Goal: Task Accomplishment & Management: Manage account settings

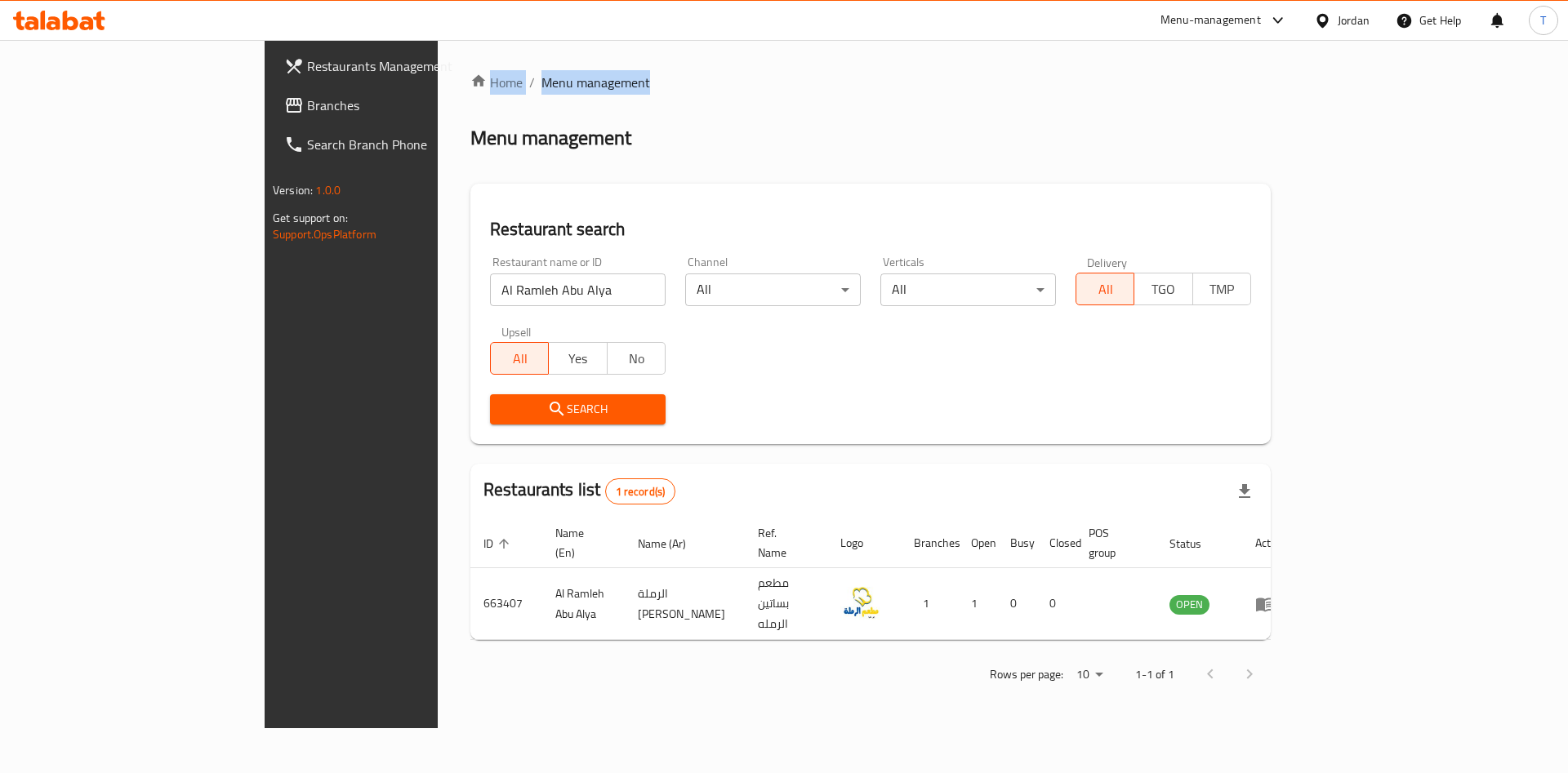
drag, startPoint x: 472, startPoint y: 76, endPoint x: 273, endPoint y: 81, distance: 199.1
click at [438, 81] on div "Home / Menu management Menu management Restaurant search Restaurant name or ID …" at bounding box center [870, 384] width 865 height 688
drag, startPoint x: 617, startPoint y: 123, endPoint x: 561, endPoint y: 83, distance: 68.8
click at [438, 41] on div "Home / Menu management Menu management Restaurant search Restaurant name or ID …" at bounding box center [870, 384] width 865 height 688
click at [698, 98] on div "Home / Menu management Menu management Restaurant search Restaurant name or ID …" at bounding box center [870, 383] width 800 height 623
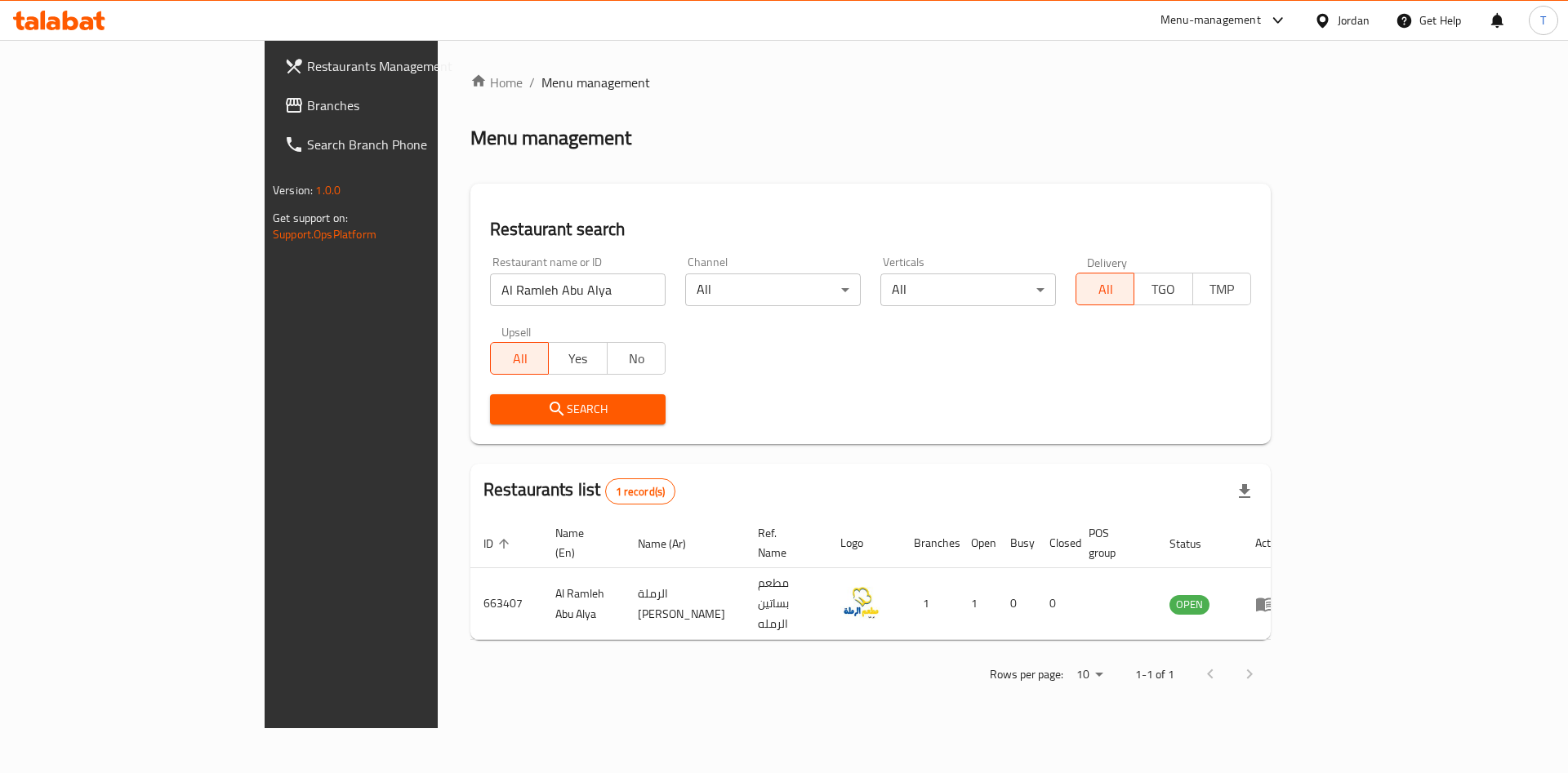
click at [1000, 83] on ol "Home / Menu management" at bounding box center [870, 82] width 800 height 20
click at [1221, 19] on div "Menu-management" at bounding box center [1211, 21] width 100 height 20
click at [1160, 109] on div "Agent Campaigns Center" at bounding box center [1118, 109] width 123 height 18
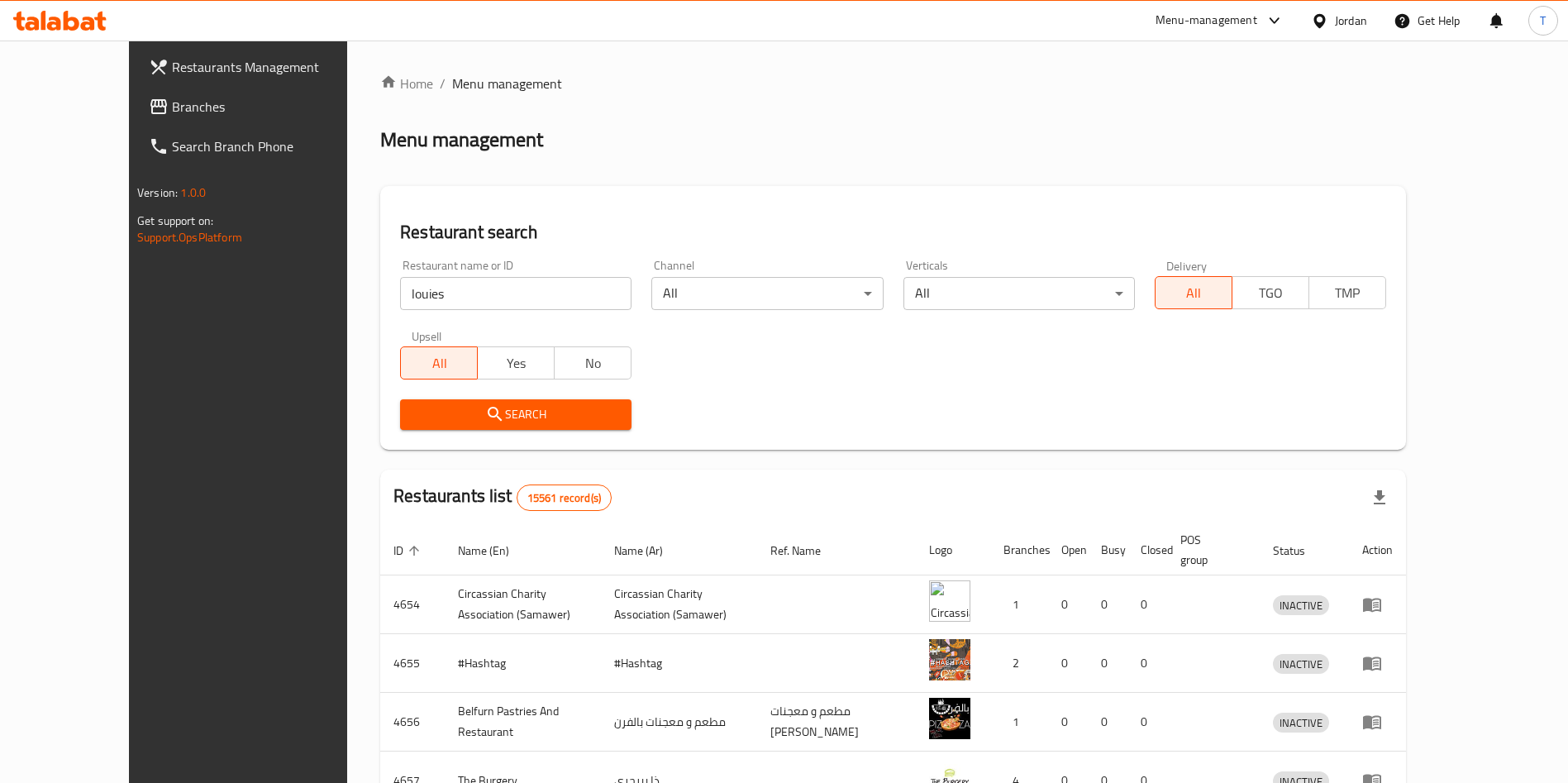
click at [525, 414] on span "Search" at bounding box center [515, 414] width 205 height 21
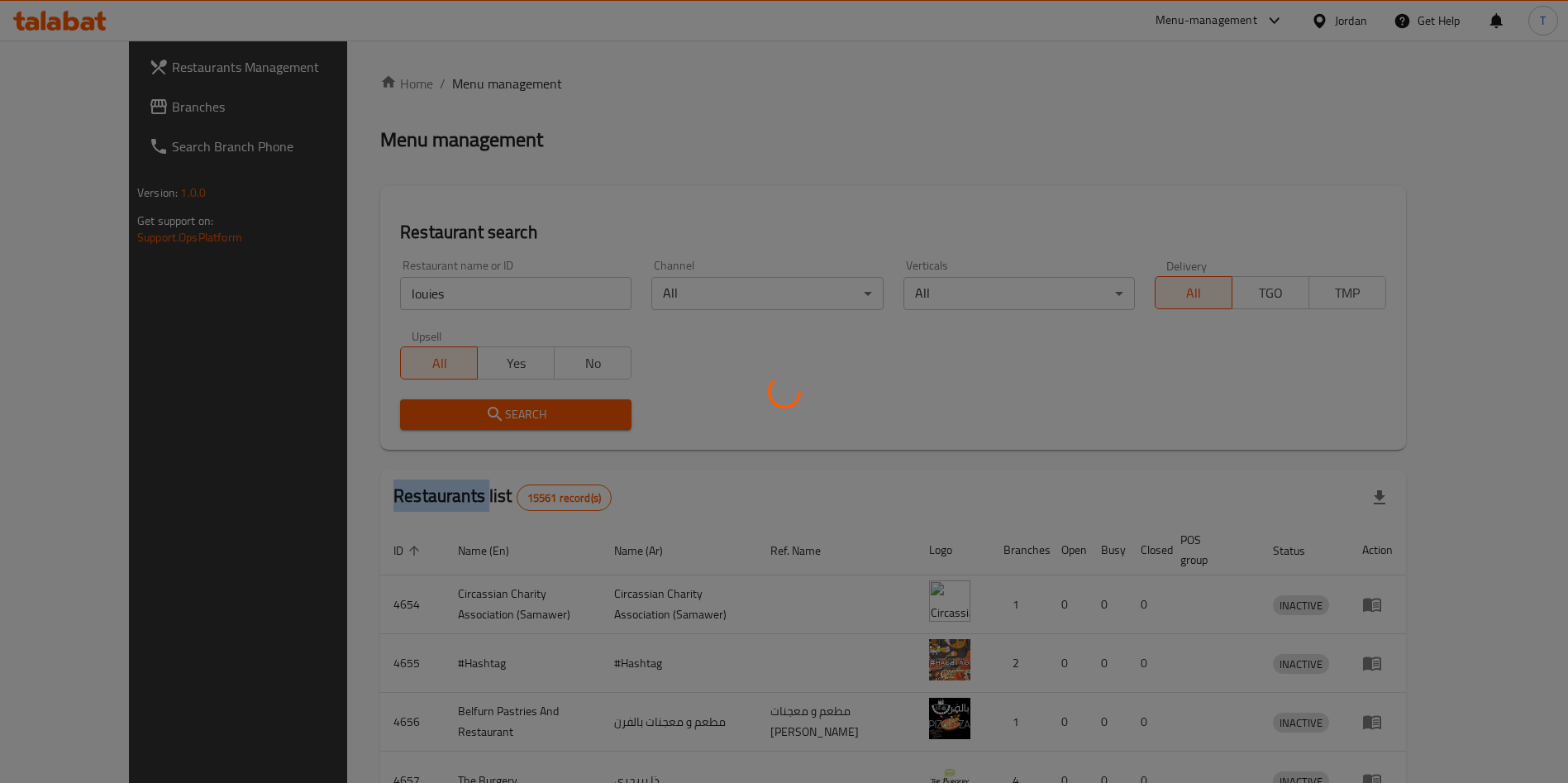
click at [525, 414] on div at bounding box center [784, 392] width 1568 height 783
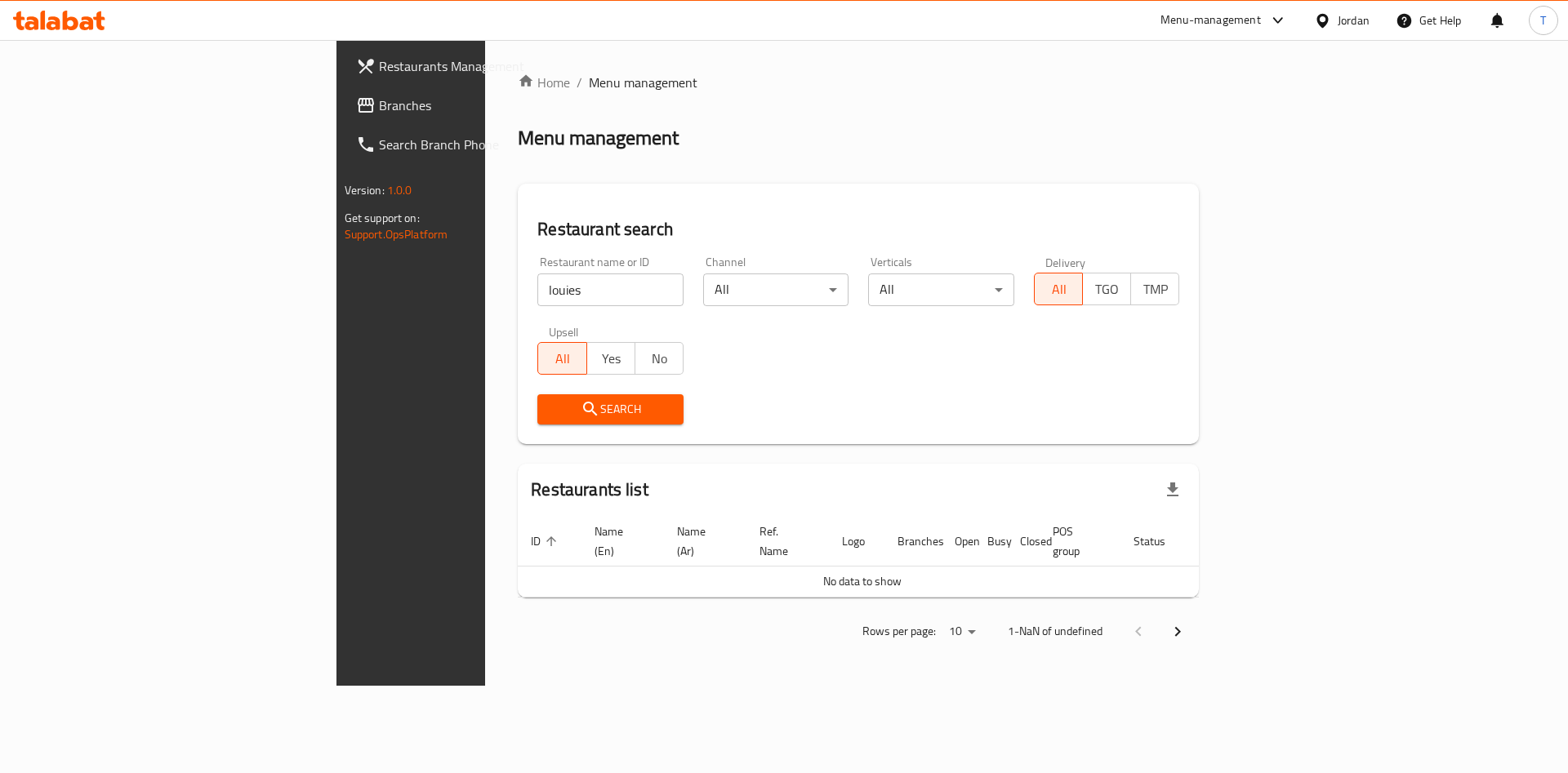
click at [537, 285] on input "louies" at bounding box center [610, 290] width 146 height 33
type input "لويز"
click button "Search" at bounding box center [610, 409] width 146 height 30
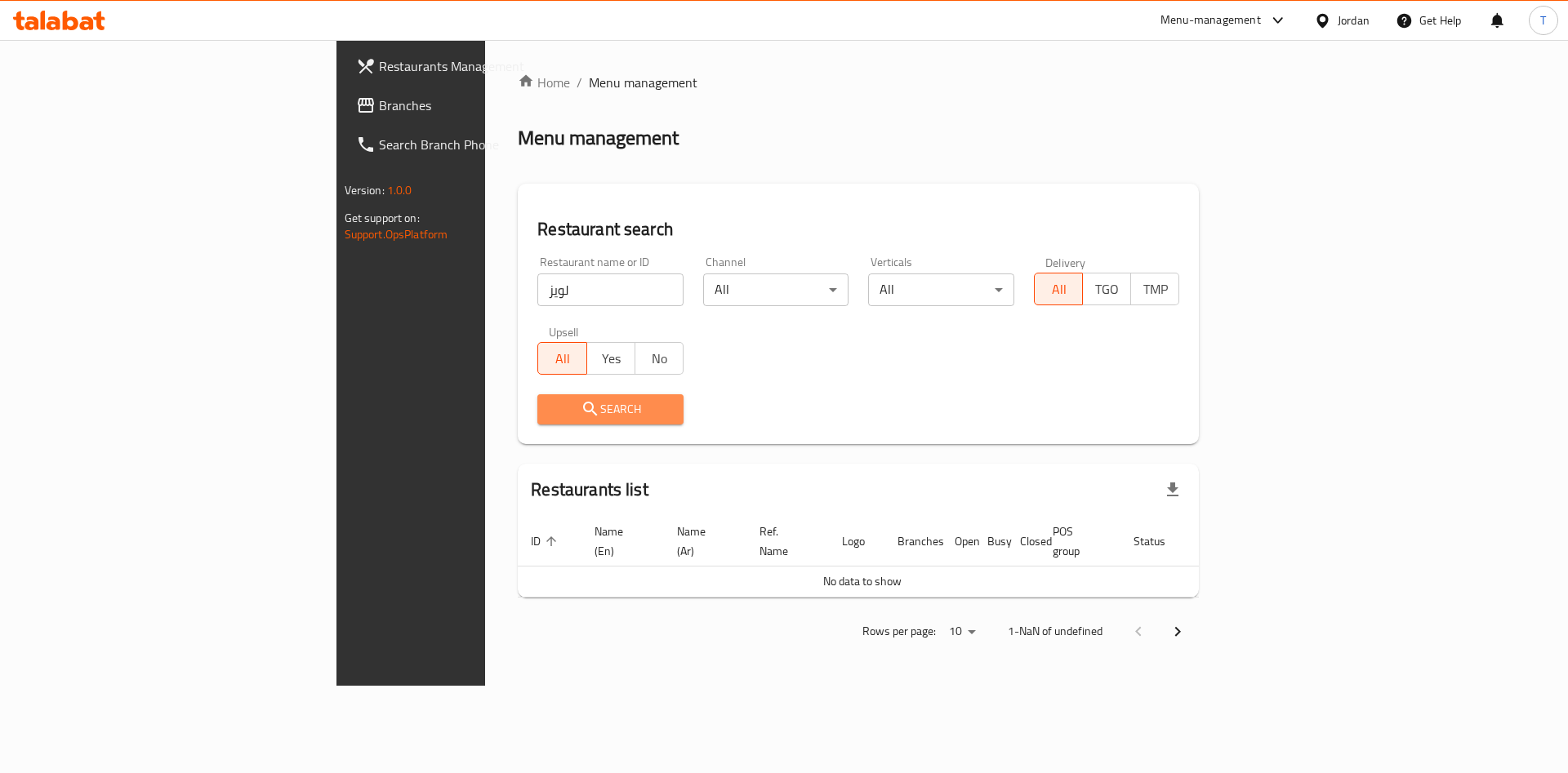
click at [550, 413] on span "Search" at bounding box center [610, 409] width 120 height 21
click at [550, 419] on span "Search" at bounding box center [610, 409] width 120 height 21
click at [537, 420] on button "Search" at bounding box center [610, 409] width 146 height 30
click at [588, 389] on div "Search" at bounding box center [610, 410] width 166 height 50
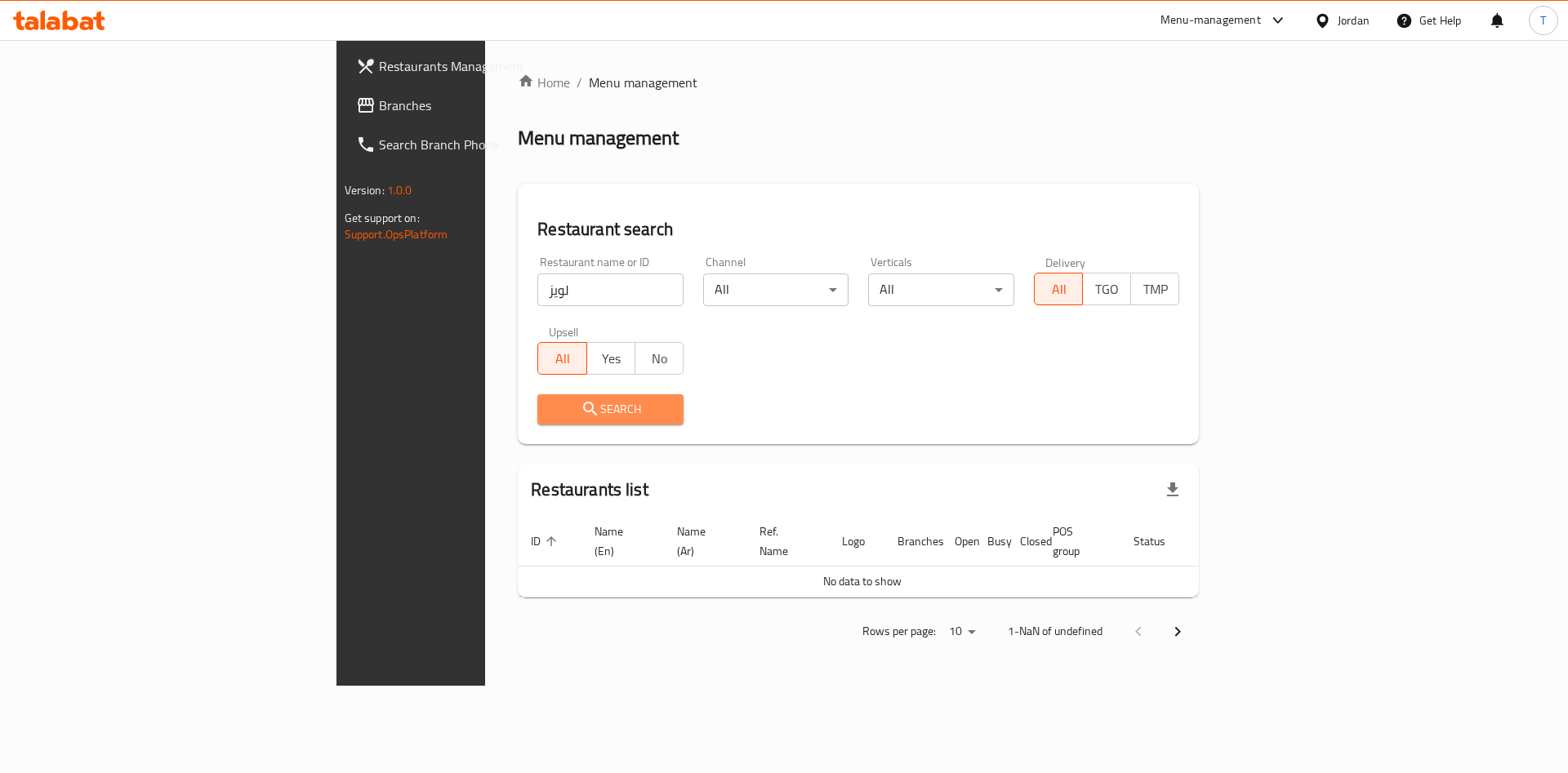
click at [550, 405] on span "Search" at bounding box center [610, 409] width 120 height 21
click at [846, 388] on div "Search" at bounding box center [858, 410] width 661 height 50
drag, startPoint x: 1415, startPoint y: 215, endPoint x: 1402, endPoint y: 238, distance: 26.4
click at [1199, 215] on div "Restaurant search Restaurant name or ID لويز Restaurant name or ID Channel All …" at bounding box center [858, 313] width 681 height 261
click at [527, 377] on div "Upsell All Yes No" at bounding box center [610, 349] width 166 height 68
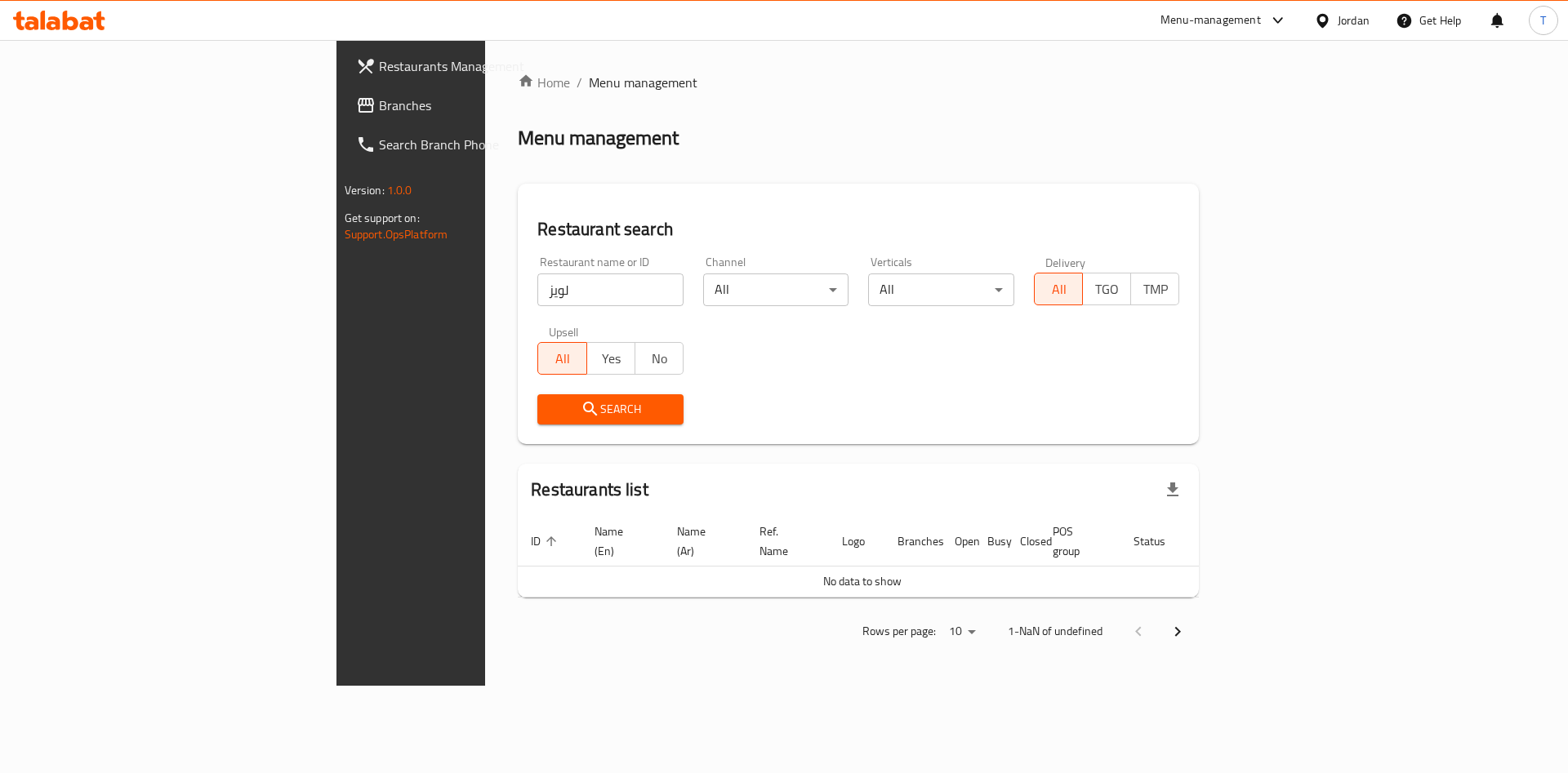
click at [550, 399] on span "Search" at bounding box center [610, 409] width 120 height 21
click at [537, 394] on button "Search" at bounding box center [610, 409] width 146 height 30
click at [1199, 167] on div "Home / Menu management Menu management Restaurant search Restaurant name or ID …" at bounding box center [858, 363] width 681 height 581
click at [537, 420] on button "Search" at bounding box center [610, 409] width 146 height 30
click at [379, 67] on span "Restaurants Management" at bounding box center [482, 66] width 206 height 20
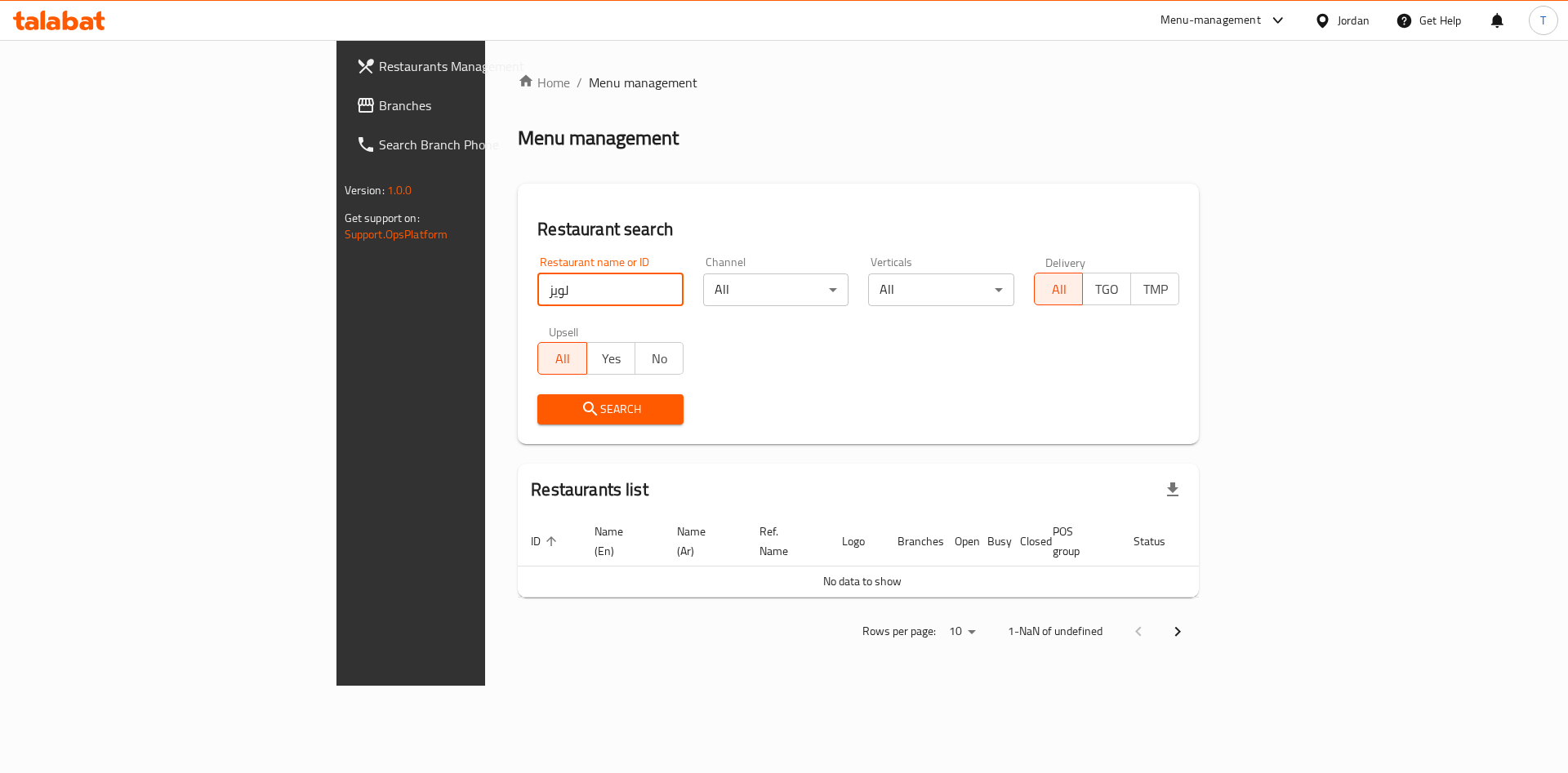
click at [537, 290] on input "لويز" at bounding box center [610, 290] width 146 height 33
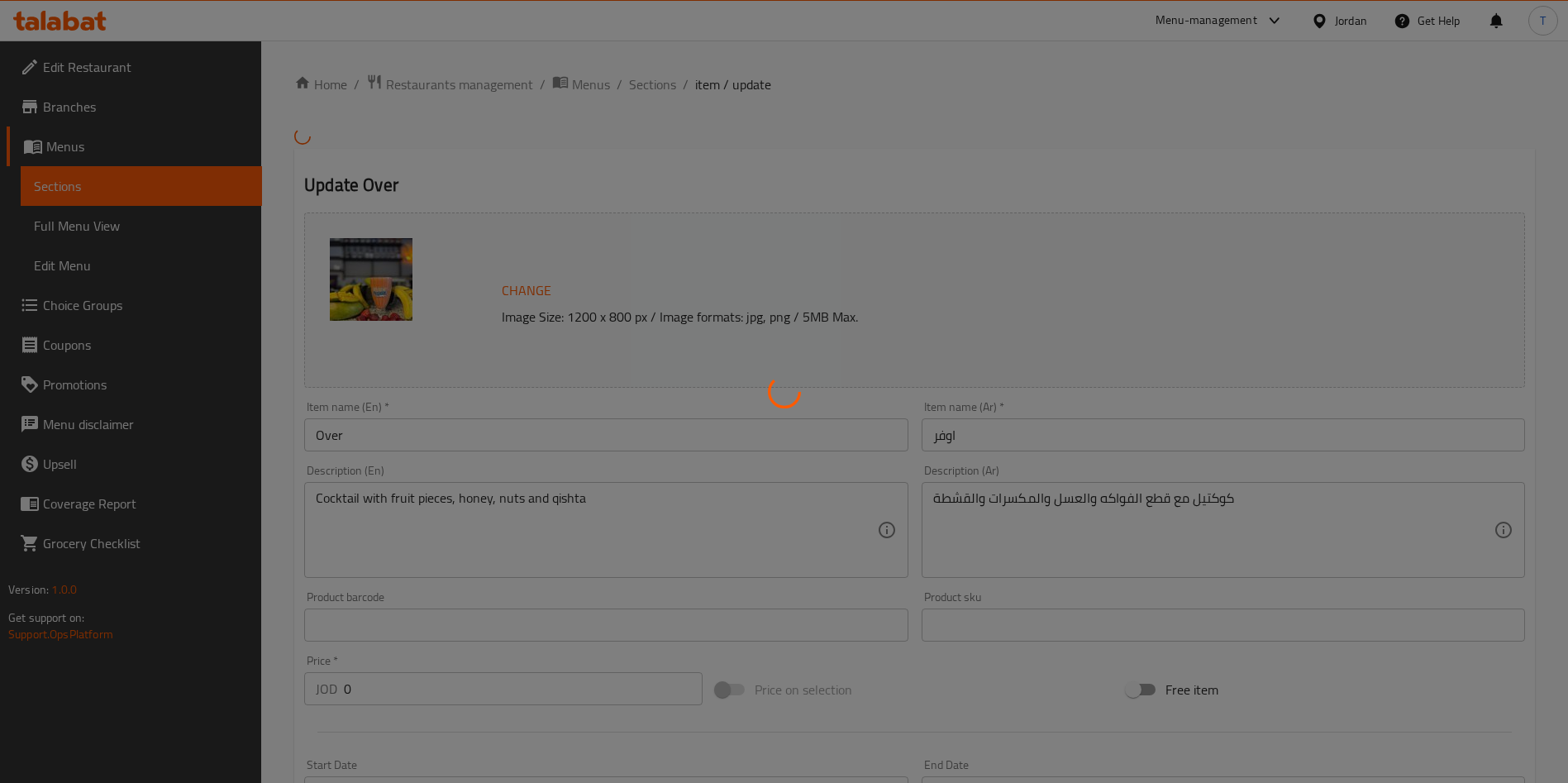
type input "اختيارك للحجم:"
type input "1"
type input "اضافة اكسترا"
type input "0"
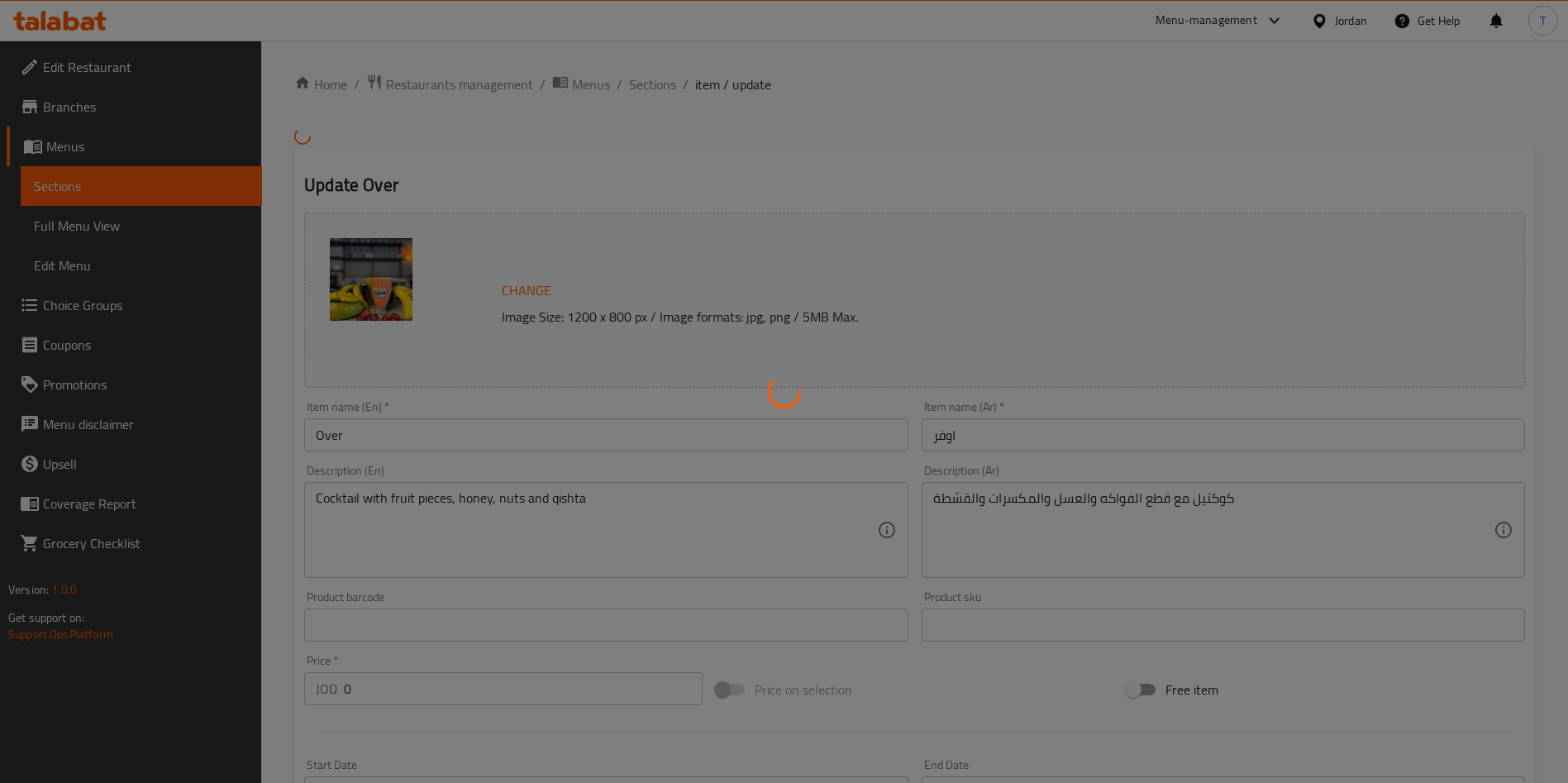
type input "3"
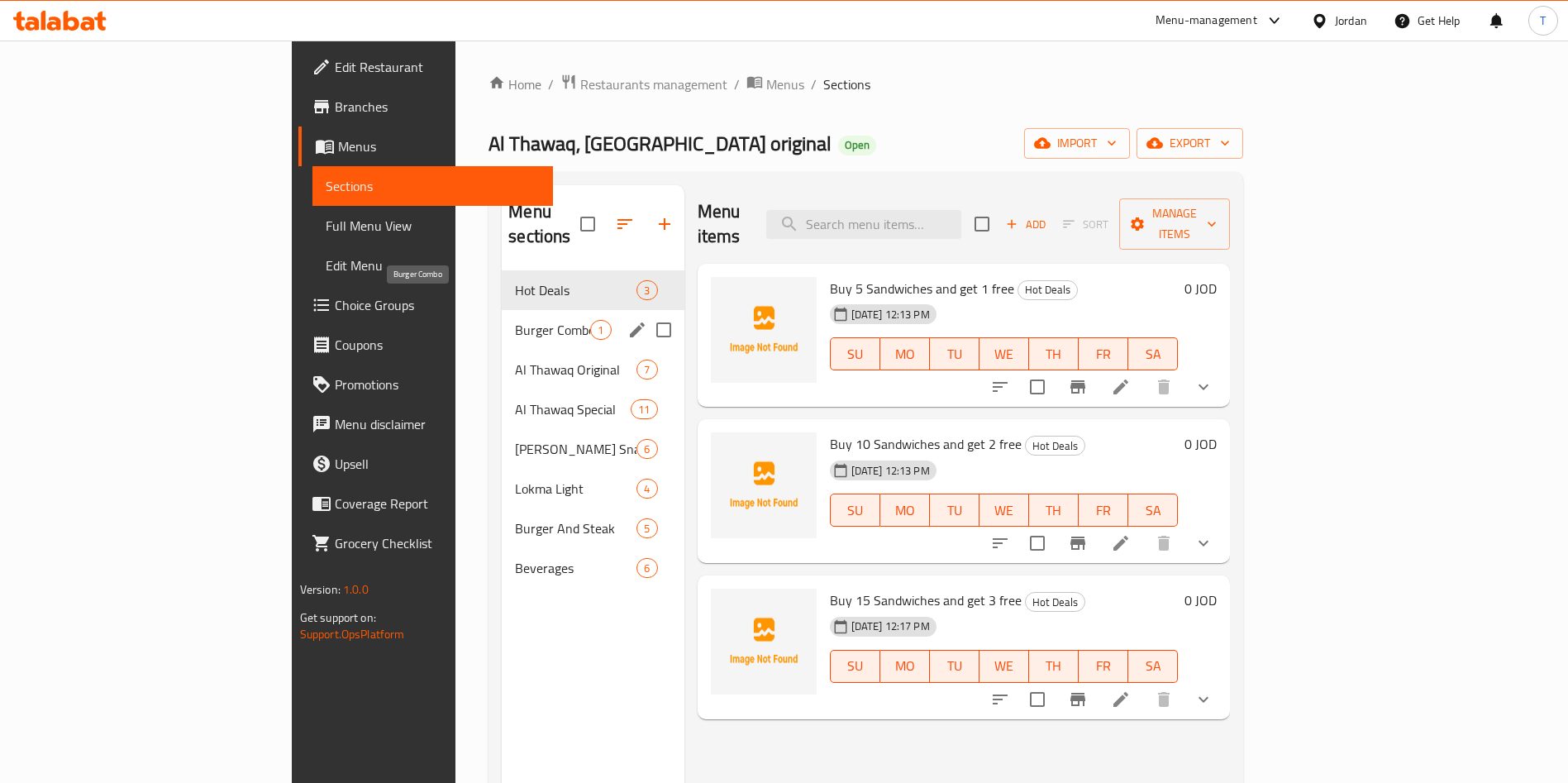
click at [515, 320] on span "Burger Combo" at bounding box center [552, 330] width 75 height 20
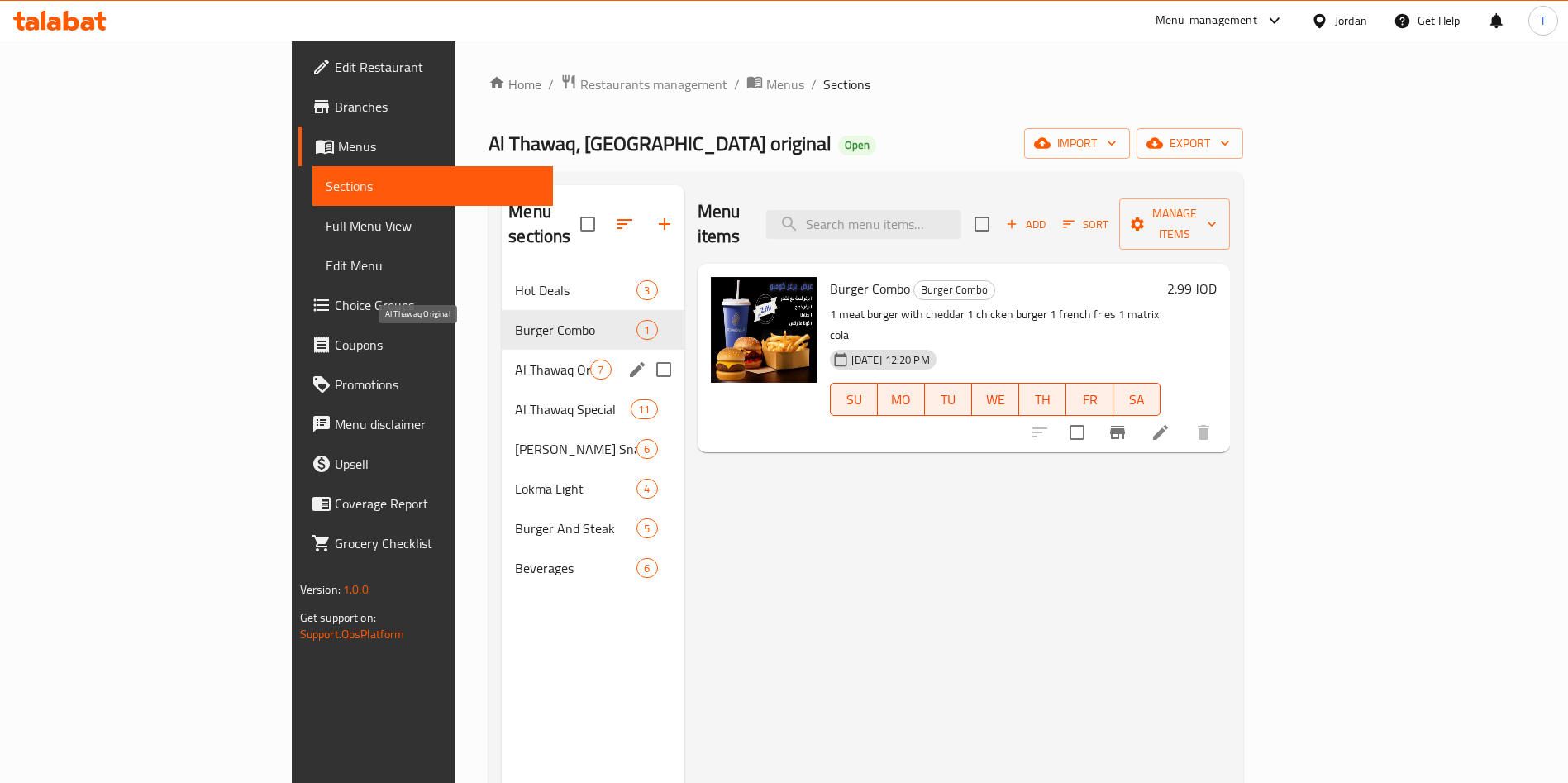
click at [515, 360] on span "Al Thawaq Original" at bounding box center [552, 370] width 75 height 20
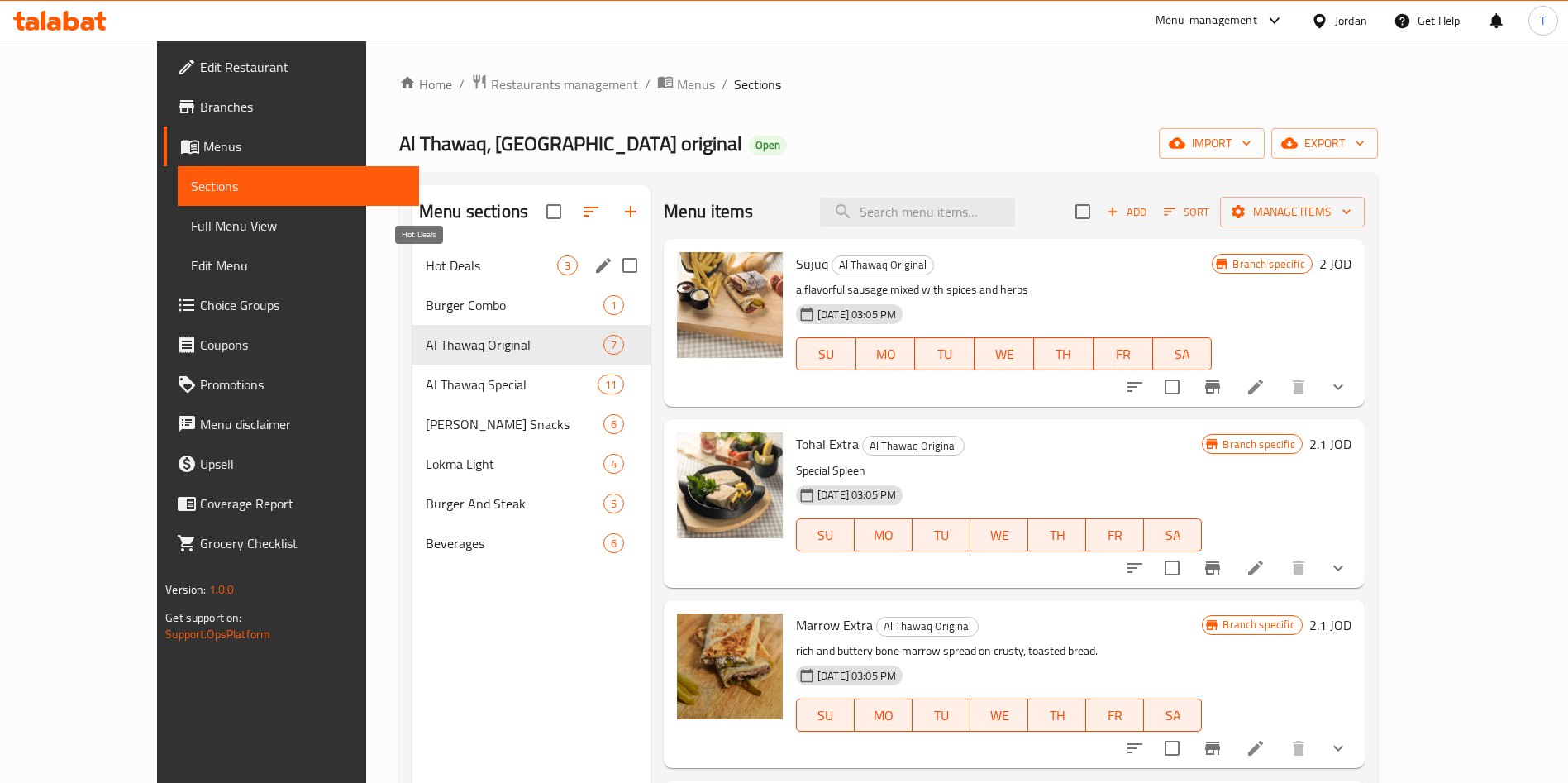
click at [426, 267] on span "Hot Deals" at bounding box center [491, 266] width 132 height 20
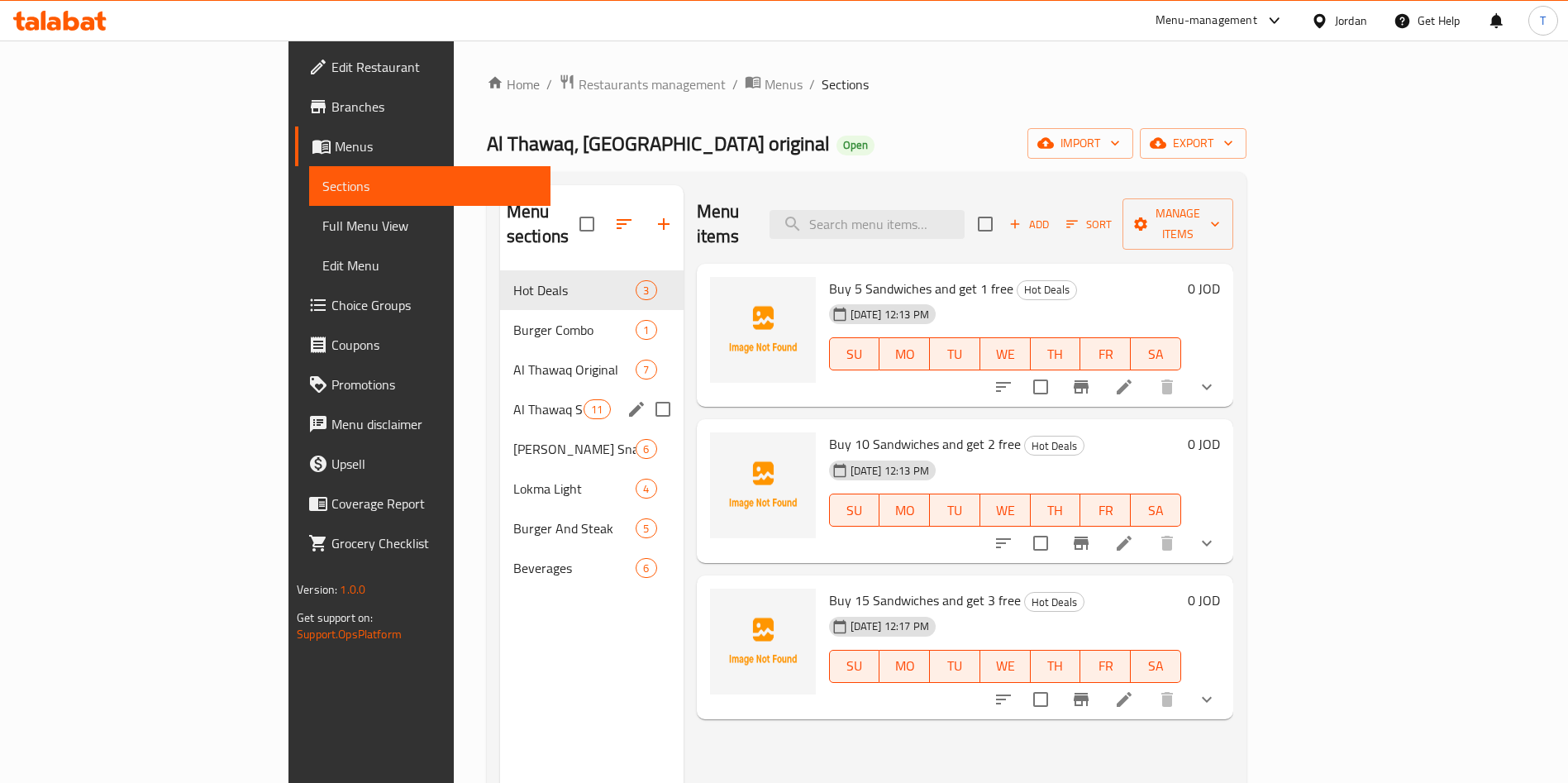
drag, startPoint x: 377, startPoint y: 382, endPoint x: 393, endPoint y: 383, distance: 16.0
click at [513, 399] on span "Al Thawaq Special" at bounding box center [548, 409] width 70 height 20
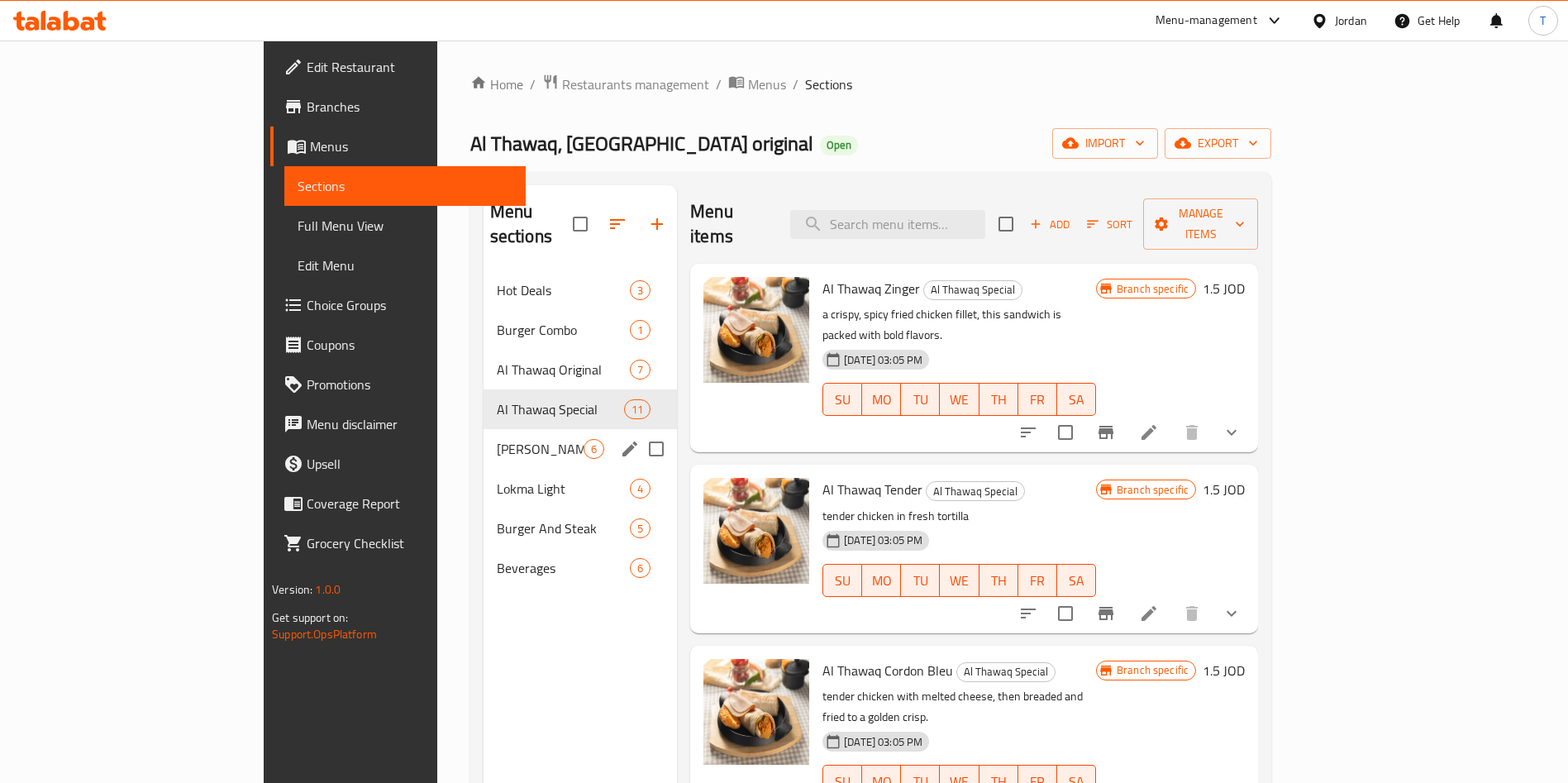
click at [484, 429] on div "Al Thawaq Snacks 6" at bounding box center [580, 449] width 193 height 40
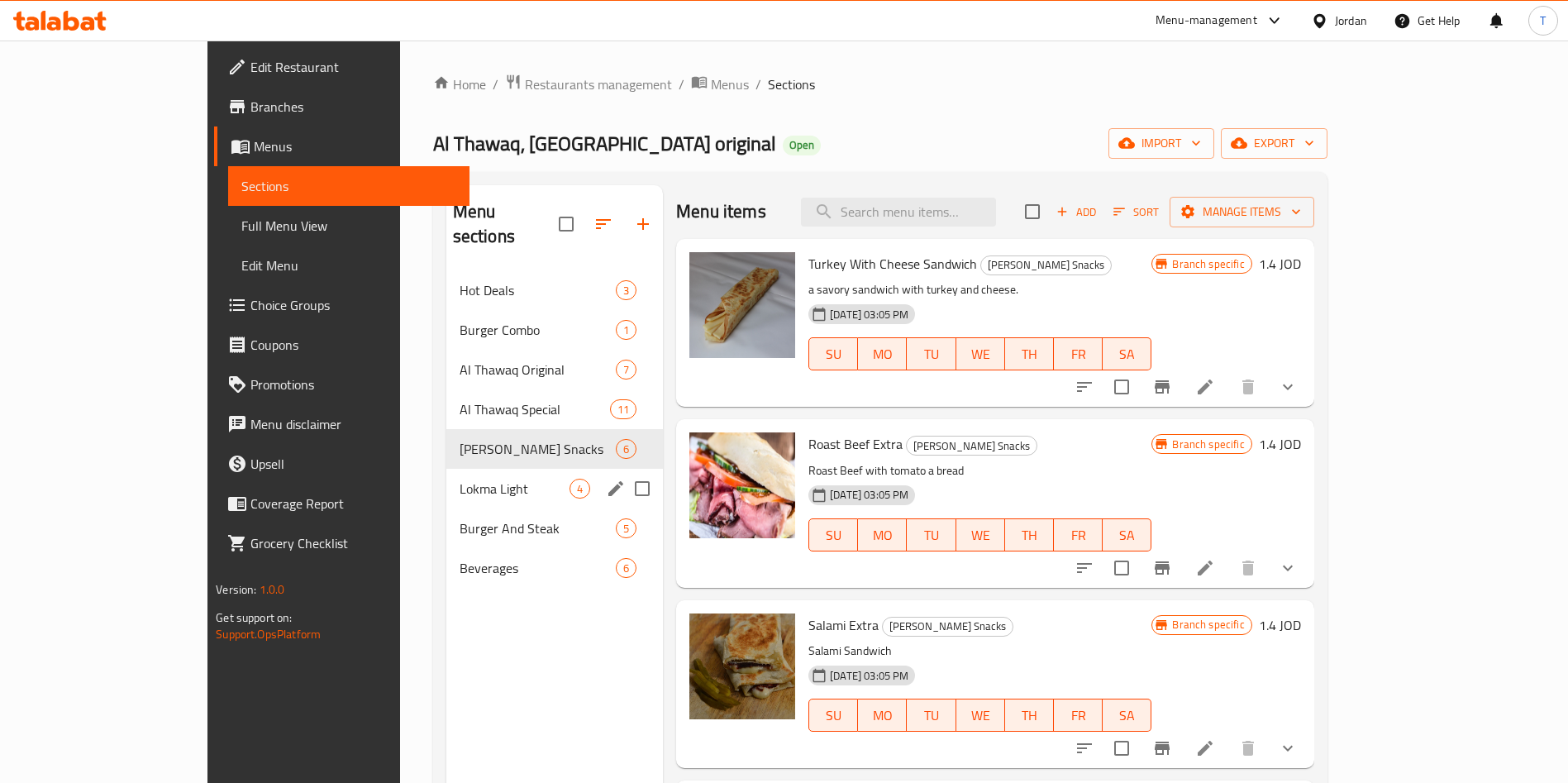
click at [446, 469] on div "Lokma Light 4" at bounding box center [555, 489] width 217 height 40
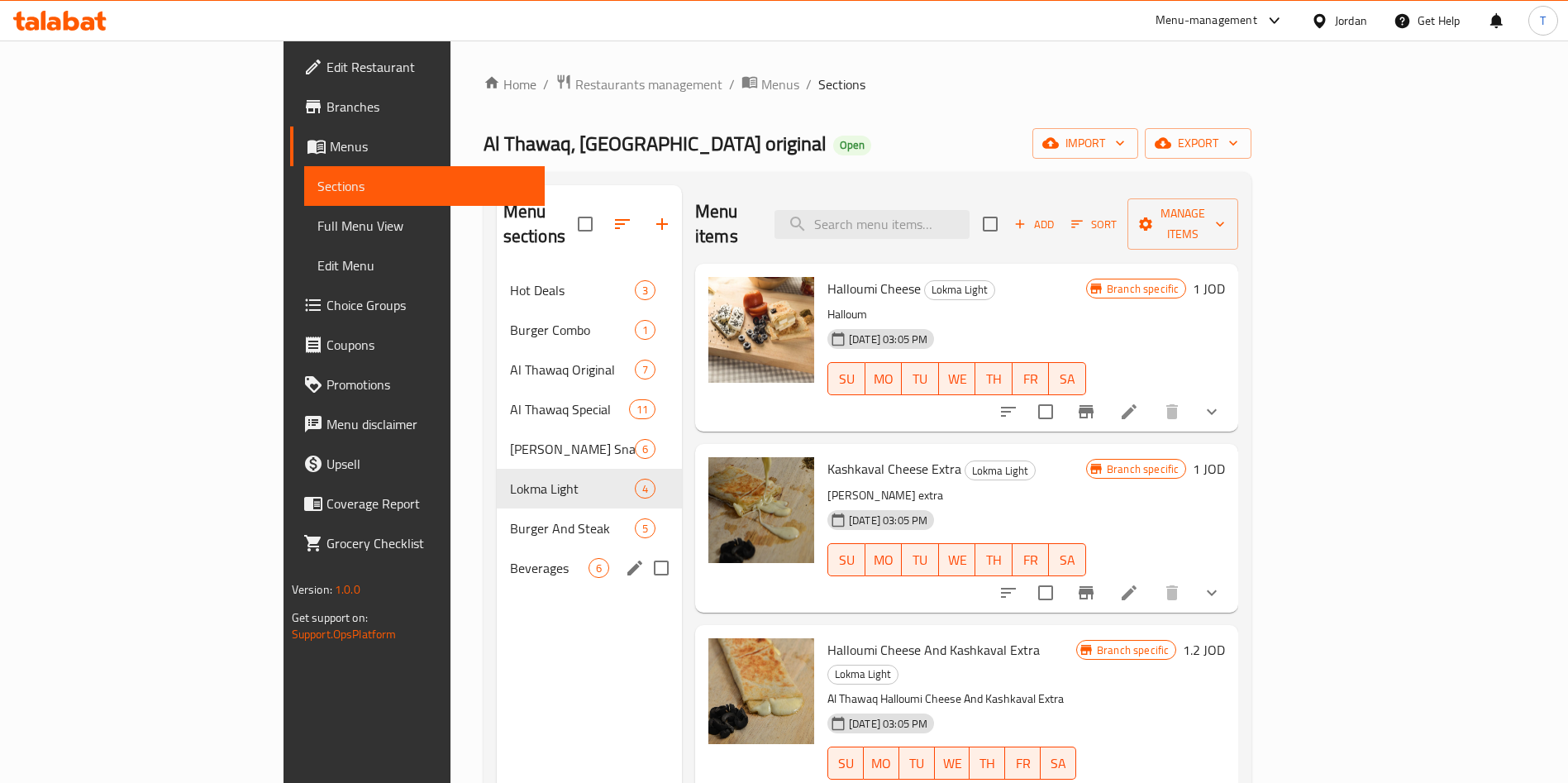
click at [497, 548] on div "Beverages 6" at bounding box center [590, 568] width 185 height 40
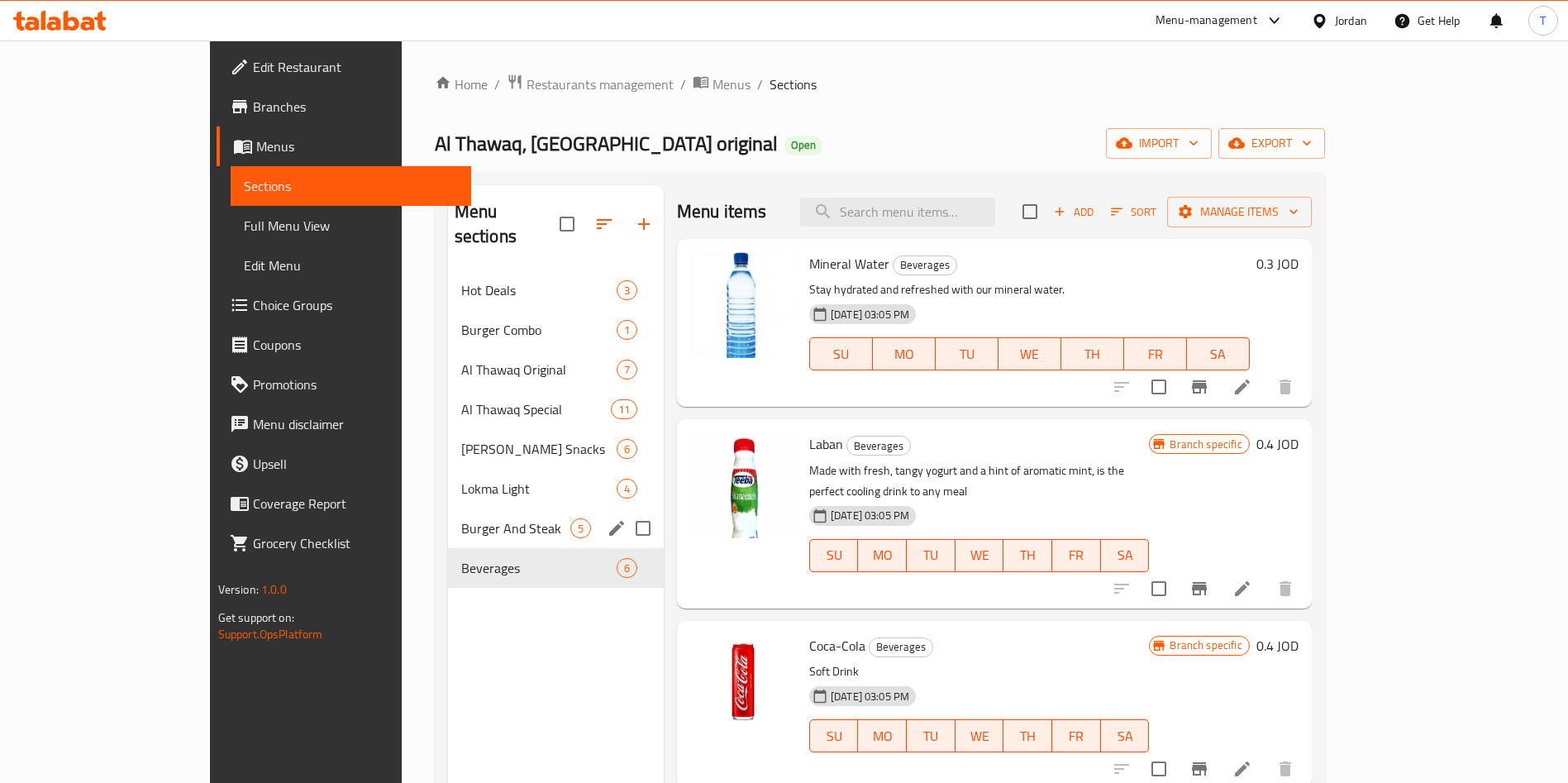
click at [461, 518] on span "Burger And Steak" at bounding box center [515, 528] width 109 height 20
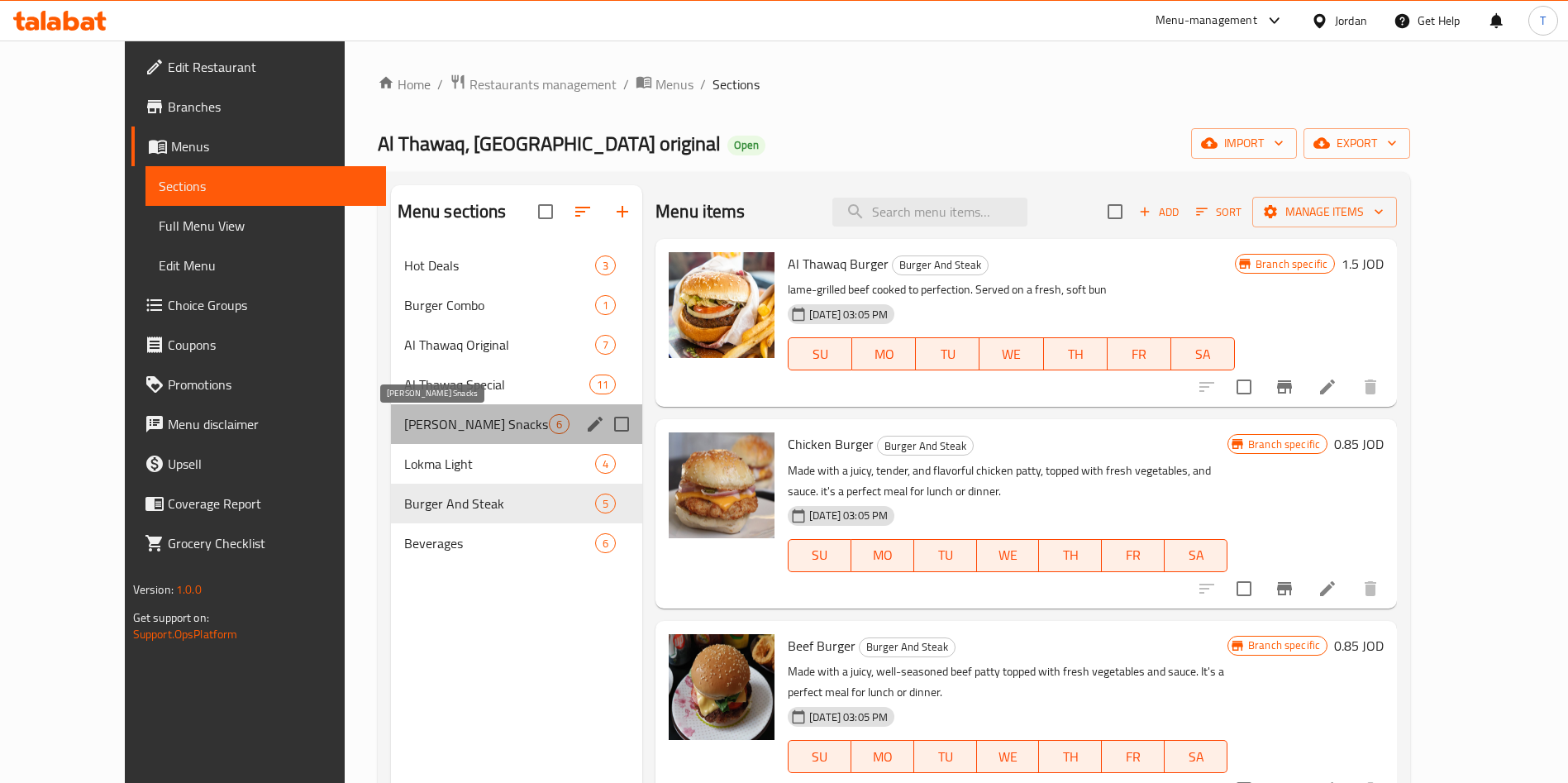
click at [435, 431] on span "Al Thawaq Snacks" at bounding box center [476, 424] width 145 height 20
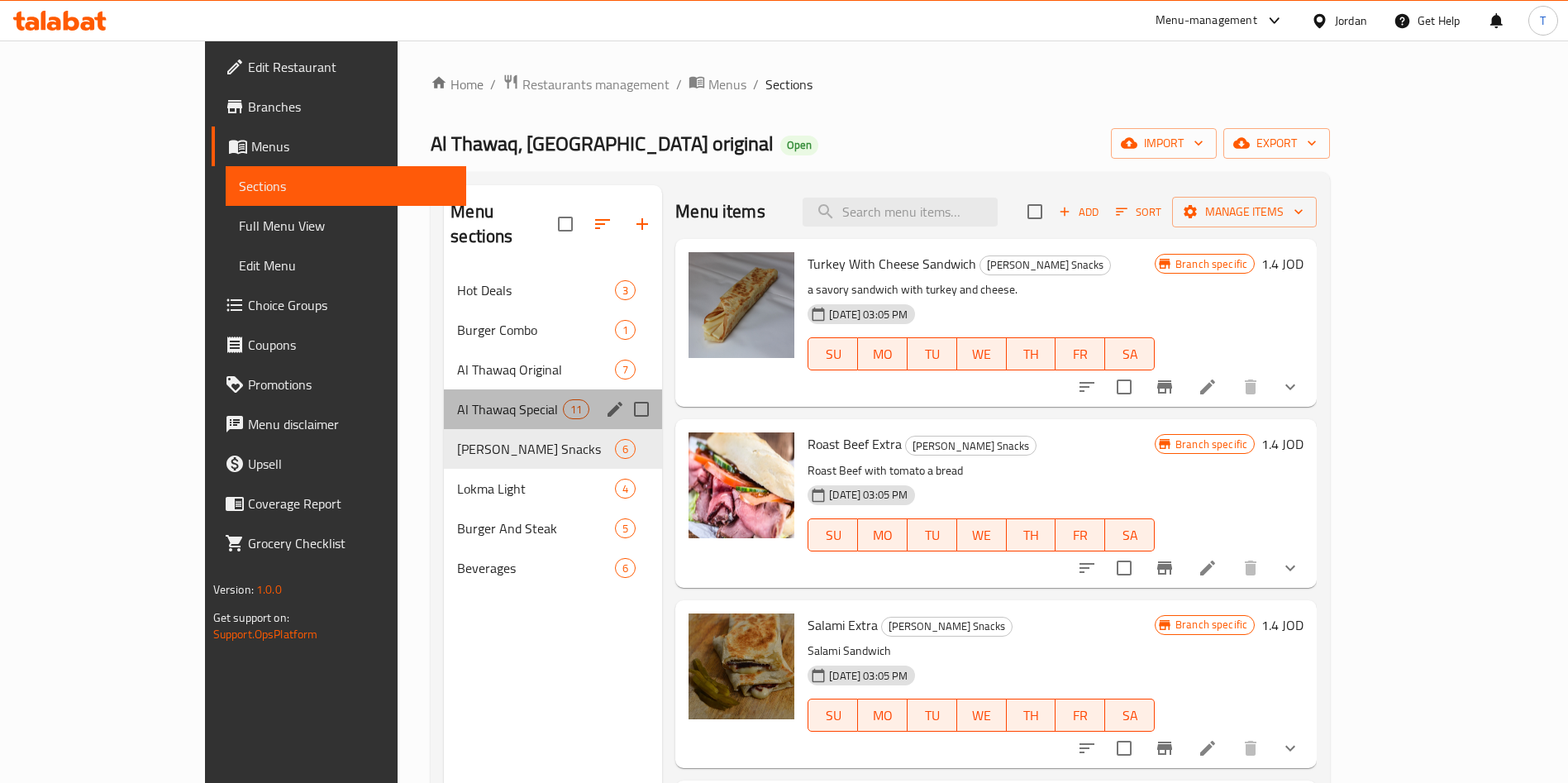
click at [444, 390] on div "Al Thawaq Special 11" at bounding box center [553, 410] width 218 height 40
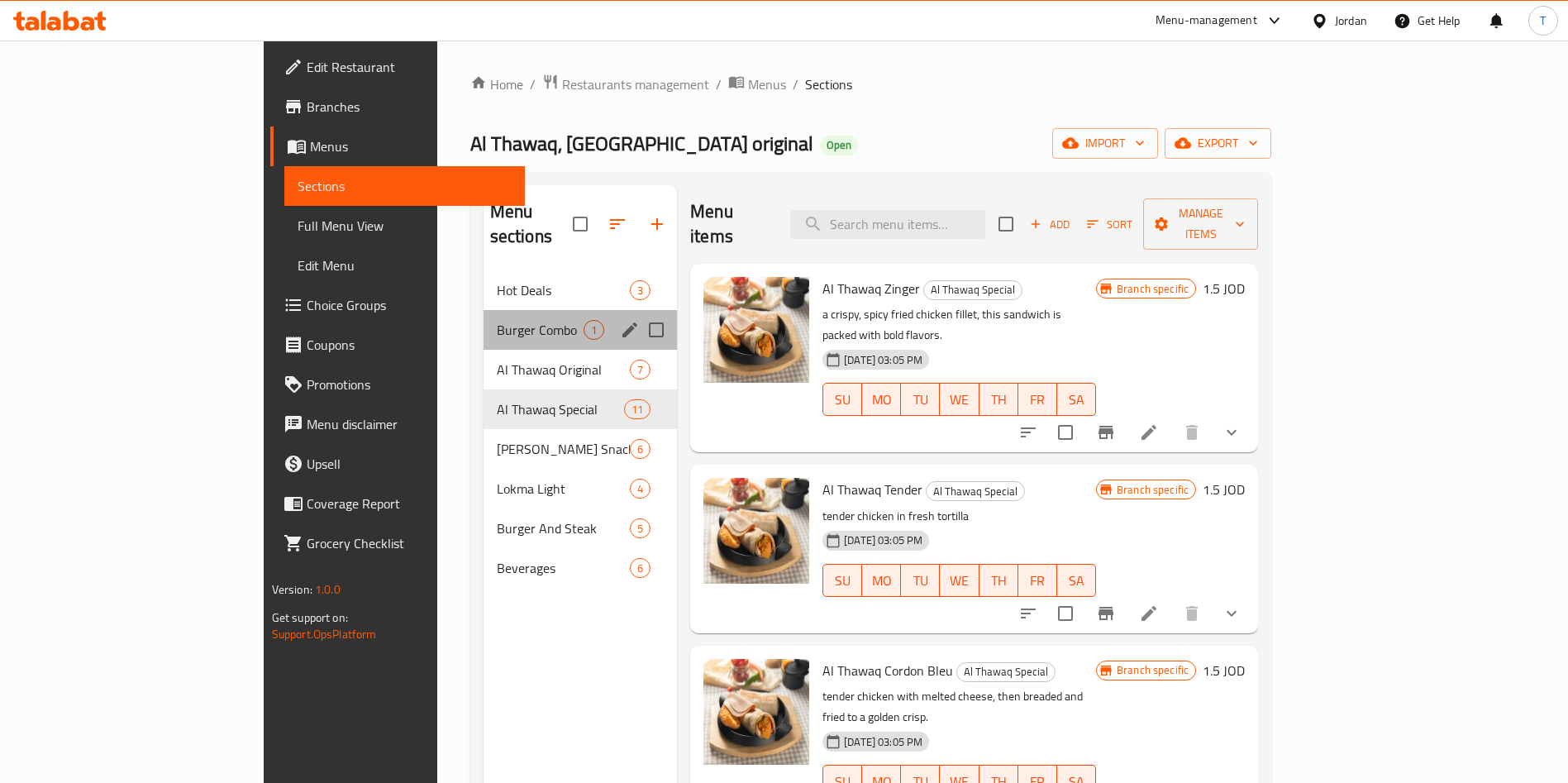
click at [484, 322] on div "Burger Combo 1" at bounding box center [580, 330] width 193 height 40
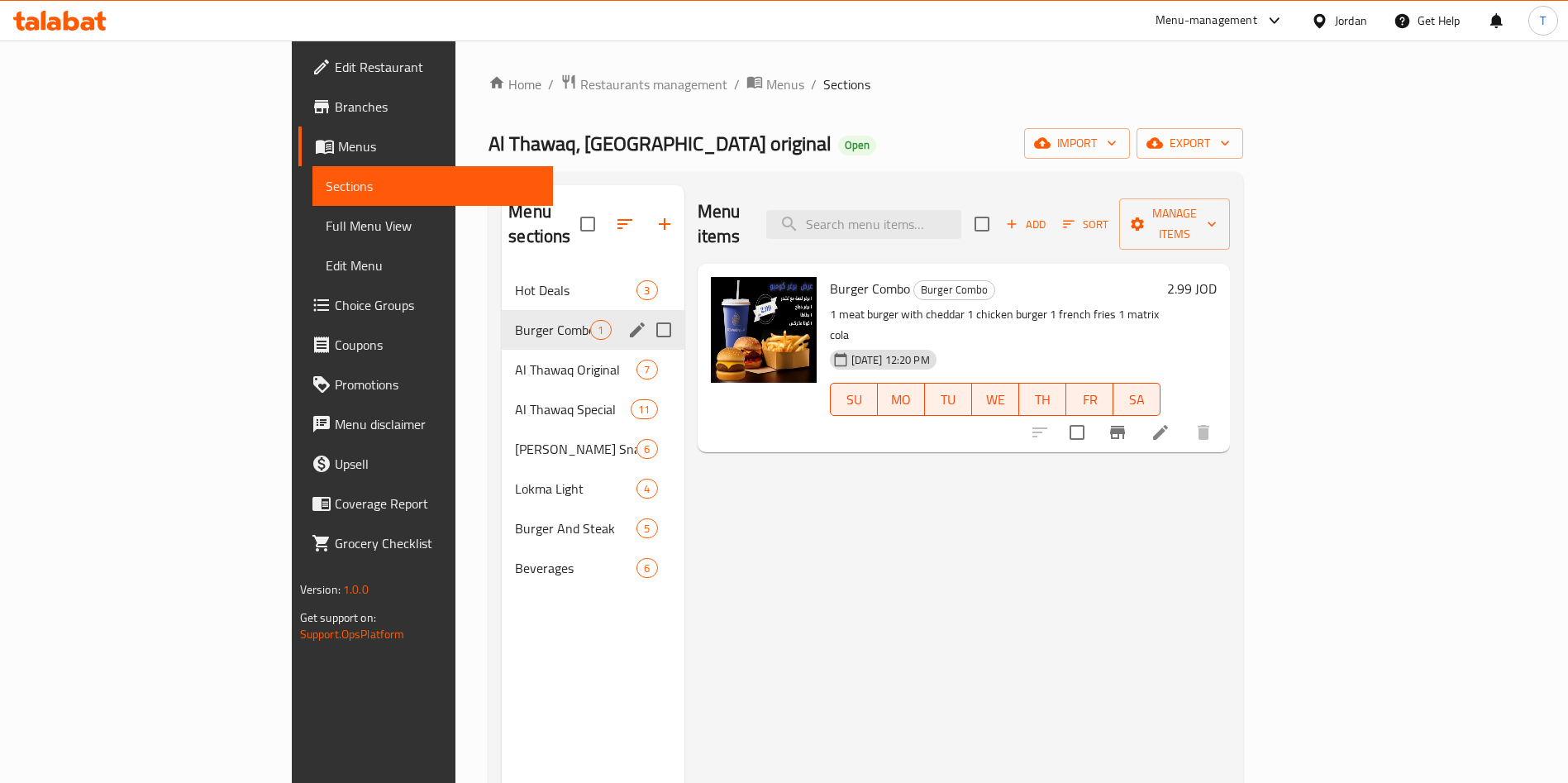
click at [502, 310] on div "Burger Combo 1" at bounding box center [593, 330] width 182 height 40
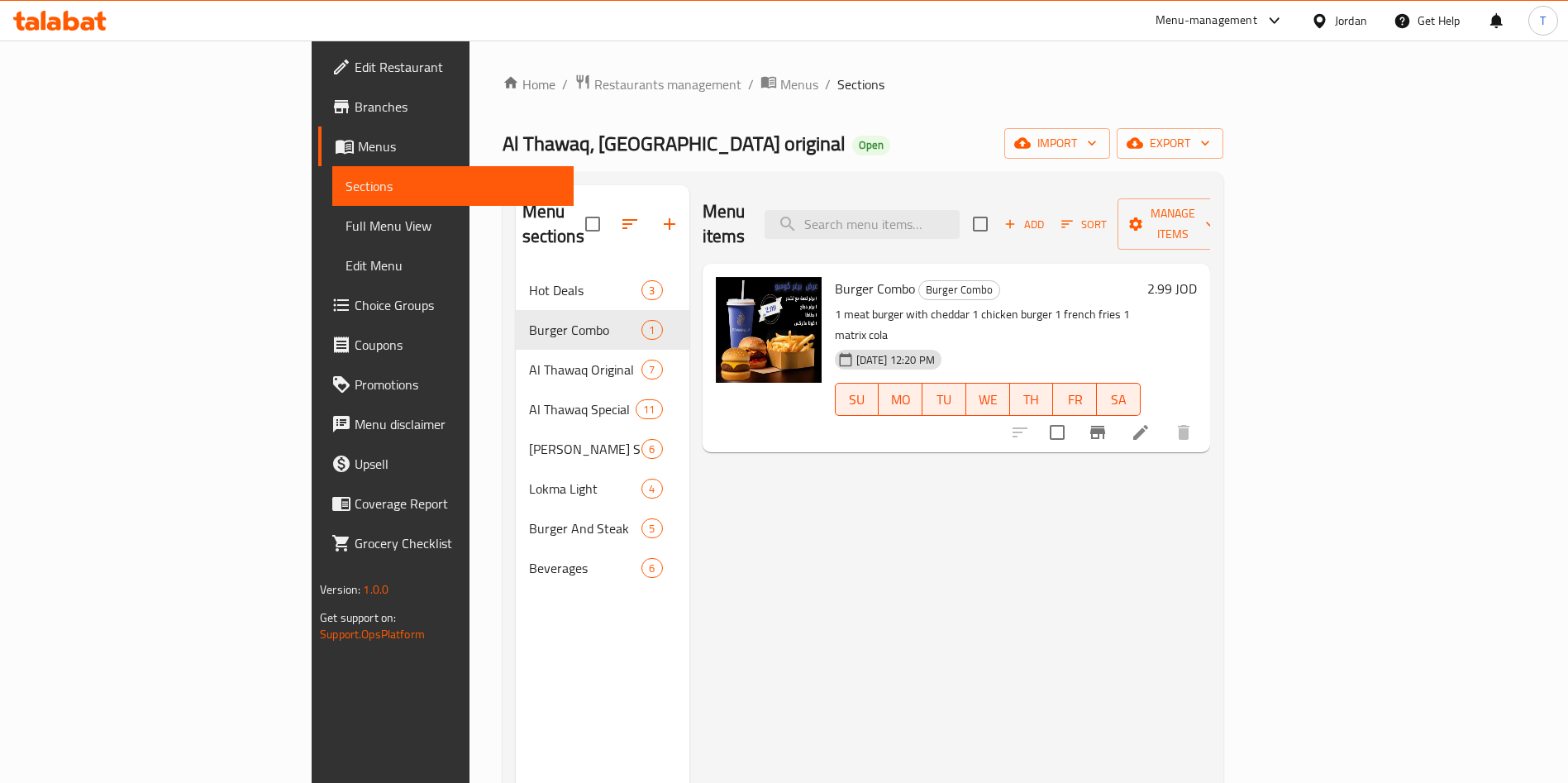
click at [1164, 417] on li at bounding box center [1141, 432] width 47 height 30
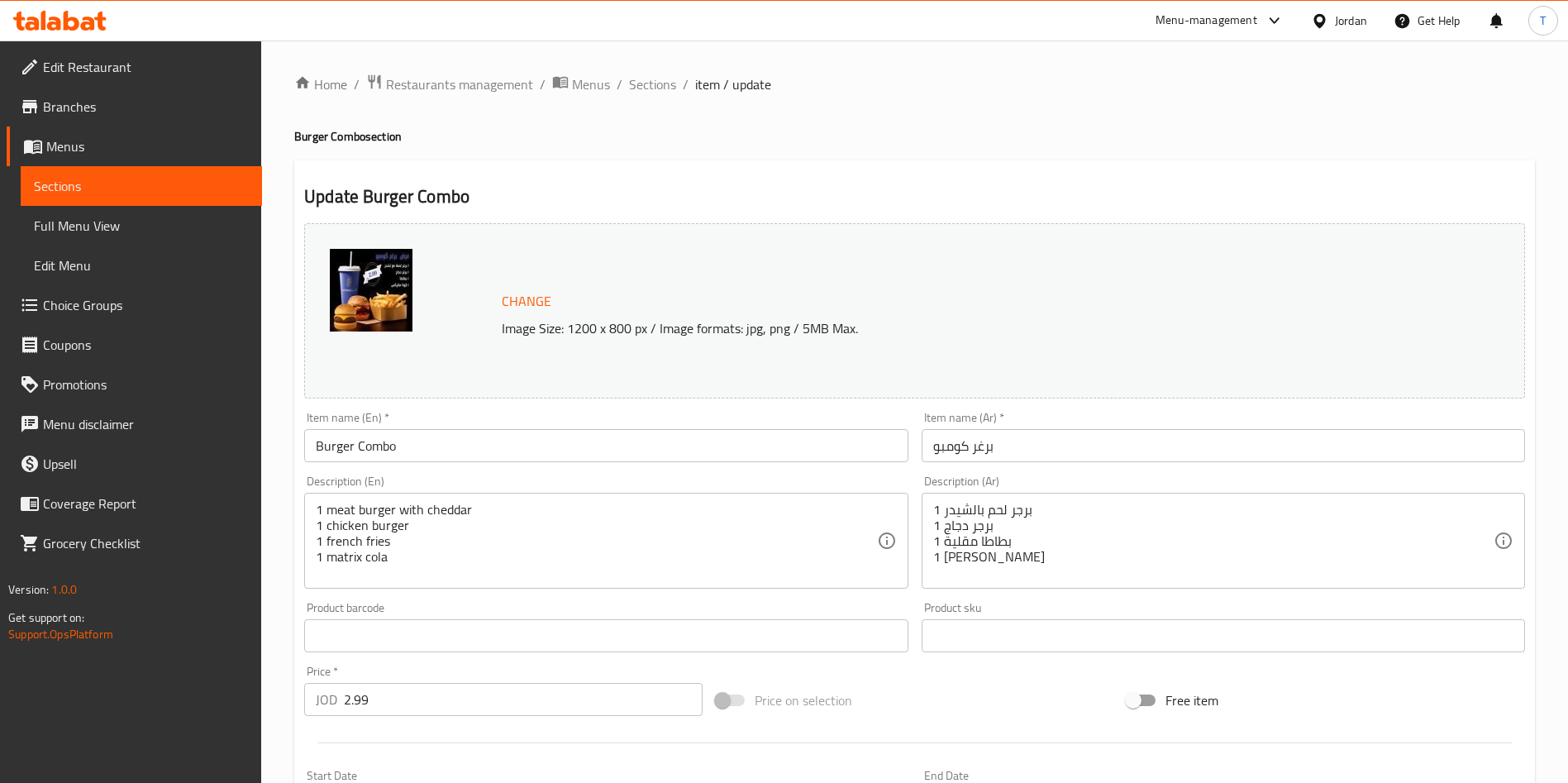
scroll to position [124, 0]
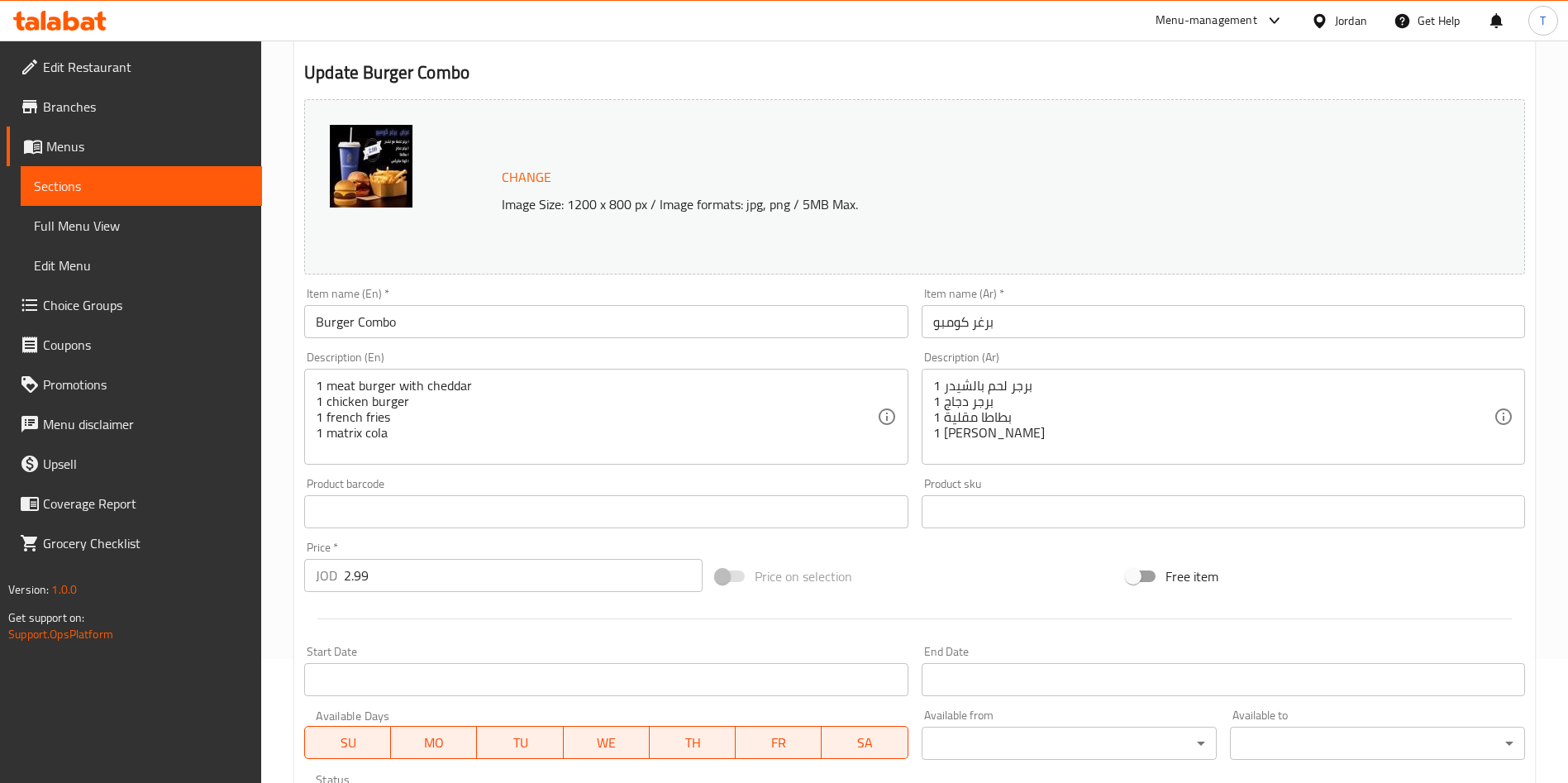
drag, startPoint x: 431, startPoint y: 581, endPoint x: 233, endPoint y: 559, distance: 199.2
click at [243, 562] on div "Edit Restaurant Branches Menus Sections Full Menu View Edit Menu Choice Groups …" at bounding box center [784, 492] width 1568 height 1152
type input "3.75"
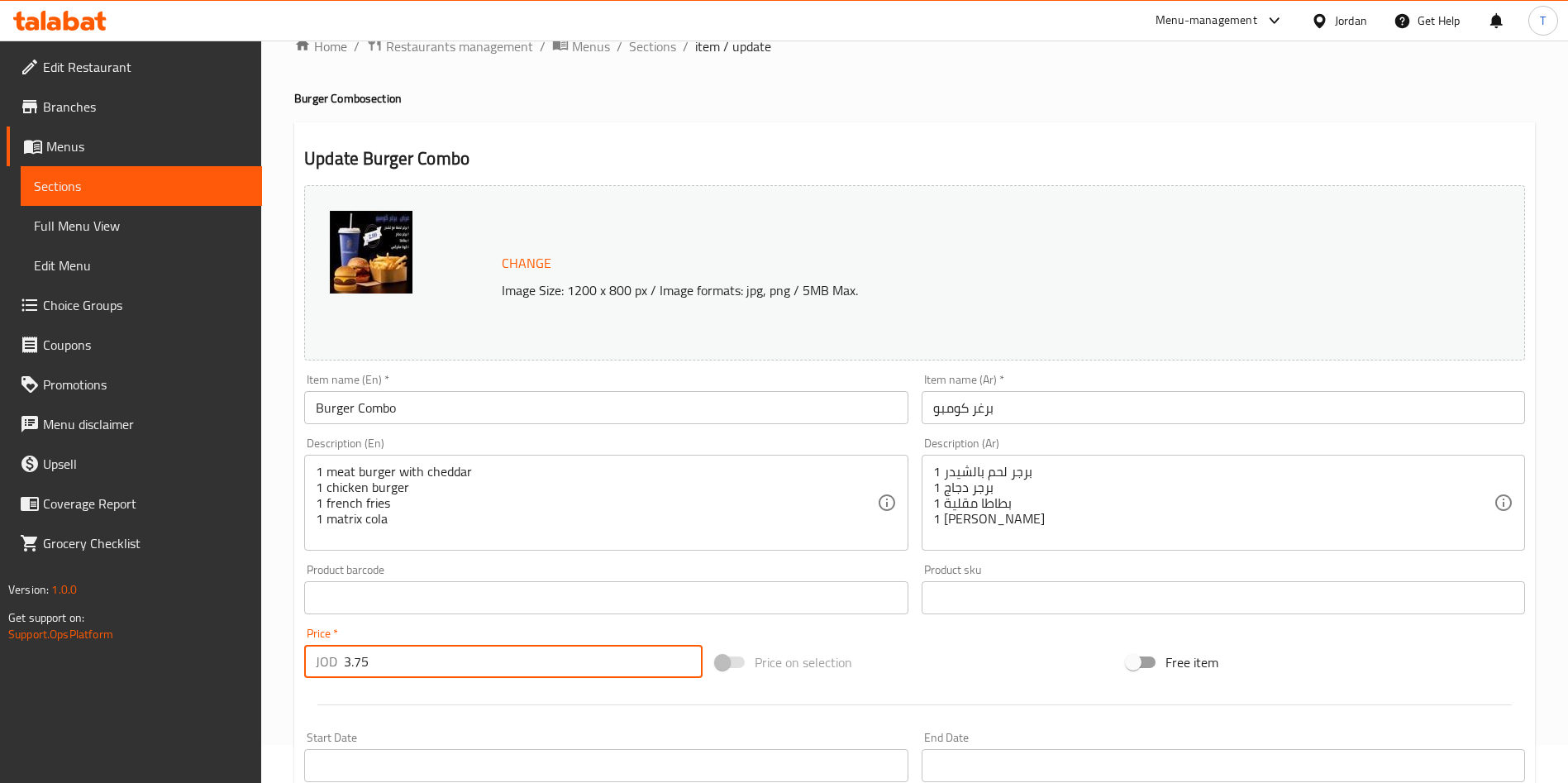
scroll to position [0, 0]
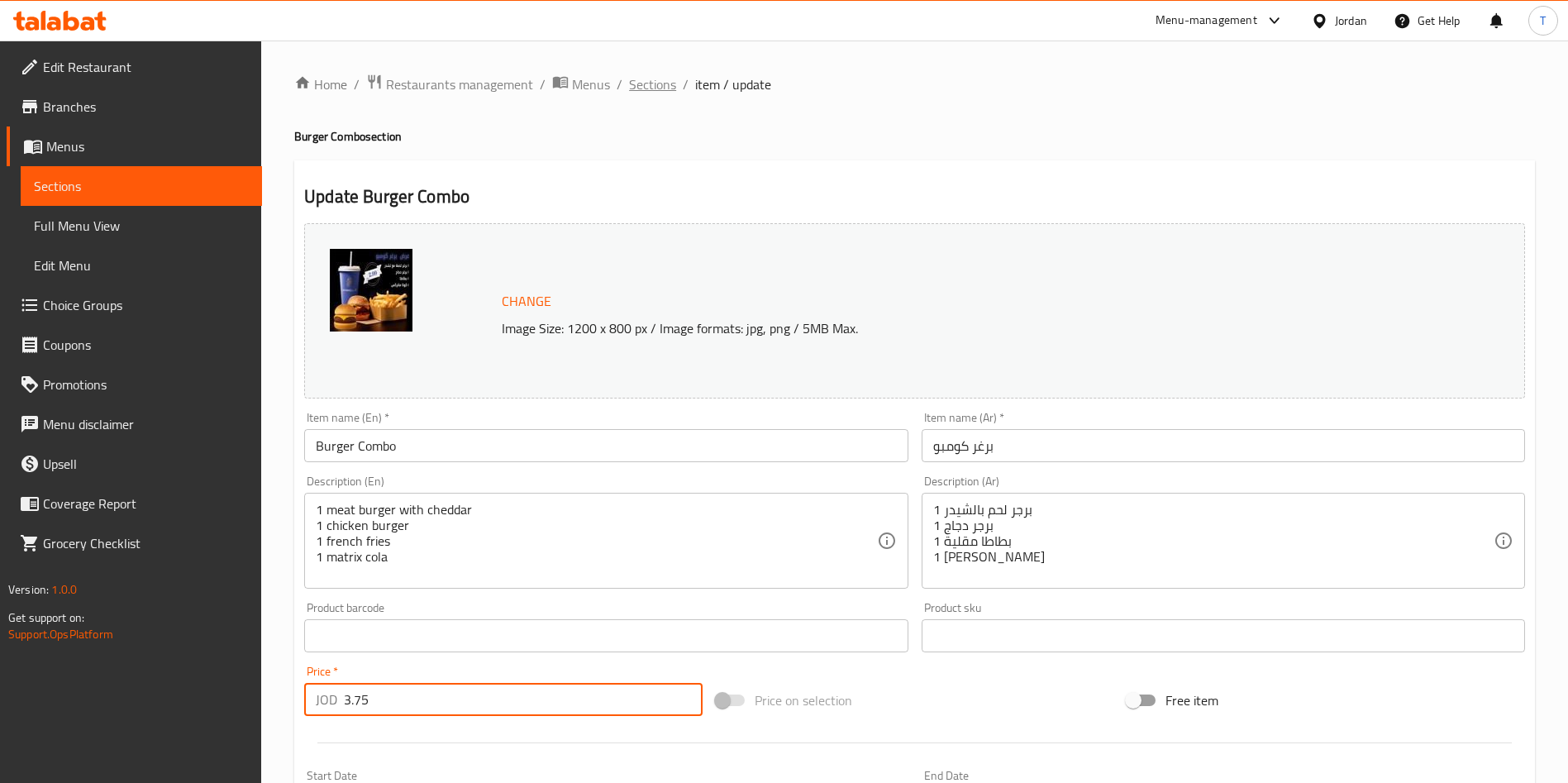
click at [648, 86] on span "Sections" at bounding box center [652, 84] width 47 height 20
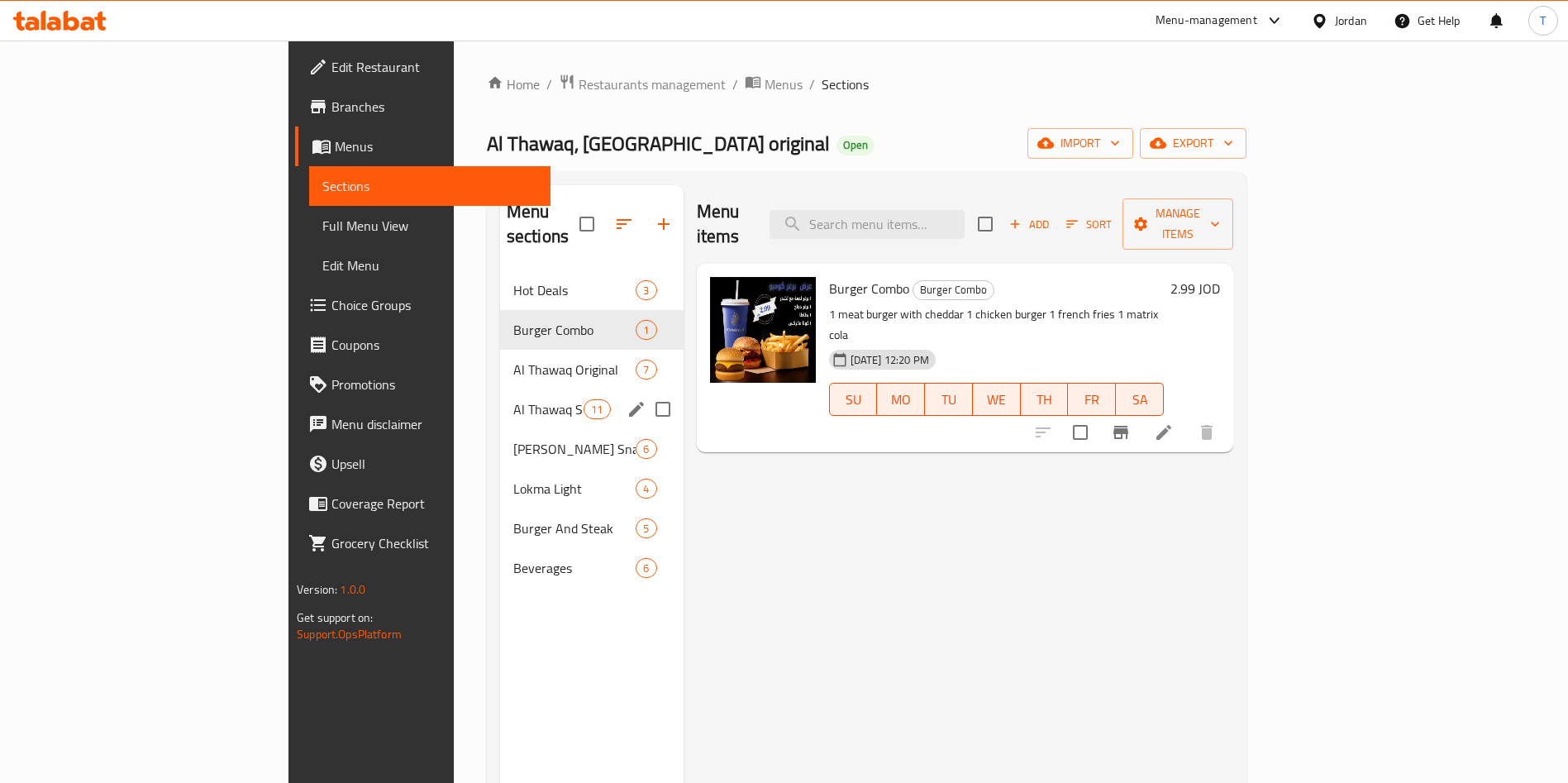
click at [513, 360] on span "Al Thawaq Original" at bounding box center [575, 370] width 123 height 20
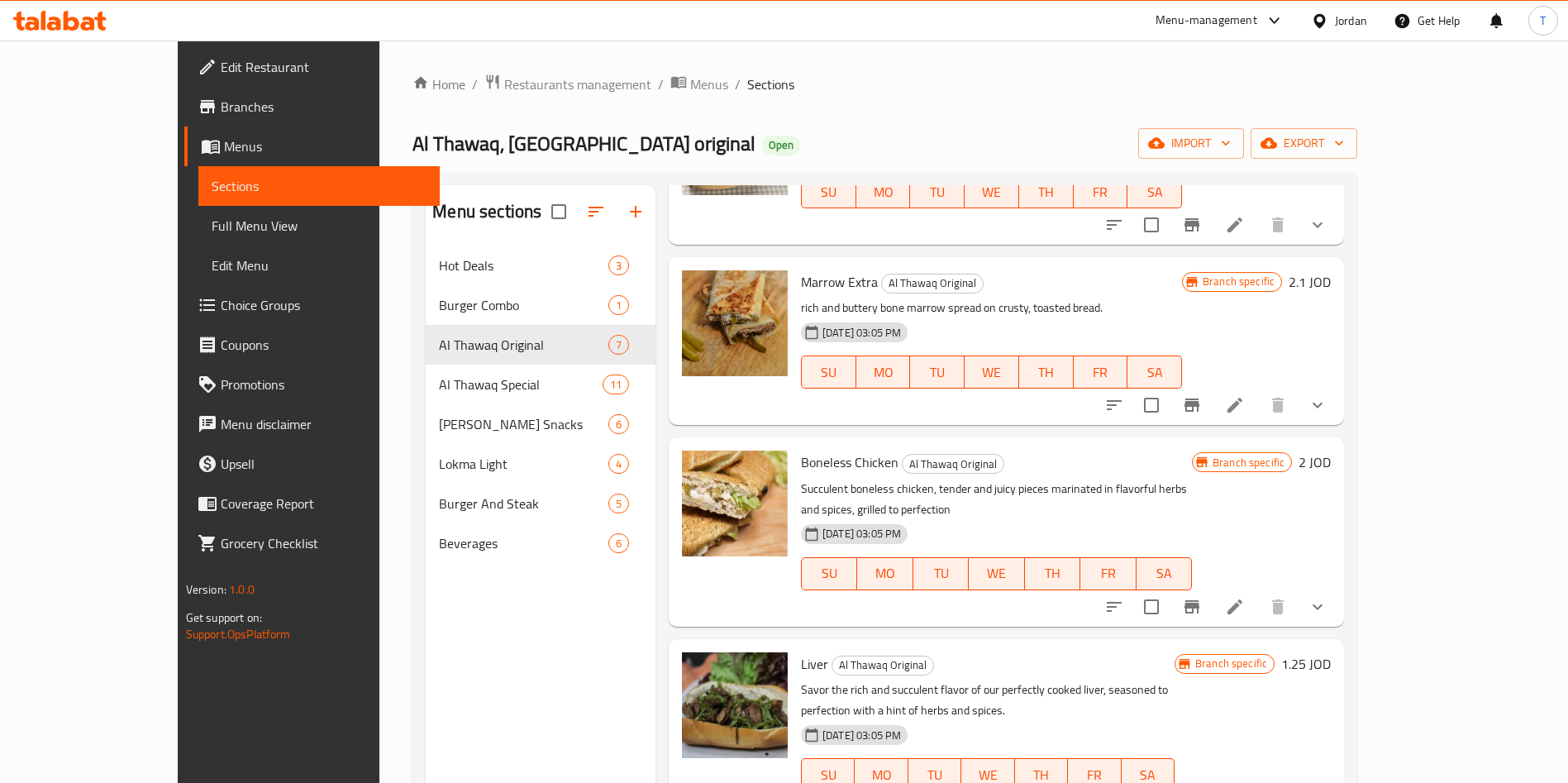
scroll to position [522, 0]
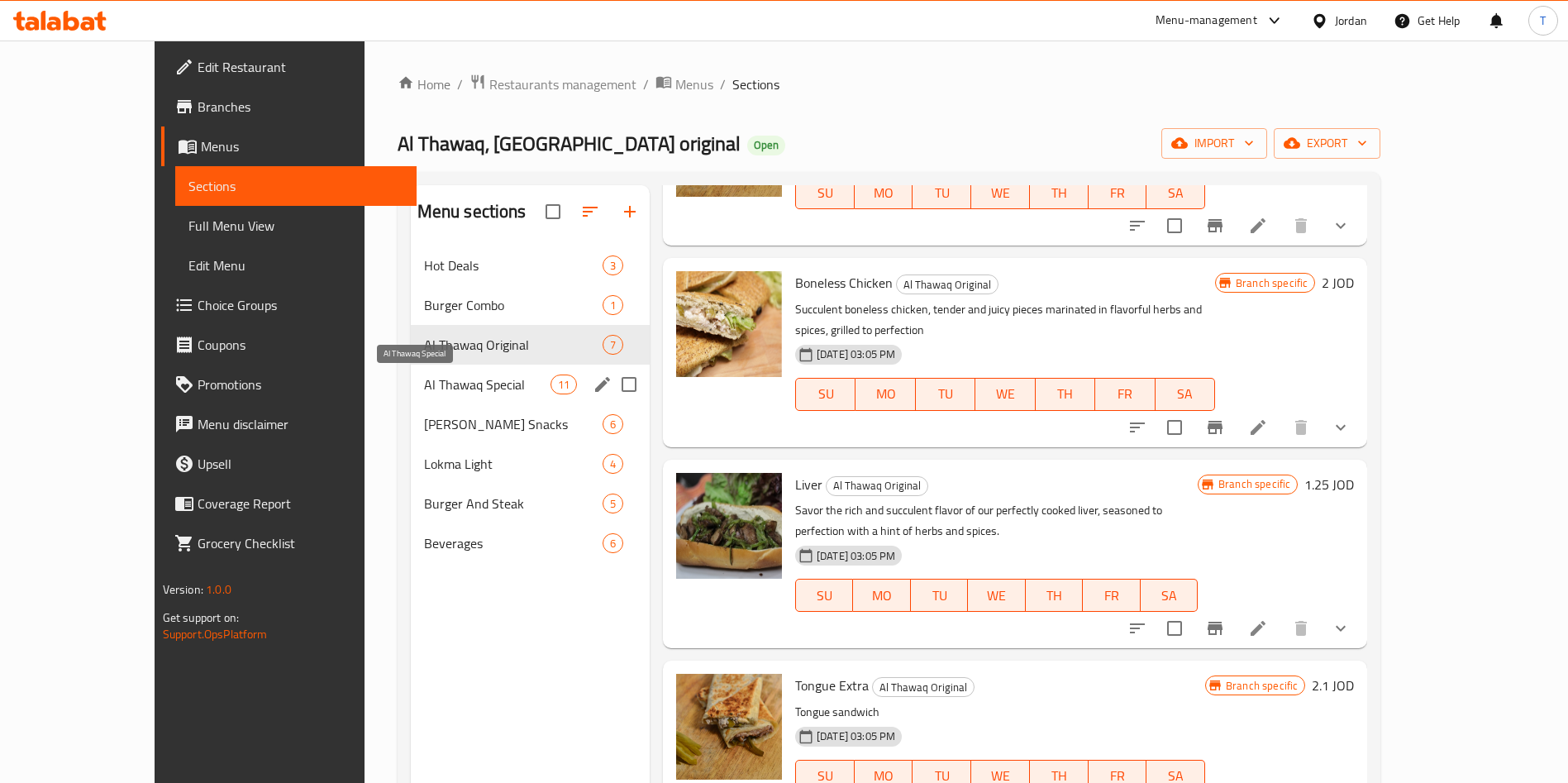
click at [411, 399] on div "Al Thawaq Special 11" at bounding box center [530, 385] width 239 height 40
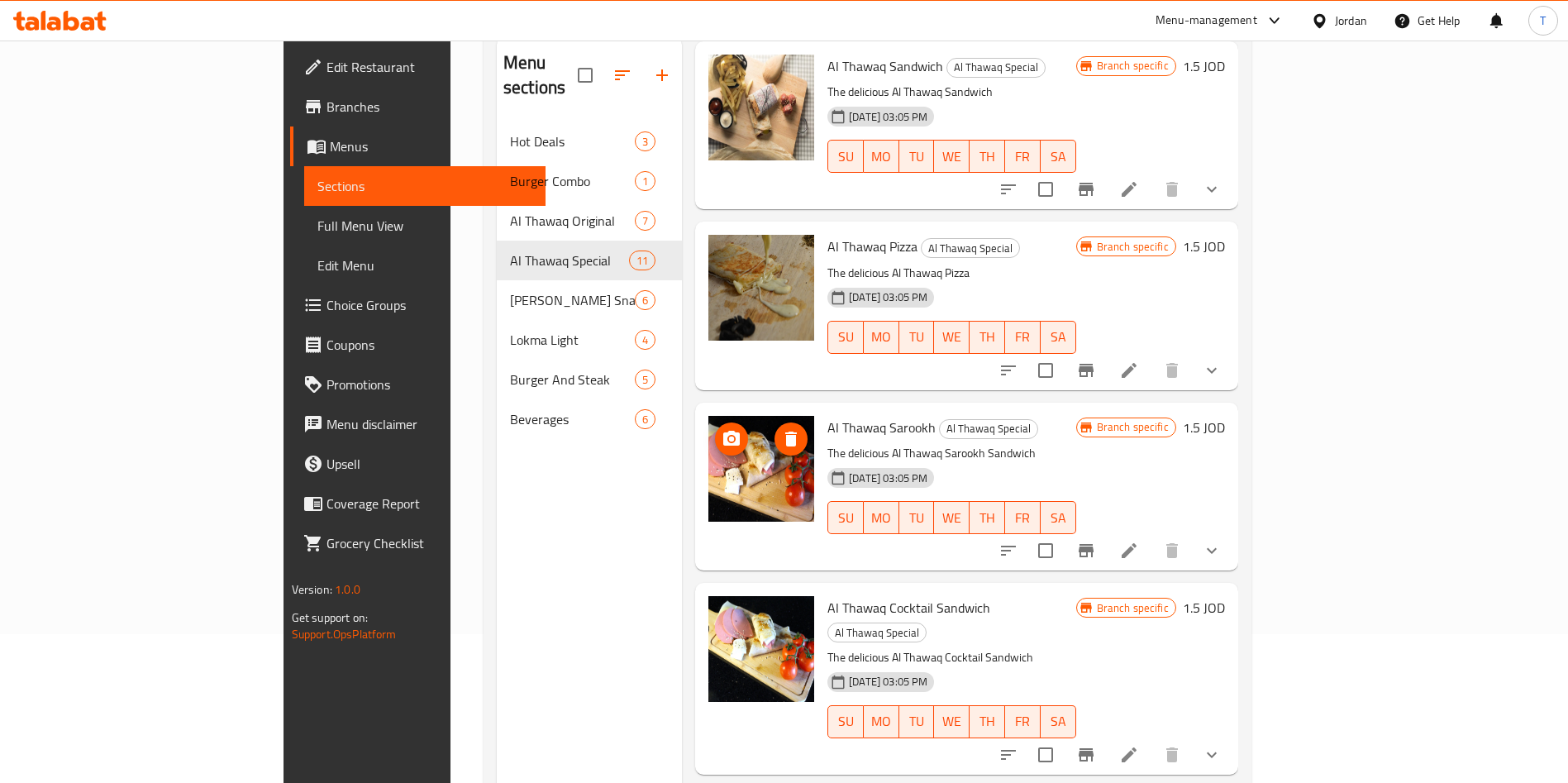
scroll to position [232, 0]
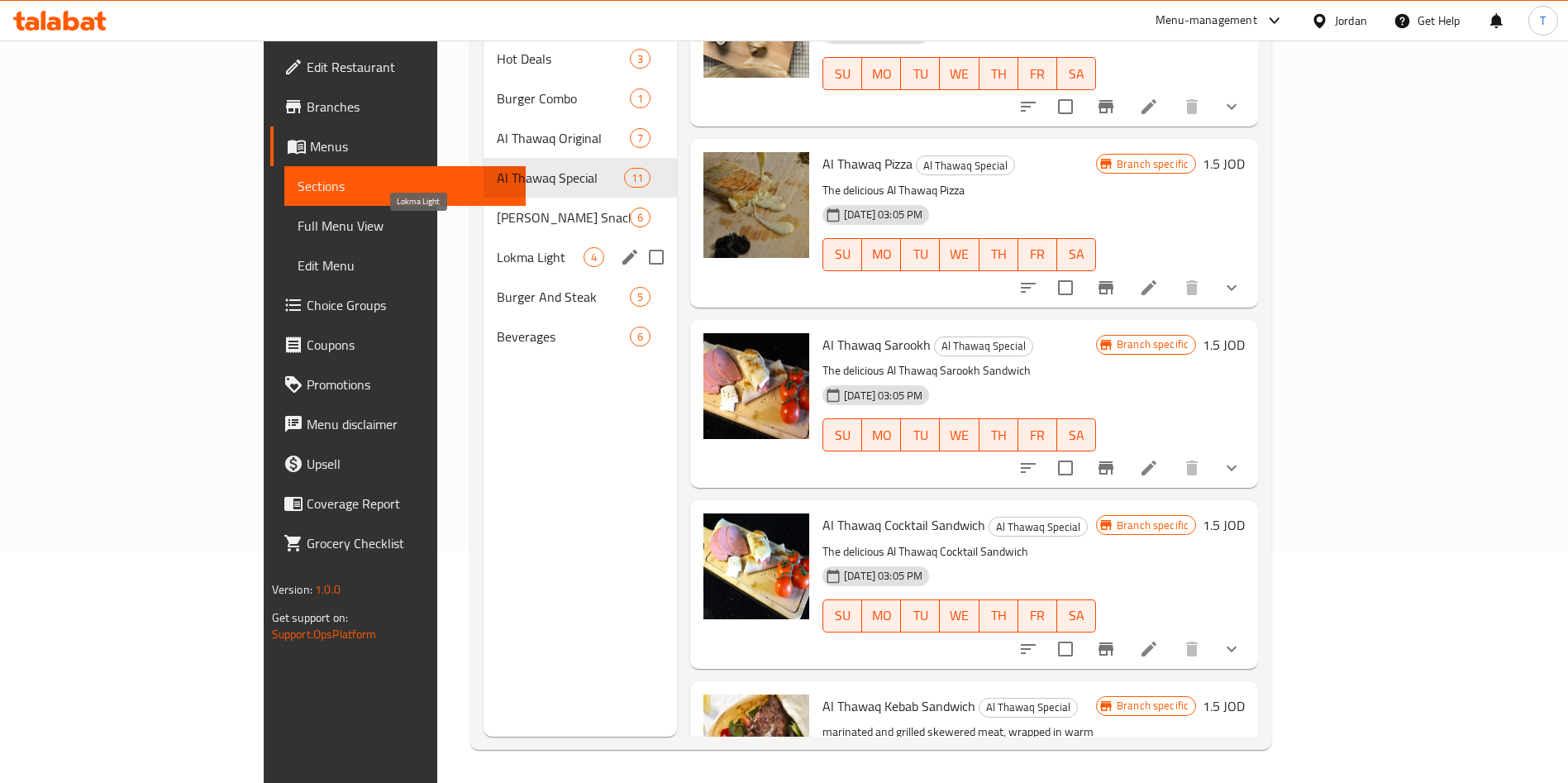
click at [497, 207] on span "Al Thawaq Snacks" at bounding box center [564, 217] width 133 height 20
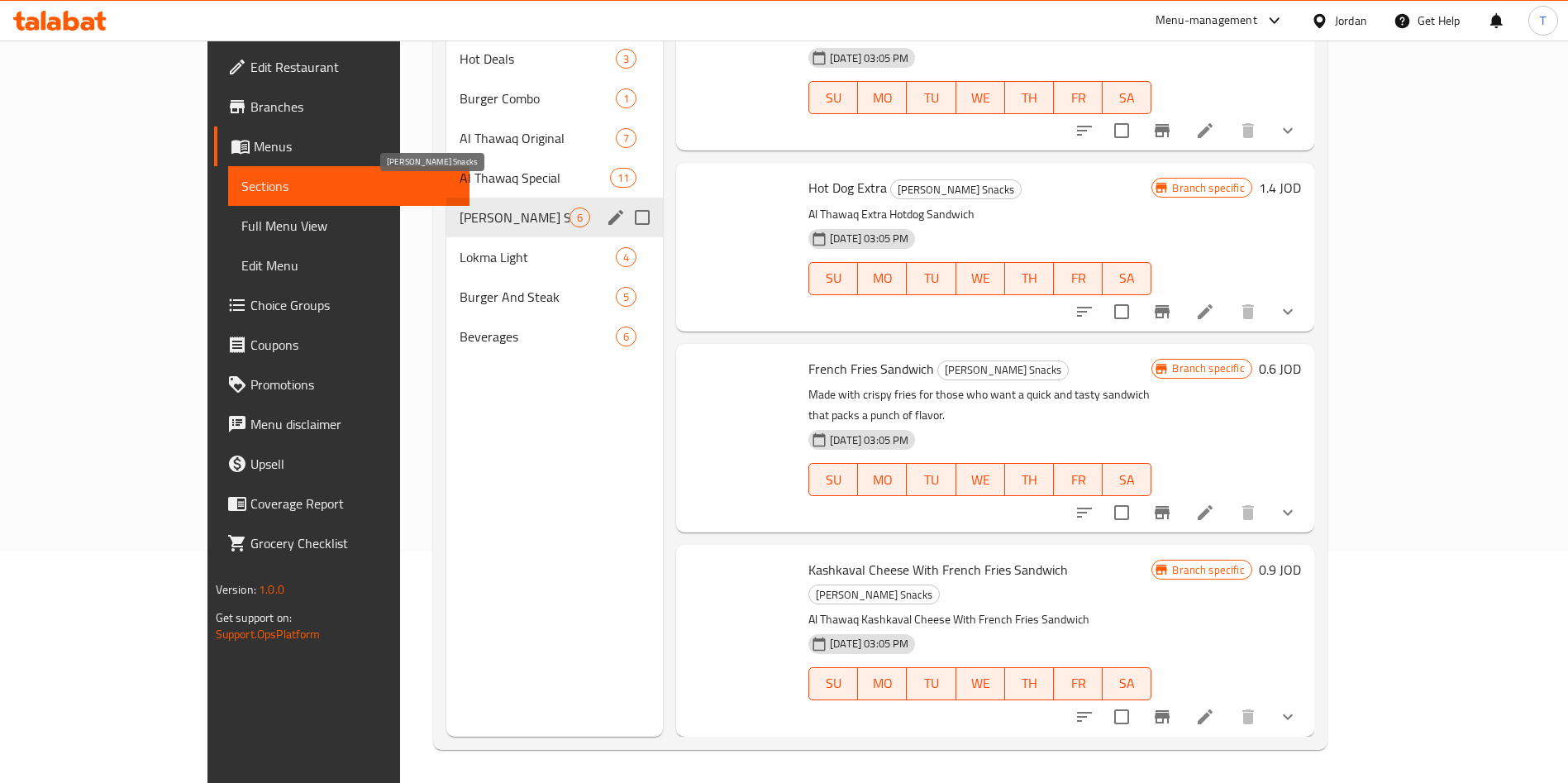
scroll to position [342, 0]
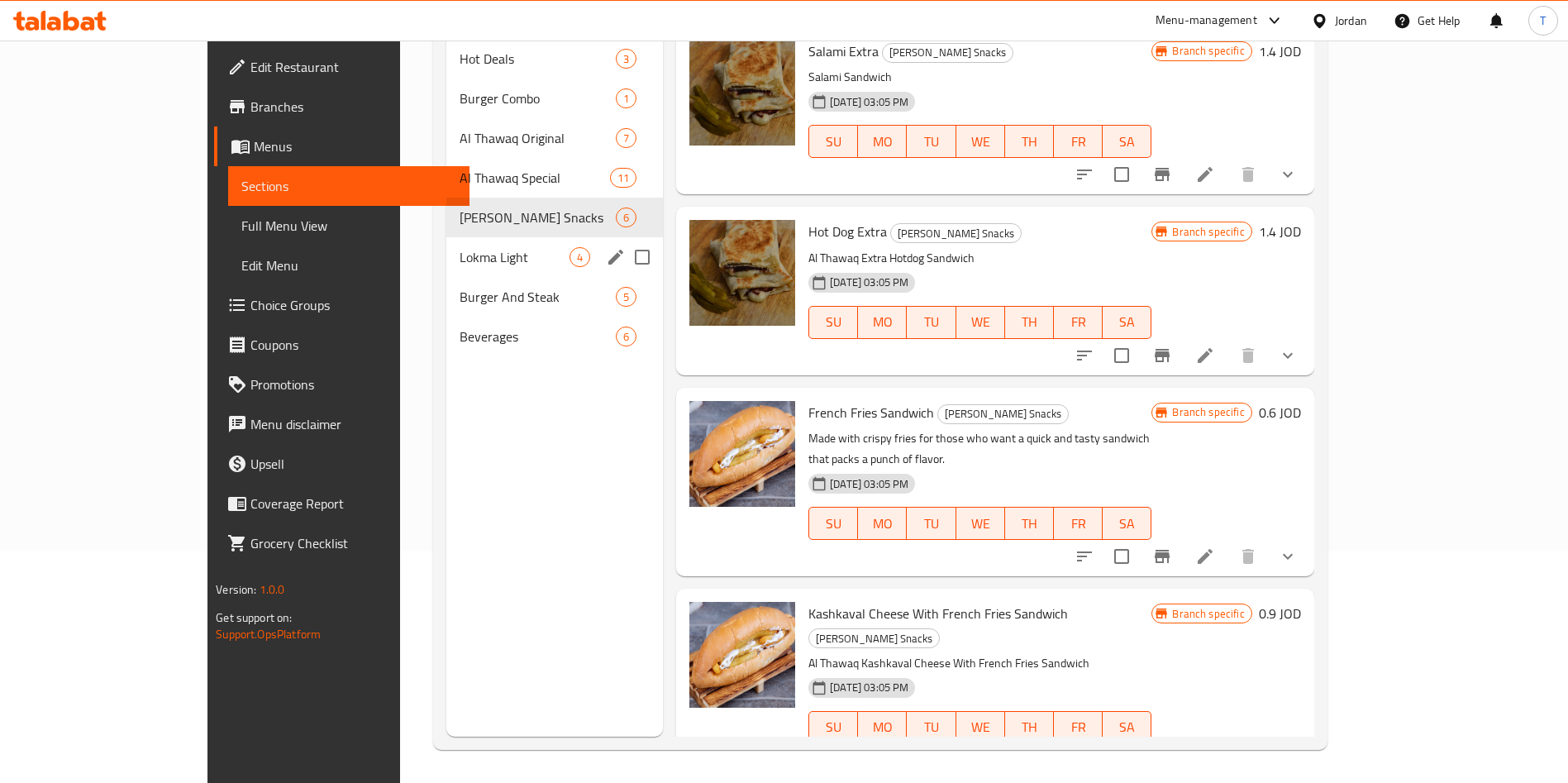
click at [460, 247] on span "Lokma Light" at bounding box center [515, 257] width 110 height 20
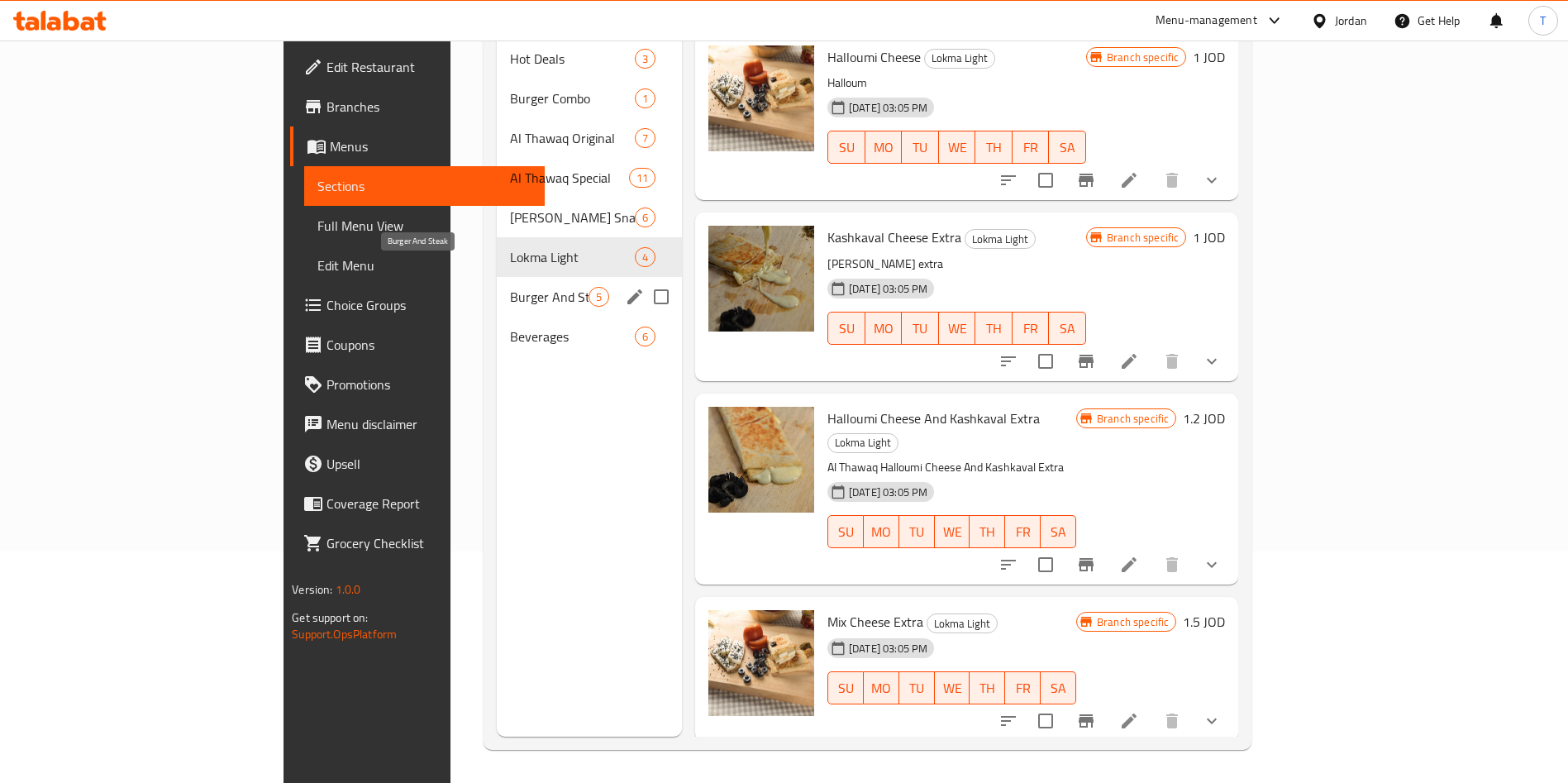
click at [510, 287] on span "Burger And Steak" at bounding box center [549, 297] width 78 height 20
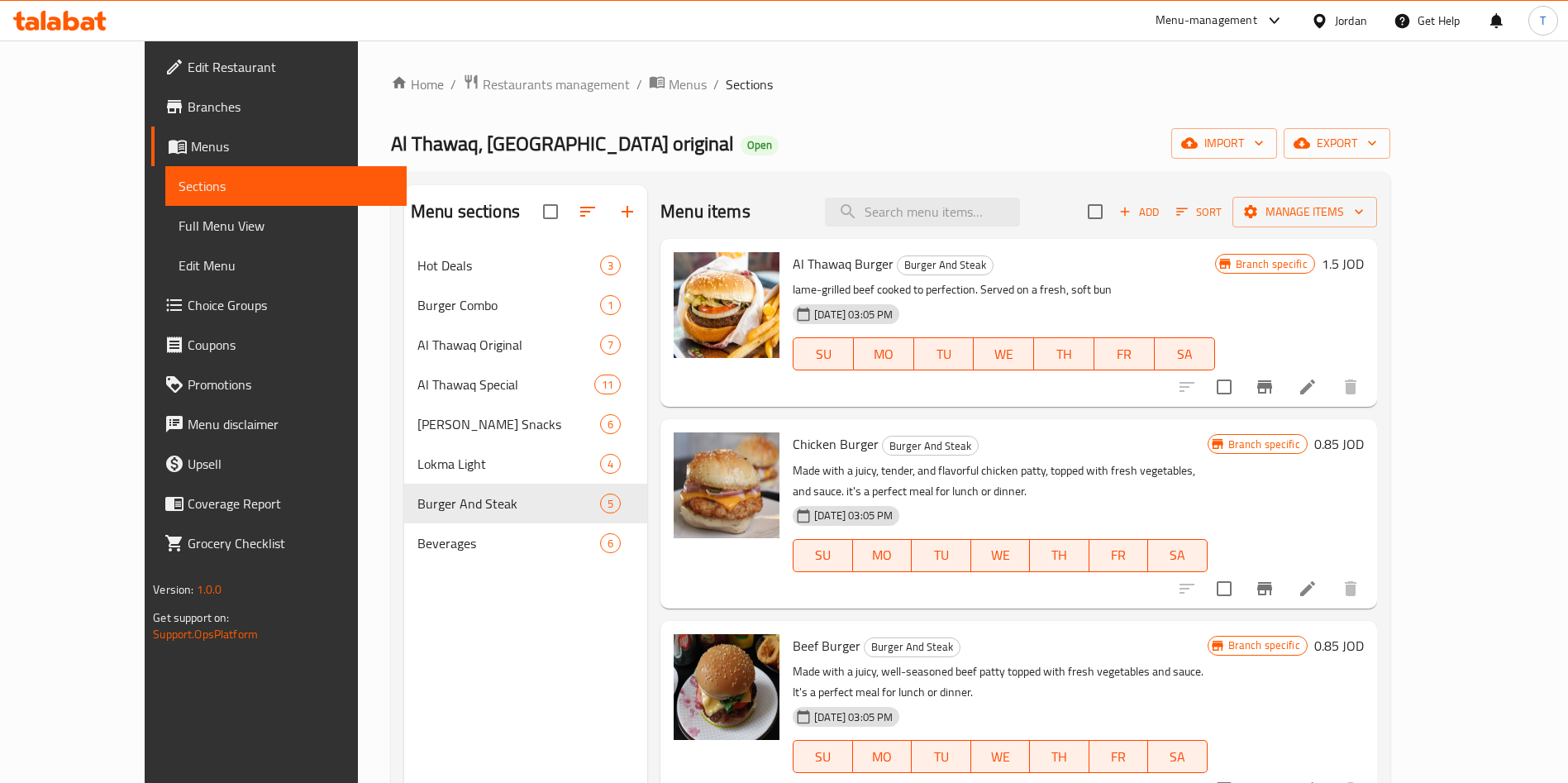
click at [1275, 389] on icon "Branch-specific-item" at bounding box center [1265, 387] width 20 height 20
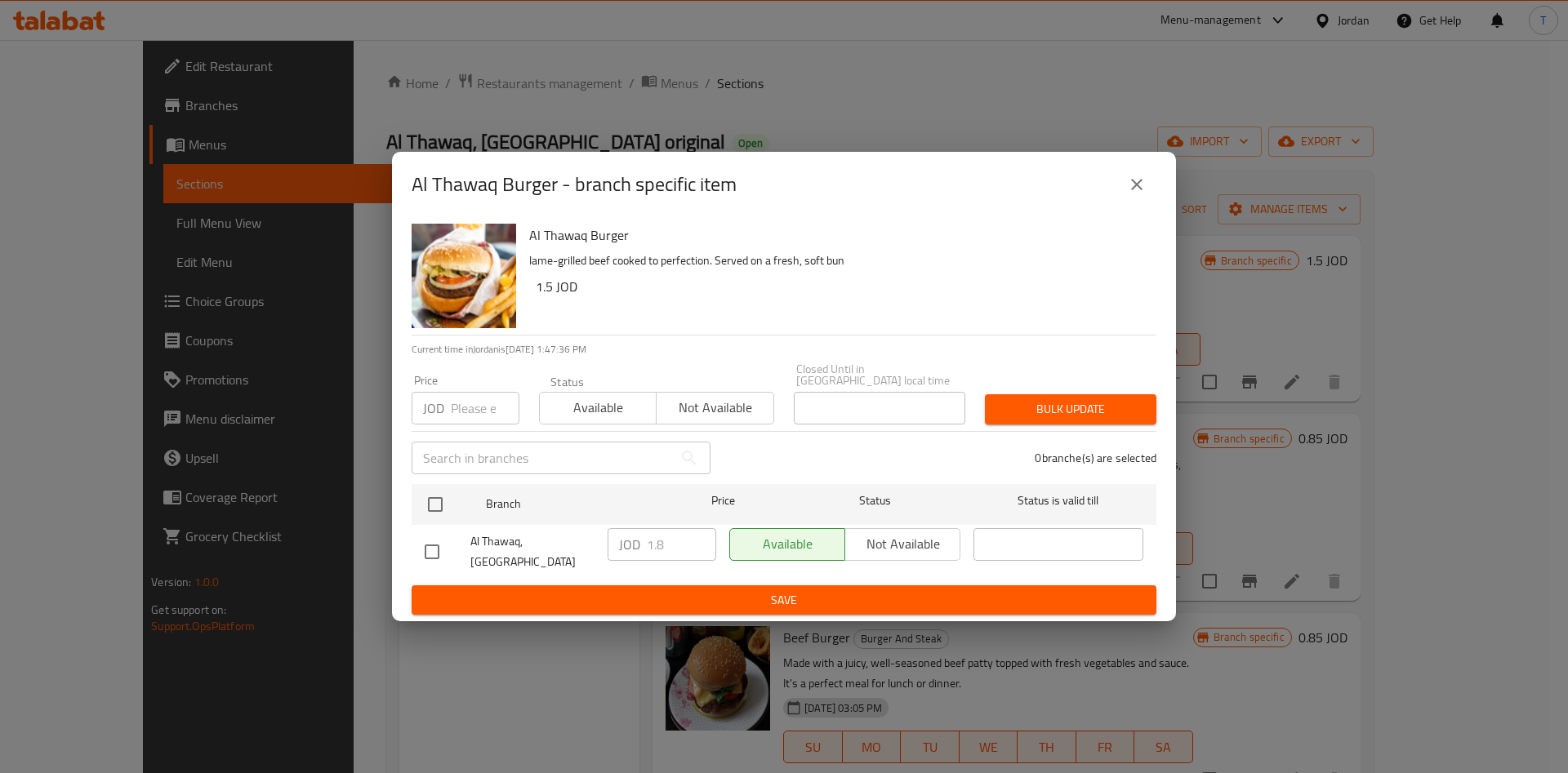
click at [1153, 200] on button "close" at bounding box center [1137, 185] width 39 height 39
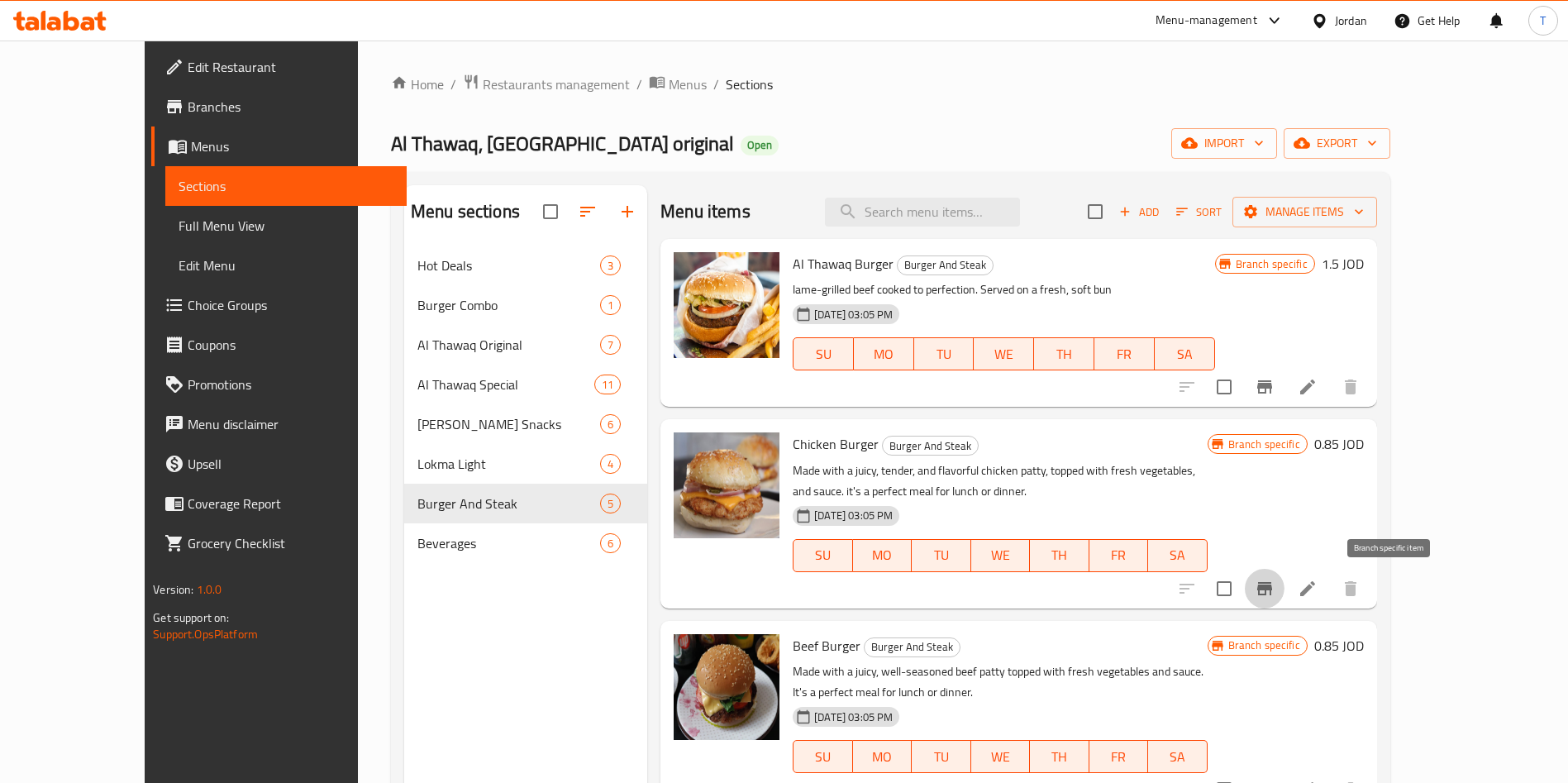
click at [1272, 586] on icon "Branch-specific-item" at bounding box center [1265, 589] width 15 height 13
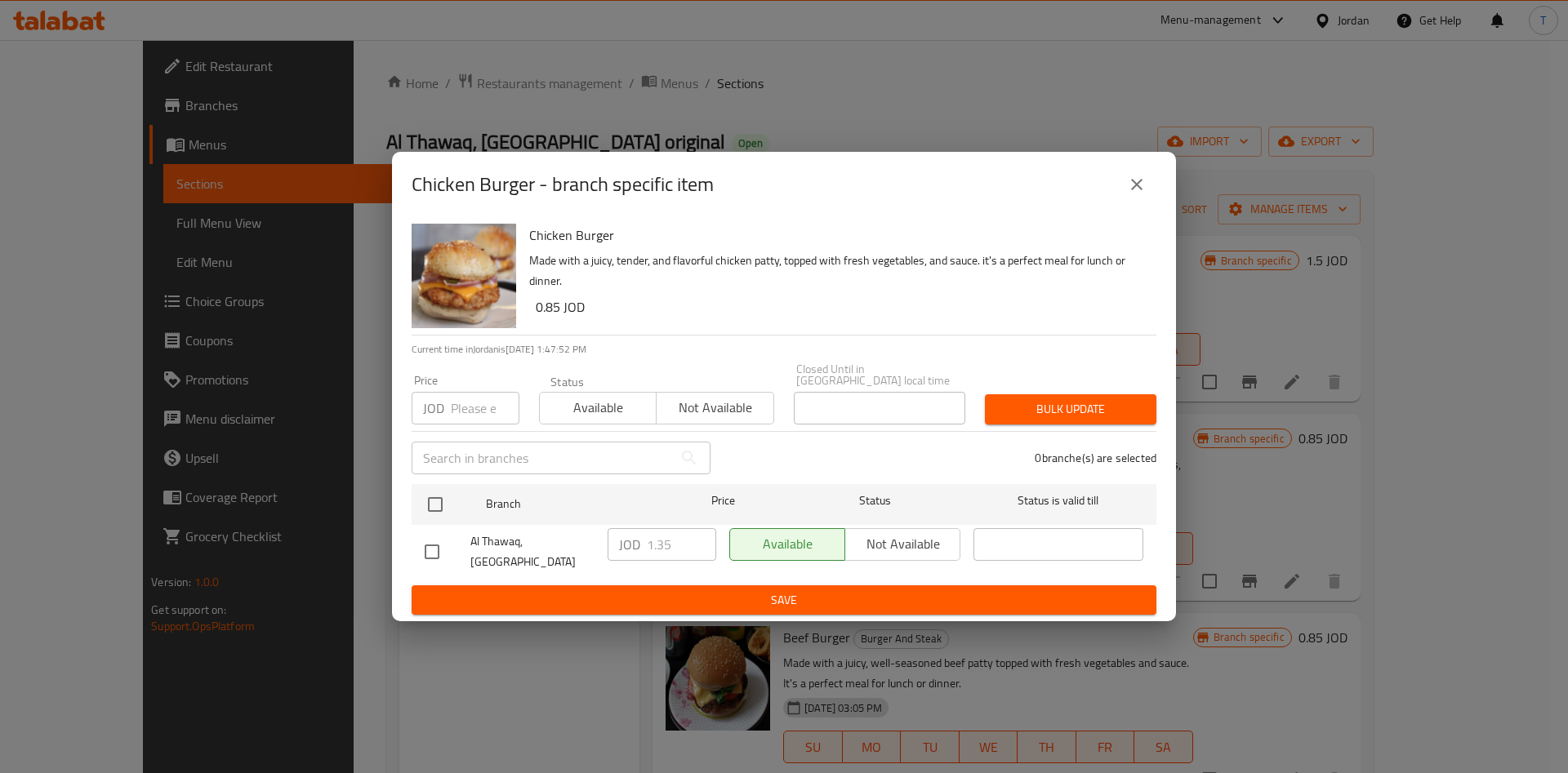
click at [1130, 204] on button "close" at bounding box center [1137, 185] width 39 height 39
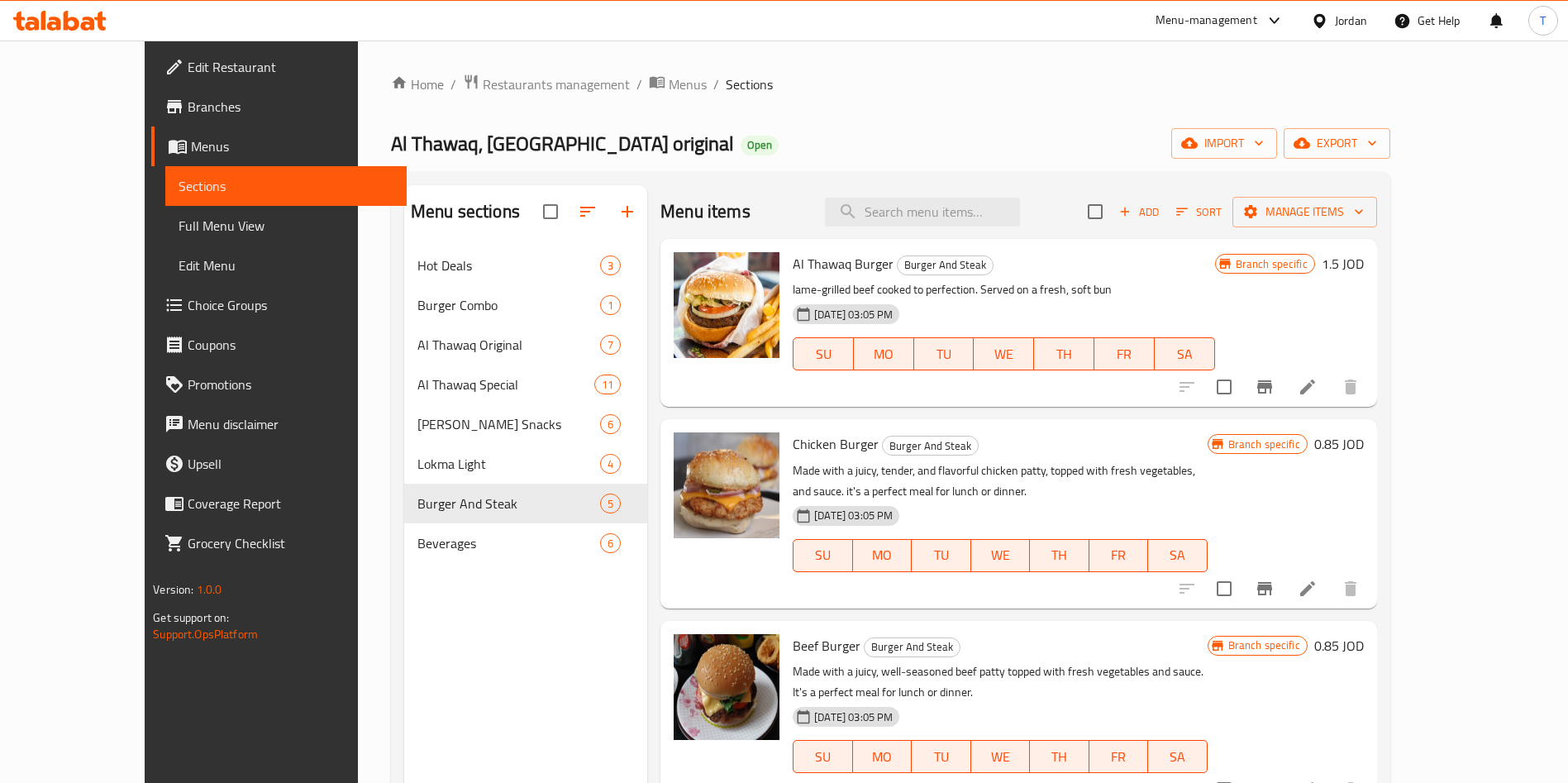
click at [404, 277] on div "Hot Deals 3" at bounding box center [525, 266] width 243 height 40
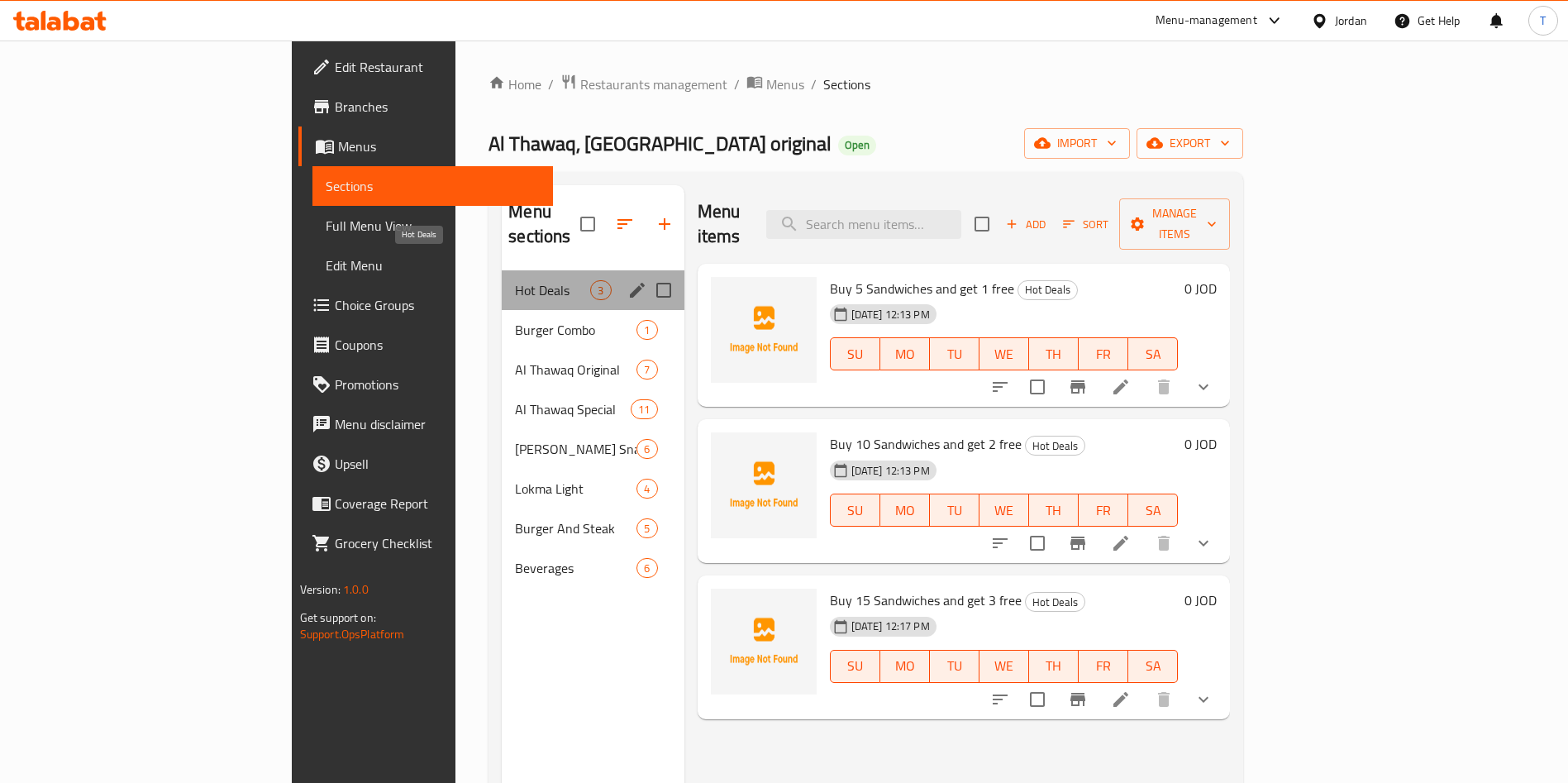
click at [515, 281] on span "Hot Deals" at bounding box center [552, 291] width 75 height 20
click at [502, 284] on div "Hot Deals 3 Burger Combo 1 Al Thawaq Original 7 Al Thawaq Special 11 Al Thawaq …" at bounding box center [593, 429] width 182 height 317
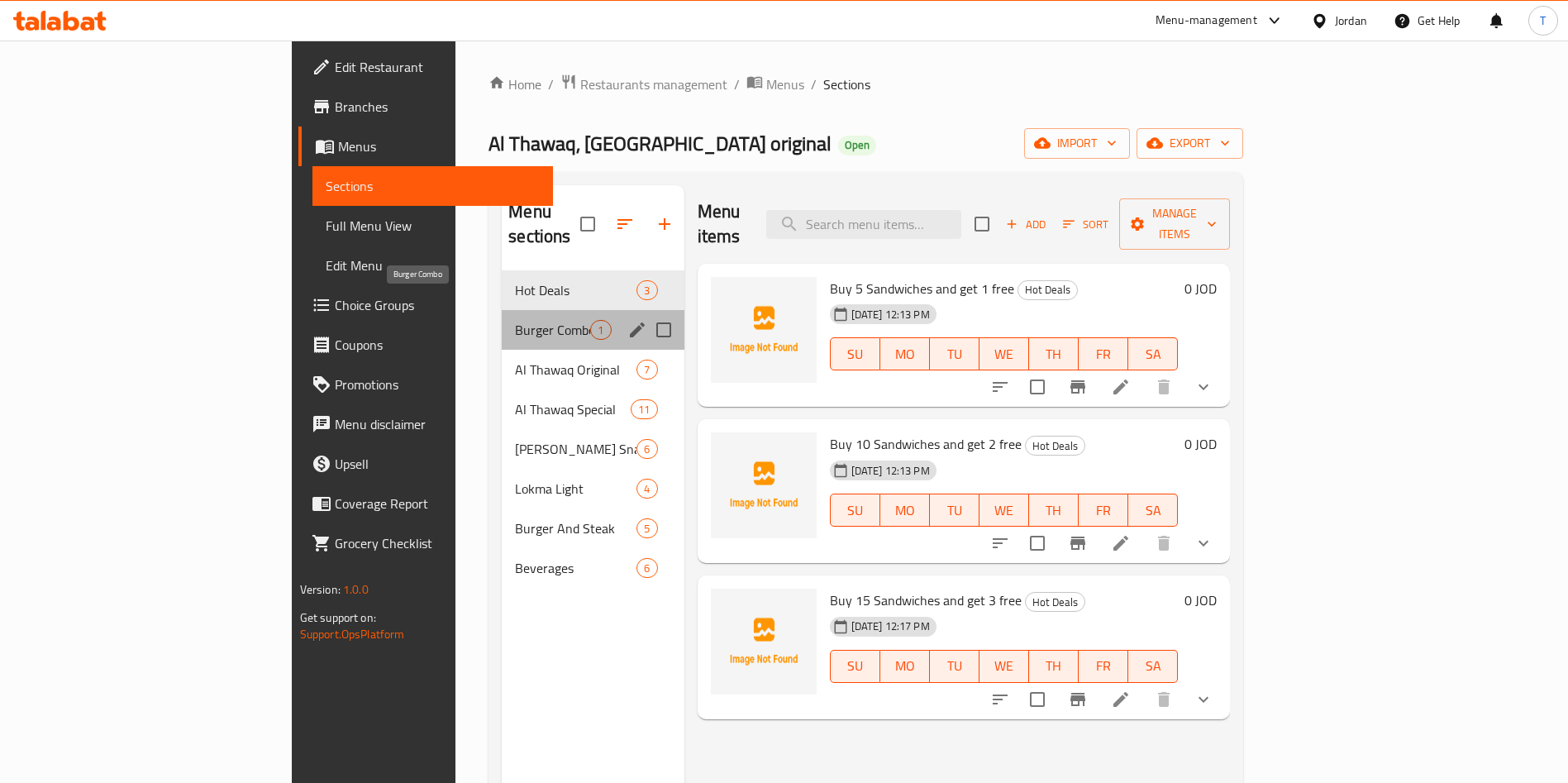
click at [515, 320] on span "Burger Combo" at bounding box center [552, 330] width 75 height 20
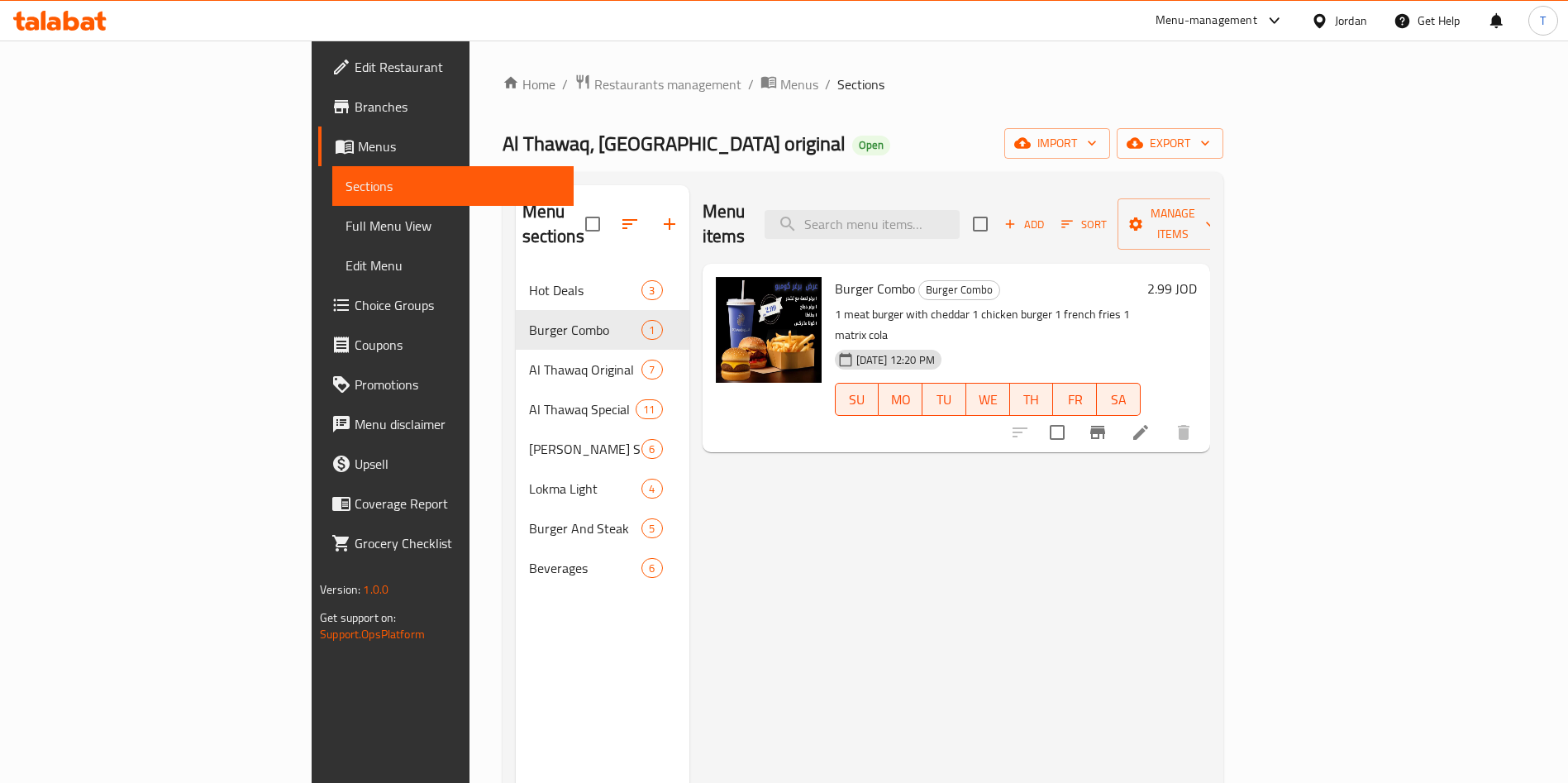
click at [1108, 422] on icon "Branch-specific-item" at bounding box center [1098, 432] width 20 height 20
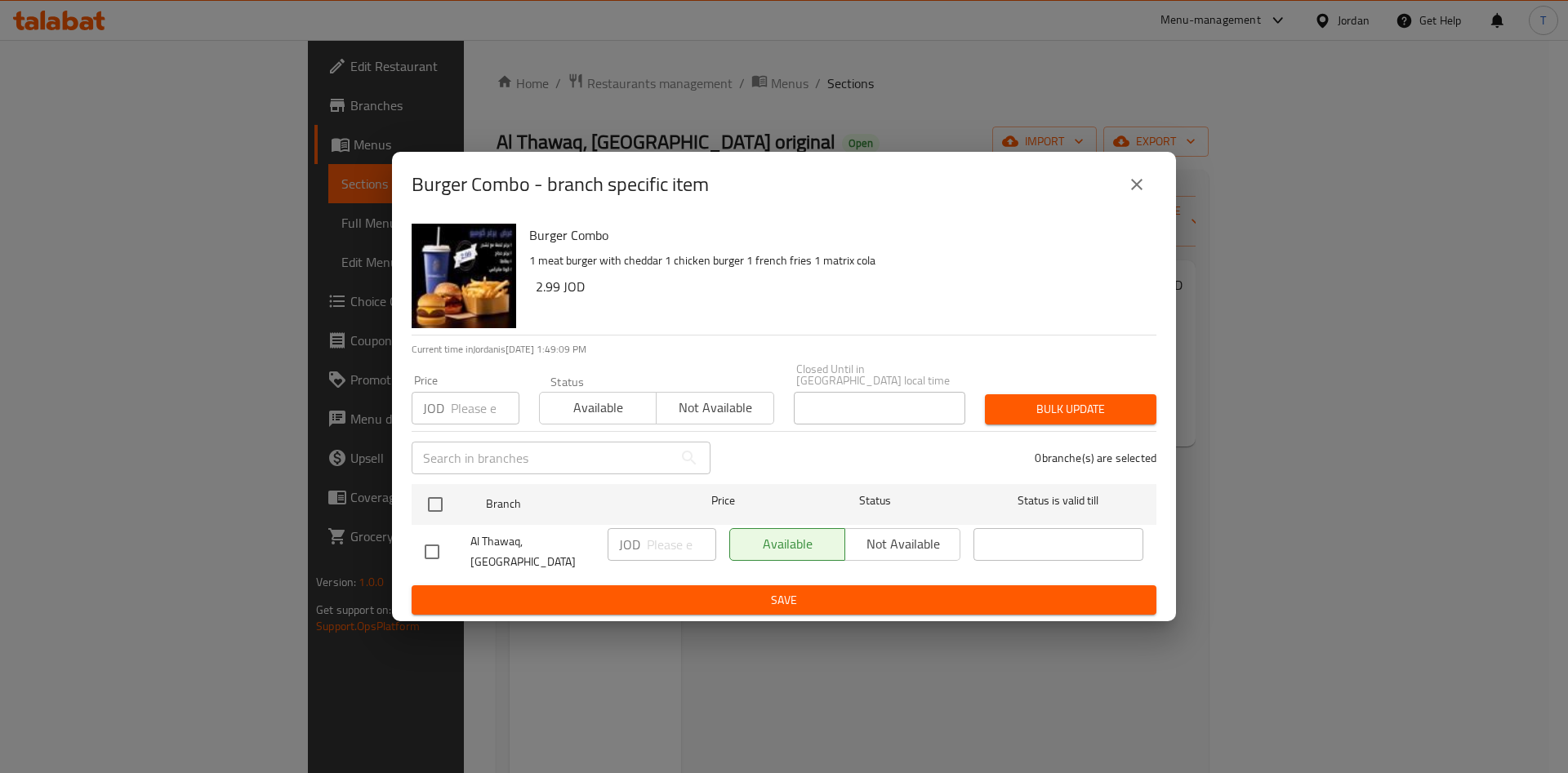
click at [1144, 194] on icon "close" at bounding box center [1137, 184] width 20 height 20
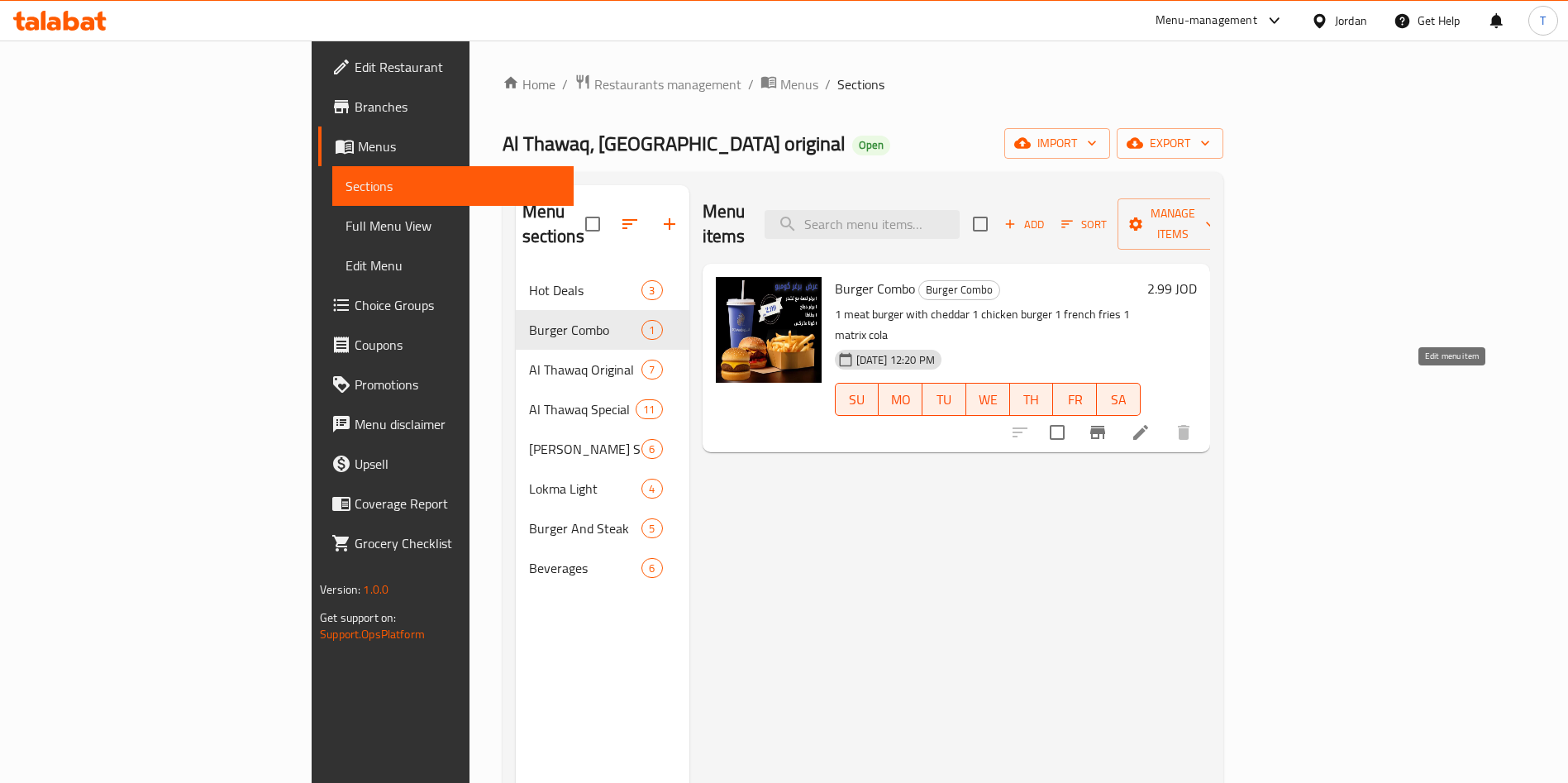
click at [1151, 422] on icon at bounding box center [1141, 432] width 20 height 20
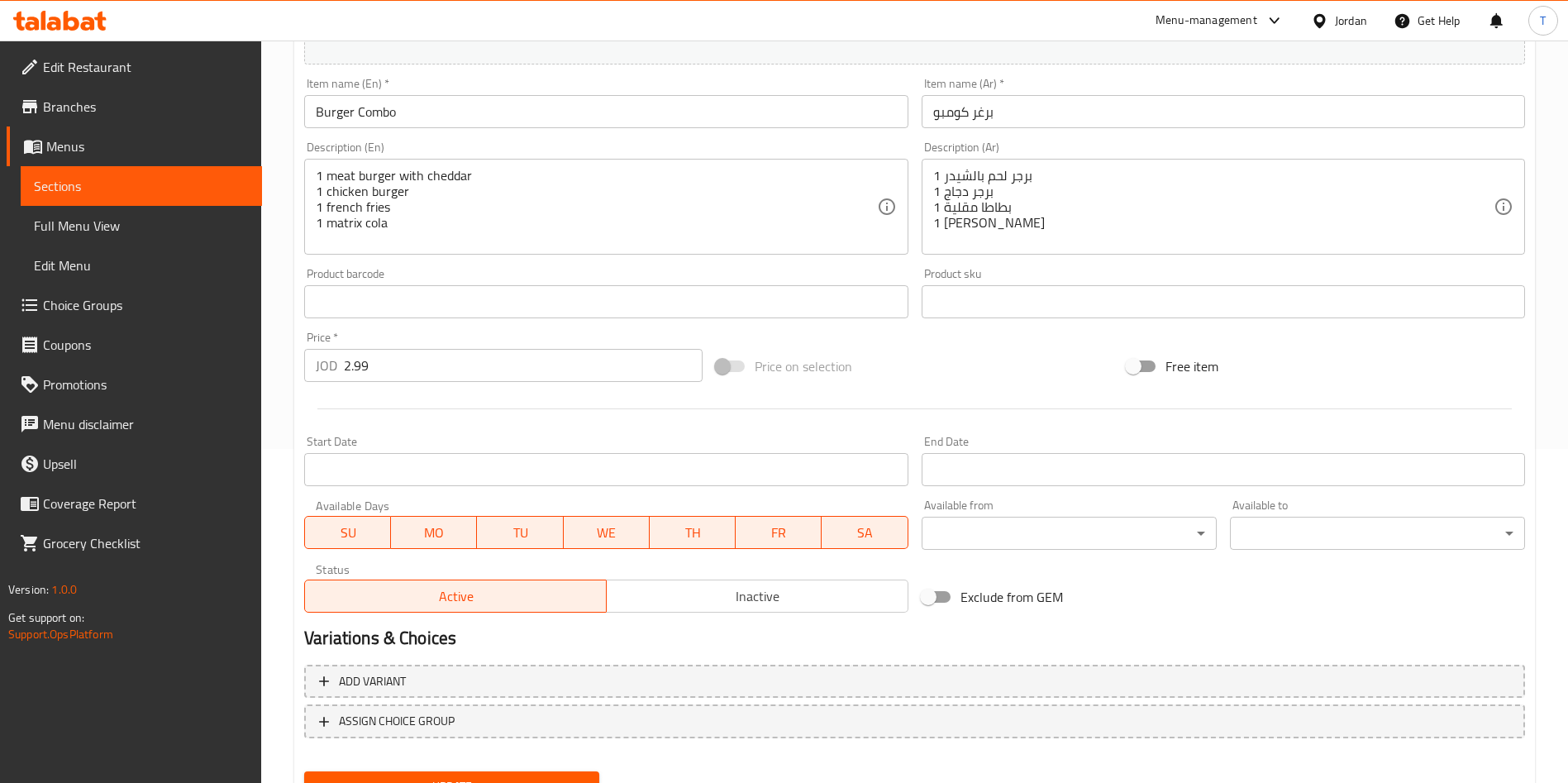
scroll to position [372, 0]
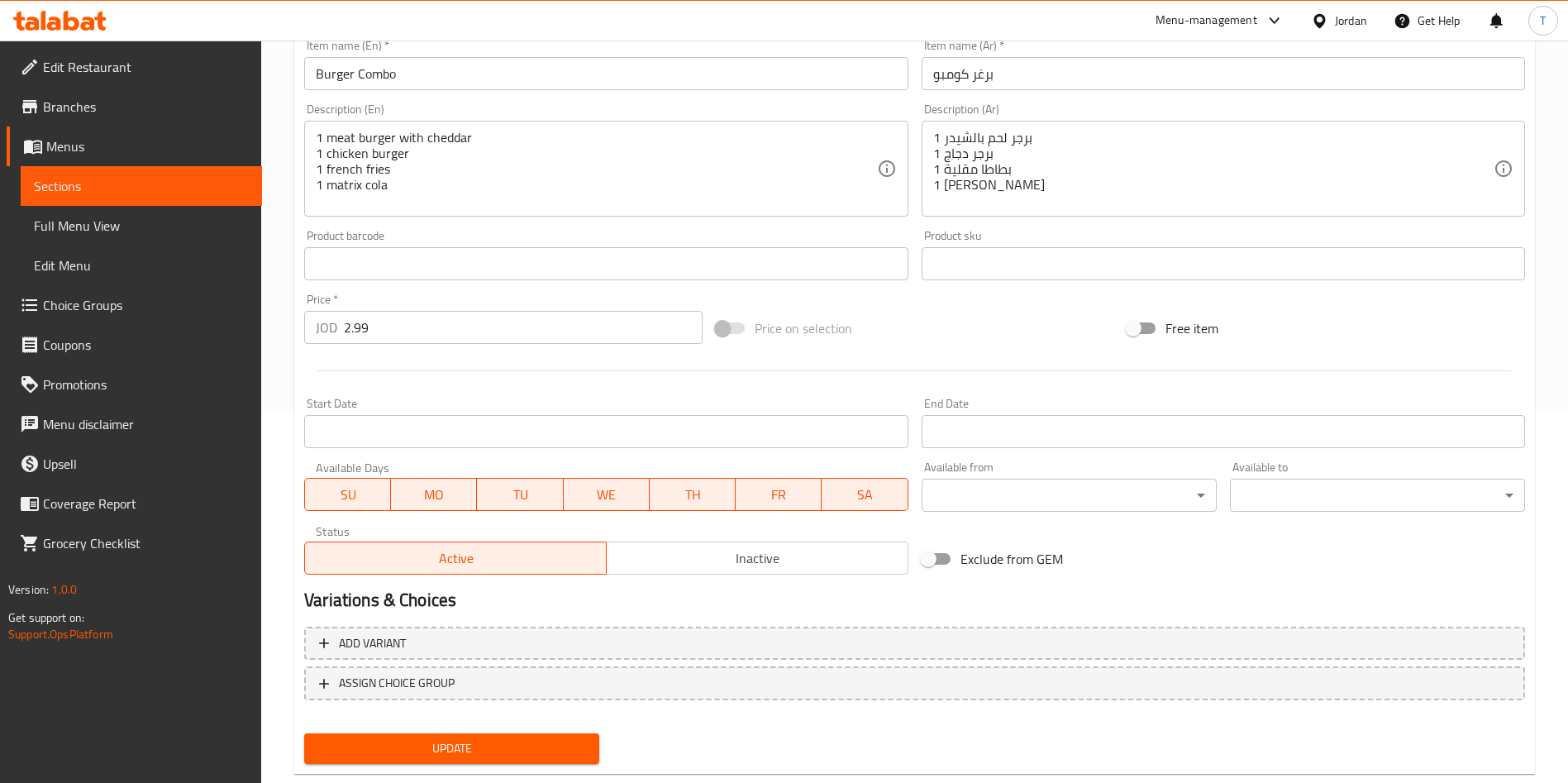
drag, startPoint x: 275, startPoint y: 327, endPoint x: 251, endPoint y: 318, distance: 25.6
click at [259, 324] on div "Edit Restaurant Branches Menus Sections Full Menu View Edit Menu Choice Groups …" at bounding box center [784, 244] width 1568 height 1152
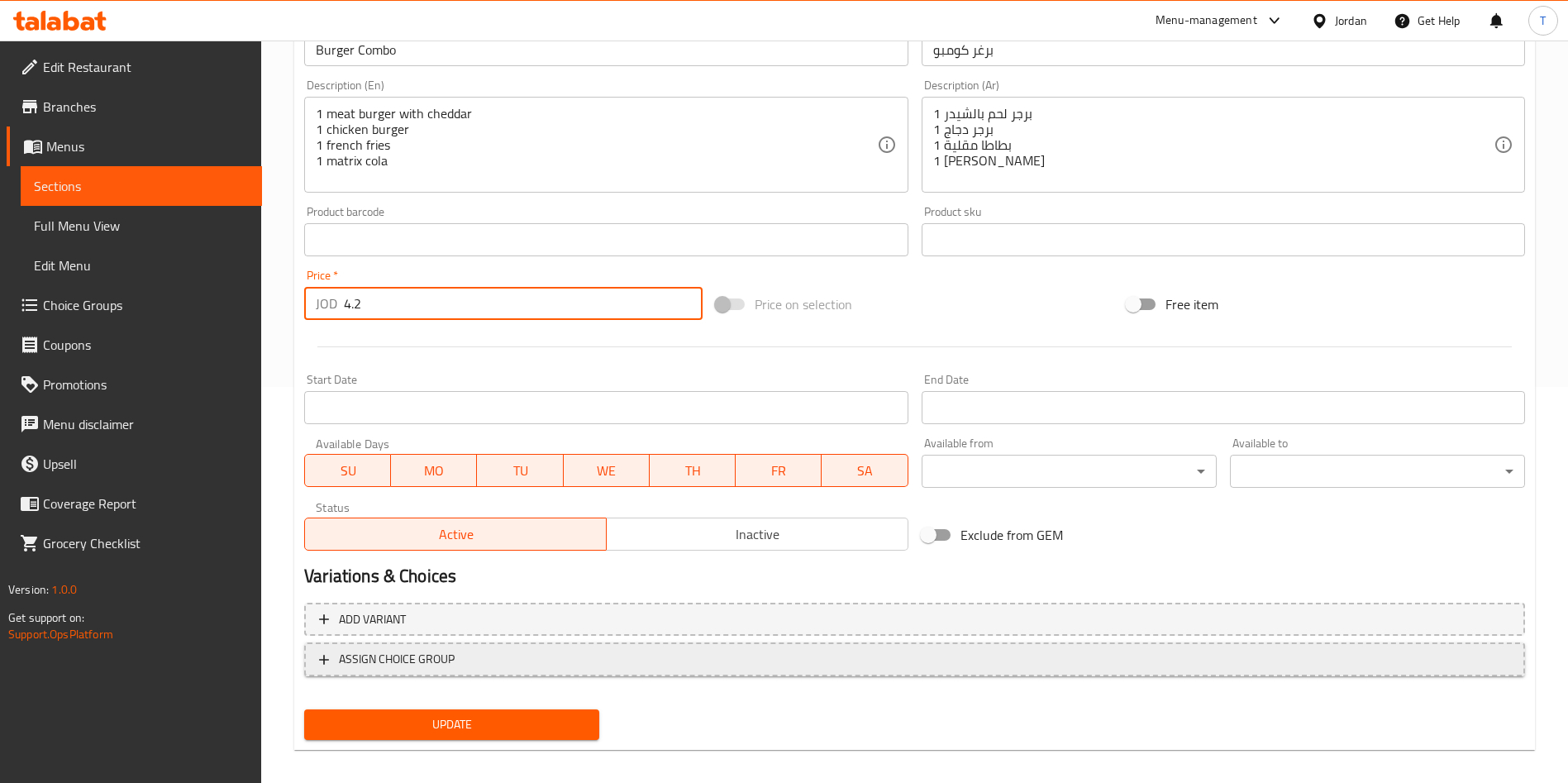
scroll to position [409, 0]
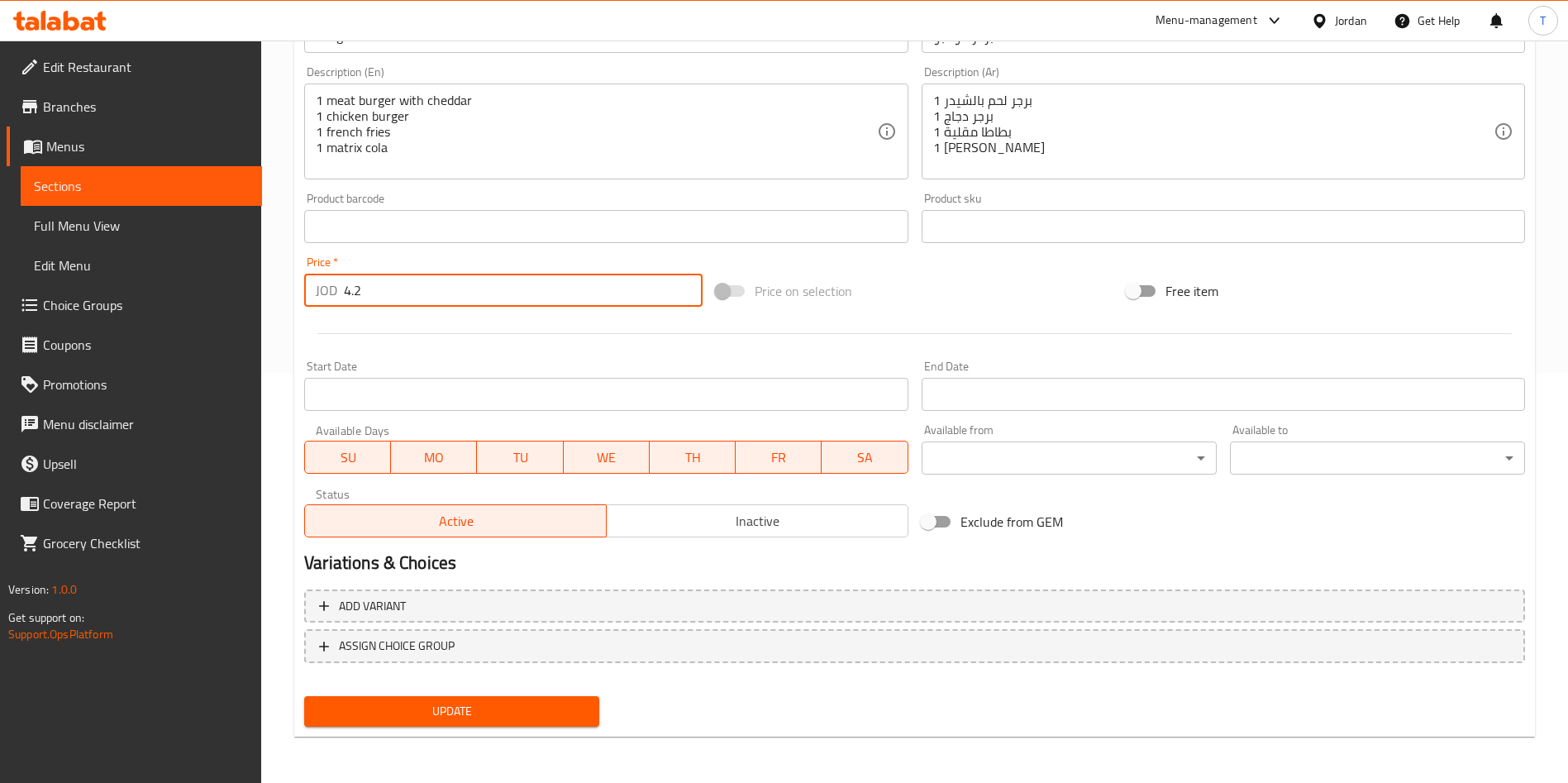
type input "4.2"
drag, startPoint x: 521, startPoint y: 705, endPoint x: 545, endPoint y: 706, distance: 24.0
click at [521, 704] on span "Update" at bounding box center [451, 711] width 269 height 21
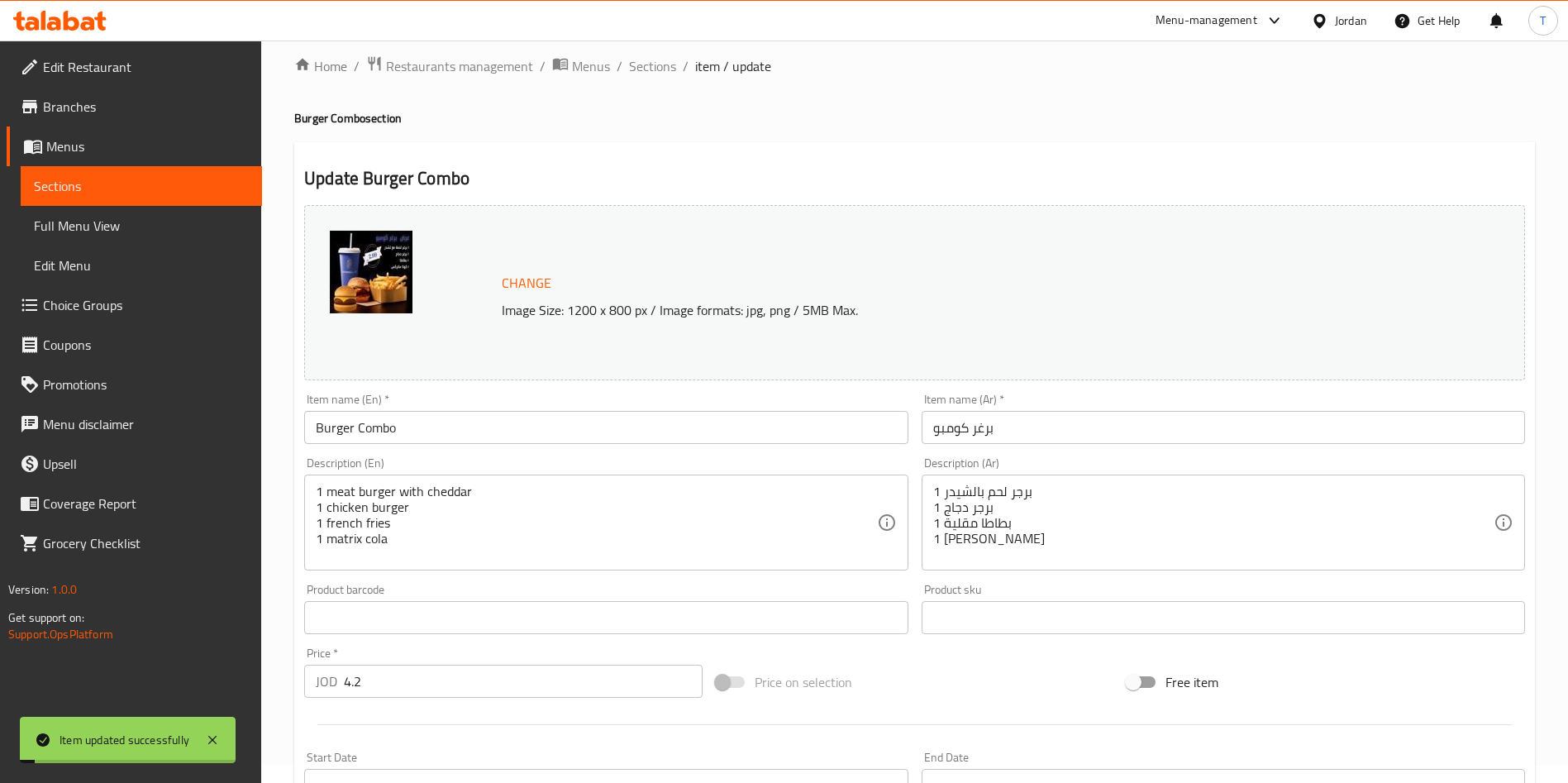
scroll to position [0, 0]
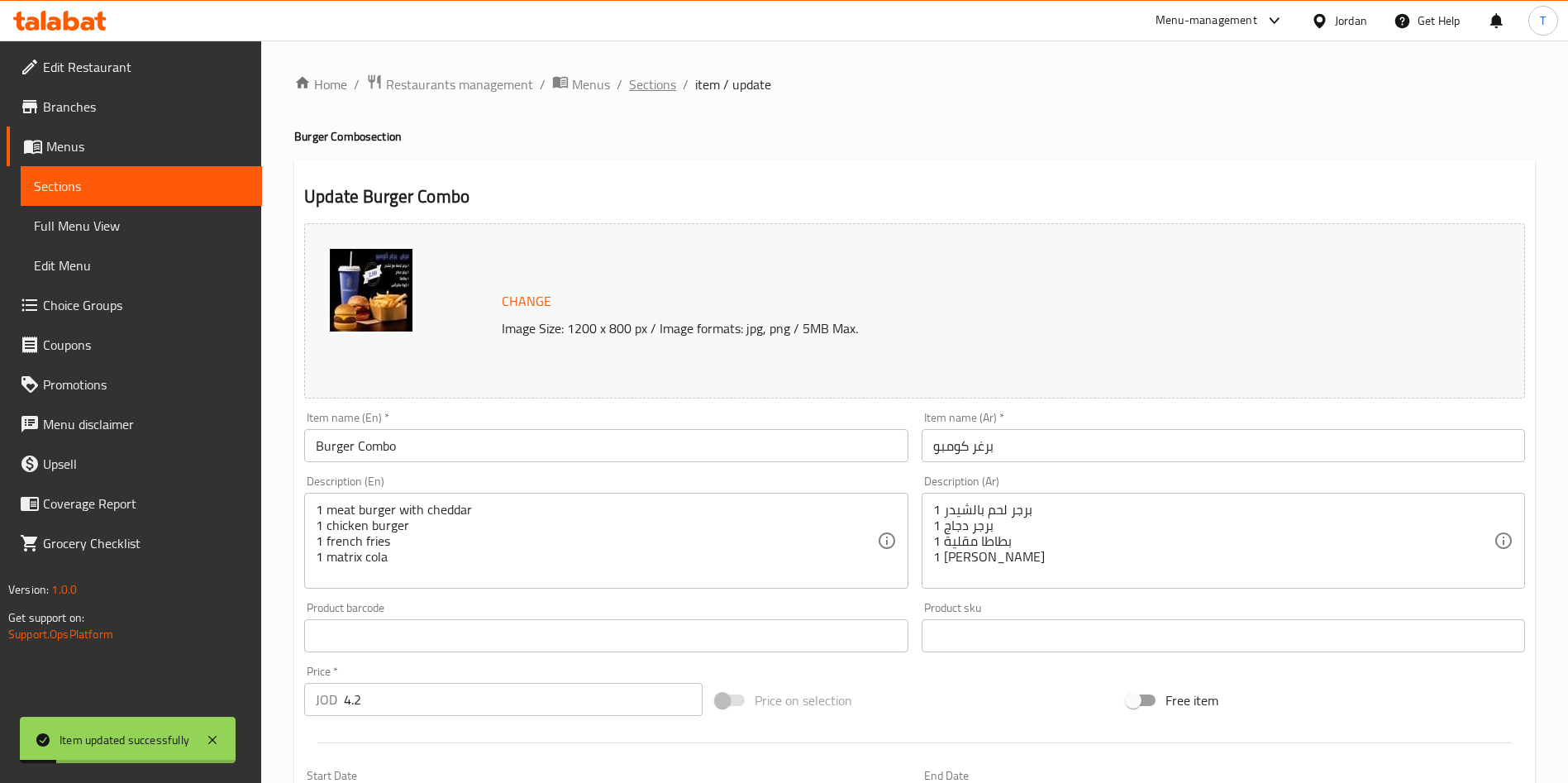
click at [665, 87] on span "Sections" at bounding box center [652, 84] width 47 height 20
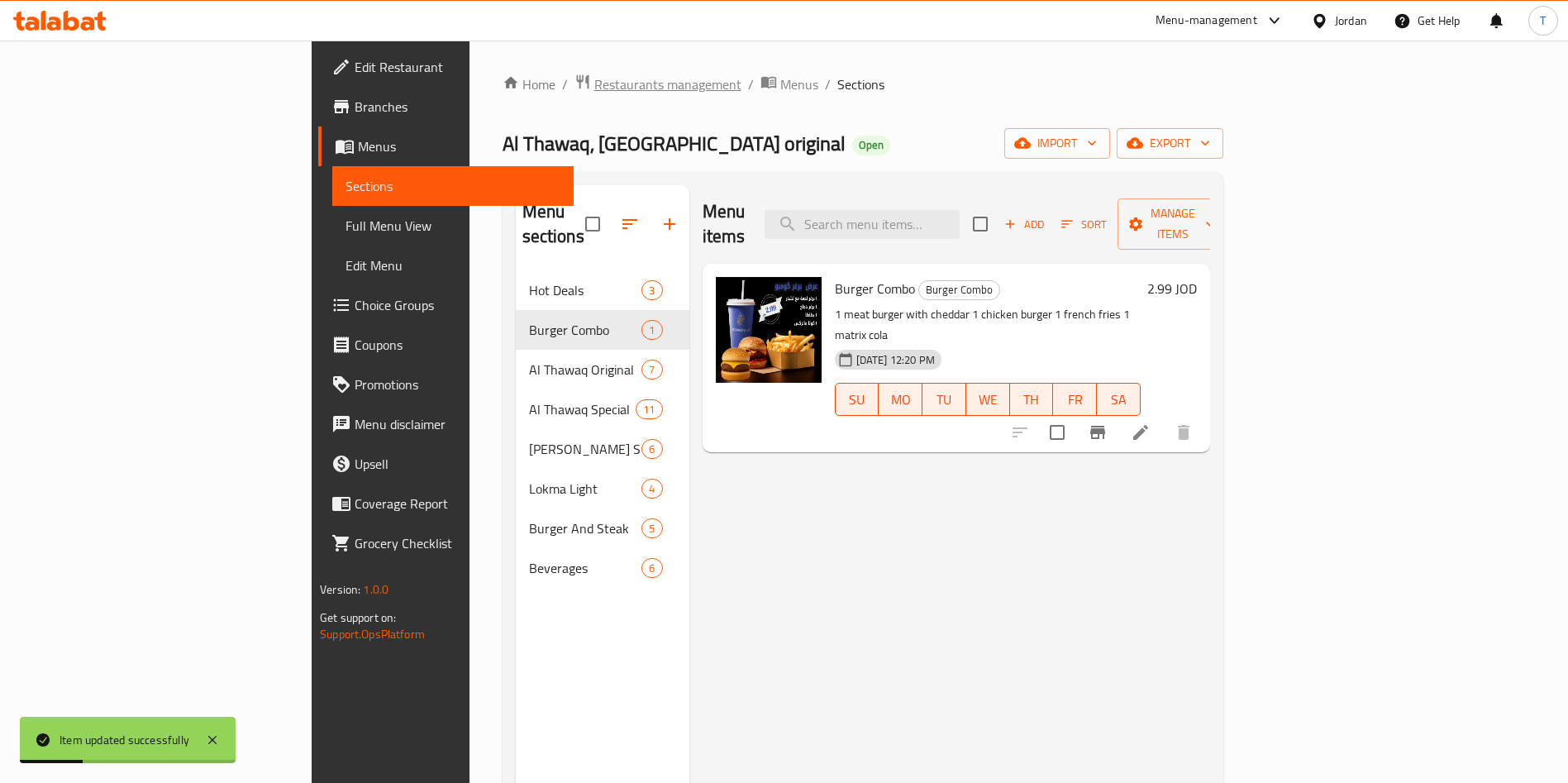
click at [595, 94] on span "Restaurants management" at bounding box center [668, 84] width 147 height 20
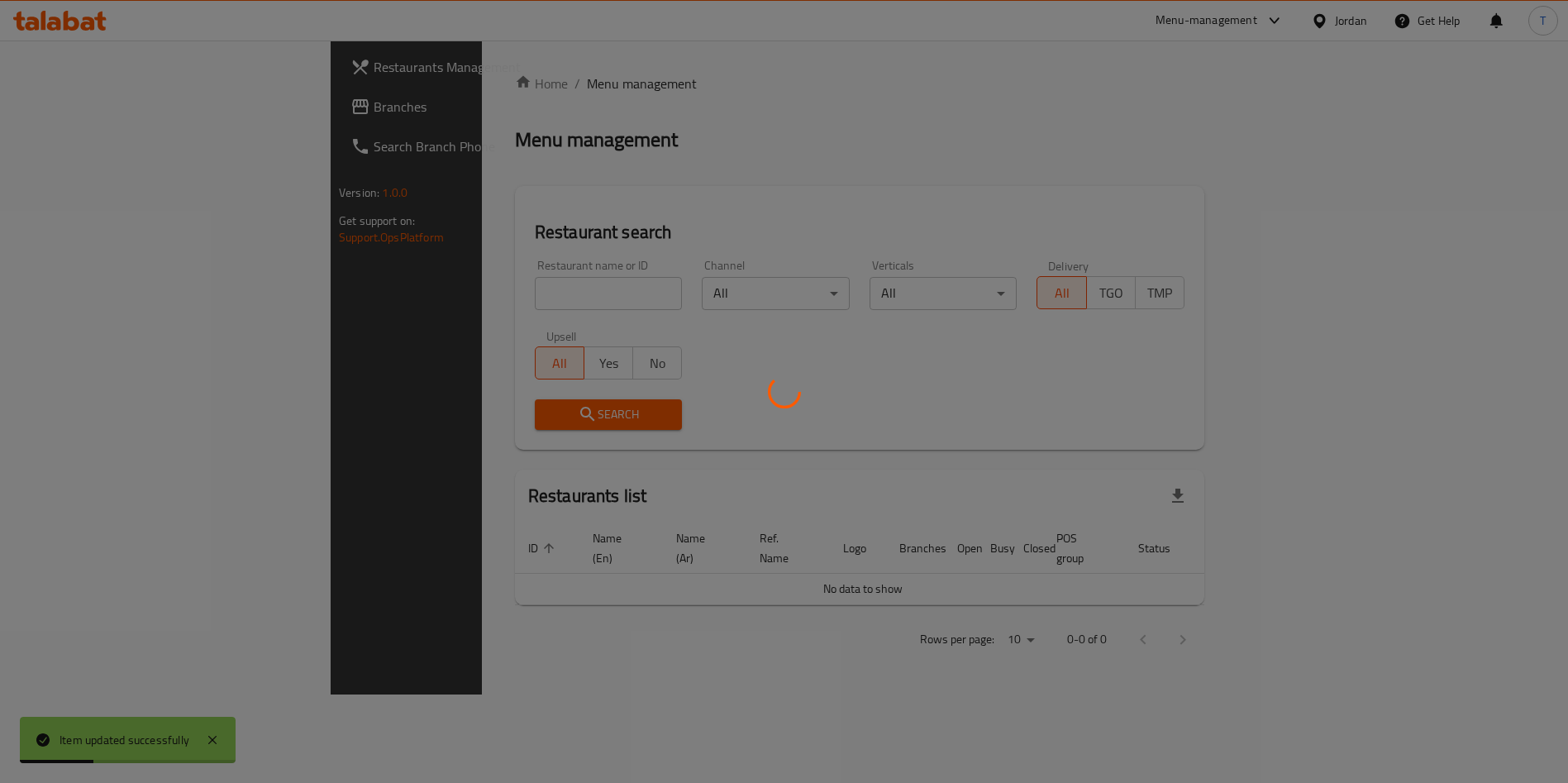
click at [515, 302] on div "Home / Menu management Menu management Restaurant search Restaurant name or ID …" at bounding box center [859, 367] width 689 height 588
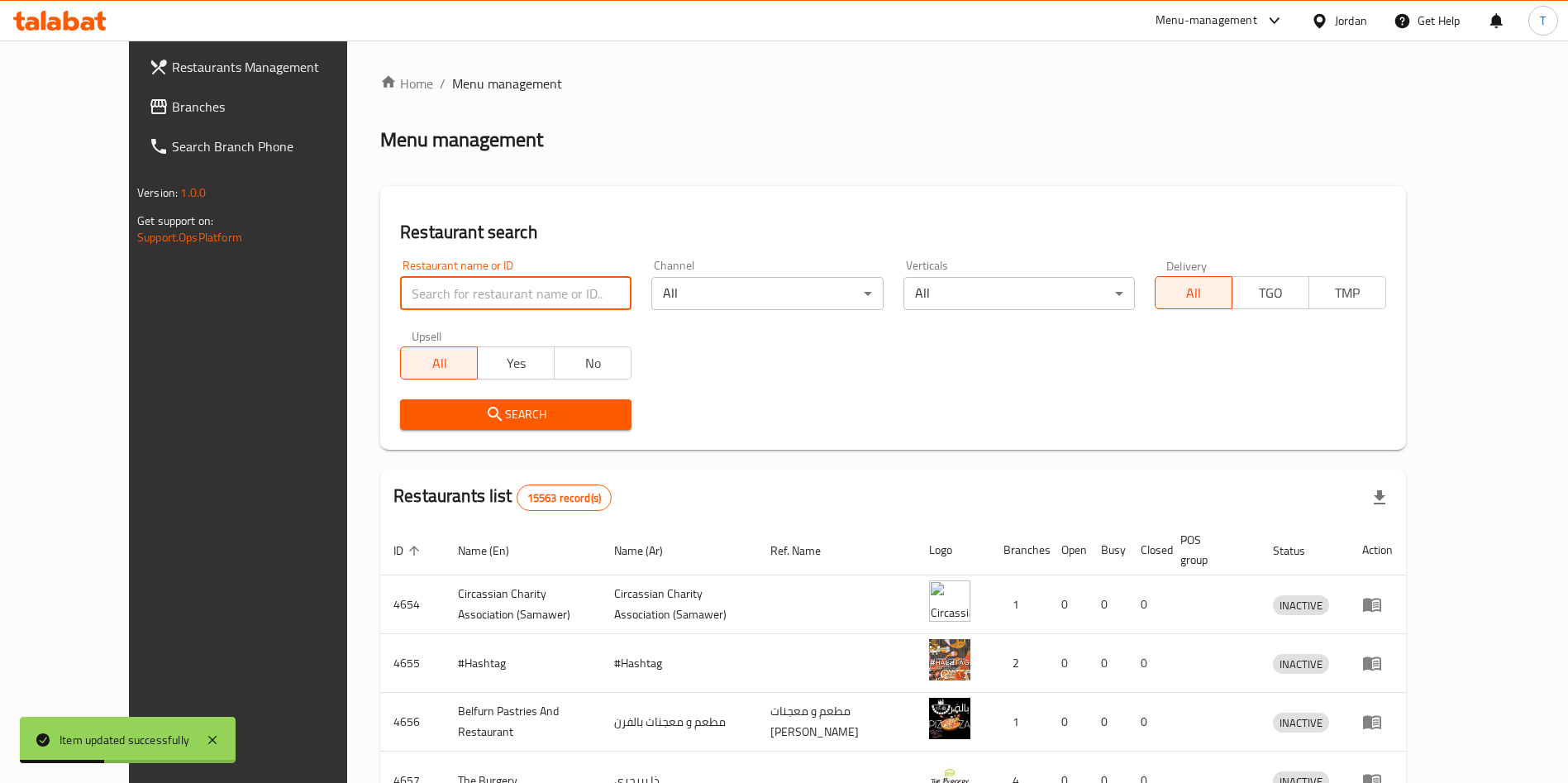
click at [466, 301] on input "search" at bounding box center [515, 294] width 231 height 33
type input "thawaq"
click at [512, 399] on button "Search" at bounding box center [515, 414] width 231 height 31
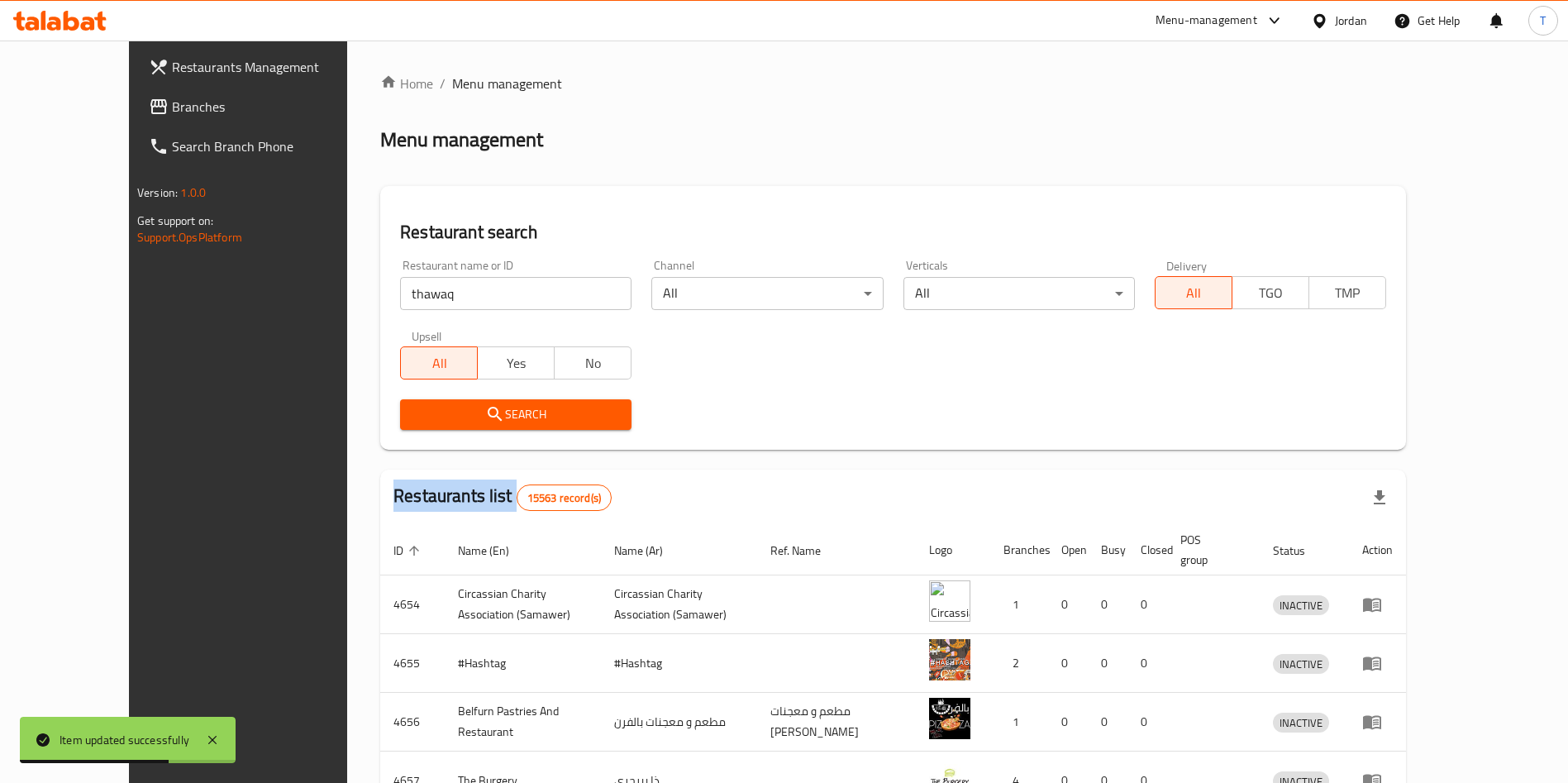
click at [512, 399] on div at bounding box center [784, 392] width 1568 height 783
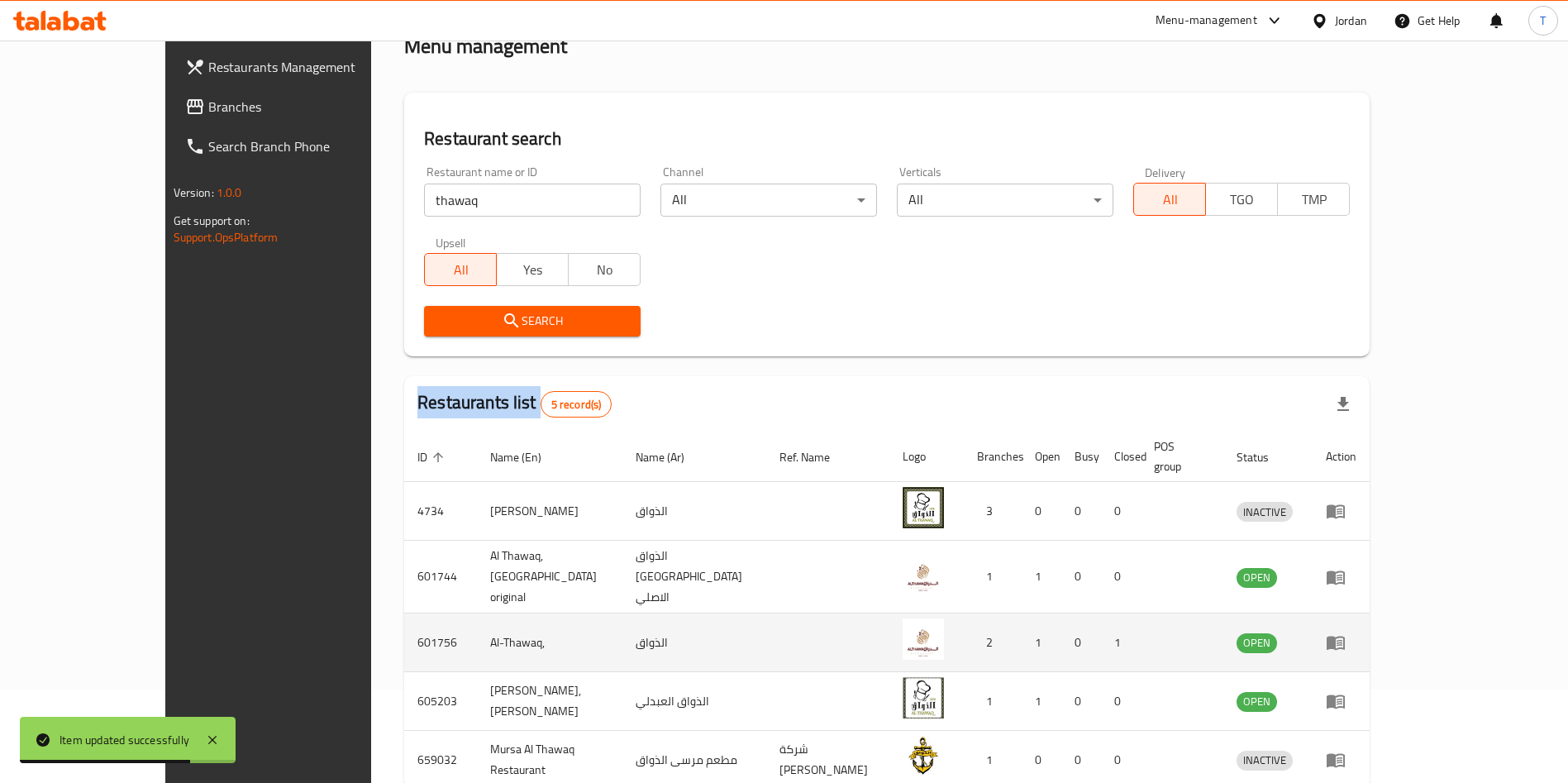
scroll to position [157, 0]
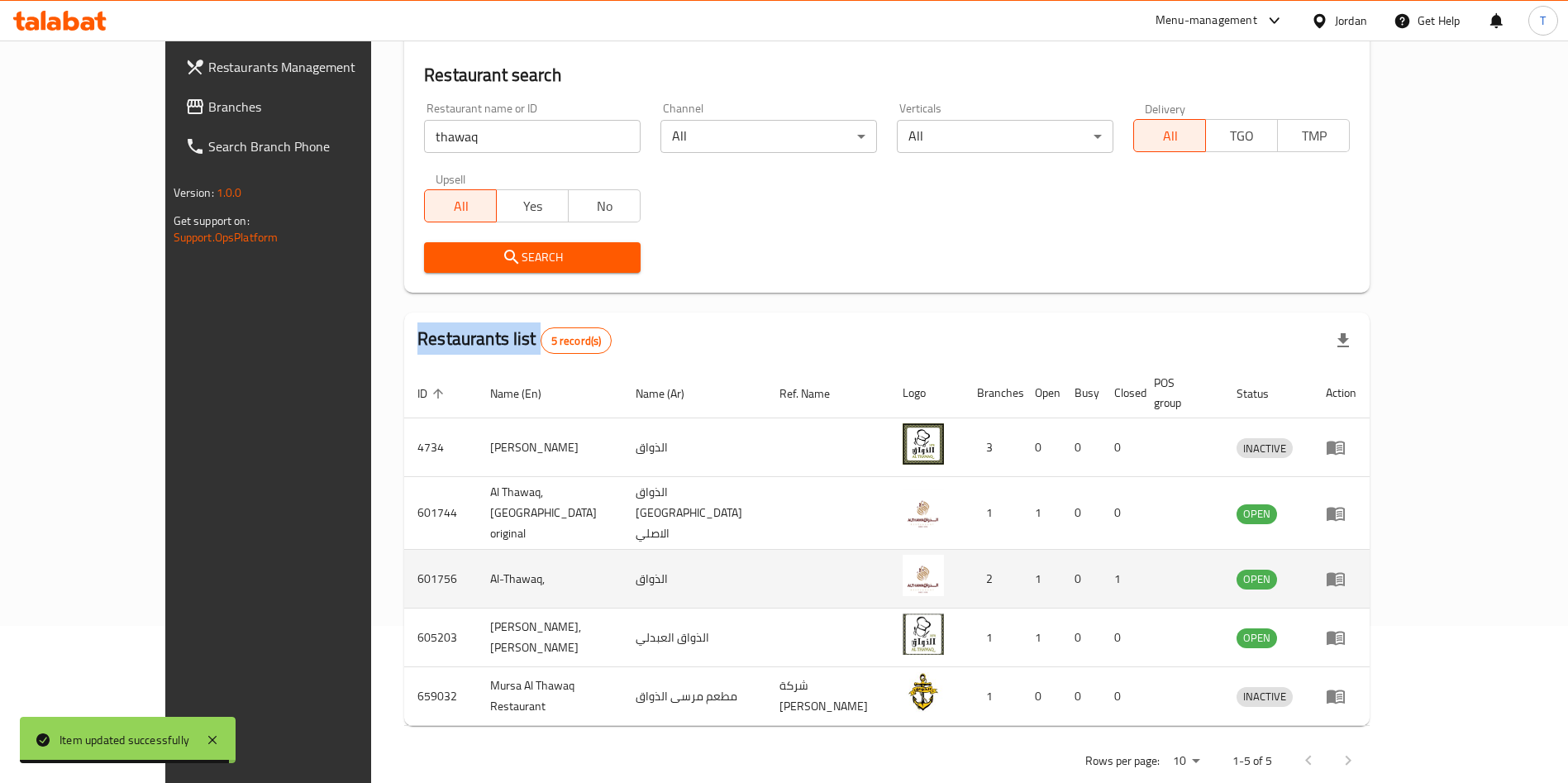
click at [1342, 576] on icon "enhanced table" at bounding box center [1339, 580] width 6 height 7
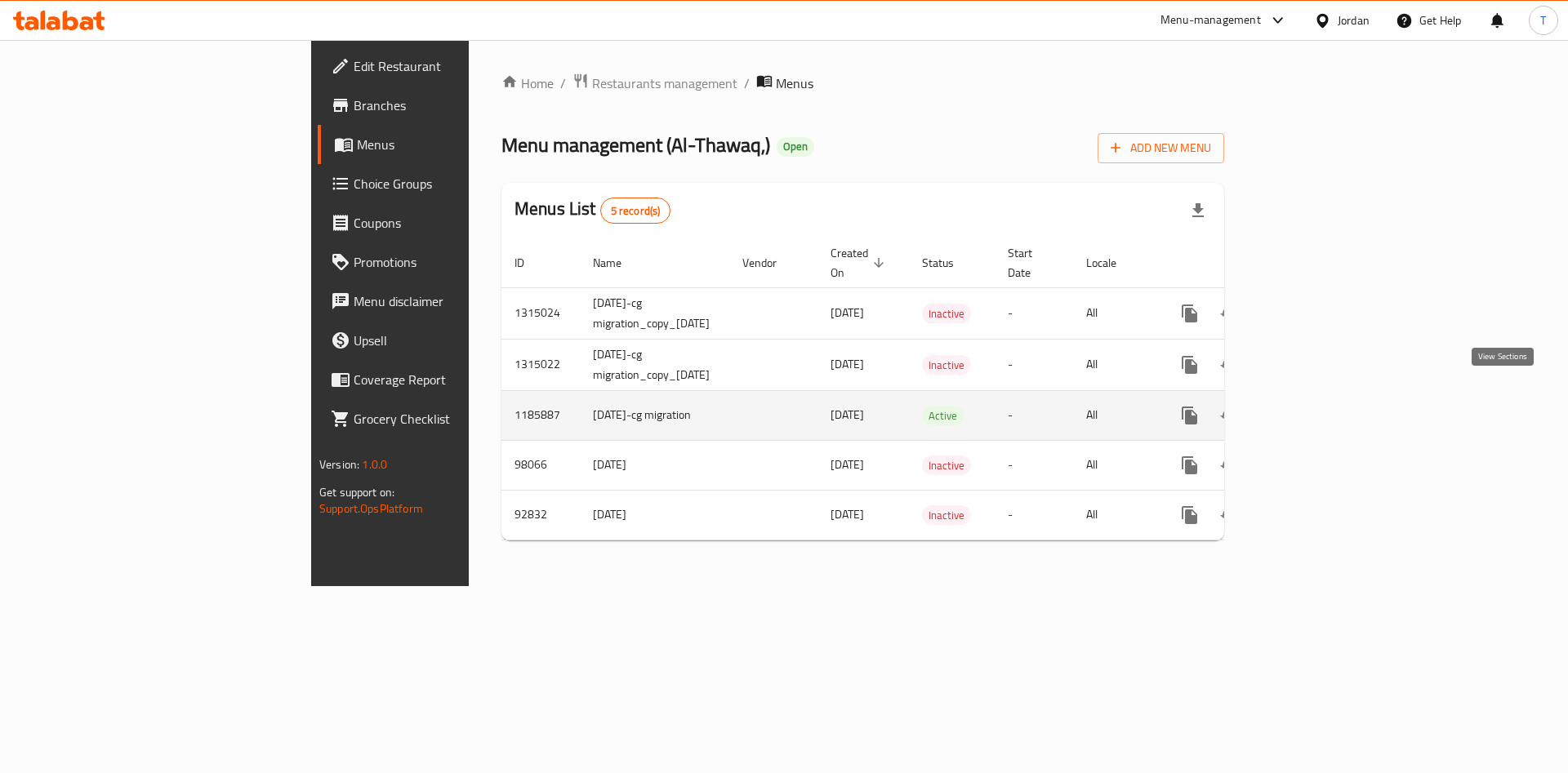
click at [1317, 405] on icon "enhanced table" at bounding box center [1307, 415] width 20 height 20
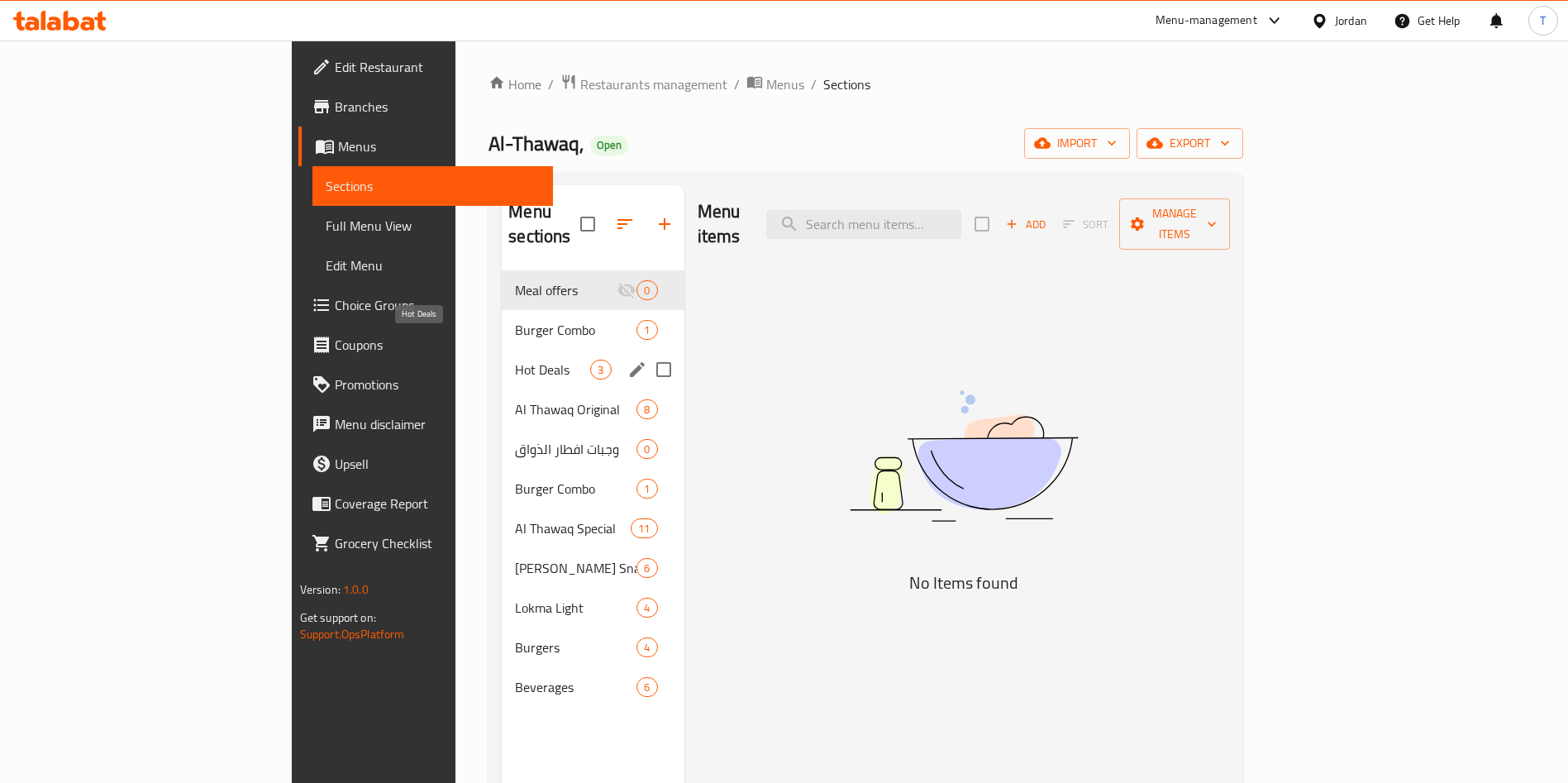
click at [515, 360] on span "Hot Deals" at bounding box center [552, 370] width 75 height 20
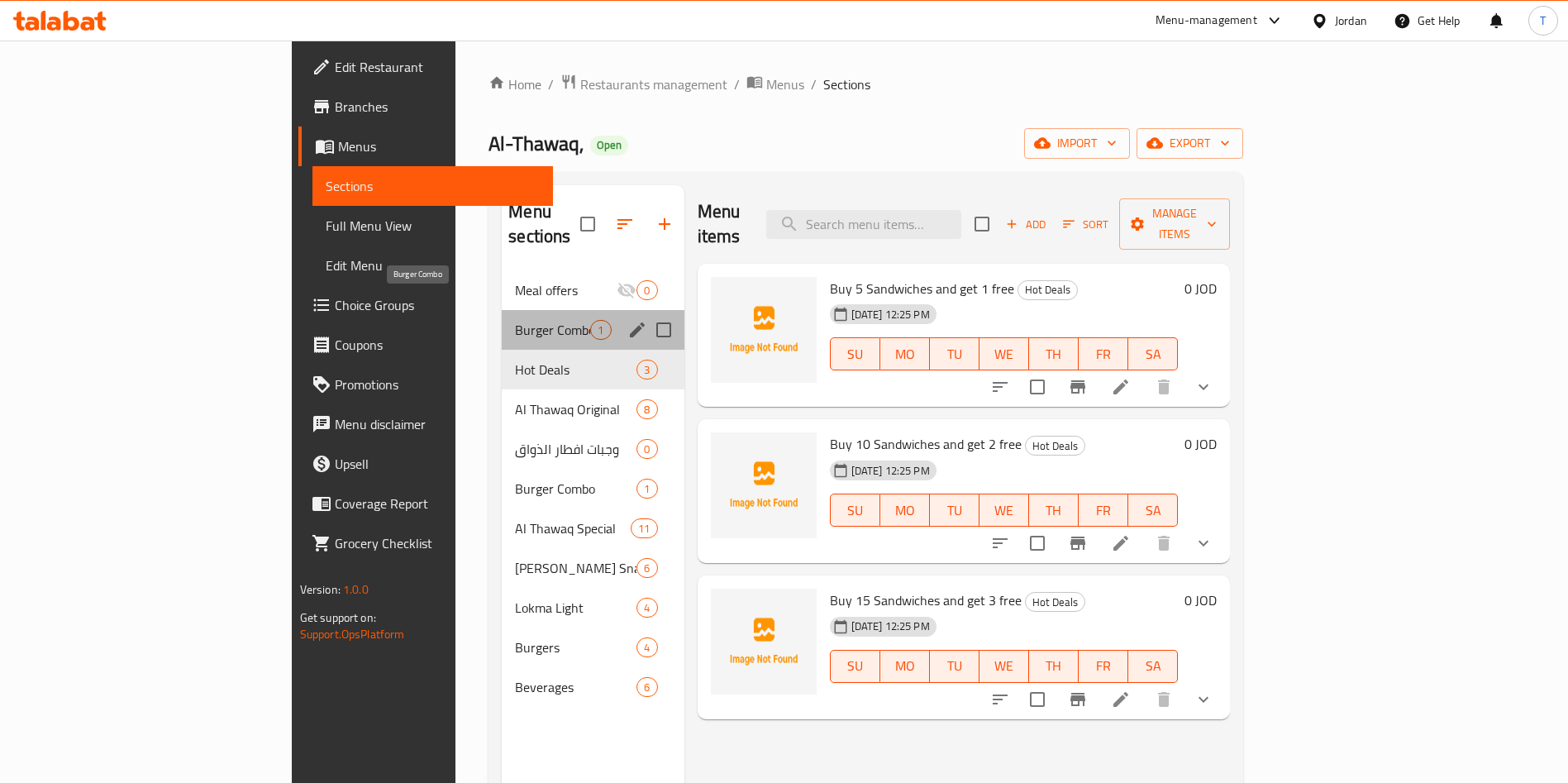
click at [515, 320] on span "Burger Combo" at bounding box center [552, 330] width 75 height 20
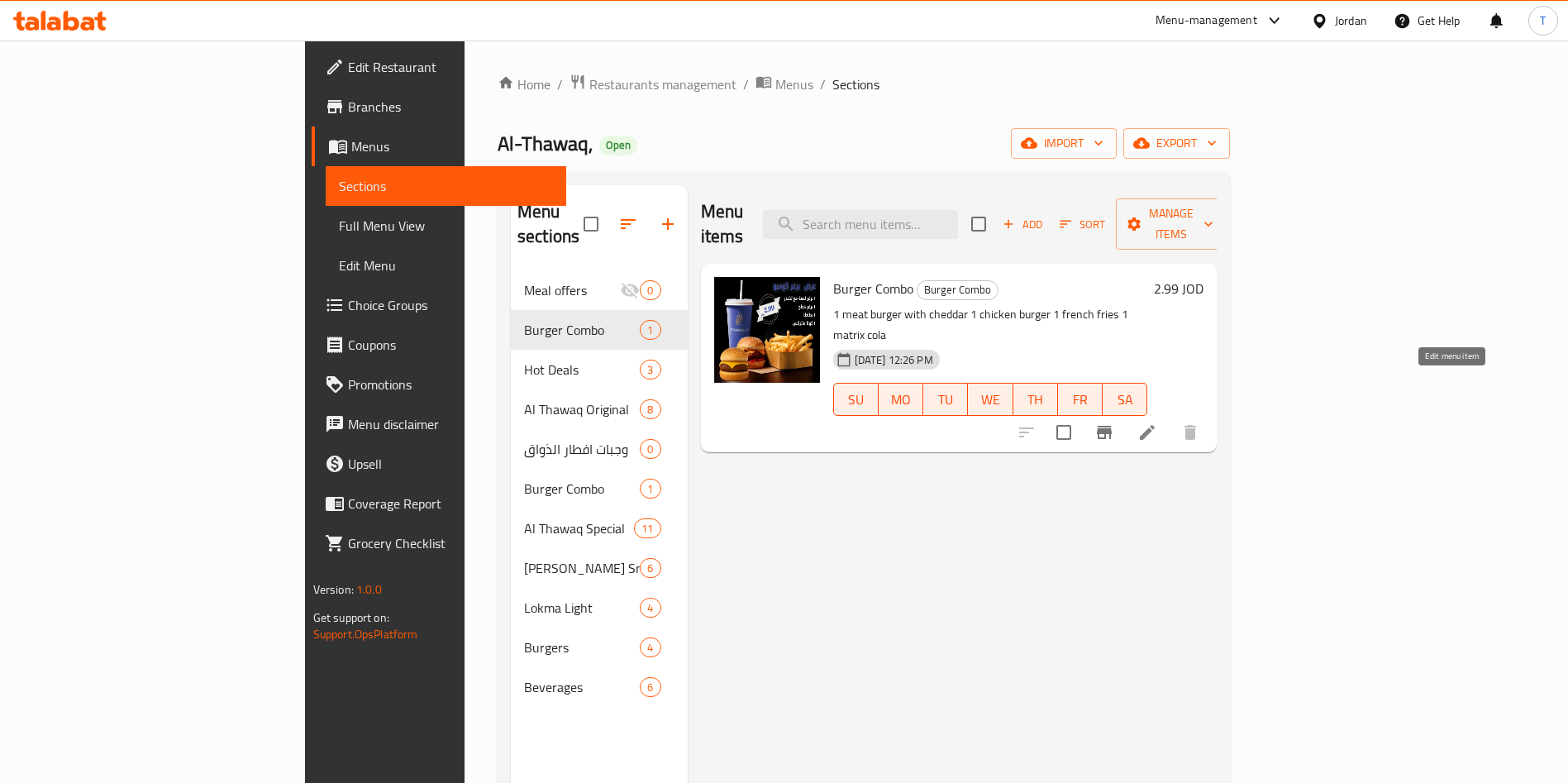
click at [1155, 425] on icon at bounding box center [1147, 432] width 15 height 15
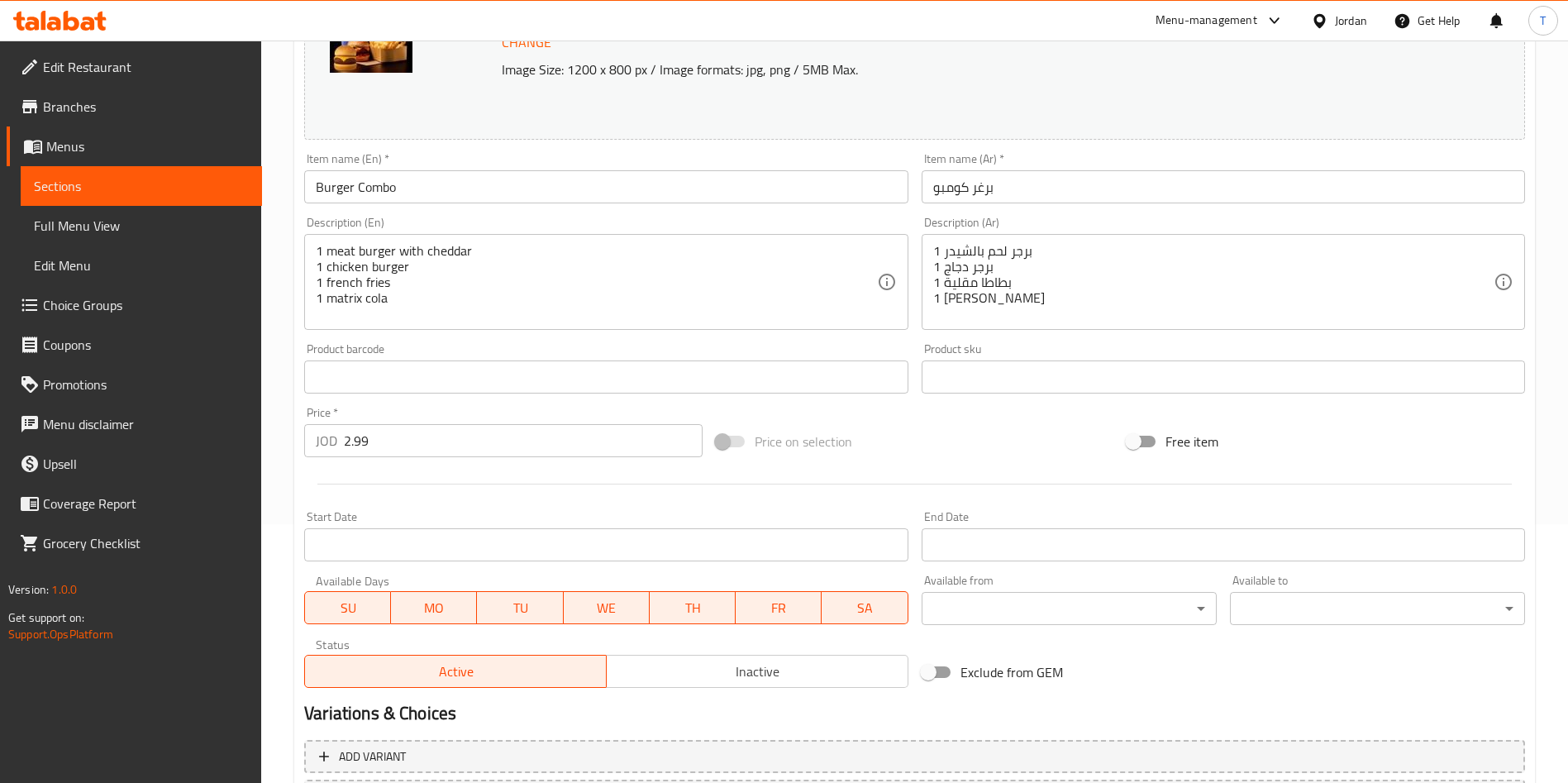
scroll to position [372, 0]
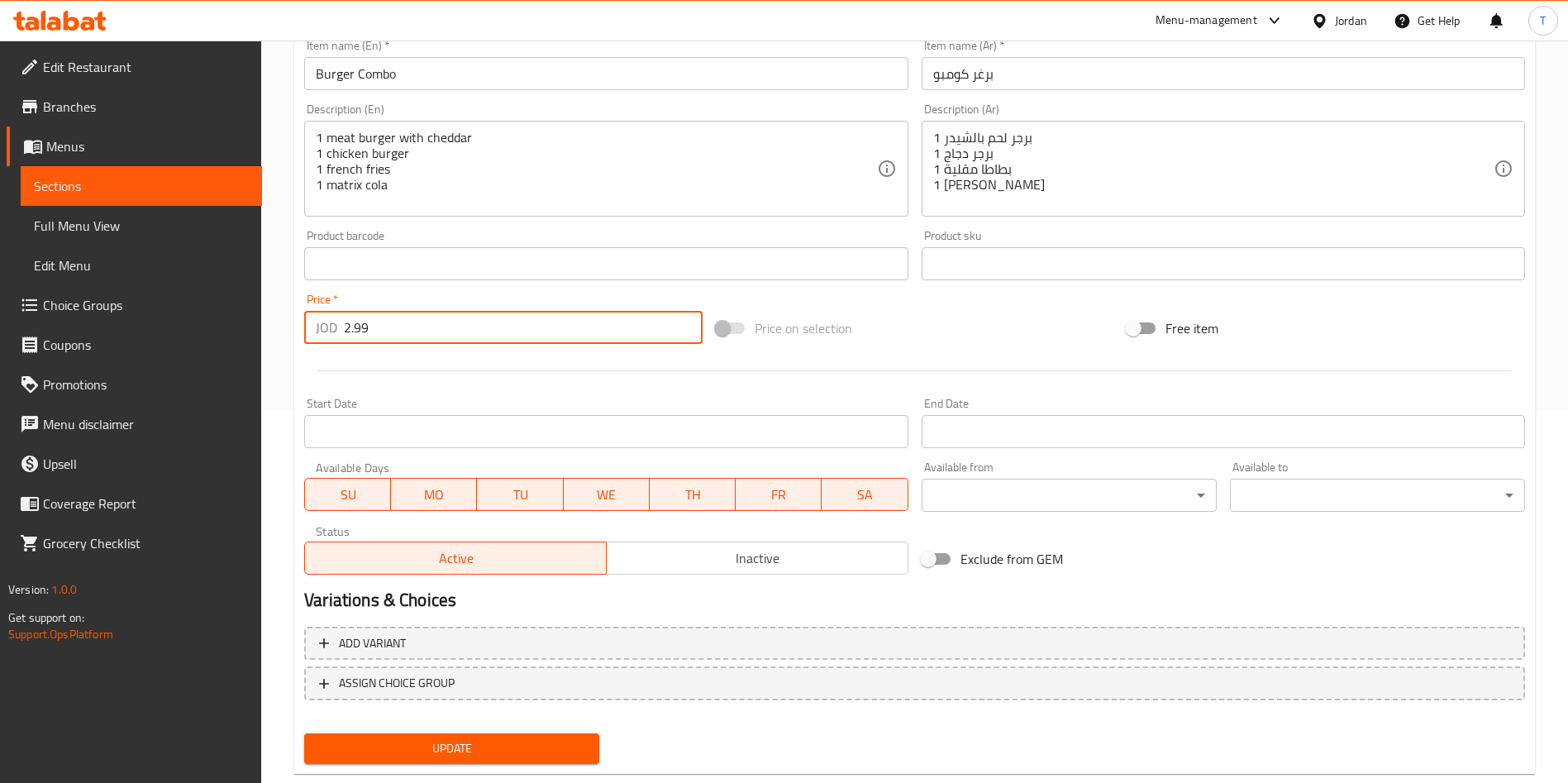
drag, startPoint x: 400, startPoint y: 332, endPoint x: 234, endPoint y: 324, distance: 166.2
click at [261, 329] on div "Edit Restaurant Branches Menus Sections Full Menu View Edit Menu Choice Groups …" at bounding box center [784, 244] width 1568 height 1152
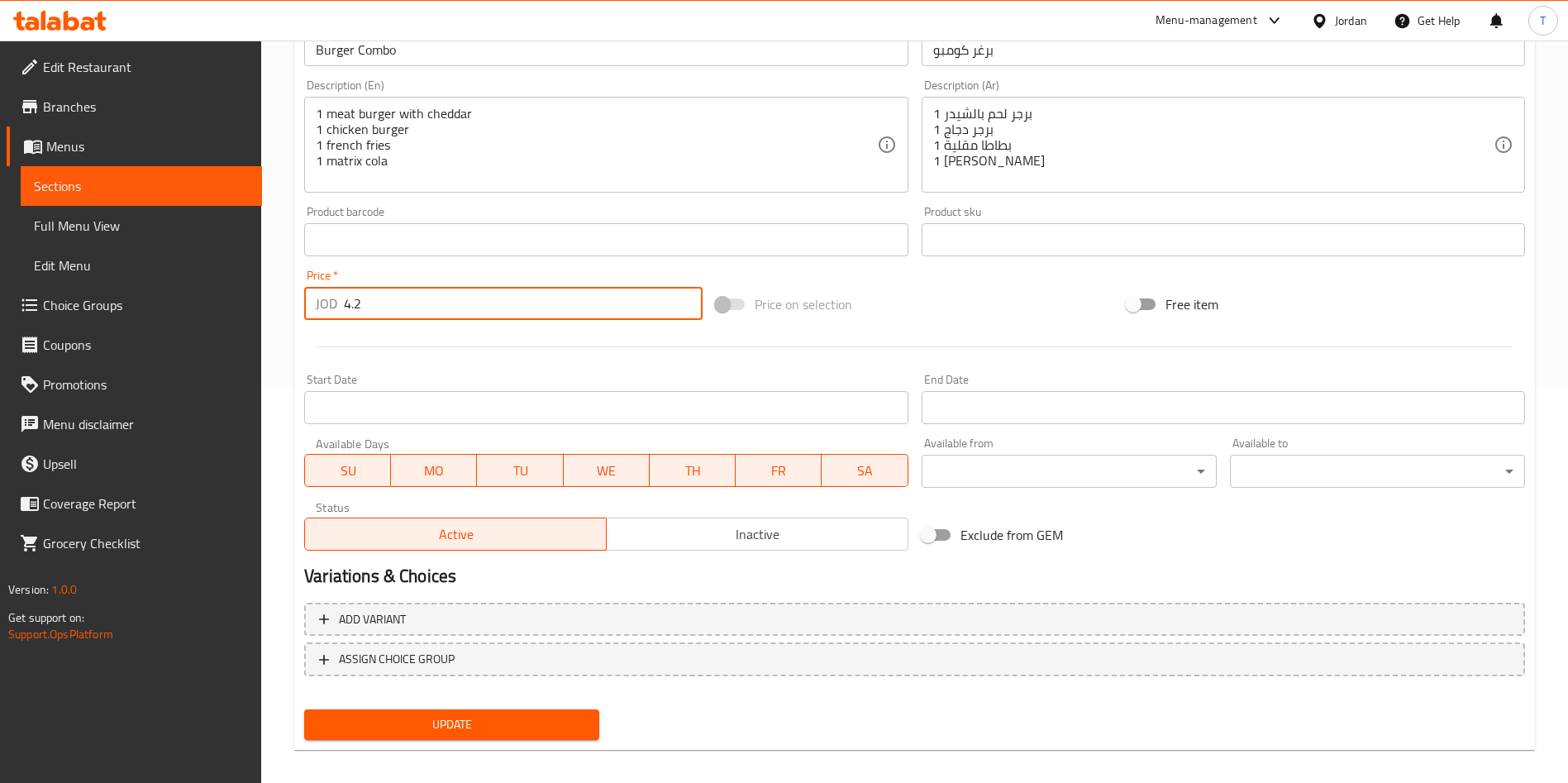
scroll to position [409, 0]
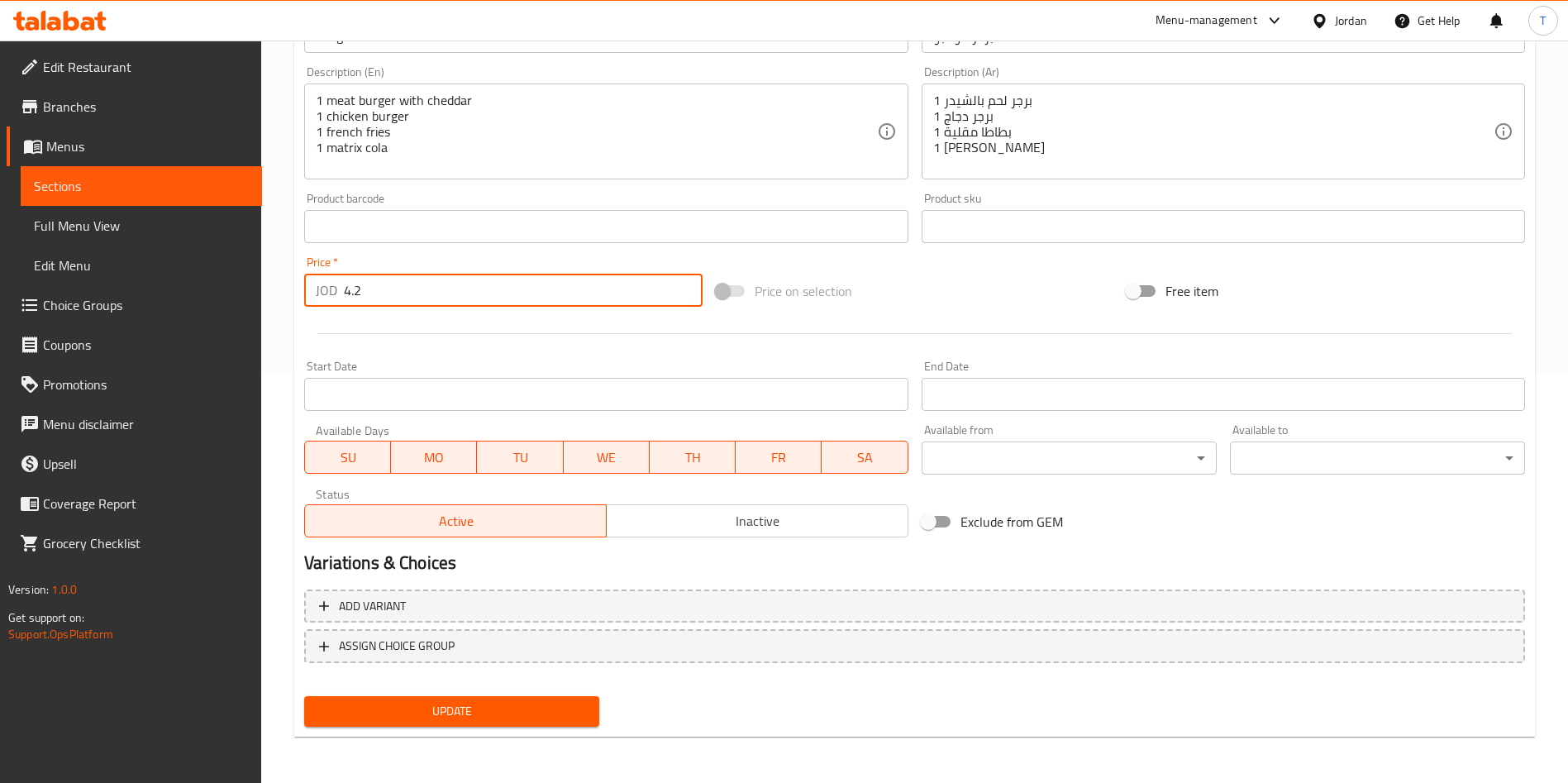
type input "4.2"
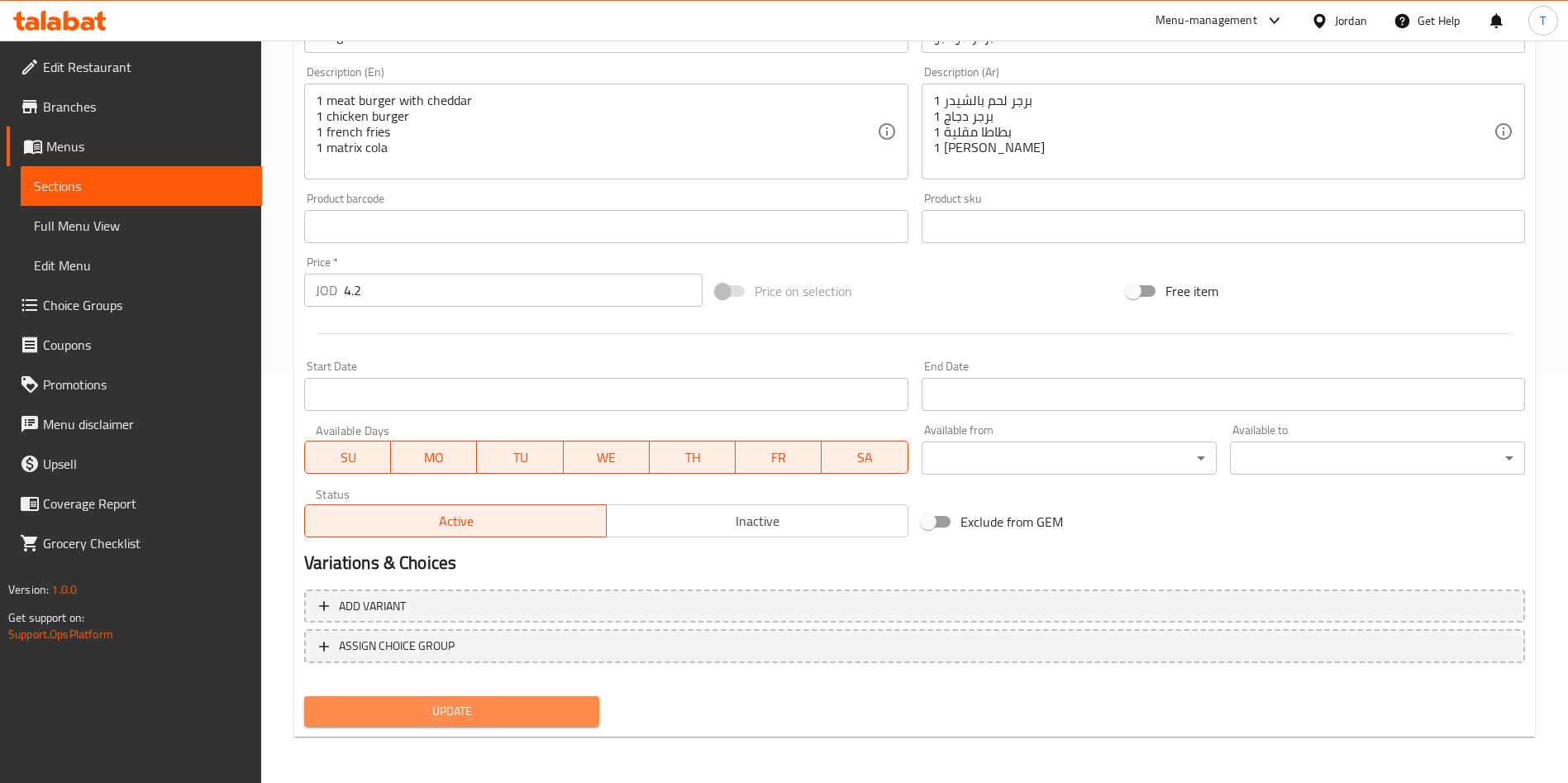
click at [576, 713] on span "Update" at bounding box center [451, 711] width 269 height 21
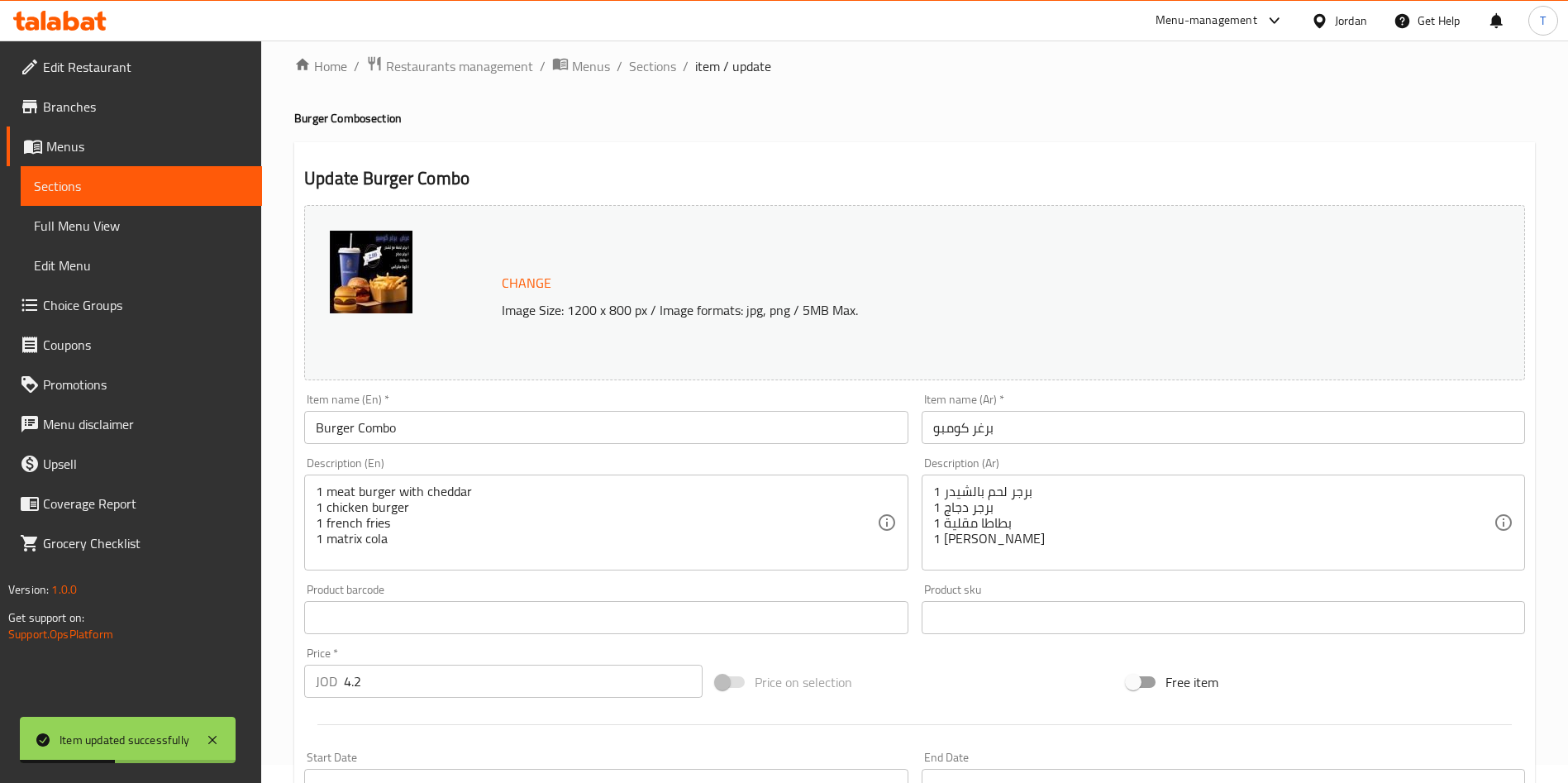
scroll to position [0, 0]
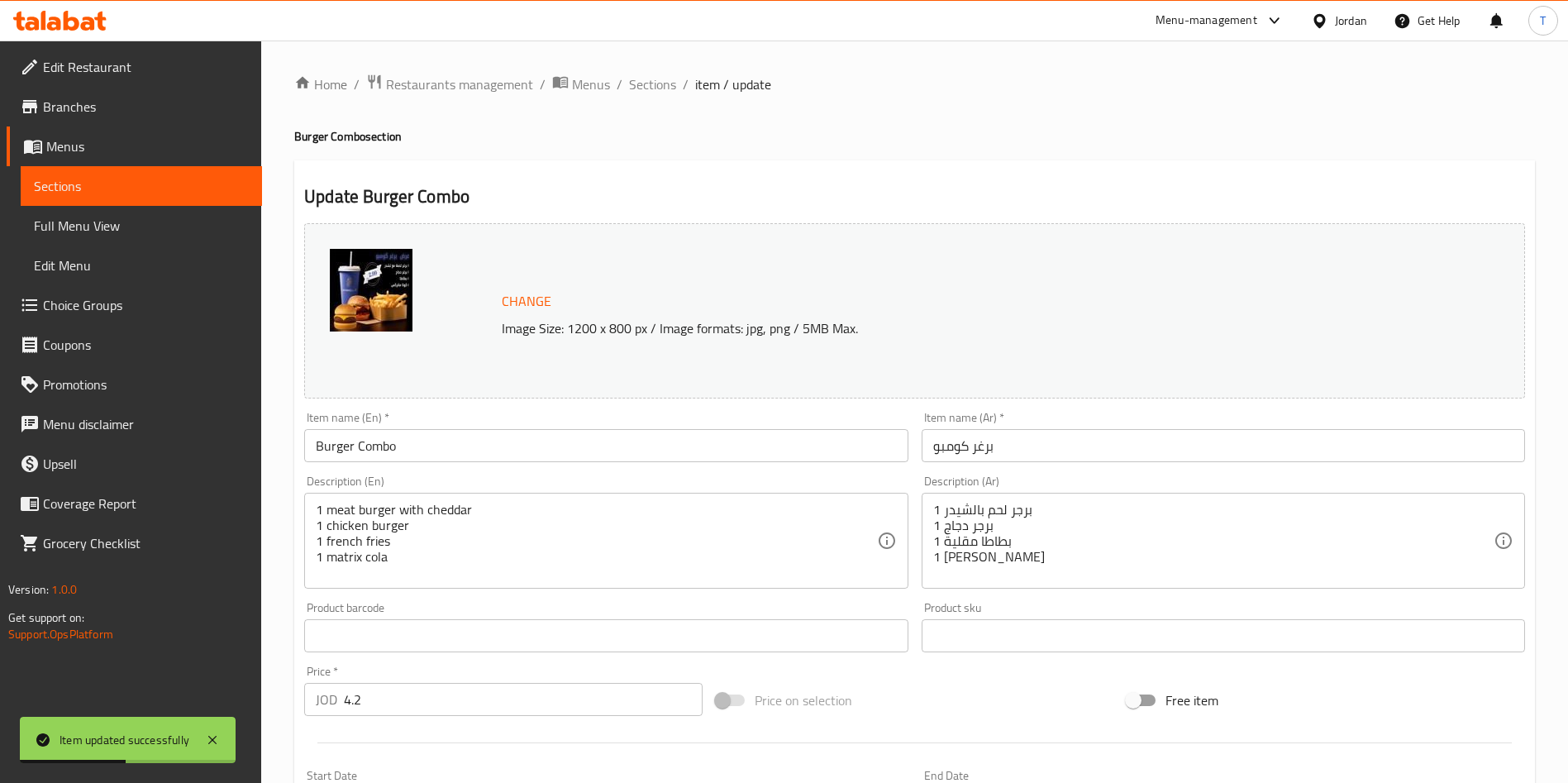
click at [1178, 34] on div "Menu-management" at bounding box center [1220, 21] width 156 height 40
click at [1241, 13] on div "Menu-management" at bounding box center [1207, 21] width 102 height 20
click at [1105, 105] on div "Agent Campaigns Center" at bounding box center [1113, 111] width 125 height 18
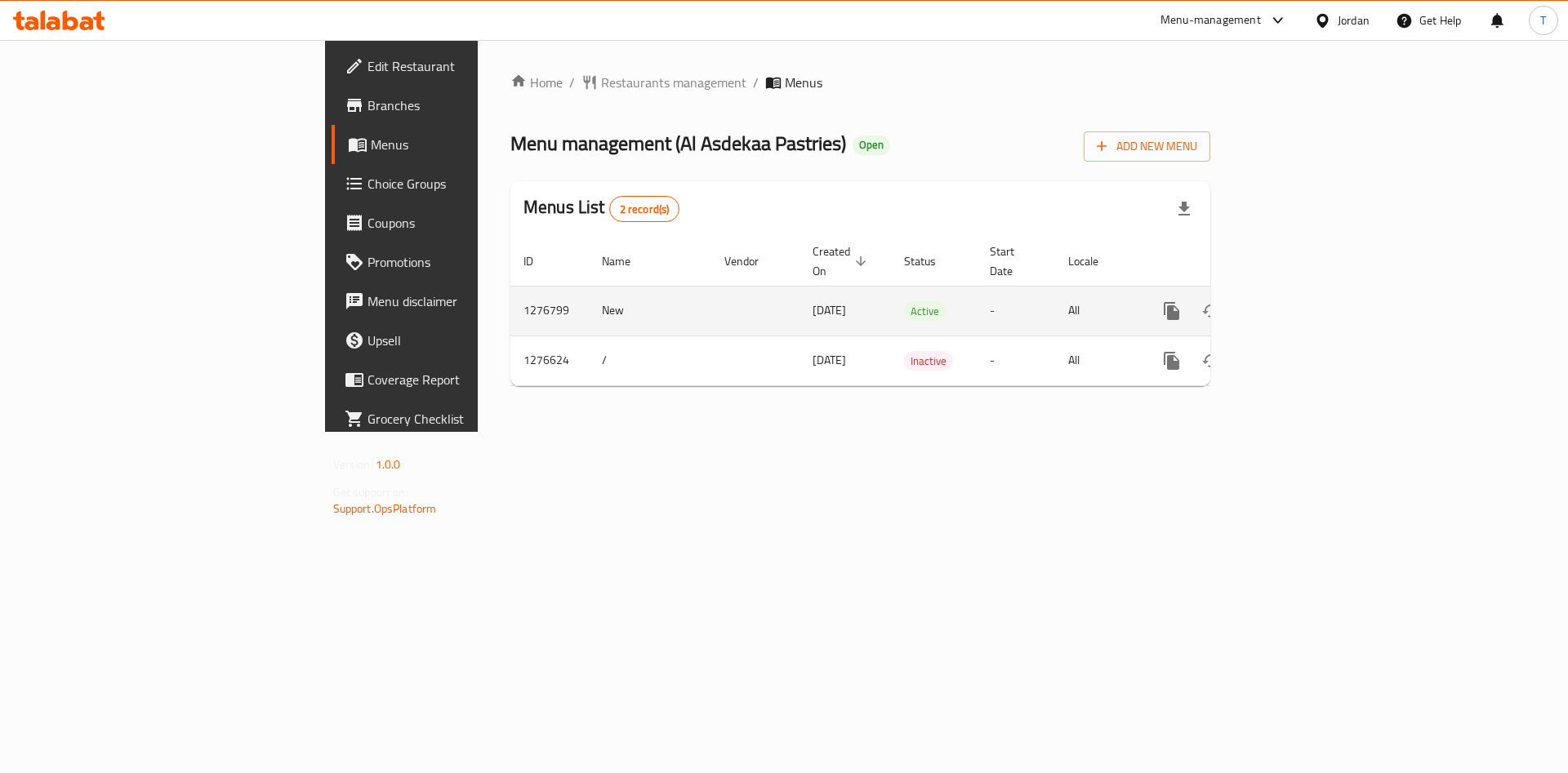
click at [1297, 303] on icon "enhanced table" at bounding box center [1289, 311] width 15 height 15
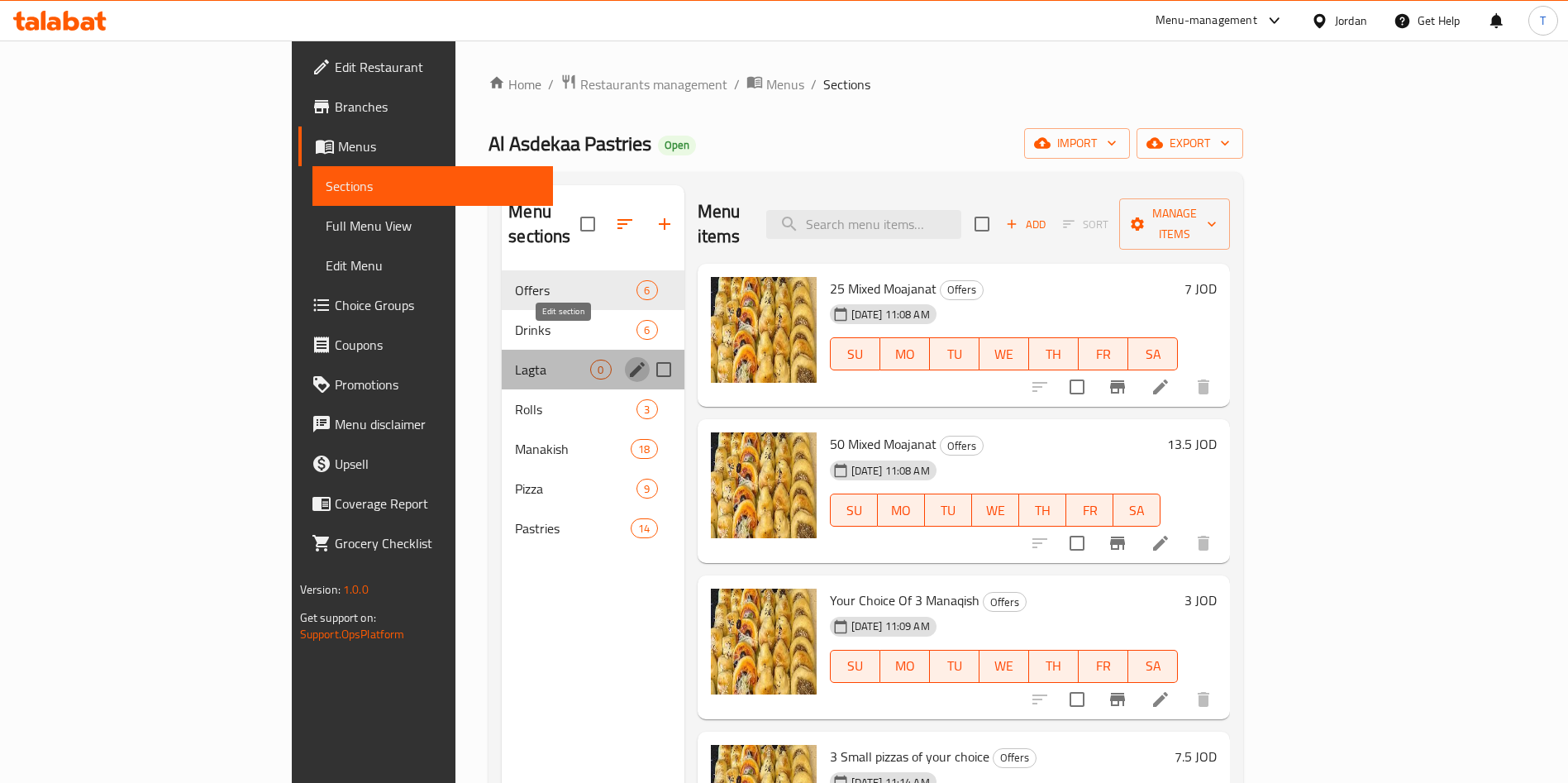
click at [627, 360] on icon "edit" at bounding box center [637, 370] width 20 height 20
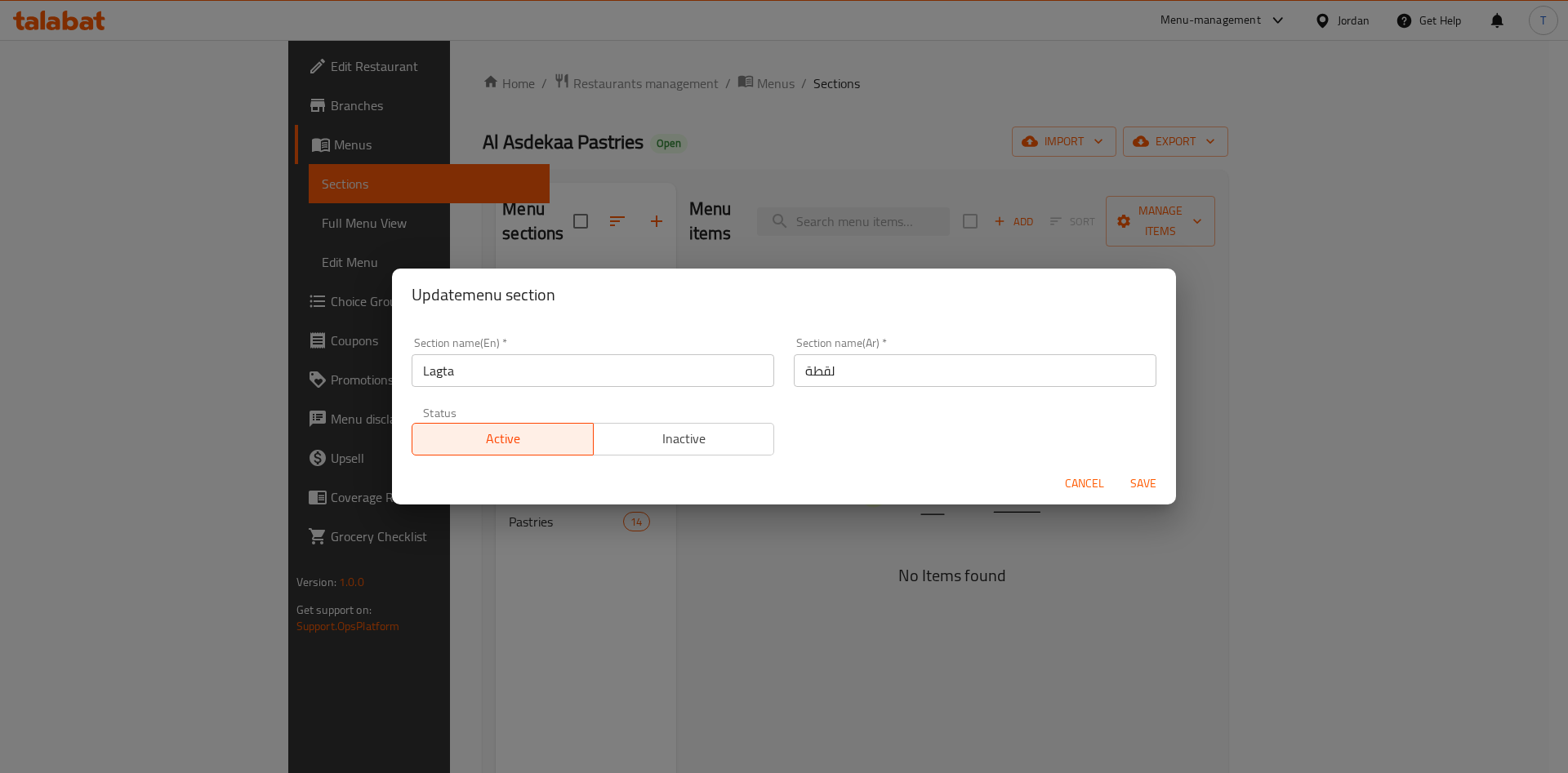
click at [695, 435] on span "Inactive" at bounding box center [684, 438] width 168 height 24
click at [1150, 487] on span "Save" at bounding box center [1144, 484] width 39 height 21
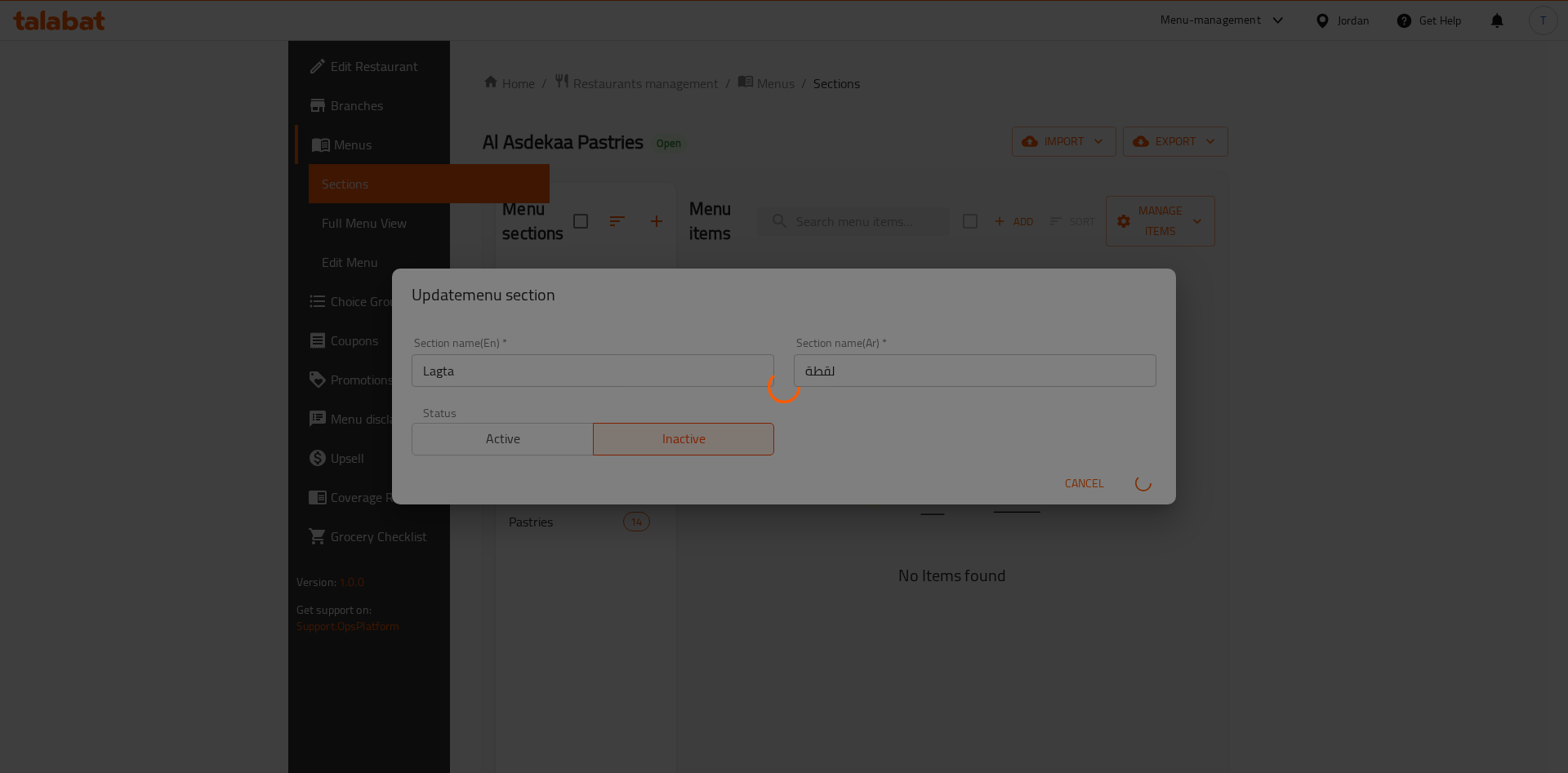
click at [472, 584] on div "Menu sections" at bounding box center [784, 386] width 1568 height 773
click at [876, 769] on div "Menu sections" at bounding box center [784, 386] width 1568 height 773
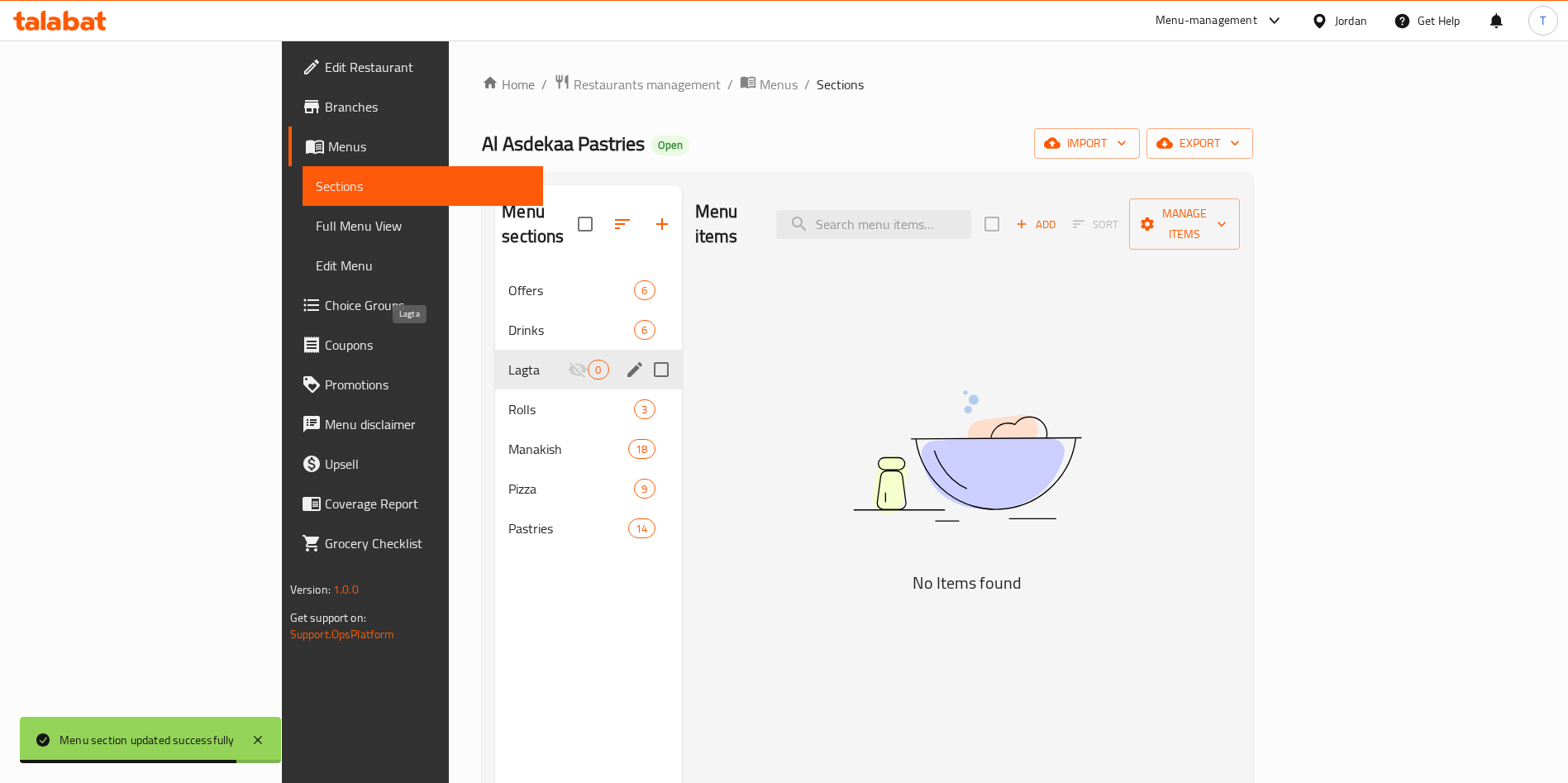
click at [508, 360] on span "Lagta" at bounding box center [537, 370] width 59 height 20
click at [625, 360] on icon "edit" at bounding box center [635, 370] width 20 height 20
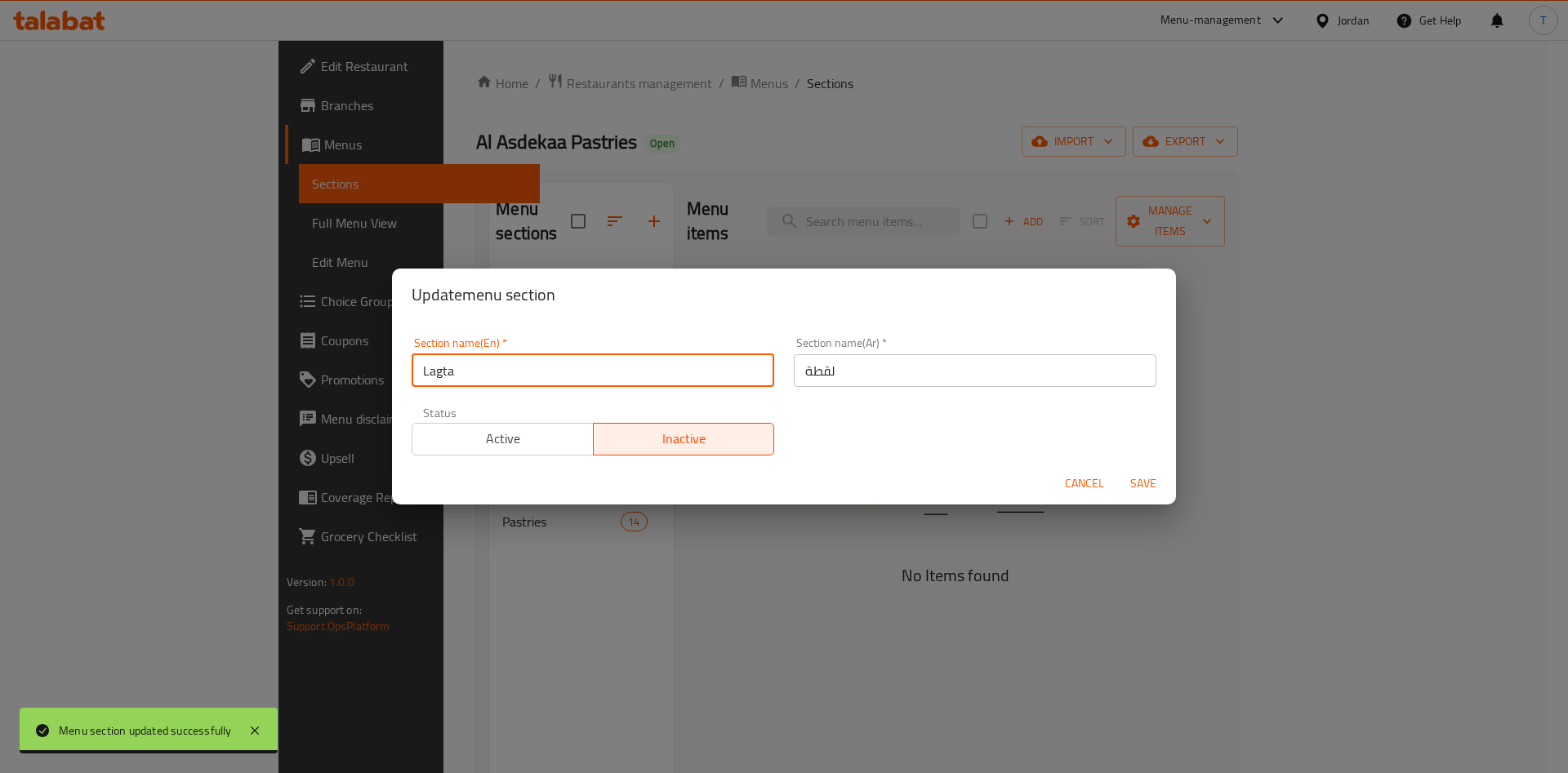
drag, startPoint x: 574, startPoint y: 369, endPoint x: 355, endPoint y: 379, distance: 219.2
click at [355, 379] on div "Update menu section Section name(En)   * Lagta Section name(En) * Section name(…" at bounding box center [784, 386] width 1568 height 773
type input "1 JD"
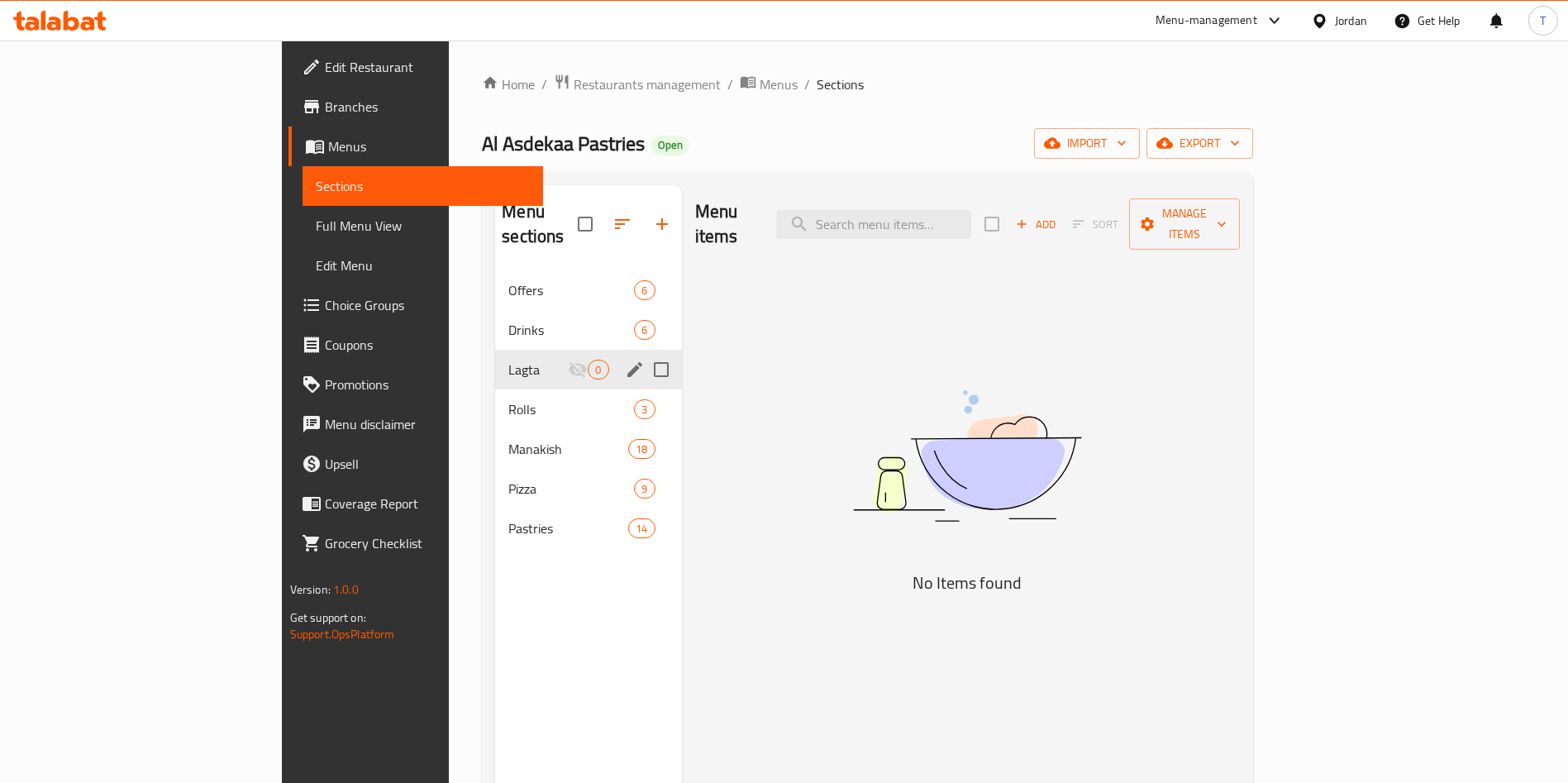
click at [627, 362] on icon "edit" at bounding box center [635, 370] width 15 height 15
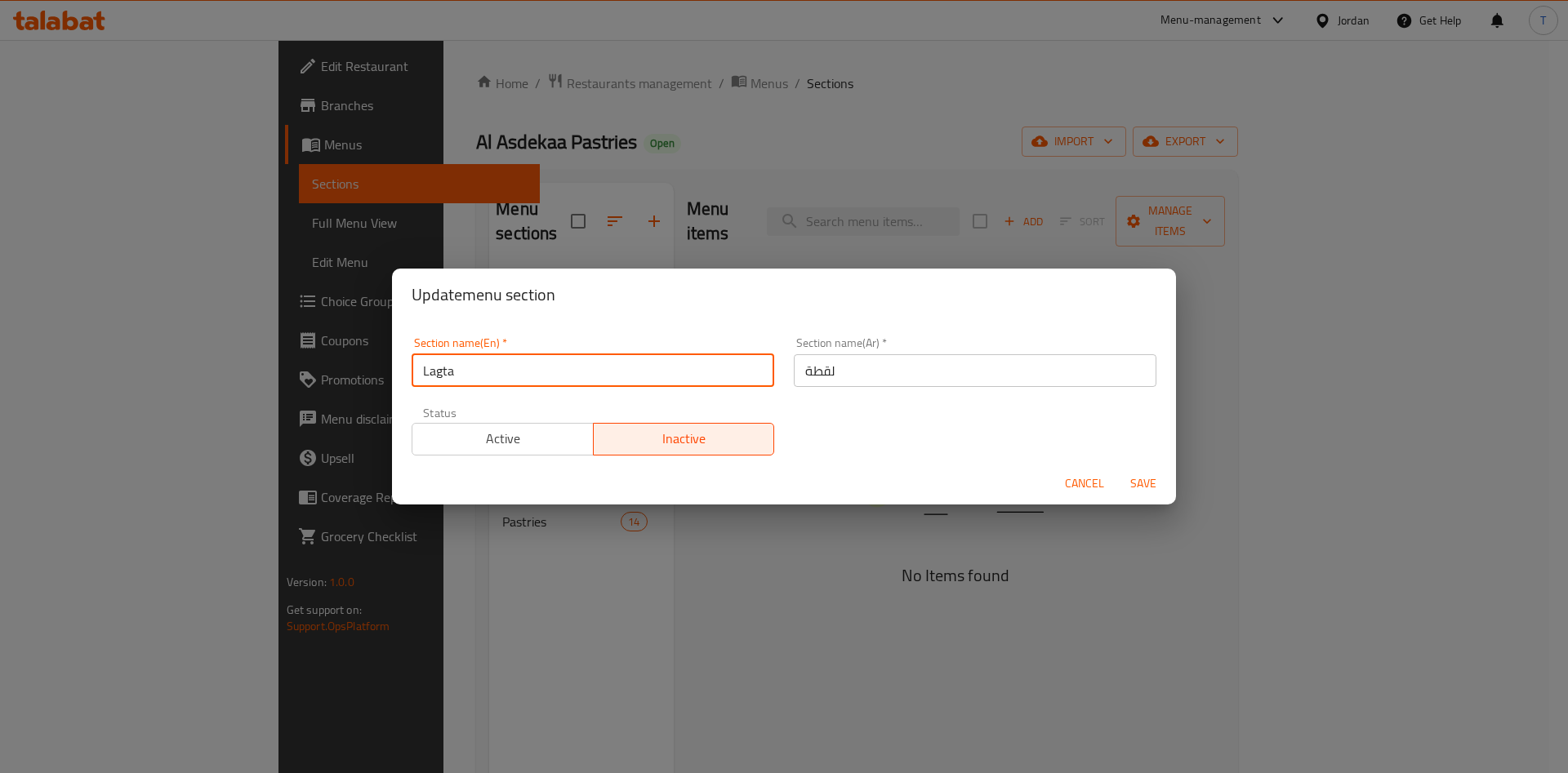
drag, startPoint x: 598, startPoint y: 382, endPoint x: 281, endPoint y: 363, distance: 317.6
click at [281, 363] on div "Update menu section Section name(En)   * Lagta Section name(En) * Section name(…" at bounding box center [784, 386] width 1568 height 773
type input "1 JD"
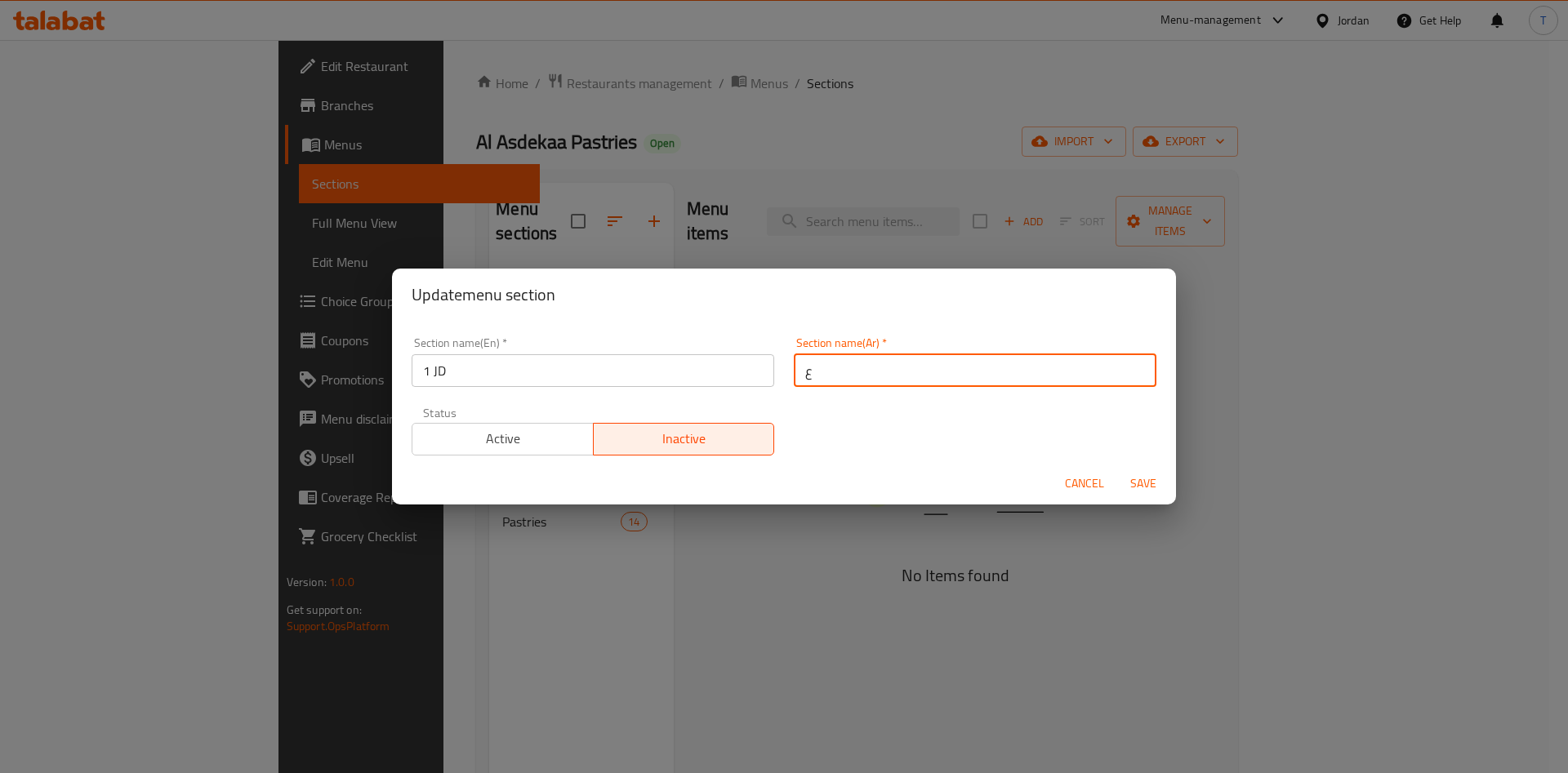
type input "عرض الدينار"
click at [1145, 474] on span "Save" at bounding box center [1144, 484] width 39 height 21
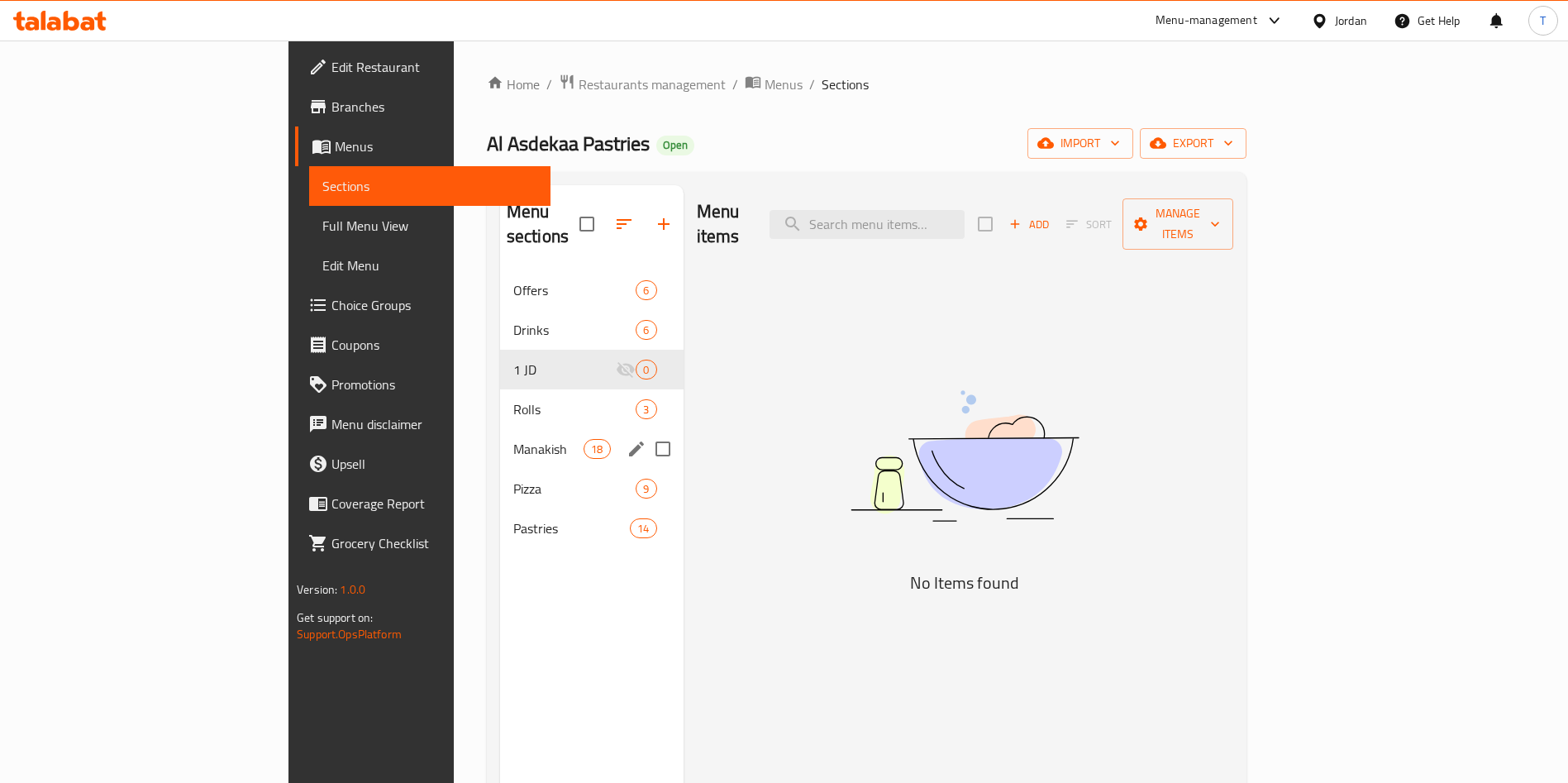
click at [500, 429] on div "Manakish 18" at bounding box center [592, 449] width 183 height 40
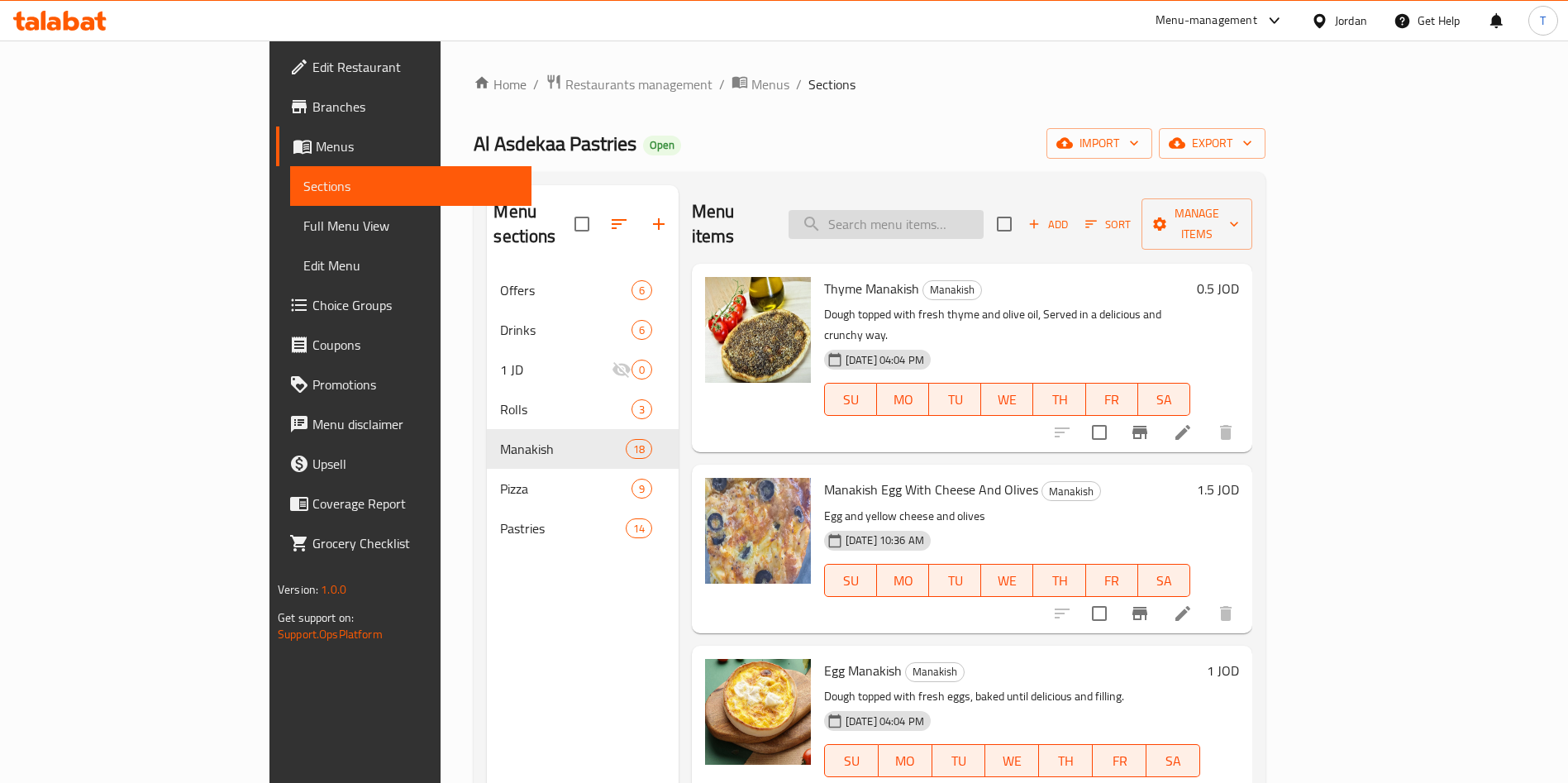
click at [954, 215] on input "search" at bounding box center [886, 224] width 195 height 29
type input "س"
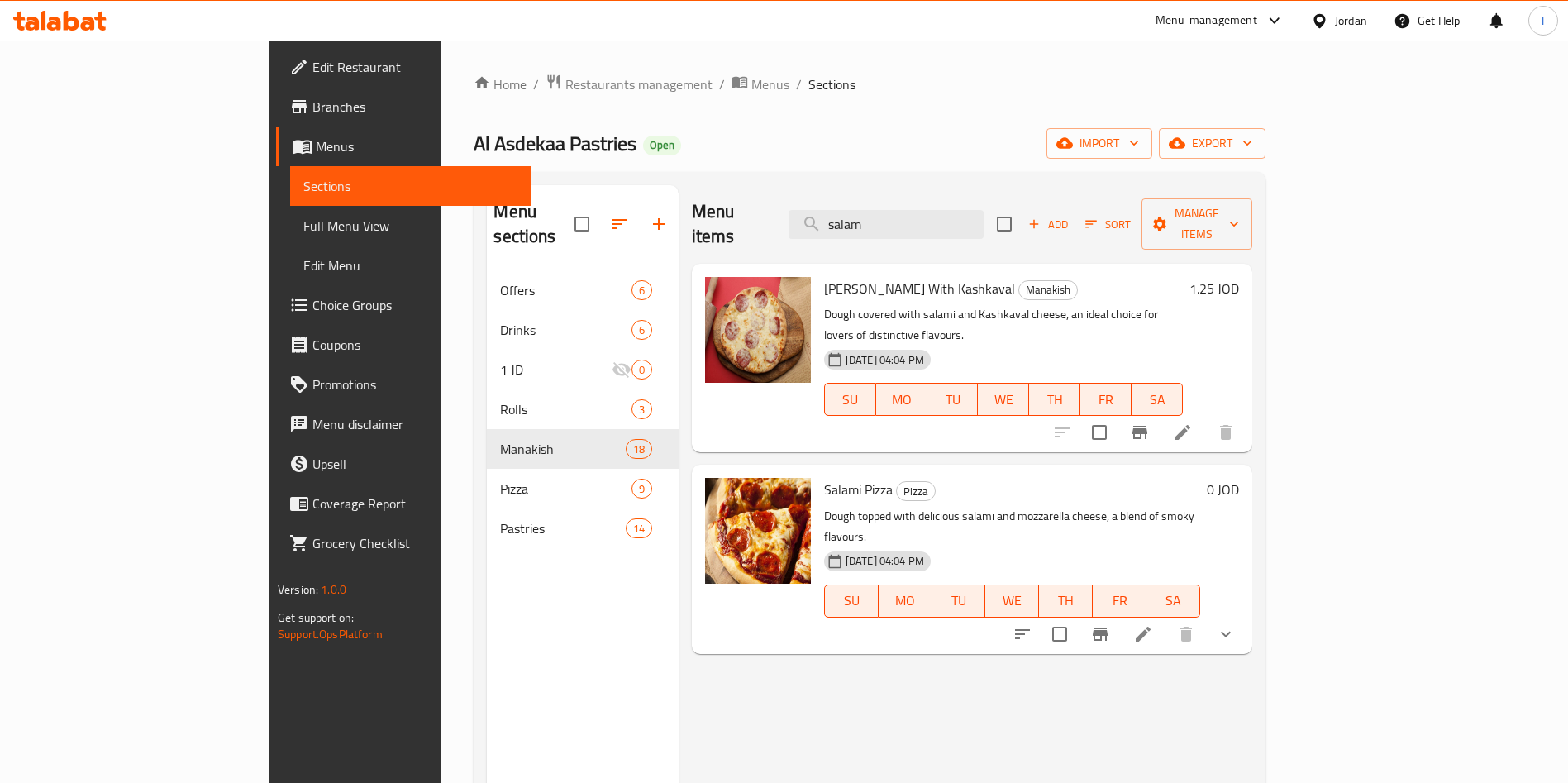
type input "salam"
click at [1182, 304] on p "Dough covered with salami and Kashkaval cheese, an ideal choice for lovers of d…" at bounding box center [1003, 325] width 359 height 42
click at [1239, 204] on span "Manage items" at bounding box center [1197, 224] width 84 height 42
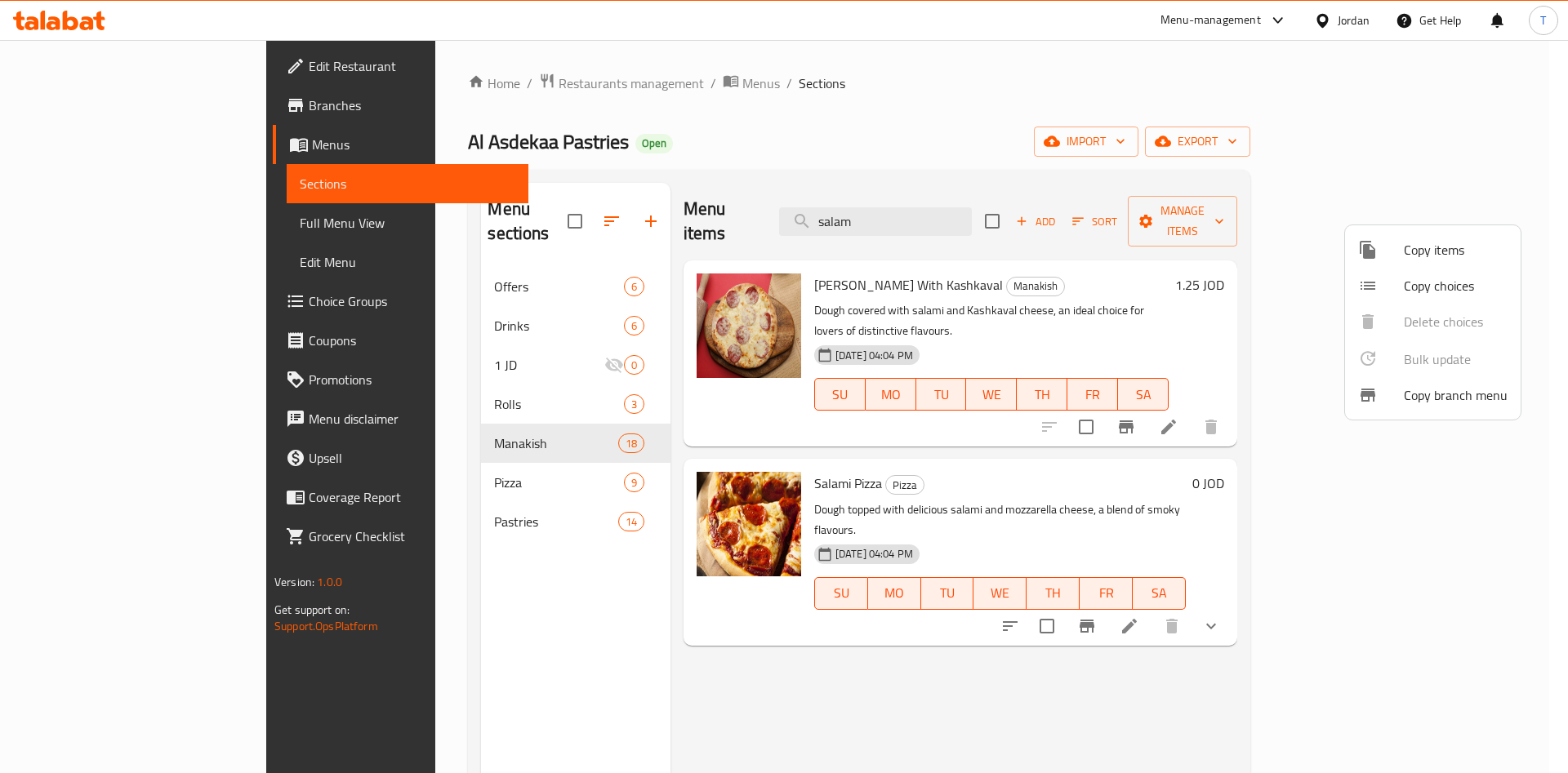
click at [1384, 253] on div at bounding box center [1381, 250] width 46 height 20
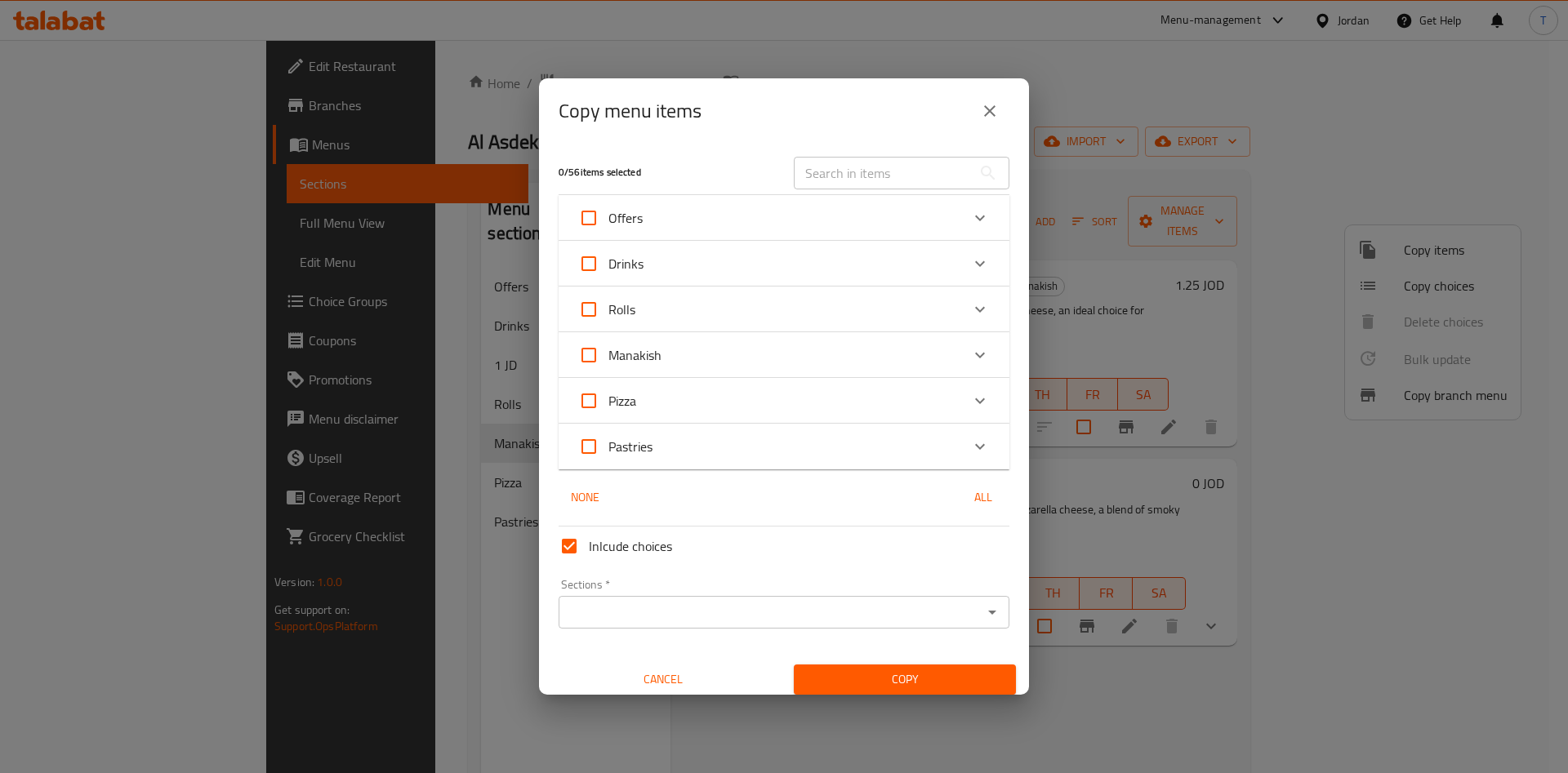
click at [960, 348] on div "Expand" at bounding box center [980, 355] width 39 height 39
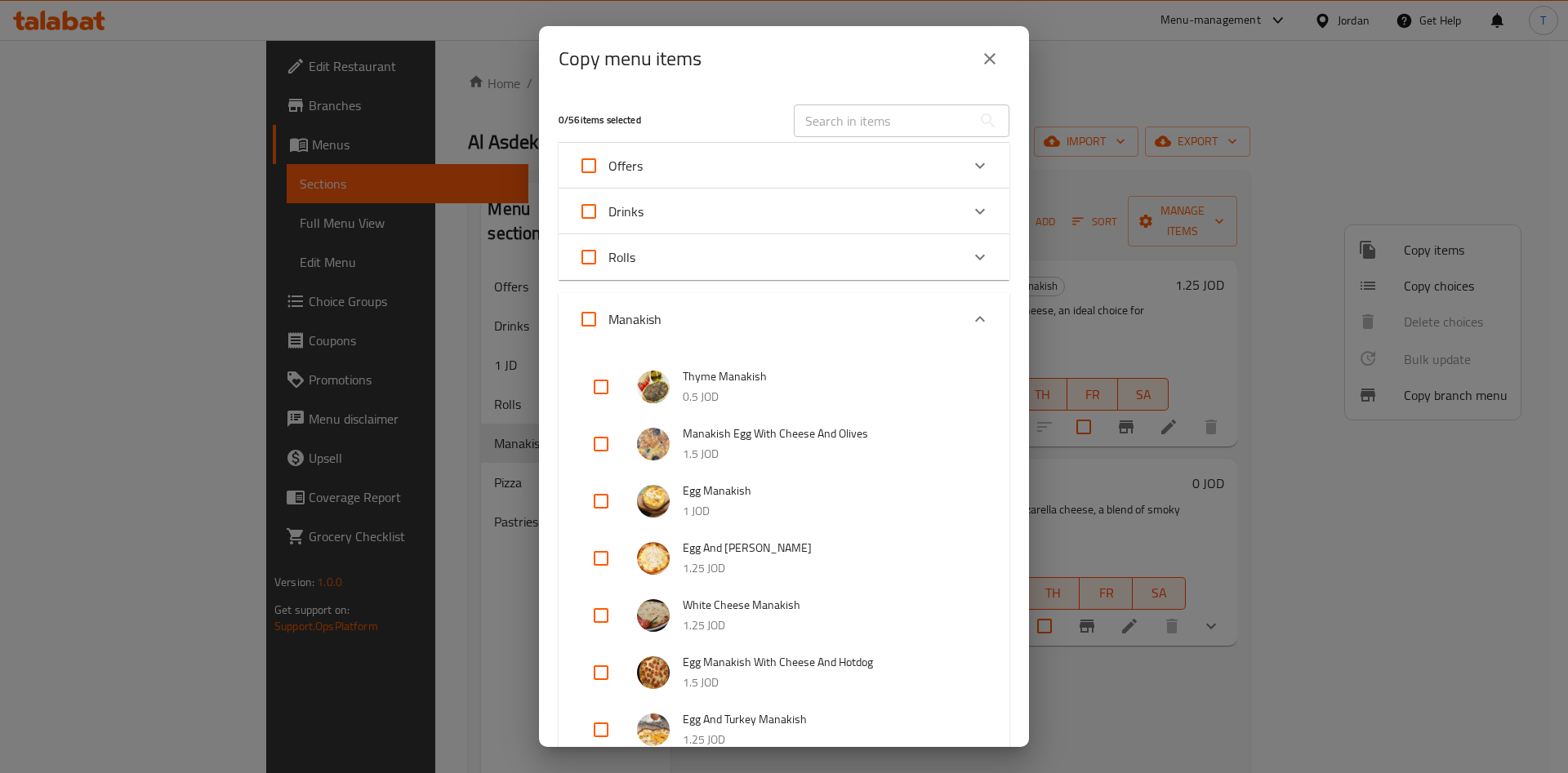
click at [888, 115] on input "text" at bounding box center [883, 121] width 178 height 33
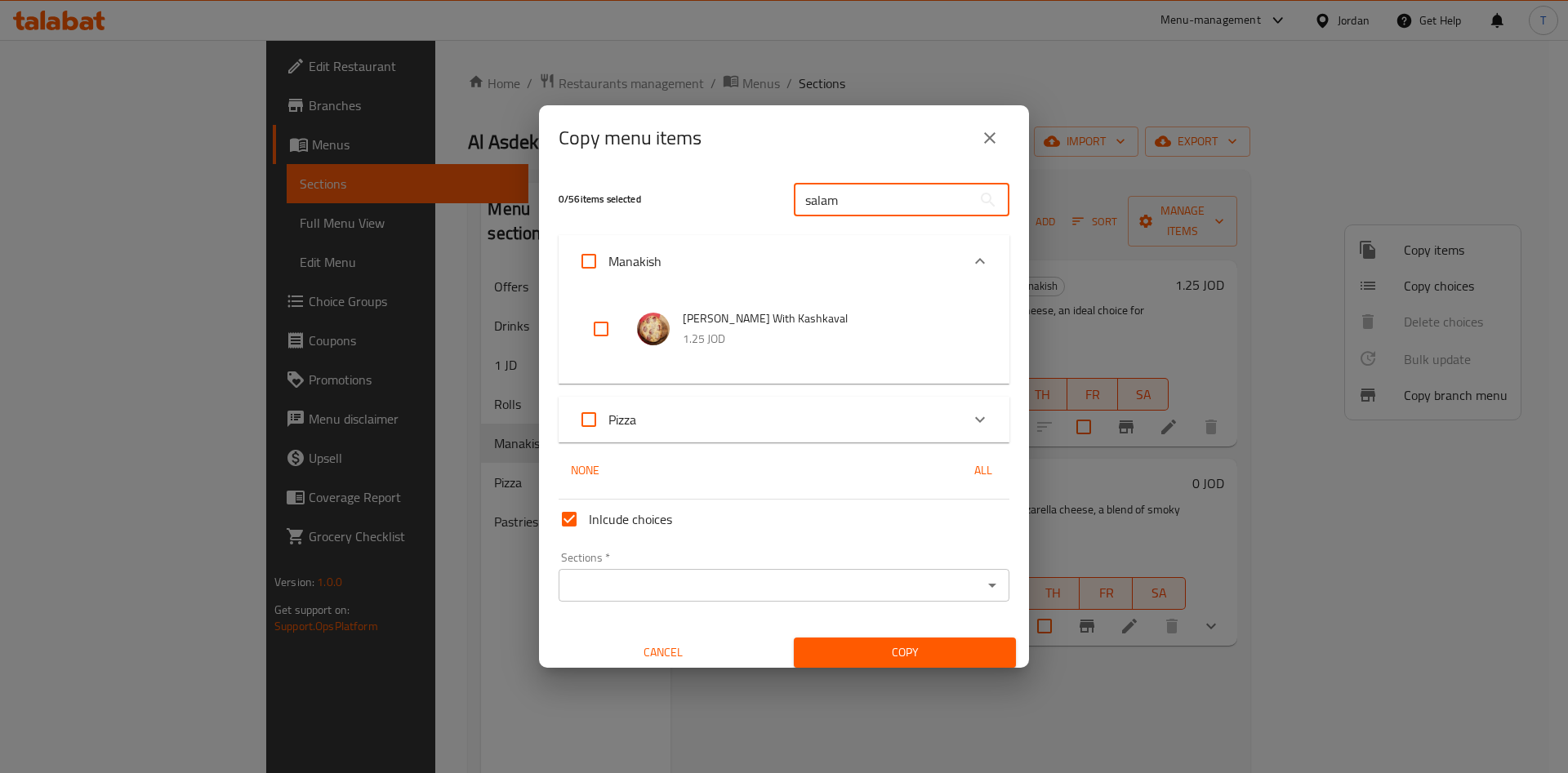
type input "salam"
click at [603, 322] on input "checkbox" at bounding box center [601, 329] width 39 height 39
checkbox input "true"
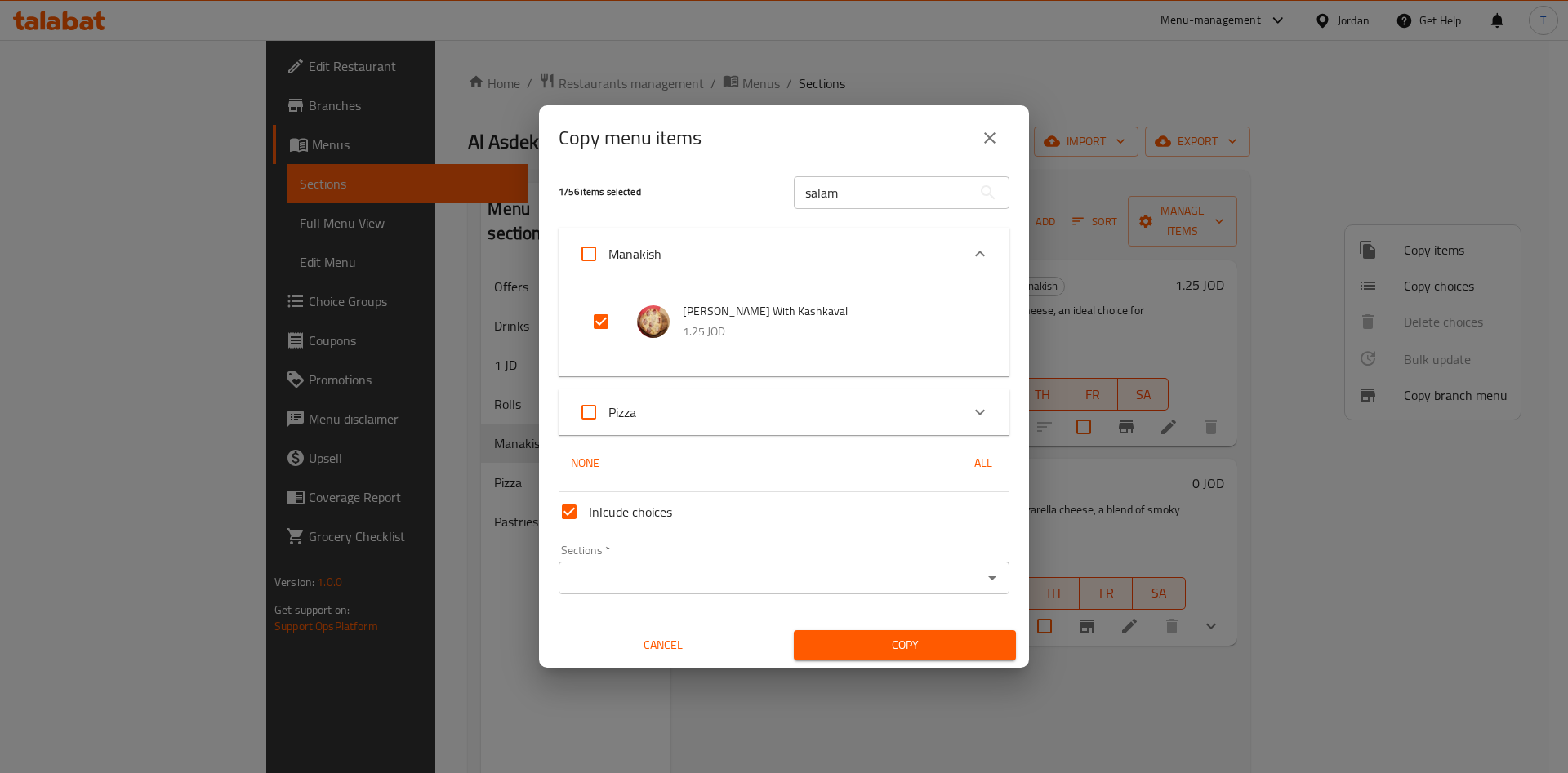
scroll to position [10, 0]
click at [845, 569] on input "Sections   *" at bounding box center [770, 576] width 414 height 23
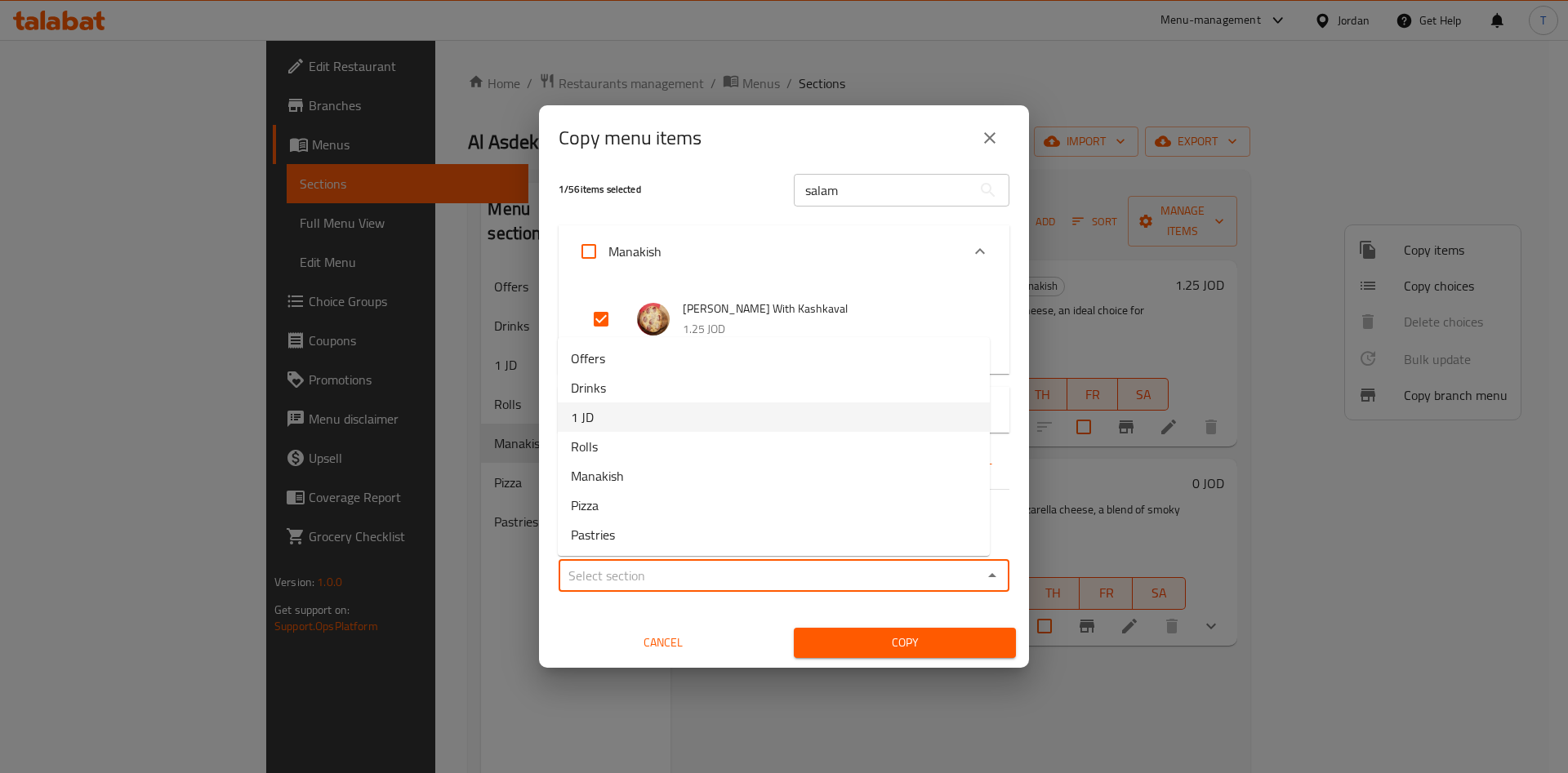
click at [740, 419] on li "1 JD" at bounding box center [773, 417] width 432 height 30
type input "1 JD"
click at [959, 642] on span "Copy" at bounding box center [905, 642] width 196 height 21
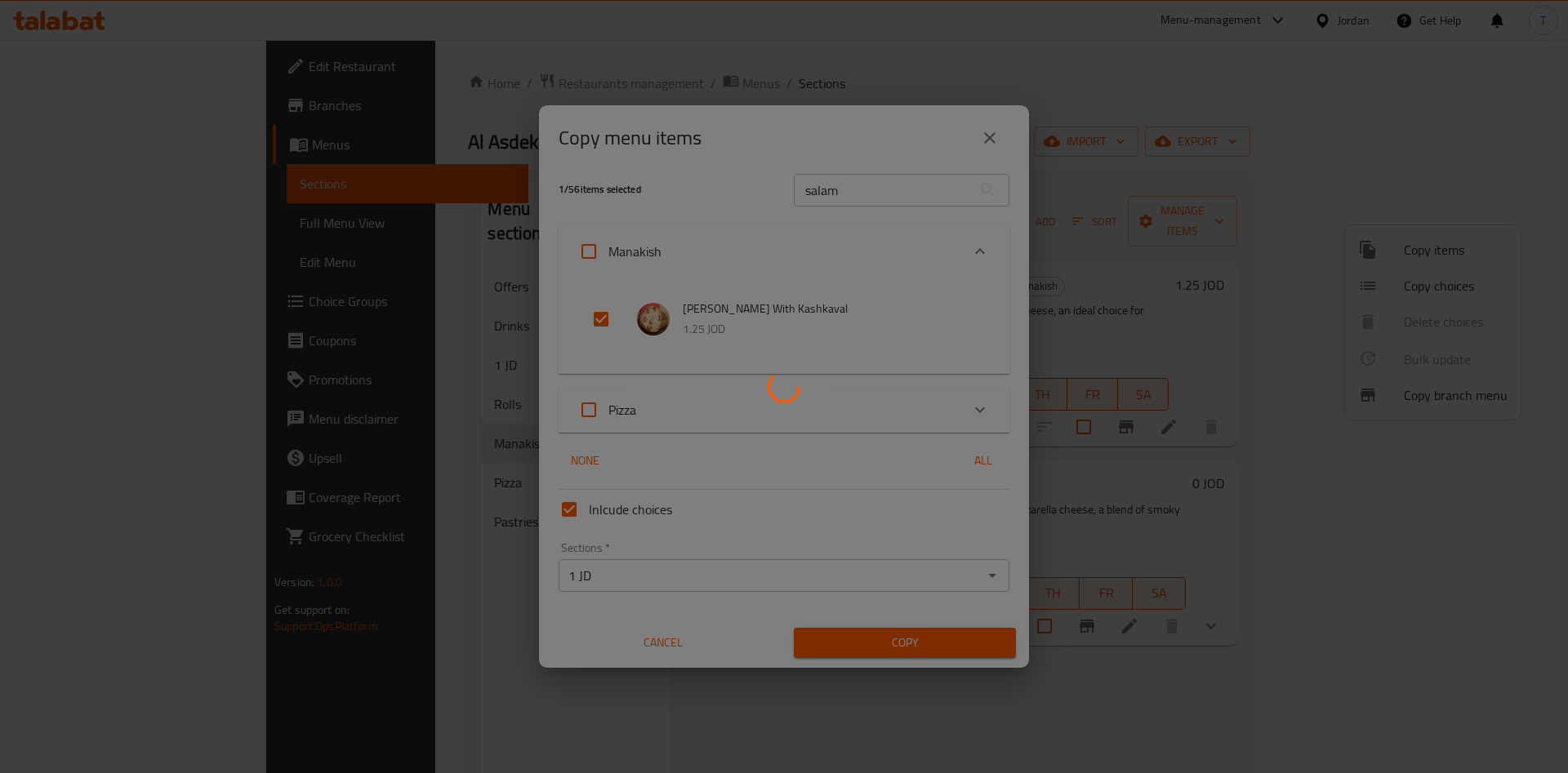
click at [1154, 250] on div at bounding box center [784, 386] width 1568 height 773
click at [894, 639] on div at bounding box center [784, 386] width 1568 height 773
click at [1393, 77] on div at bounding box center [784, 386] width 1568 height 773
click at [851, 595] on div at bounding box center [784, 386] width 1568 height 773
click at [1102, 577] on div at bounding box center [784, 386] width 1568 height 773
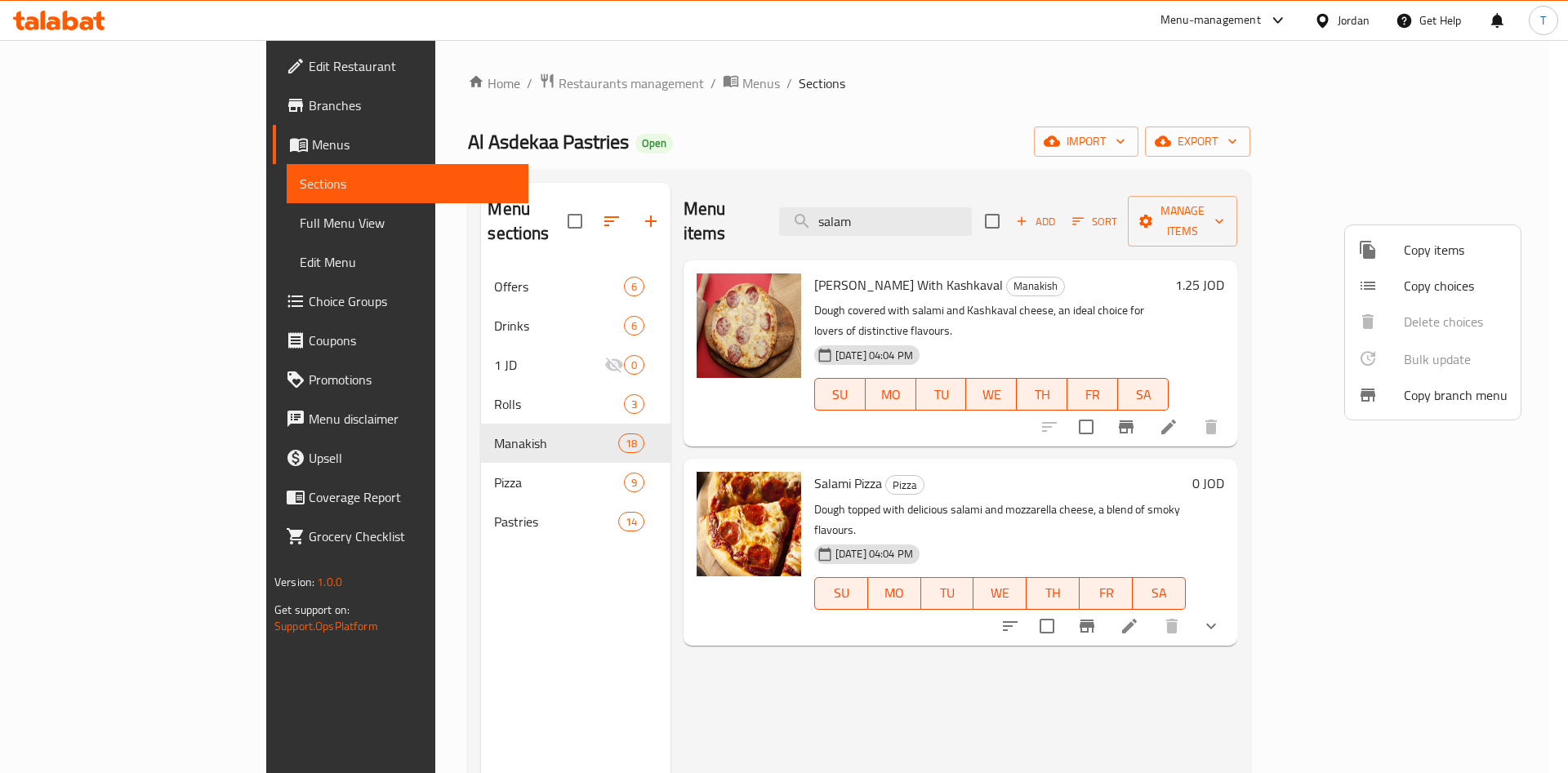
click at [1427, 253] on span "Copy items" at bounding box center [1455, 250] width 104 height 20
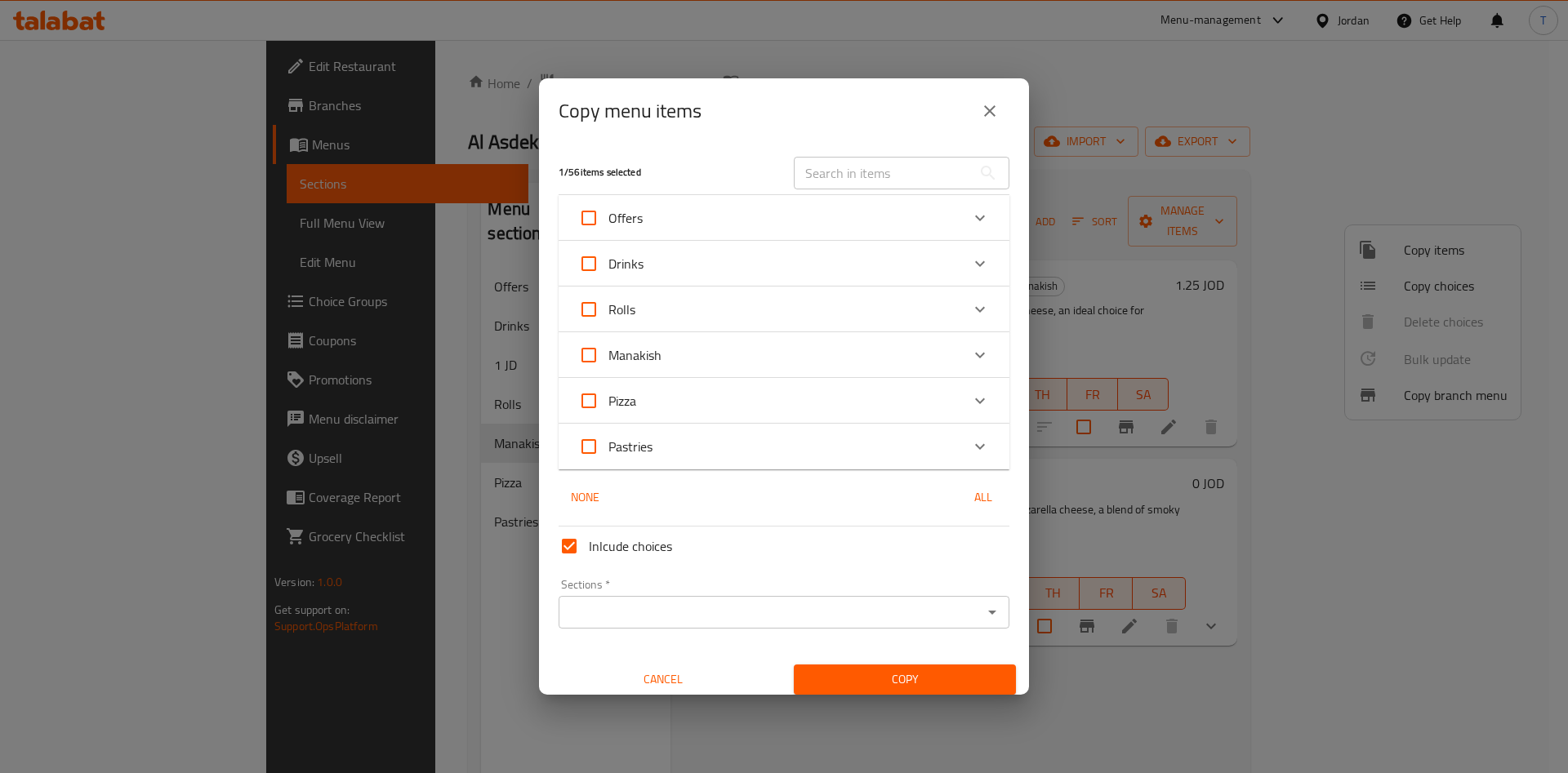
click at [886, 180] on input "text" at bounding box center [883, 174] width 178 height 33
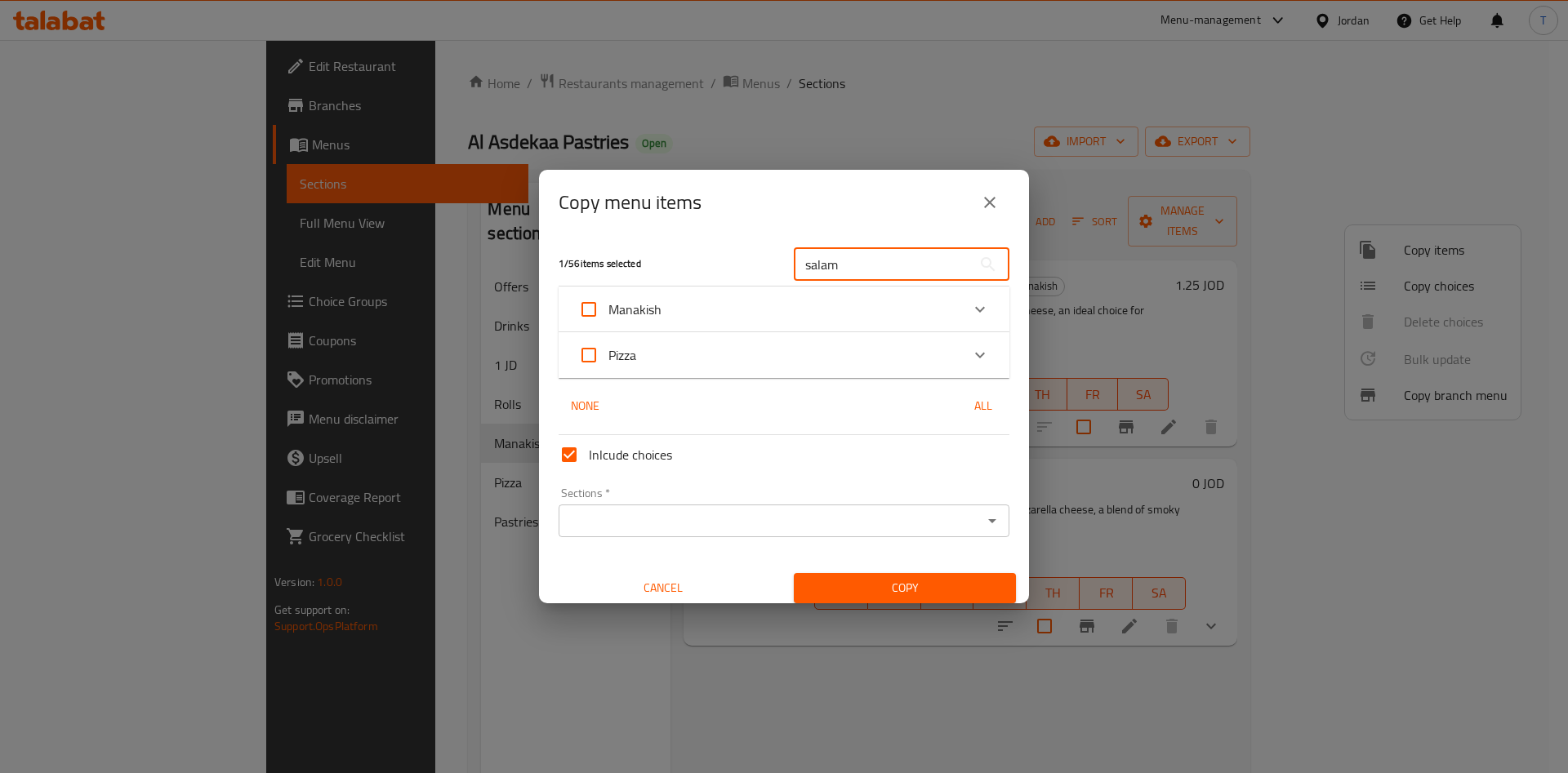
type input "salam"
click at [594, 312] on input "Manakish" at bounding box center [589, 309] width 39 height 39
click at [589, 312] on input "Manakish" at bounding box center [589, 309] width 39 height 39
checkbox input "false"
click at [833, 322] on div "Manakish" at bounding box center [769, 309] width 383 height 39
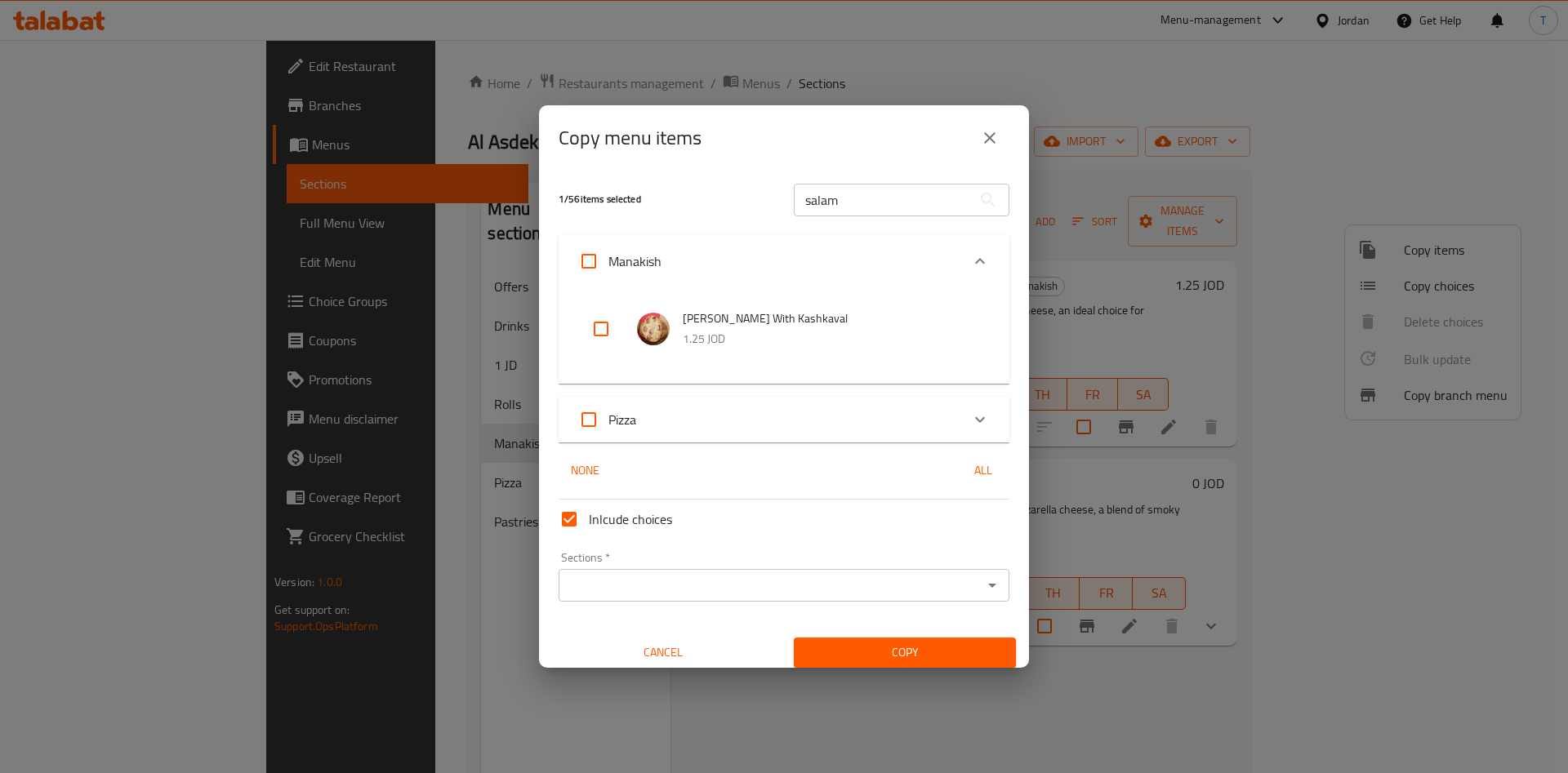
click at [605, 322] on input "checkbox" at bounding box center [601, 329] width 39 height 39
checkbox input "true"
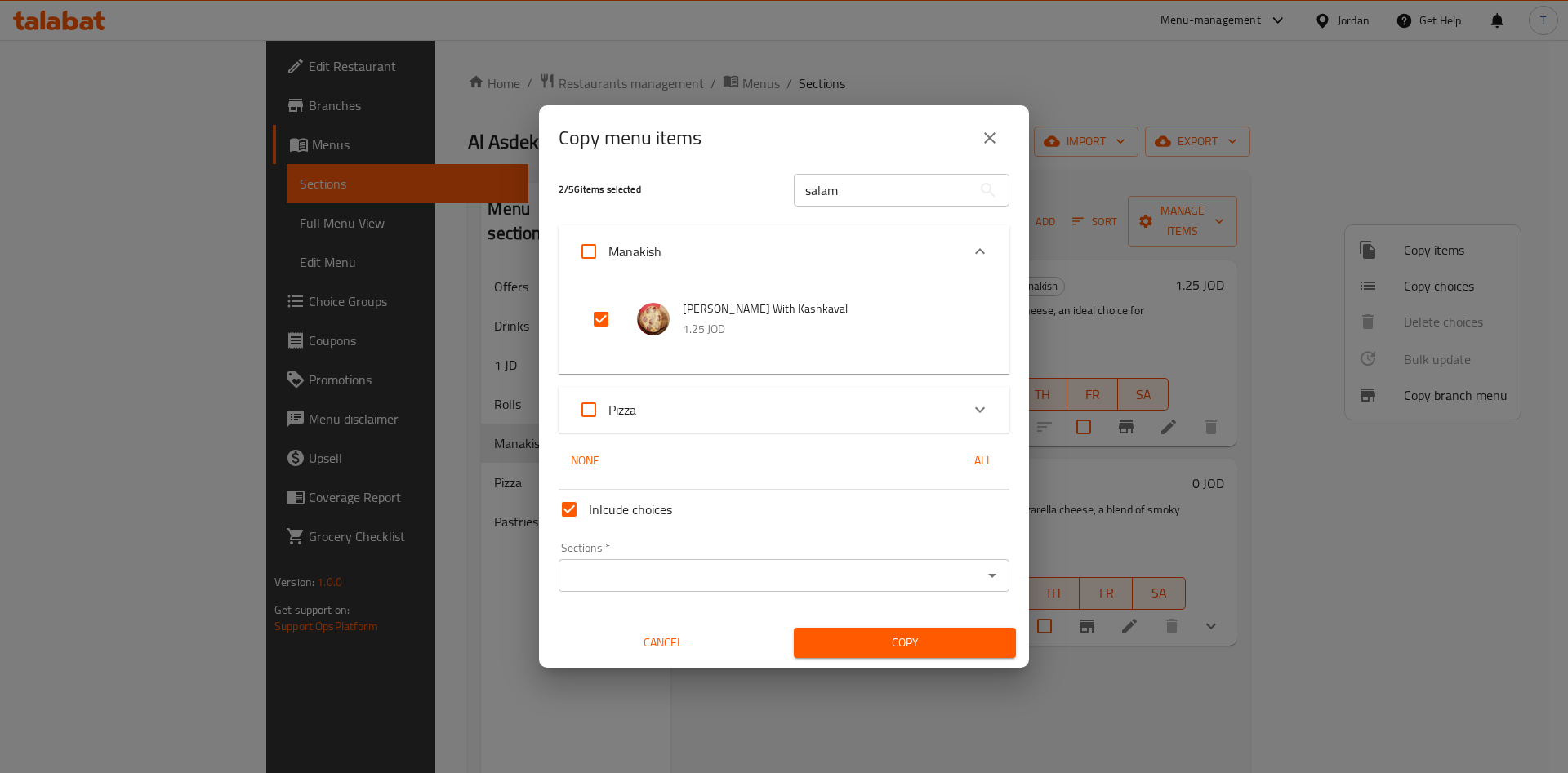
click at [712, 589] on div "Sections *" at bounding box center [784, 576] width 451 height 33
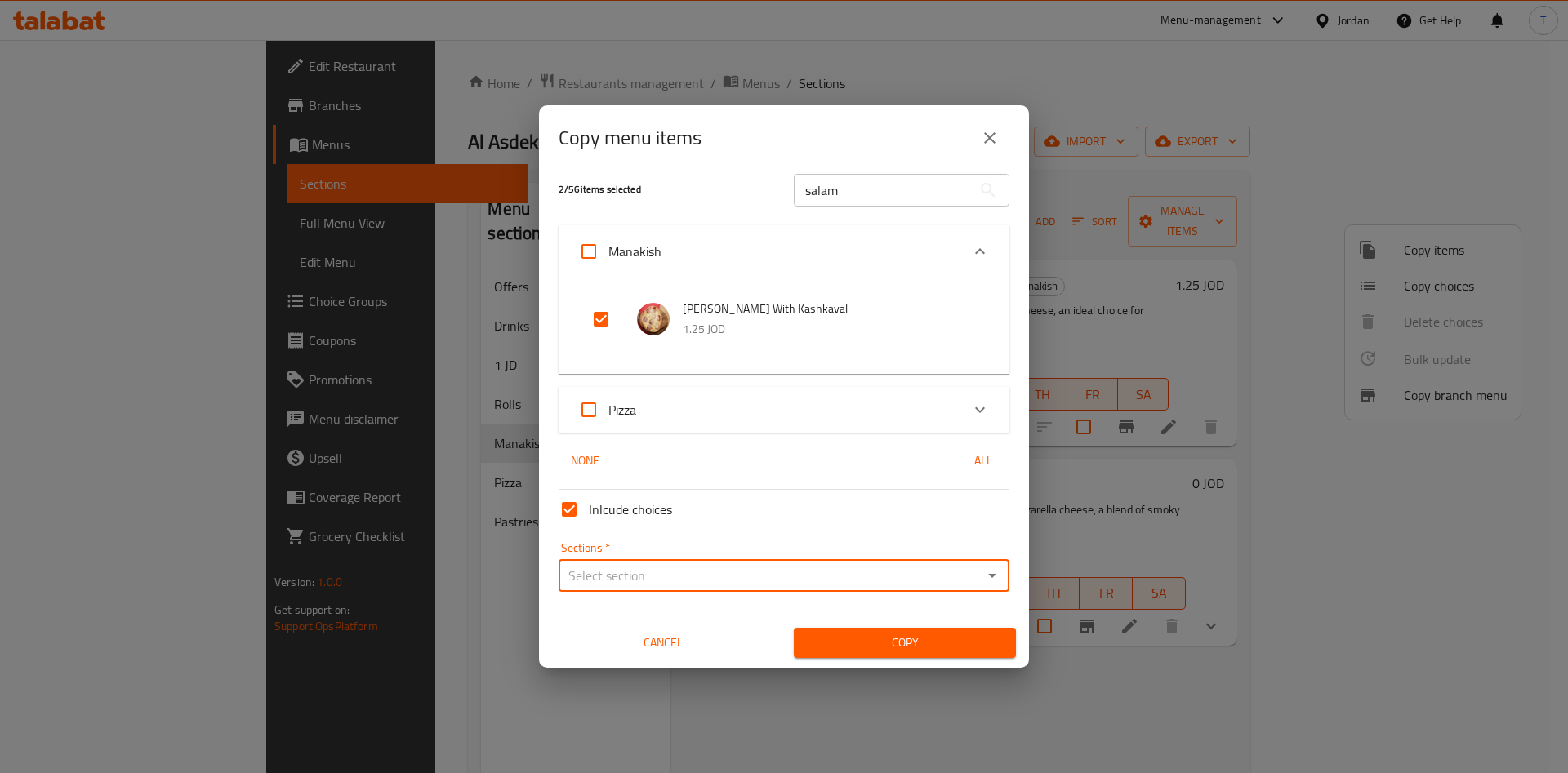
click at [749, 577] on input "Sections   *" at bounding box center [770, 576] width 414 height 23
click at [663, 414] on li "1 JD" at bounding box center [773, 417] width 432 height 30
type input "1 JD"
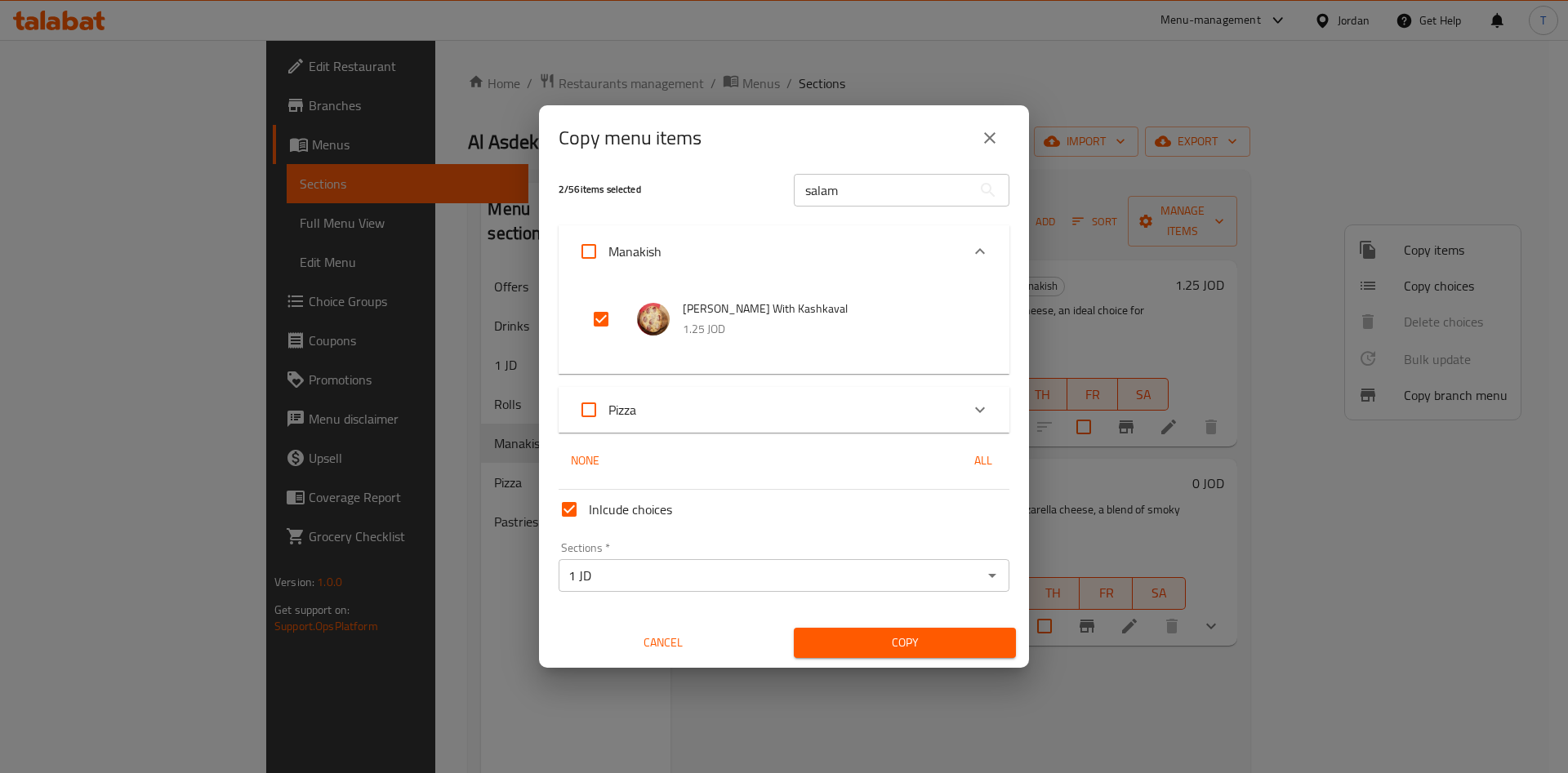
click at [906, 618] on div "Copy" at bounding box center [905, 642] width 242 height 50
click at [912, 632] on span "Copy" at bounding box center [905, 642] width 196 height 21
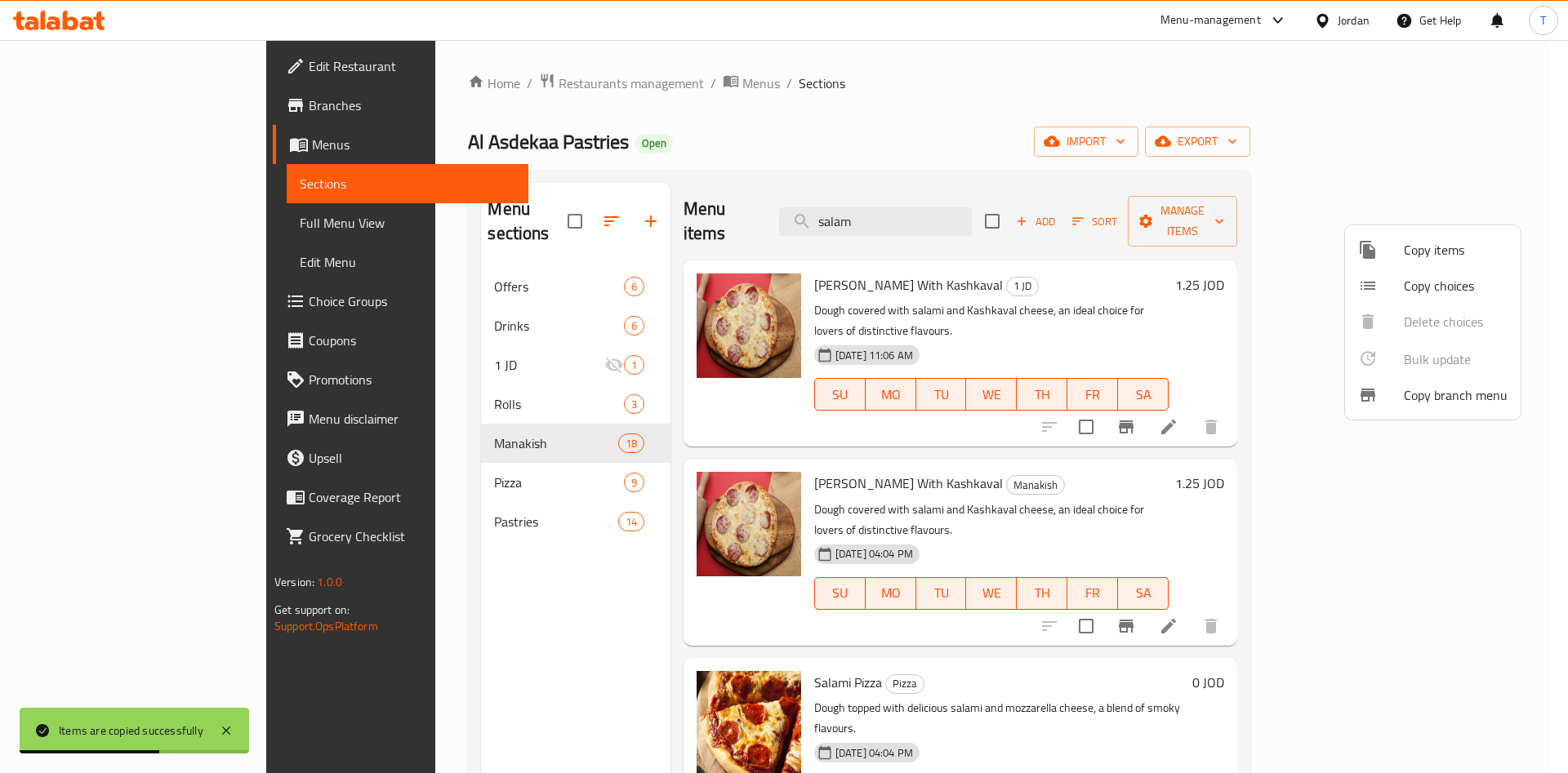
click at [951, 207] on div at bounding box center [784, 386] width 1568 height 773
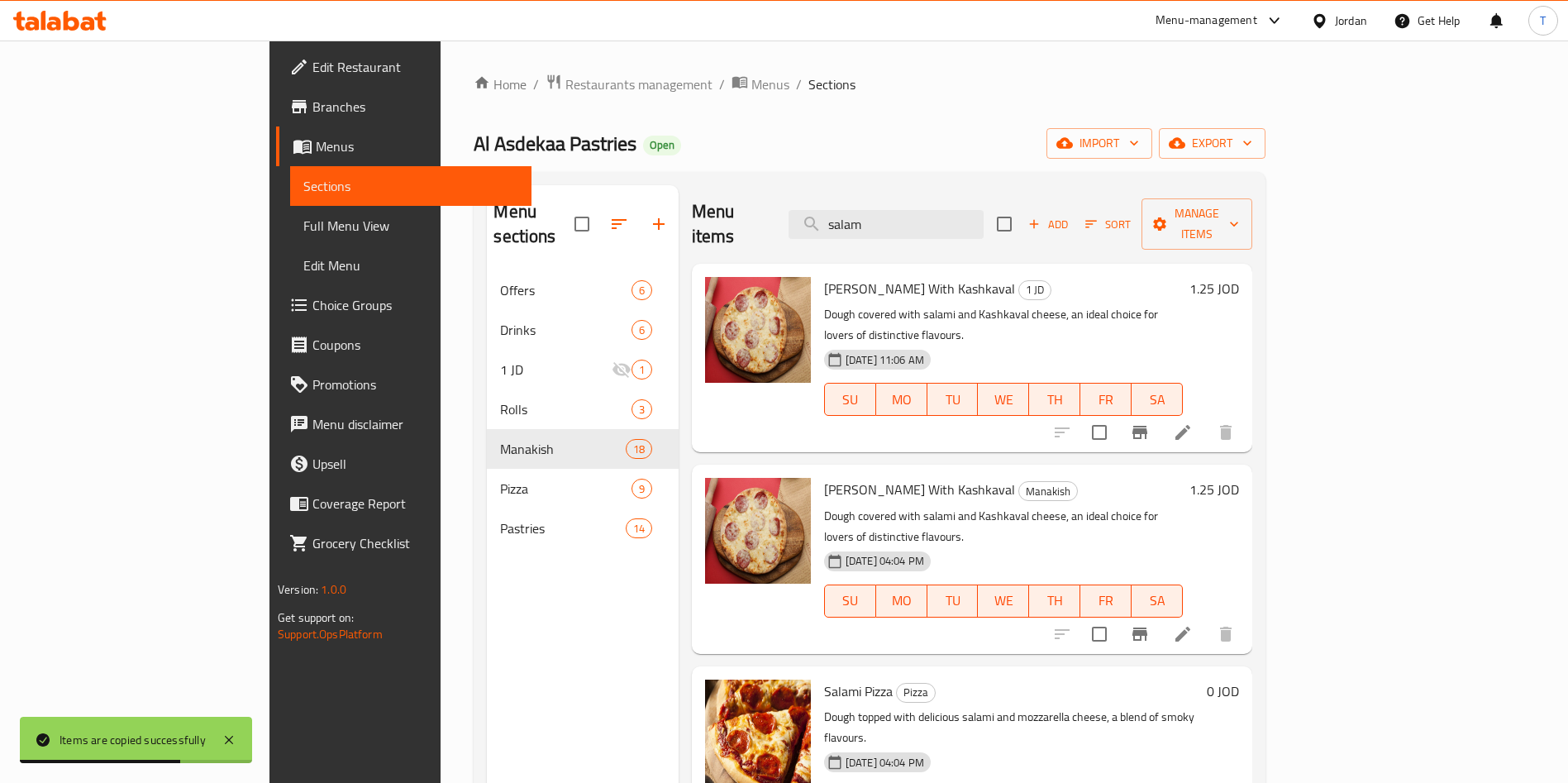
click at [963, 210] on input "salam" at bounding box center [886, 224] width 195 height 29
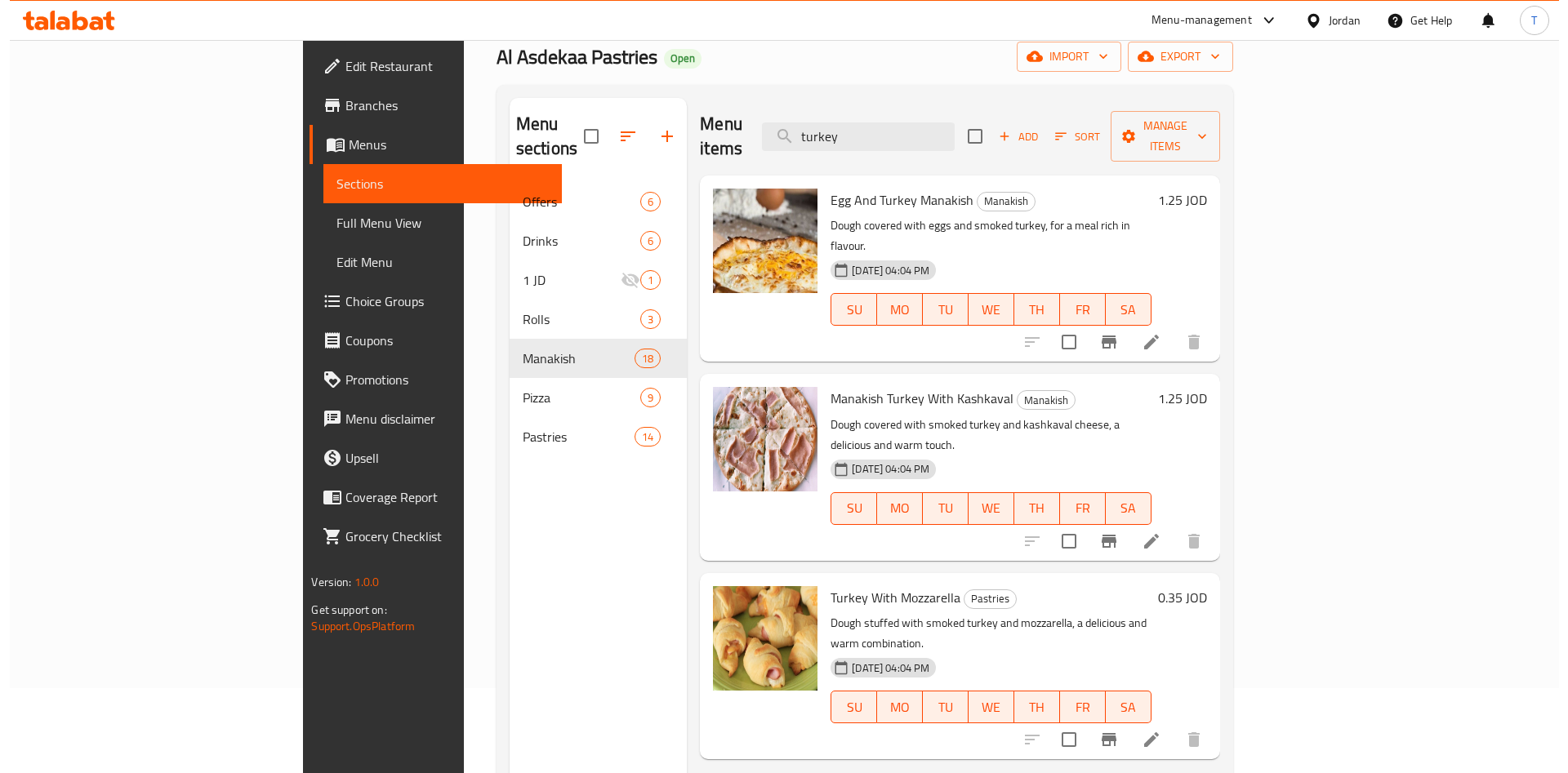
scroll to position [0, 0]
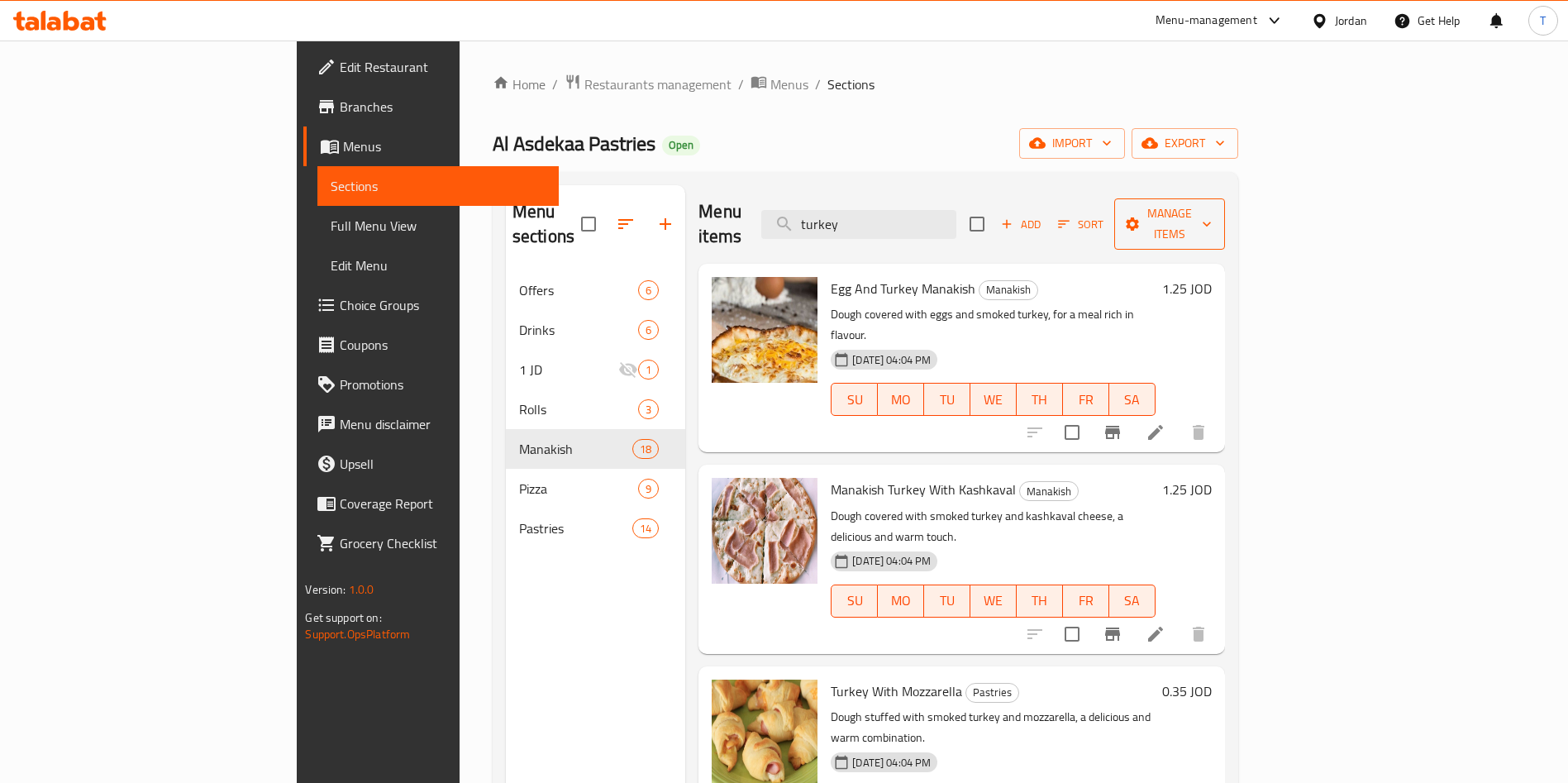
type input "turkey"
click at [1212, 217] on span "Manage items" at bounding box center [1169, 224] width 84 height 42
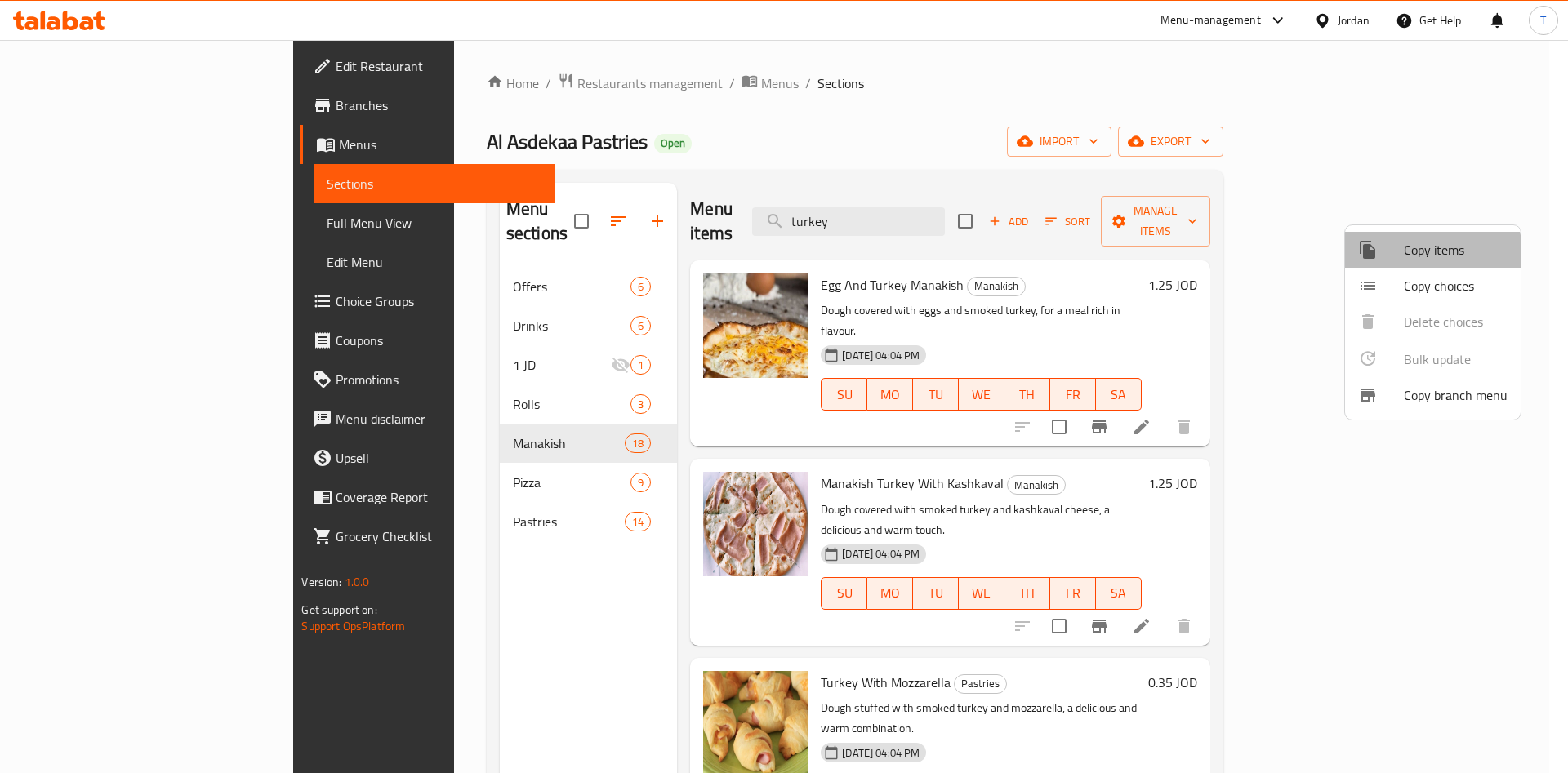
click at [1395, 256] on div at bounding box center [1381, 250] width 46 height 20
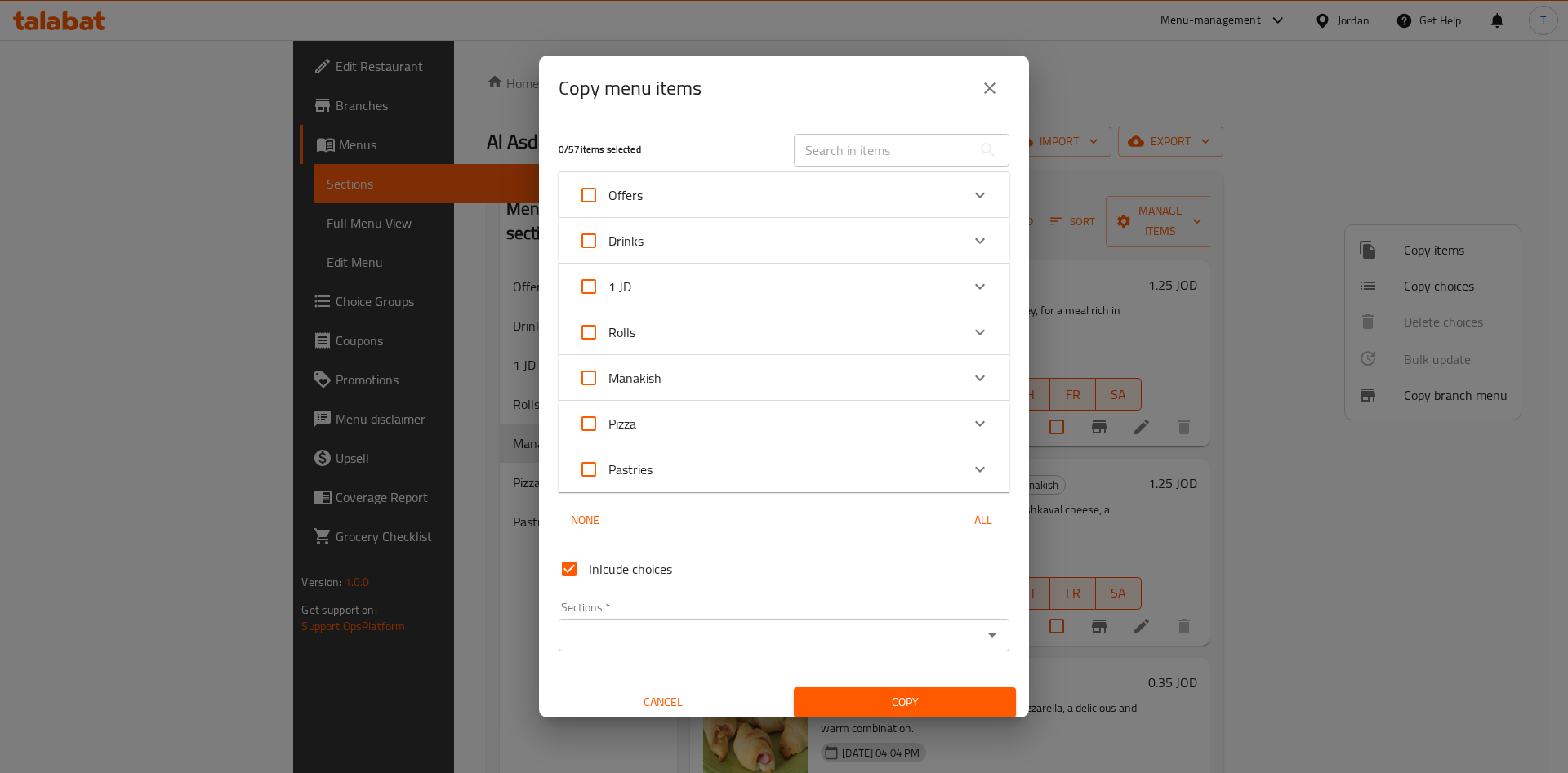
click at [891, 153] on input "text" at bounding box center [883, 150] width 178 height 33
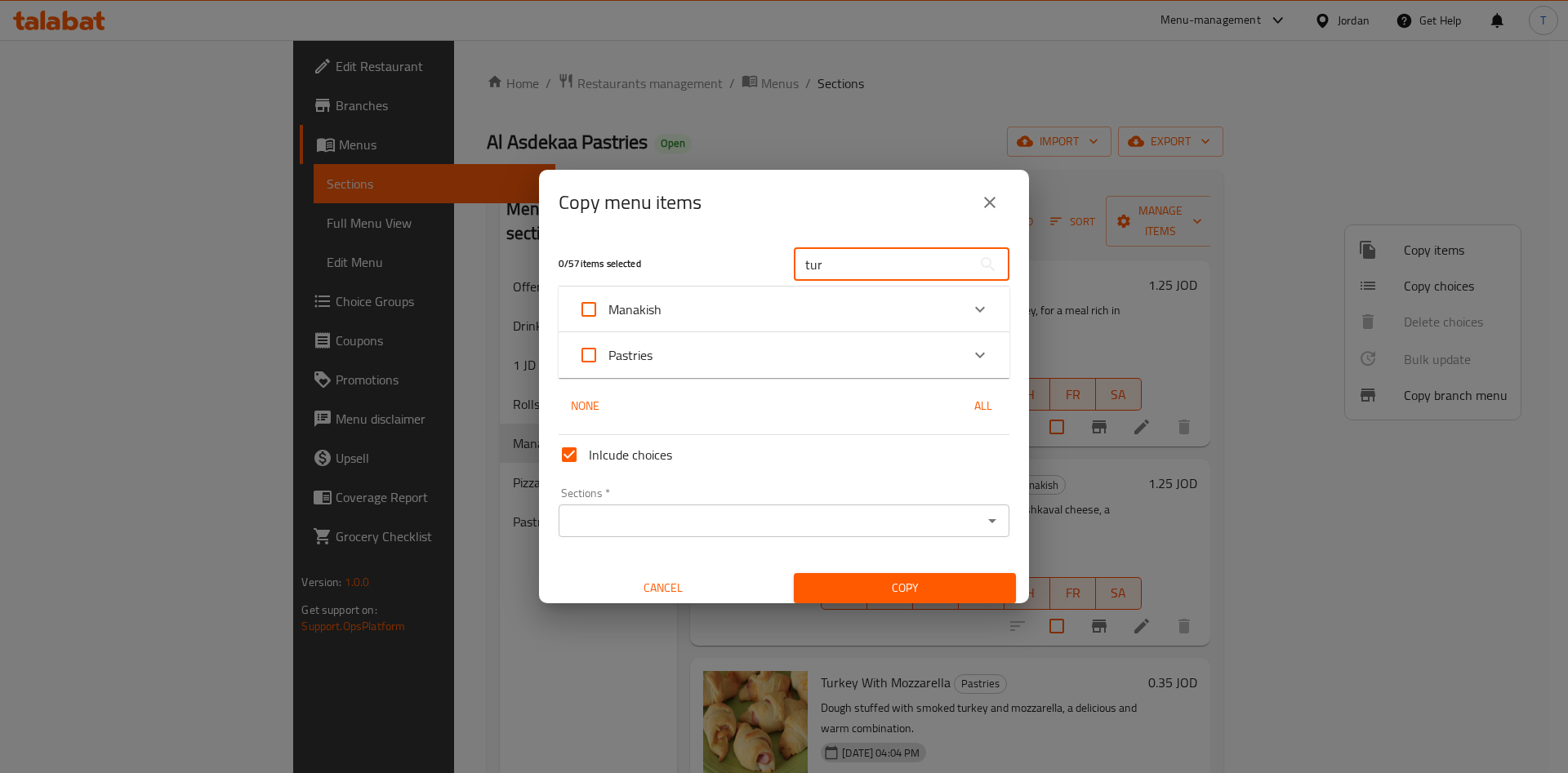
type input "tur"
click at [767, 326] on div "Manakish" at bounding box center [769, 309] width 383 height 39
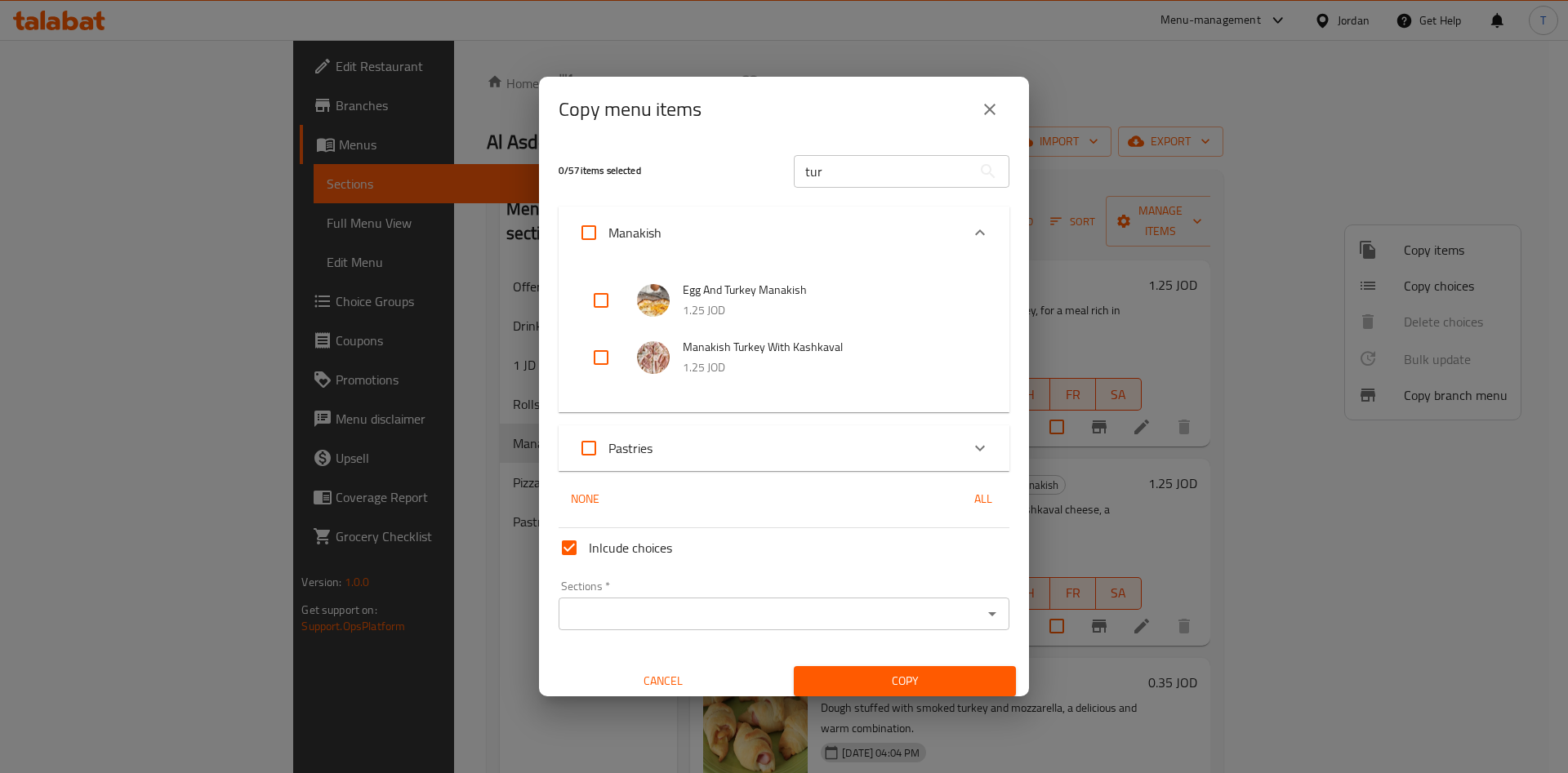
click at [600, 353] on input "checkbox" at bounding box center [601, 358] width 39 height 39
checkbox input "true"
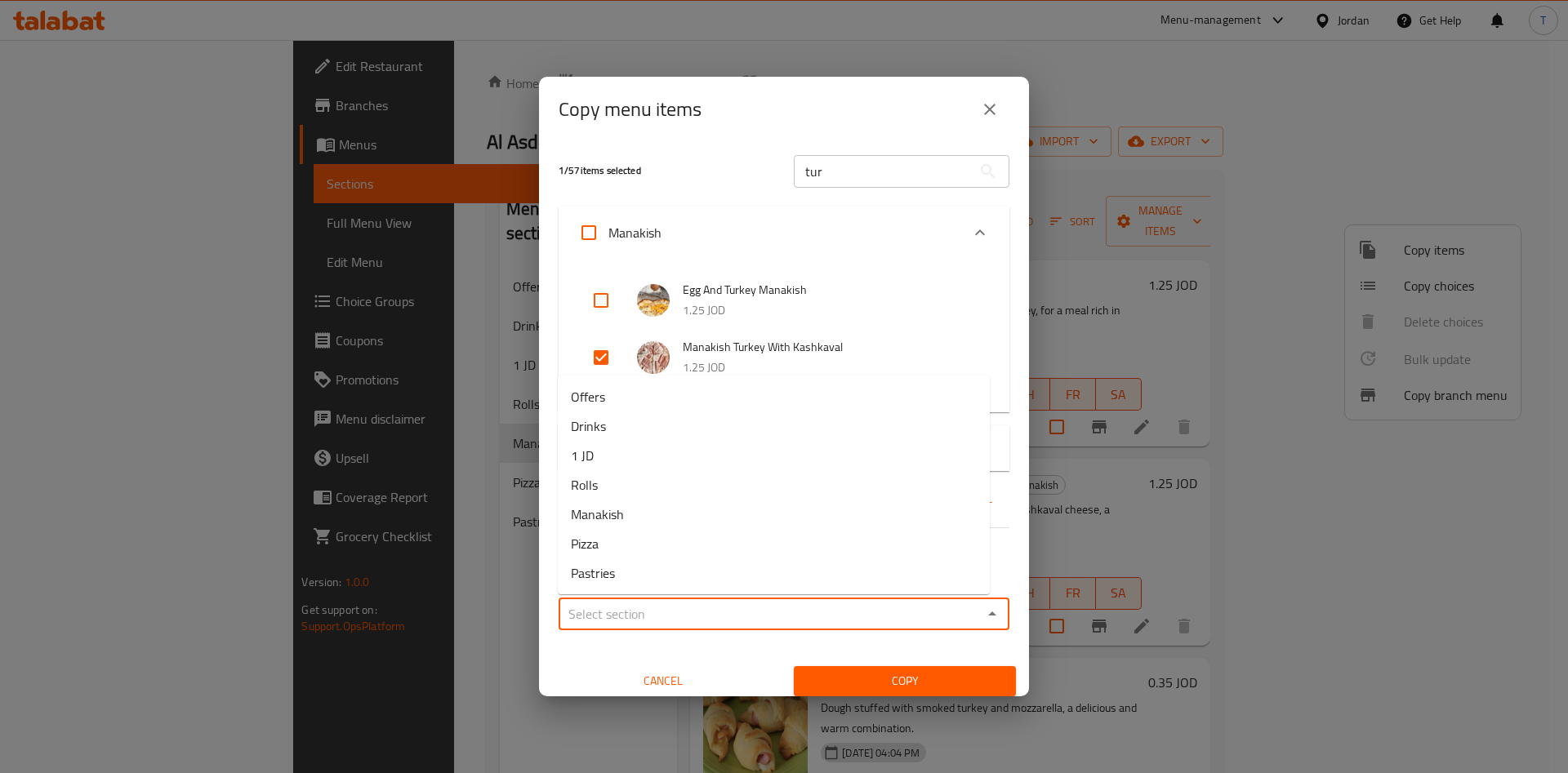
click at [816, 613] on input "Sections   *" at bounding box center [770, 614] width 414 height 23
click at [647, 451] on li "1 JD" at bounding box center [773, 456] width 432 height 30
type input "1 JD"
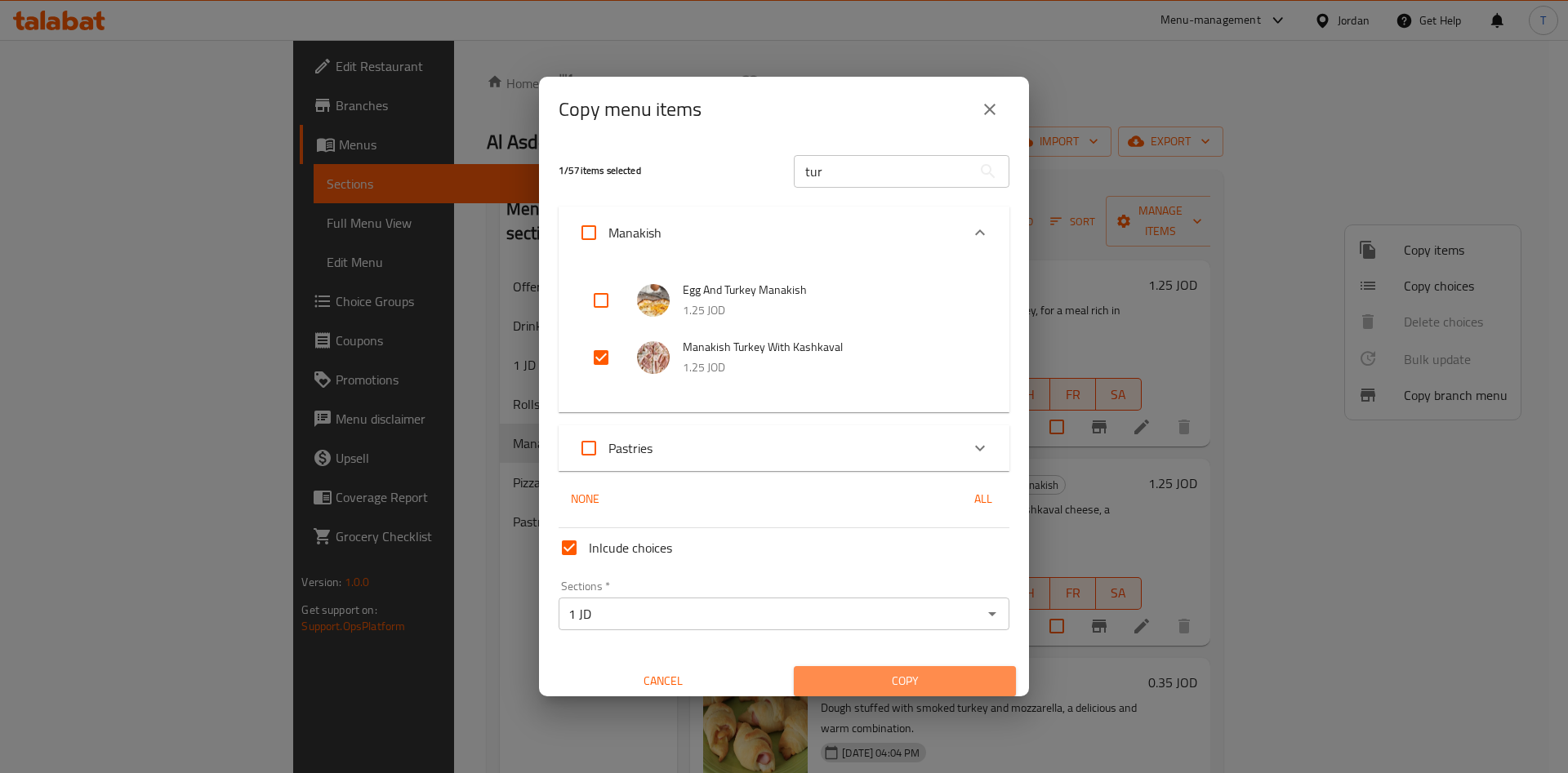
click at [931, 683] on span "Copy" at bounding box center [905, 681] width 196 height 21
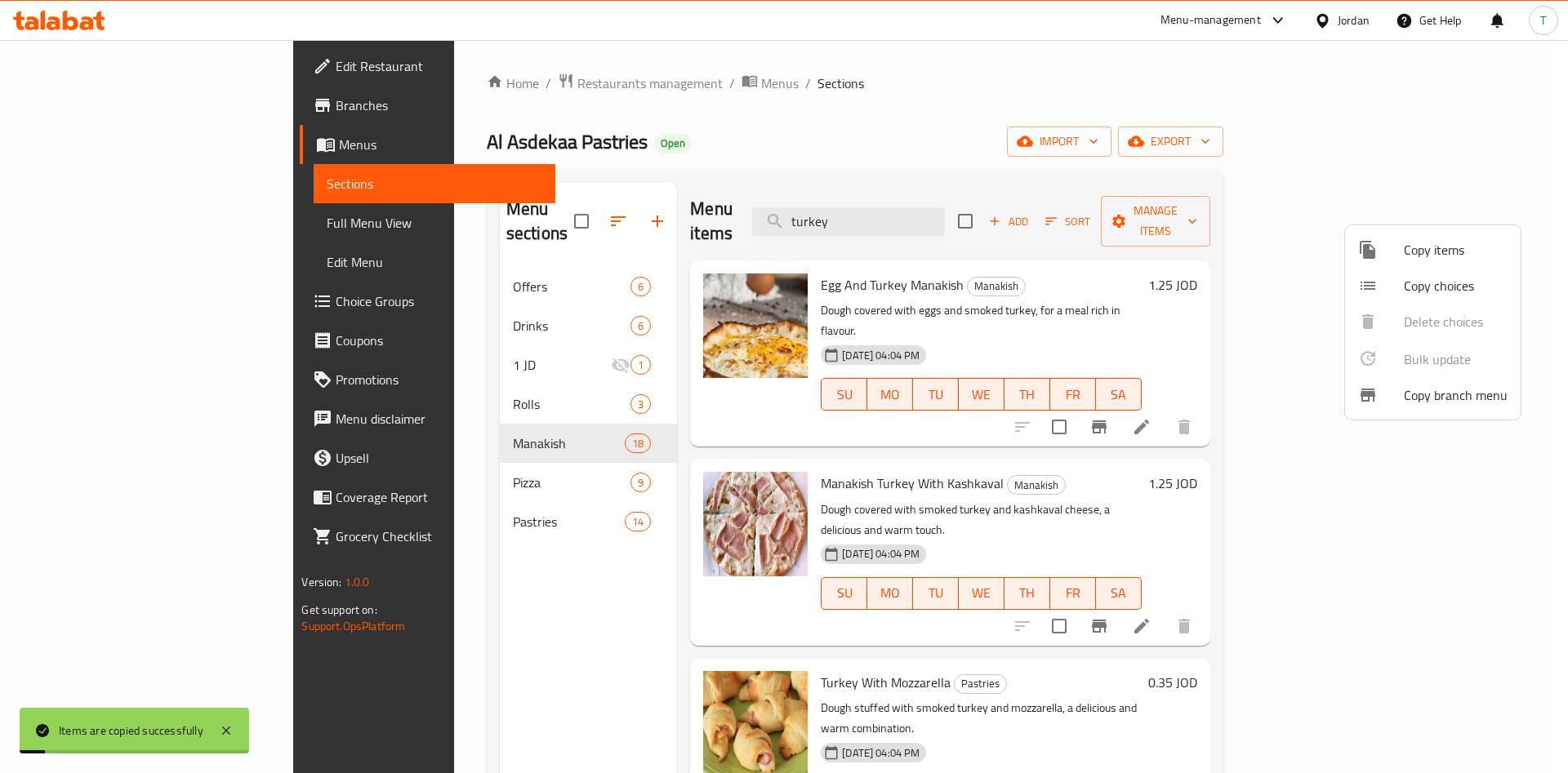
click at [1233, 265] on div at bounding box center [784, 386] width 1568 height 773
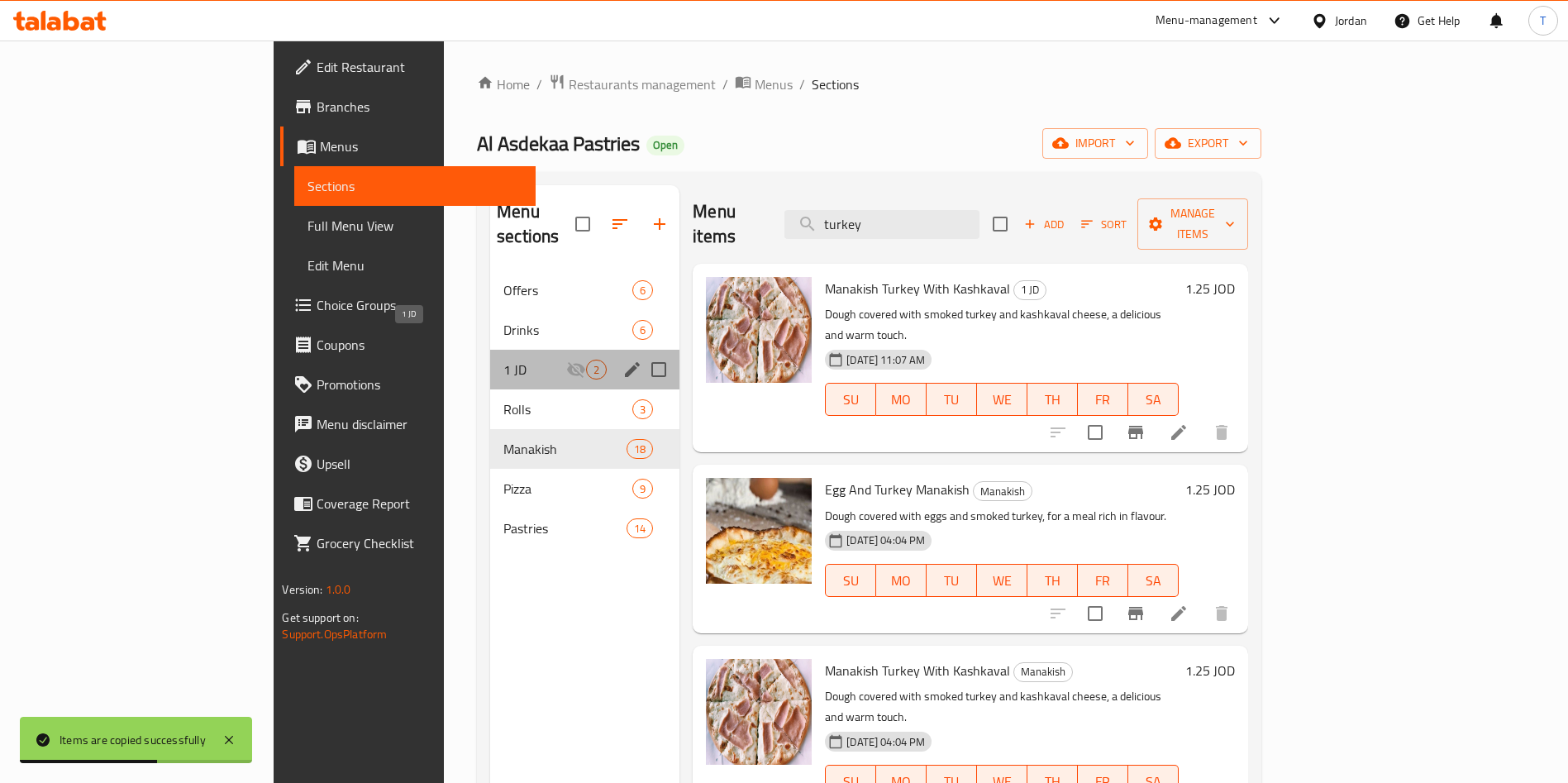
click at [504, 360] on span "1 JD" at bounding box center [535, 370] width 62 height 20
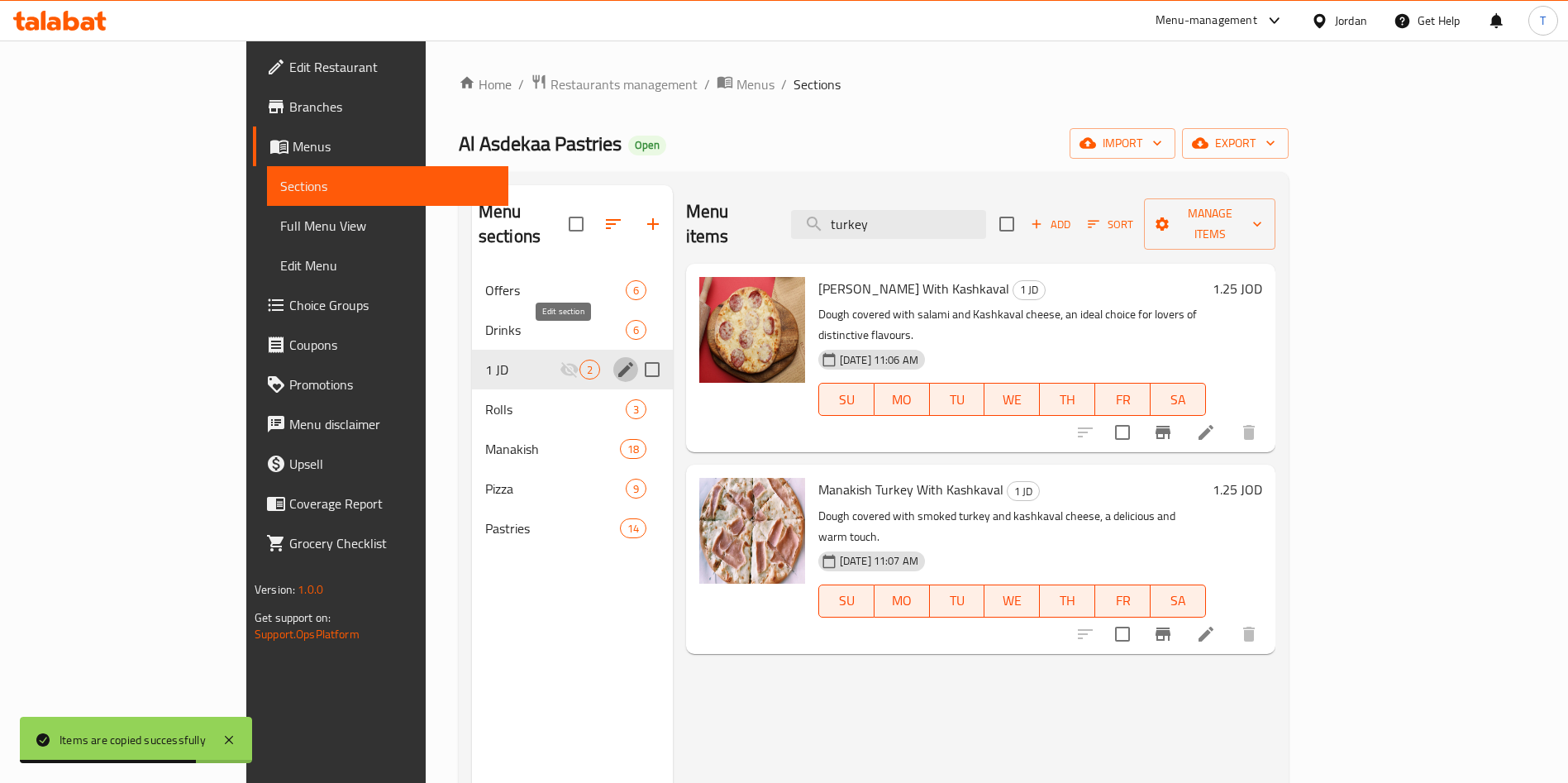
click at [616, 360] on icon "edit" at bounding box center [626, 370] width 20 height 20
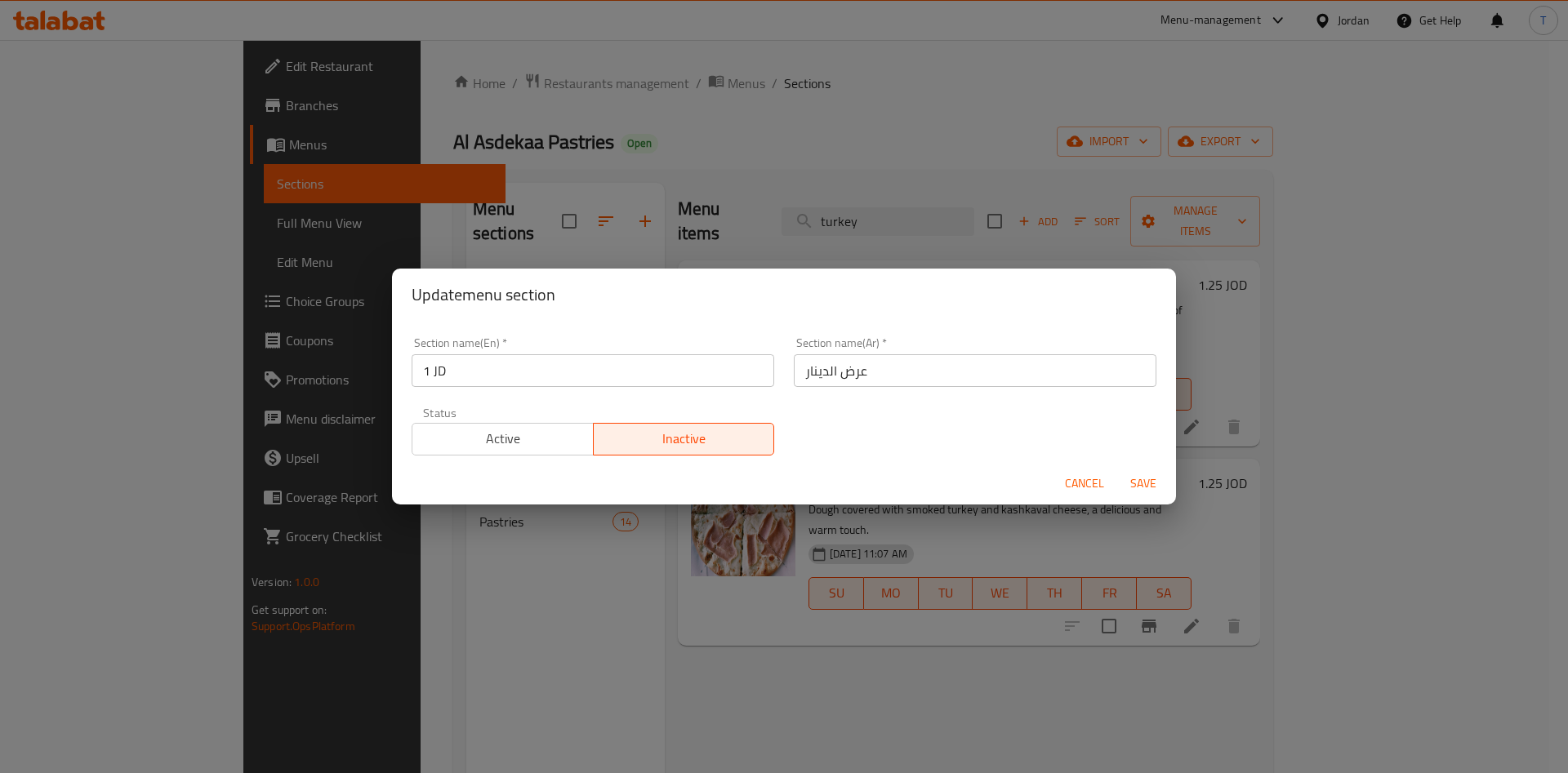
click at [1141, 600] on div "Update menu section Section name(En)   * 1 JD Section name(En) * Section name(A…" at bounding box center [784, 386] width 1568 height 773
click at [1085, 487] on span "Cancel" at bounding box center [1084, 484] width 39 height 21
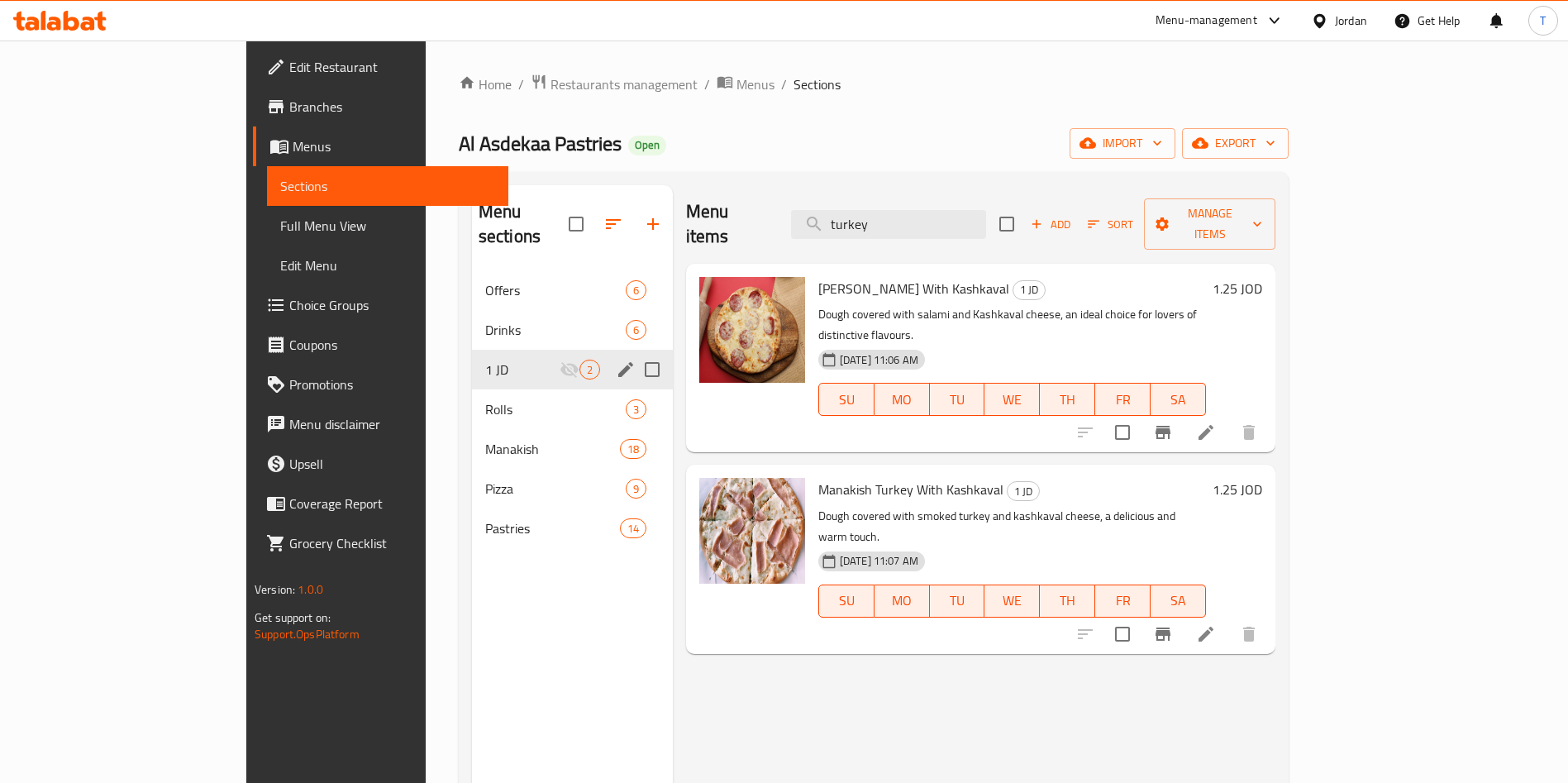
click at [1229, 417] on li at bounding box center [1206, 432] width 47 height 30
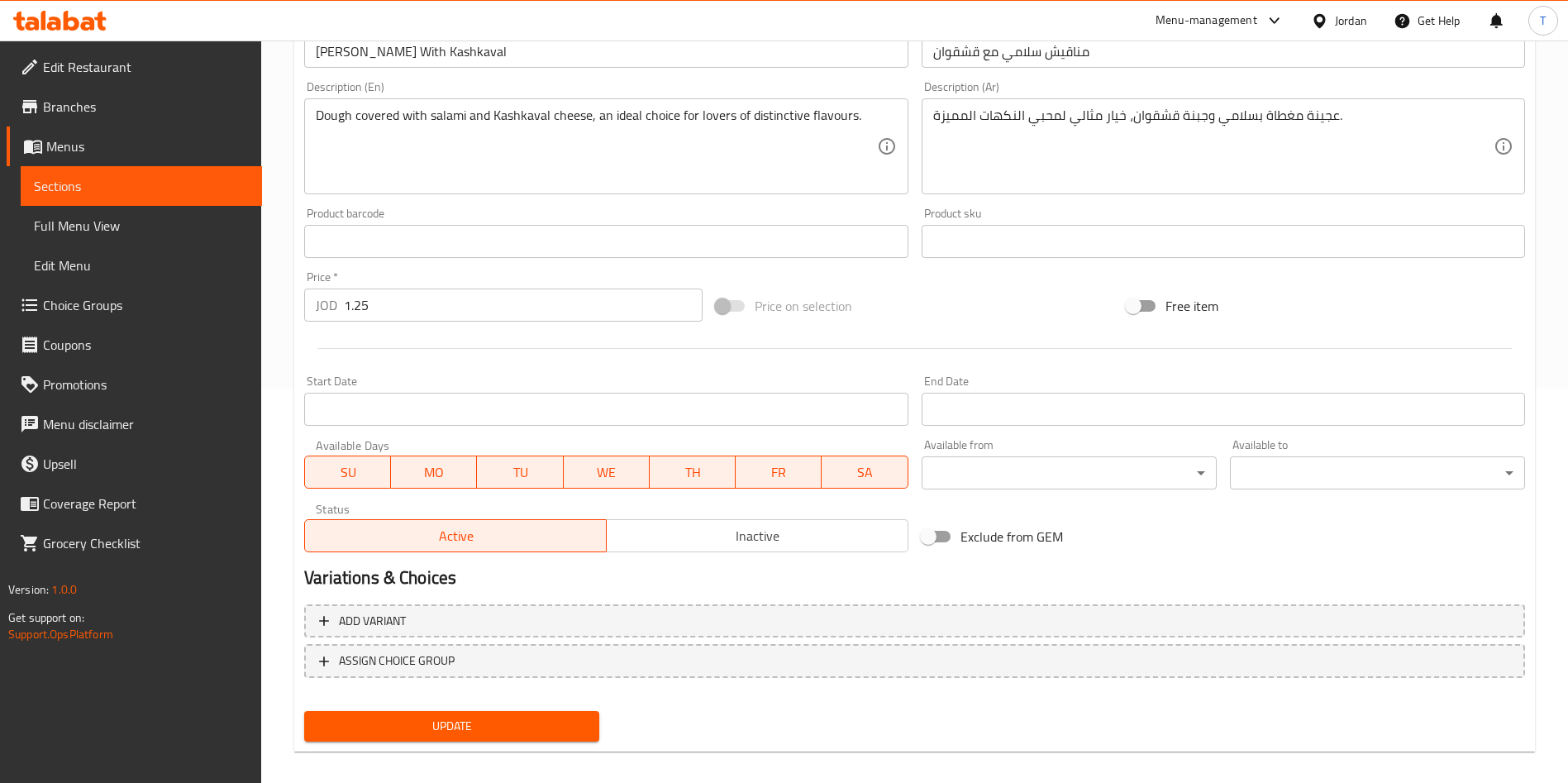
scroll to position [409, 0]
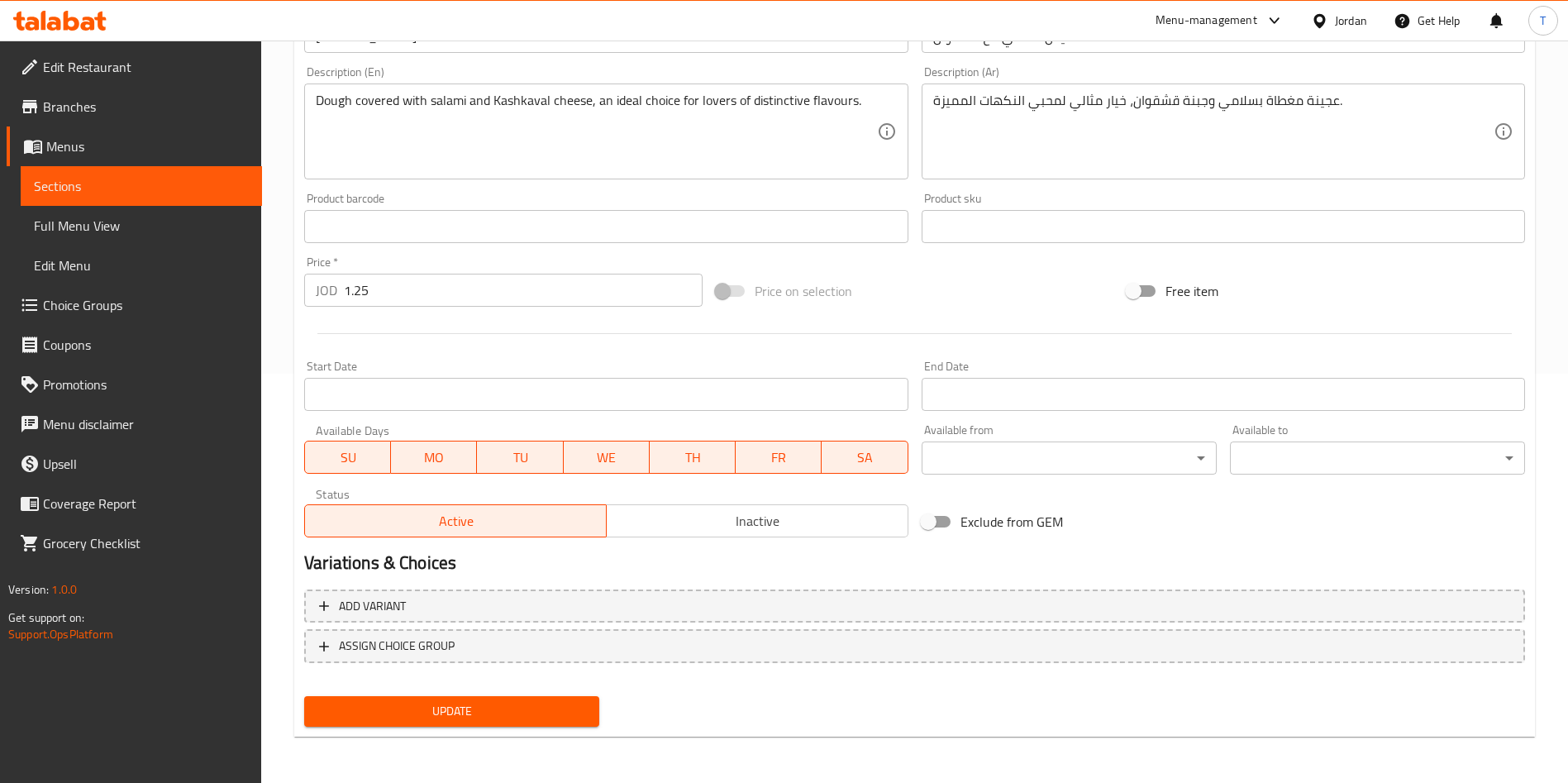
click at [443, 460] on span "MO" at bounding box center [433, 457] width 72 height 24
click at [522, 450] on span "TU" at bounding box center [520, 457] width 72 height 24
click at [664, 469] on span "TH" at bounding box center [692, 457] width 72 height 24
click at [641, 463] on span "WE" at bounding box center [606, 457] width 72 height 24
click at [747, 454] on span "FR" at bounding box center [778, 457] width 72 height 24
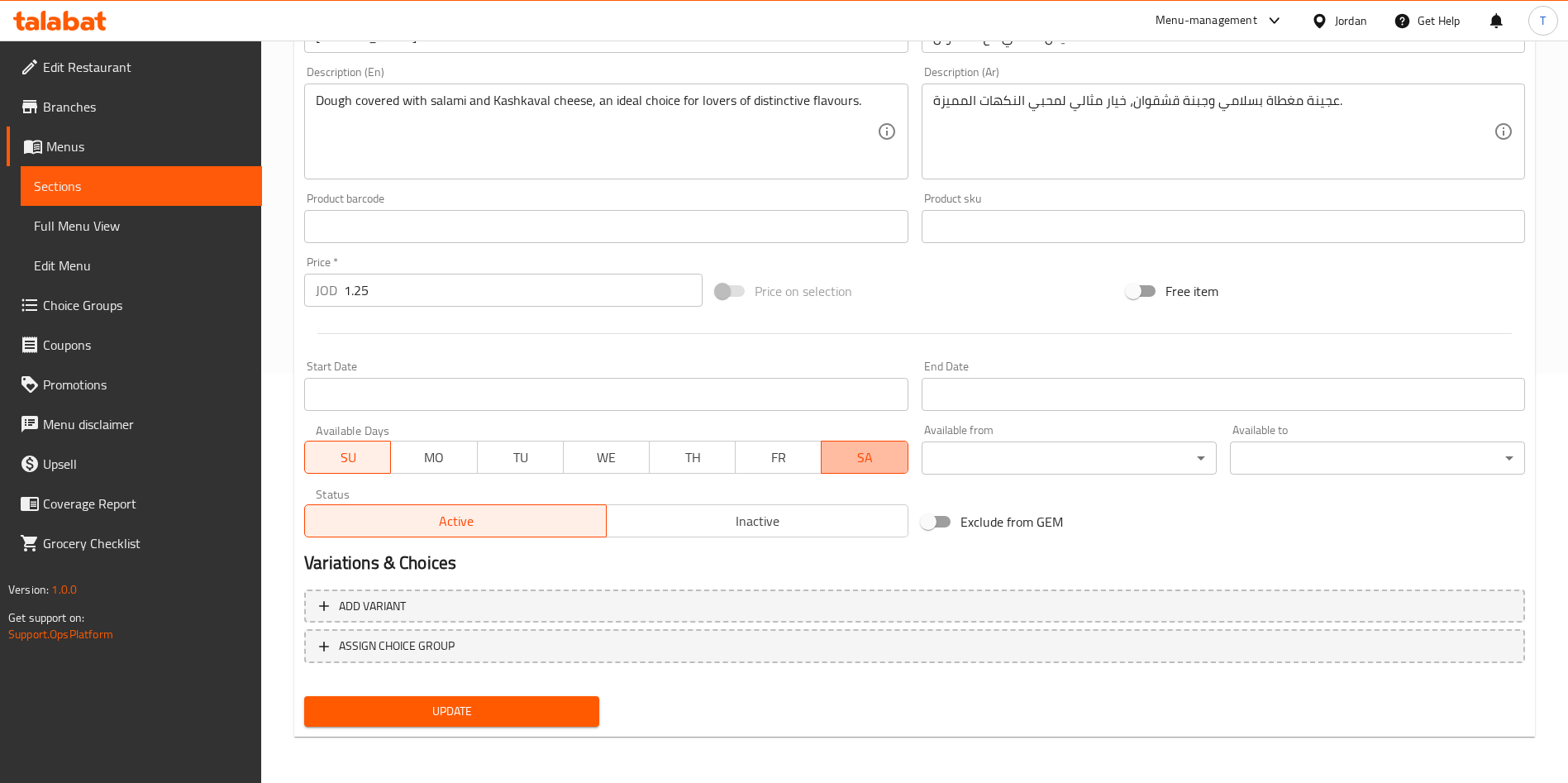
click at [859, 446] on span "SA" at bounding box center [864, 457] width 72 height 24
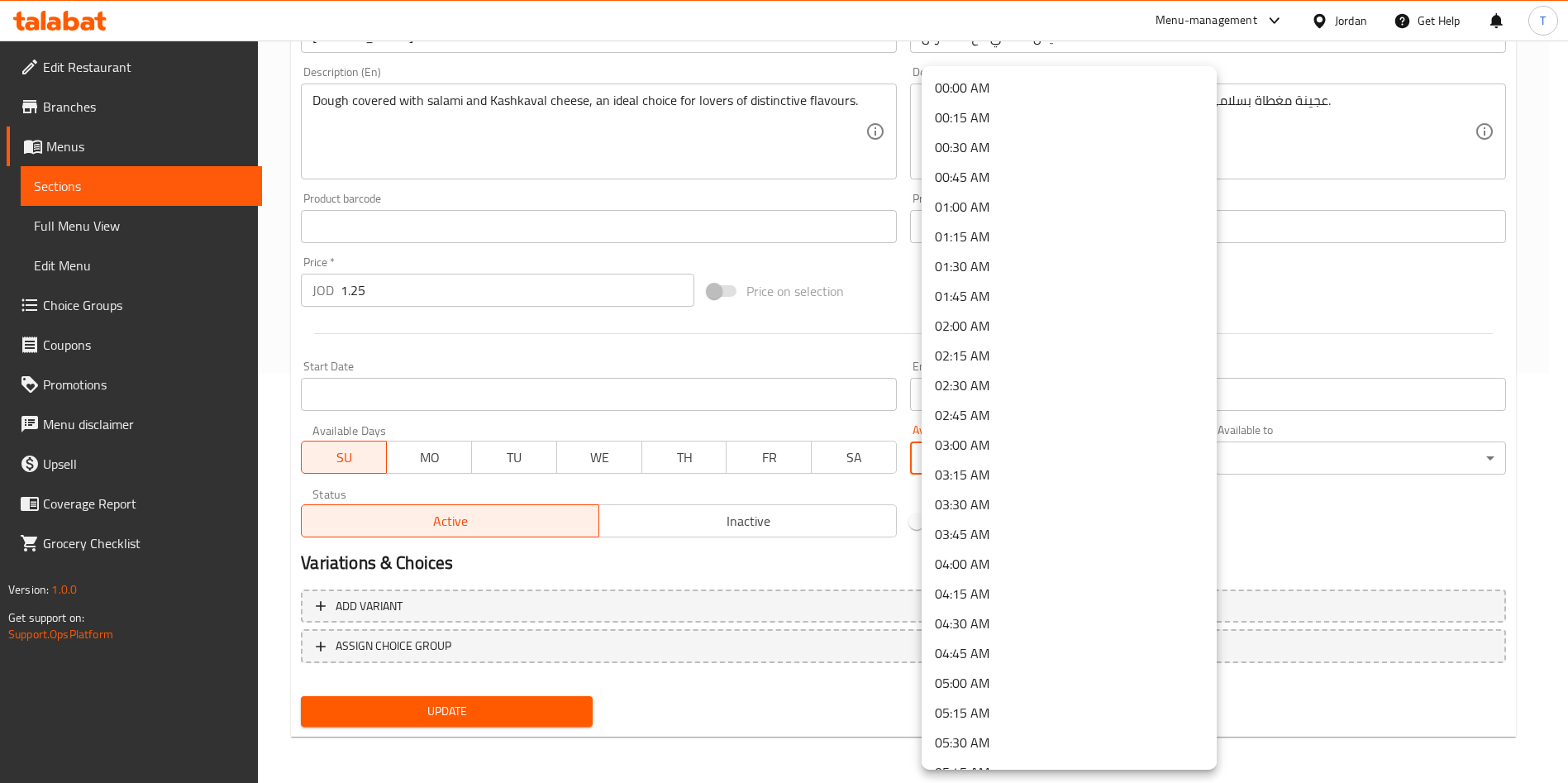
click at [1012, 374] on body "​ Menu-management Jordan Get Help T Edit Restaurant Branches Menus Sections Ful…" at bounding box center [784, 2] width 1568 height 742
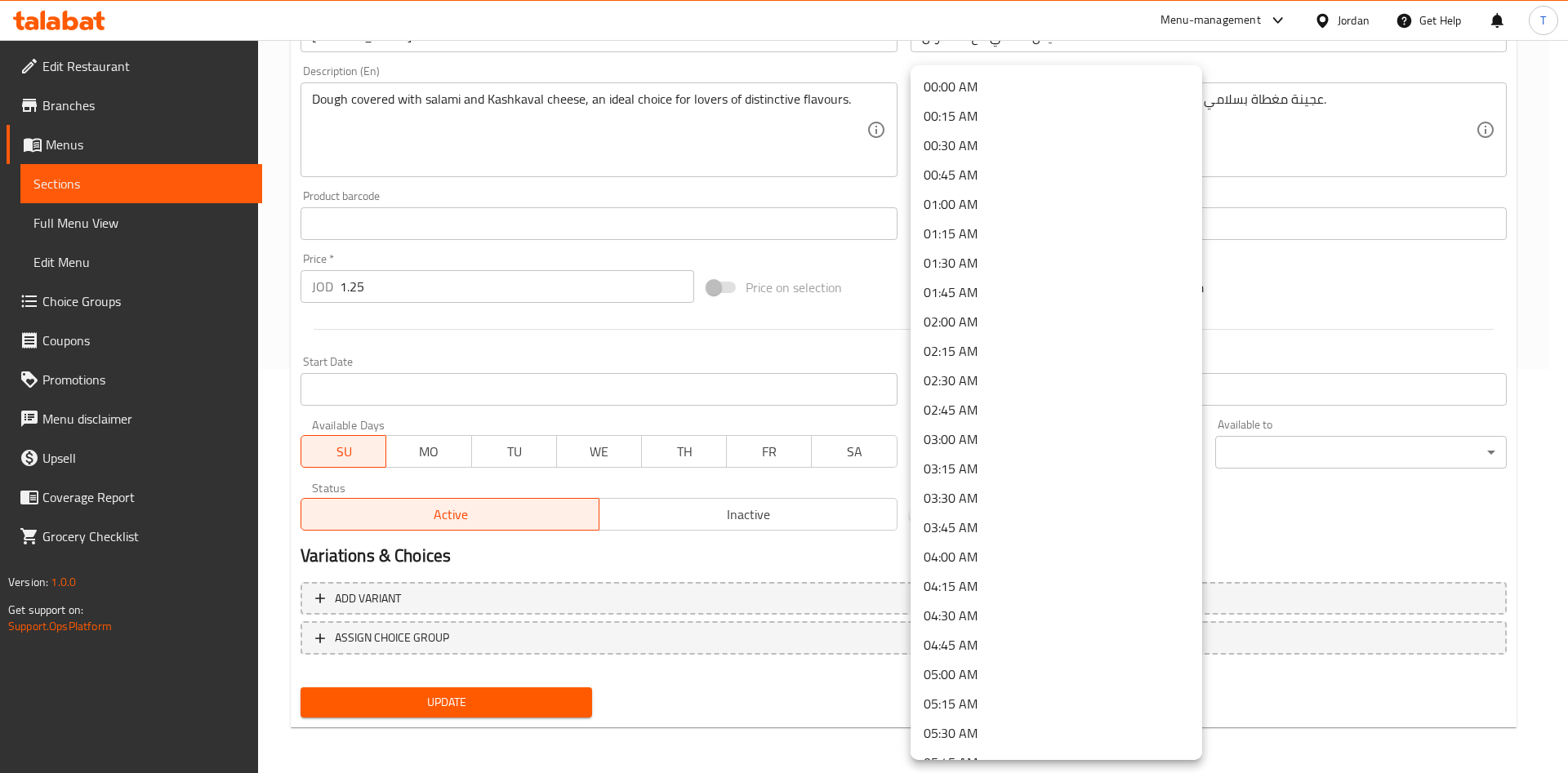
click at [680, 353] on div at bounding box center [784, 386] width 1568 height 773
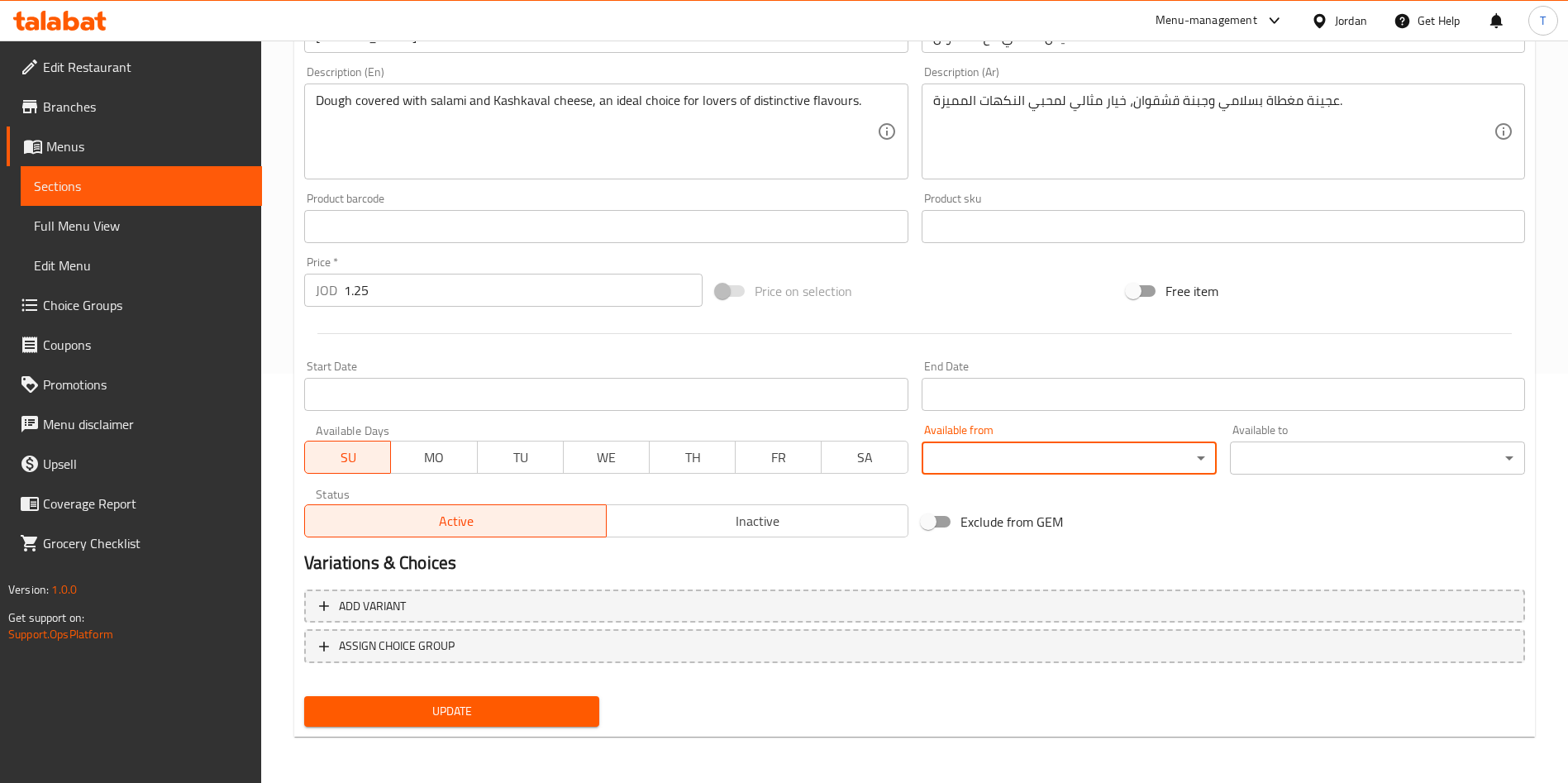
click at [519, 701] on span "Update" at bounding box center [451, 711] width 269 height 21
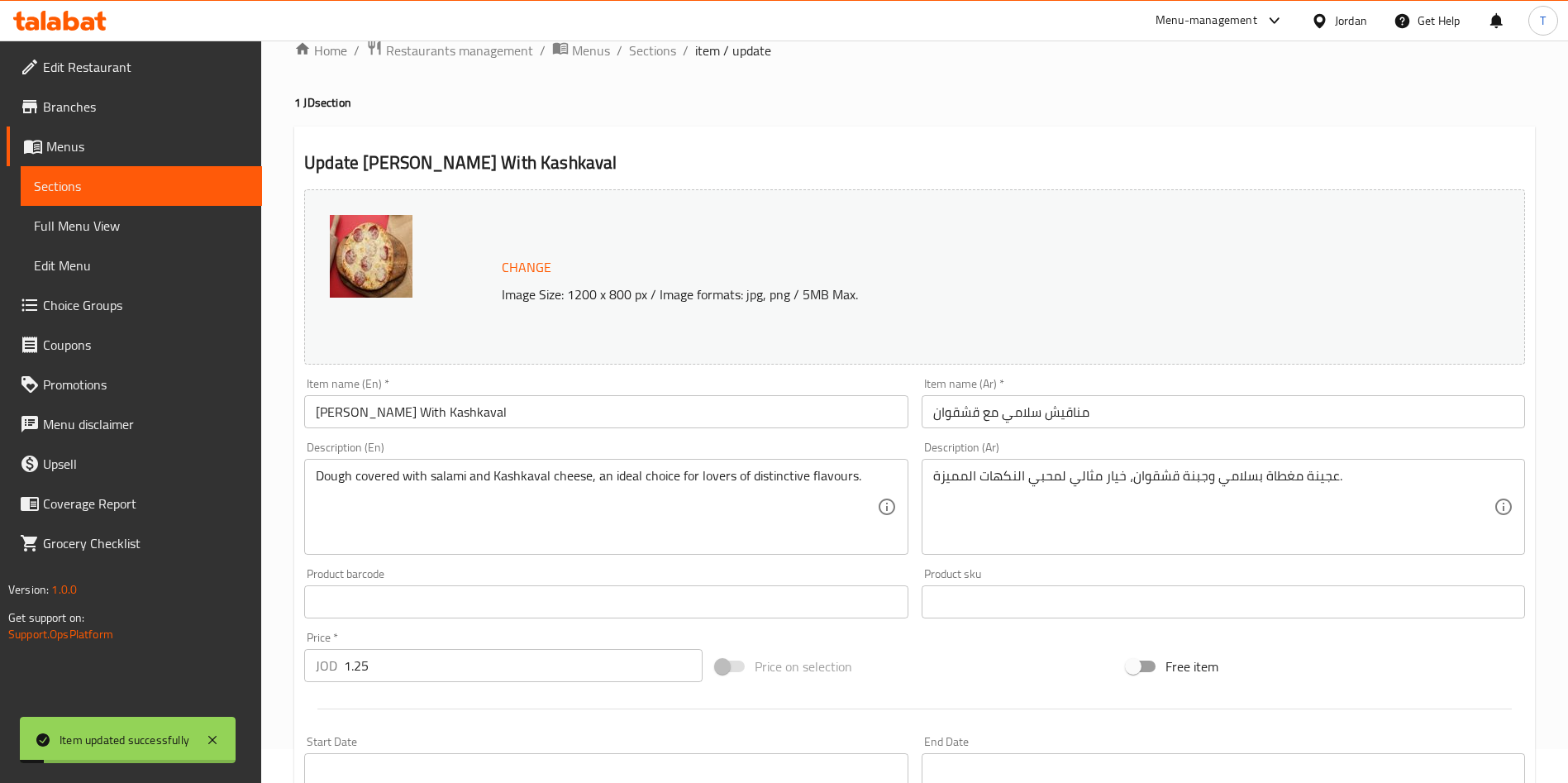
scroll to position [0, 0]
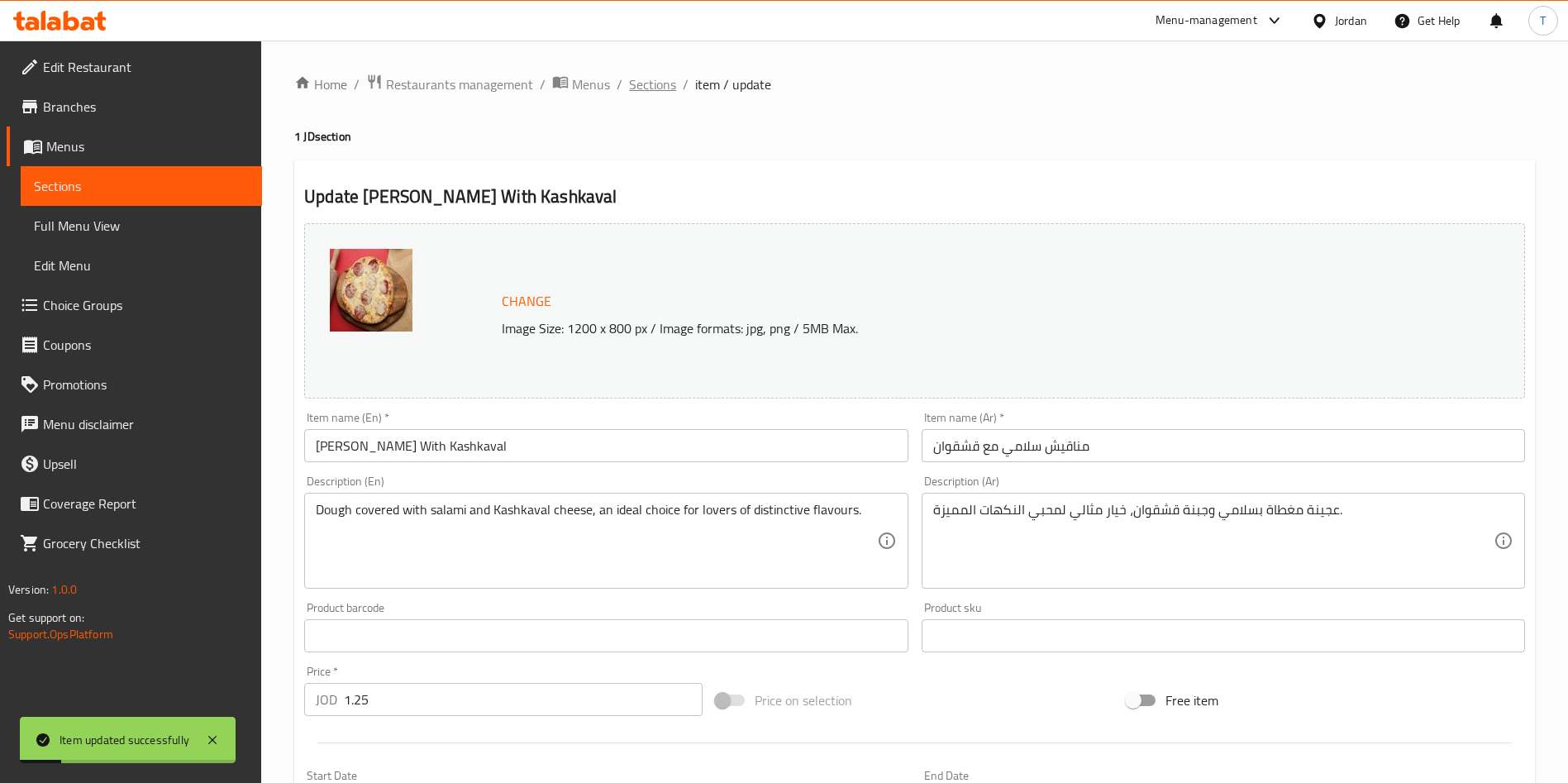
click at [637, 81] on span "Sections" at bounding box center [652, 84] width 47 height 20
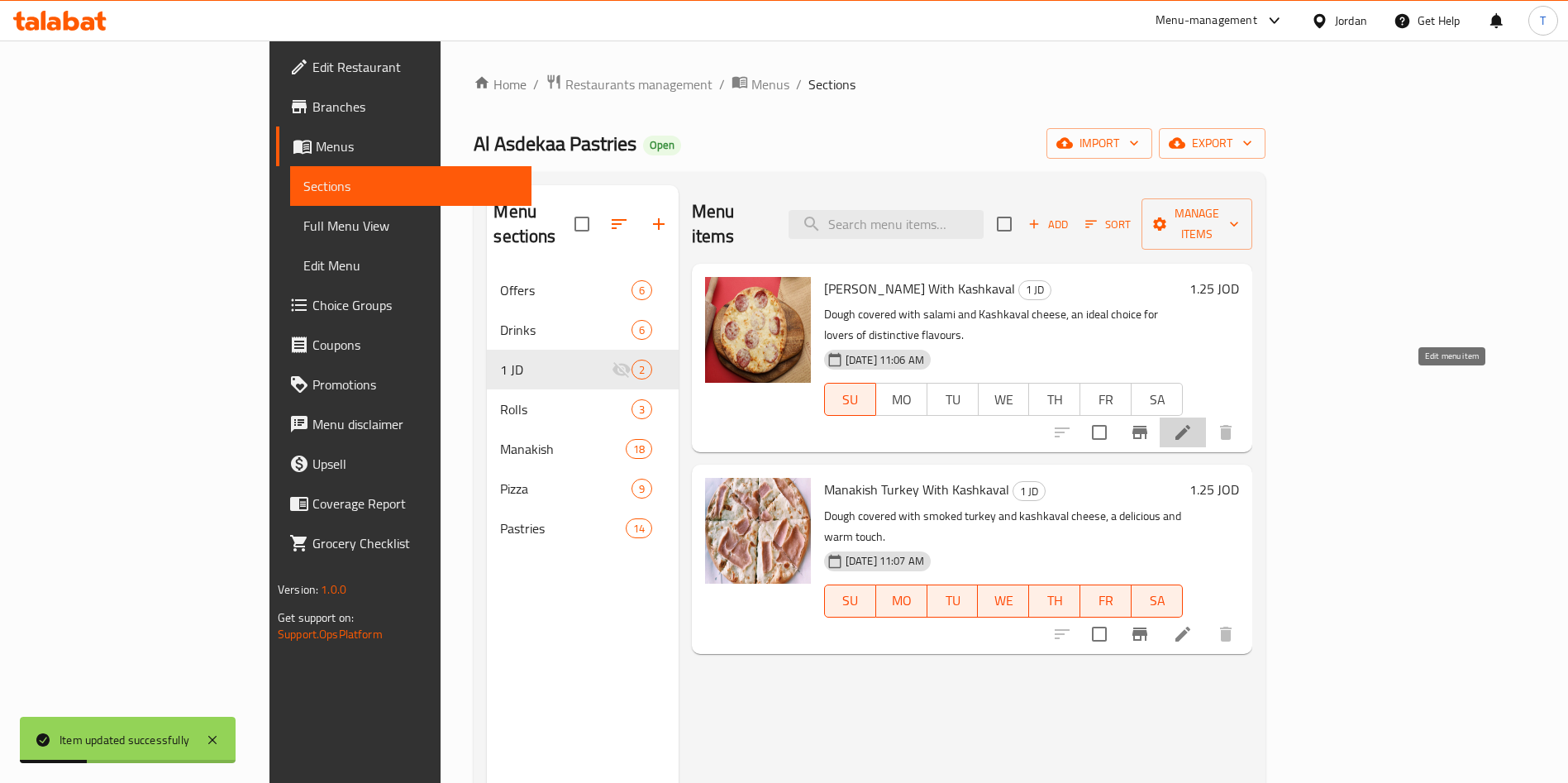
click at [1192, 422] on icon at bounding box center [1183, 432] width 20 height 20
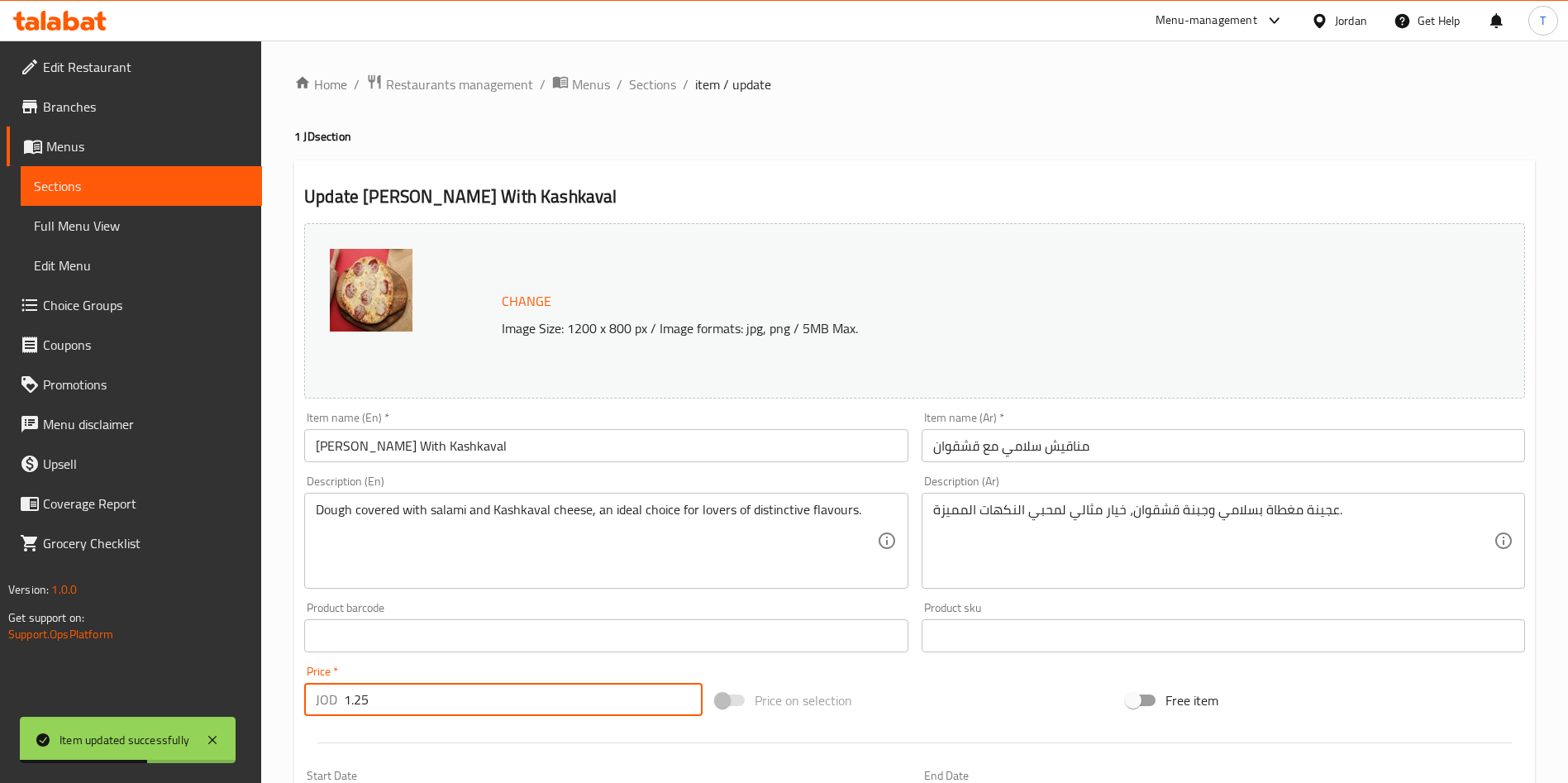
click at [256, 711] on div "Edit Restaurant Branches Menus Sections Full Menu View Edit Menu Choice Groups …" at bounding box center [784, 616] width 1568 height 1152
type input "2"
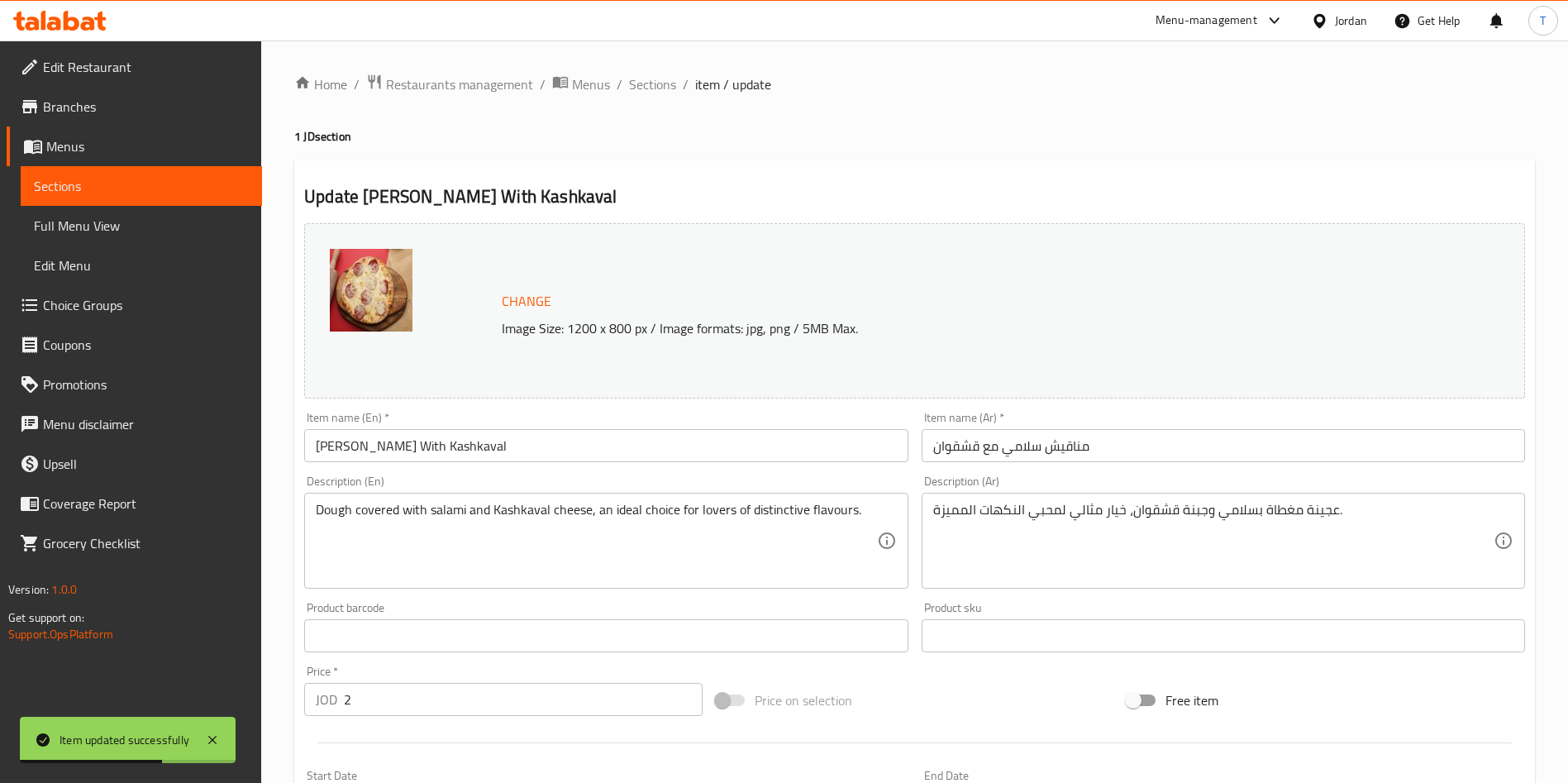
click at [570, 671] on div "Price   * JOD 2 Price *" at bounding box center [503, 691] width 398 height 51
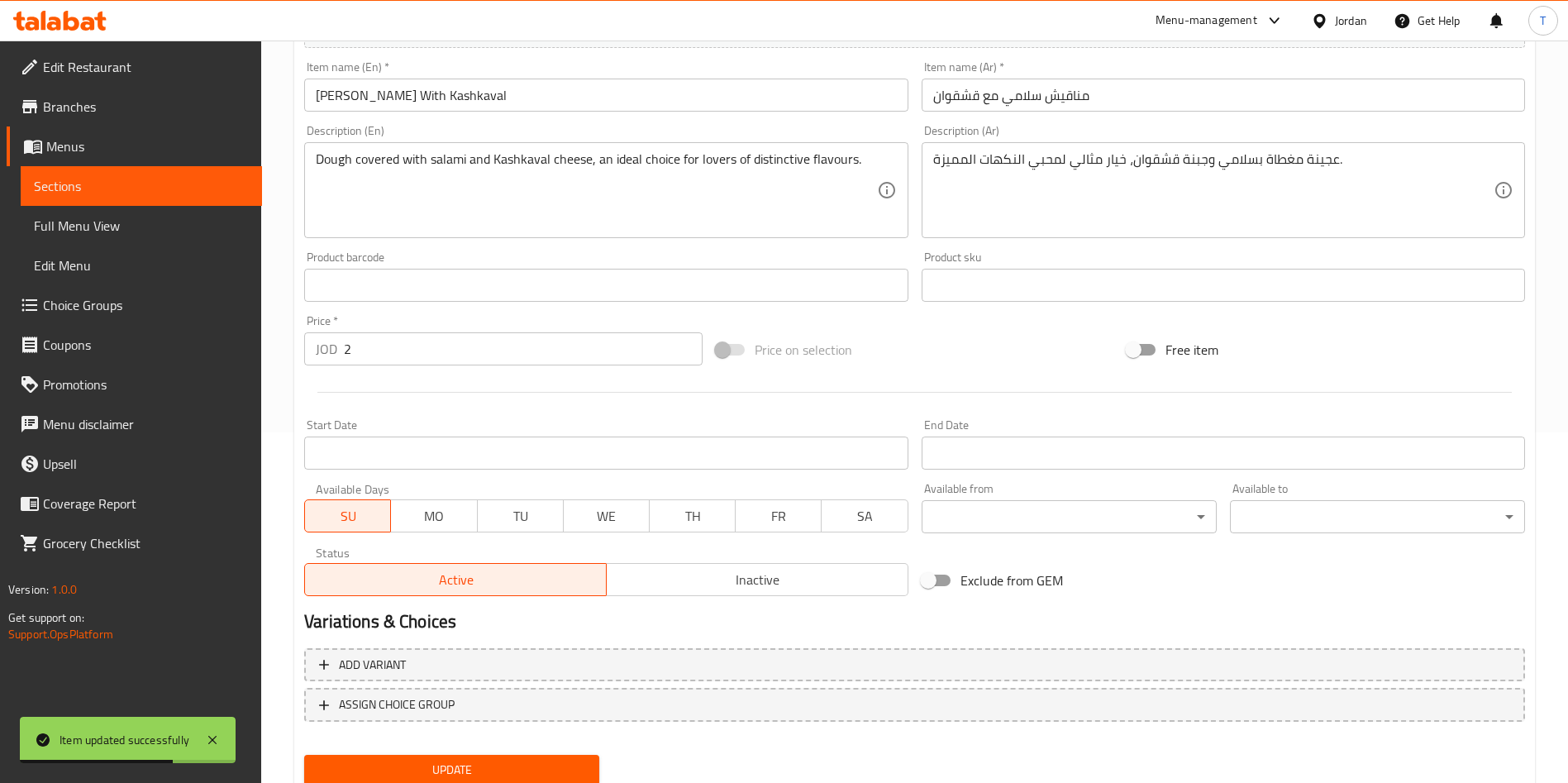
scroll to position [409, 0]
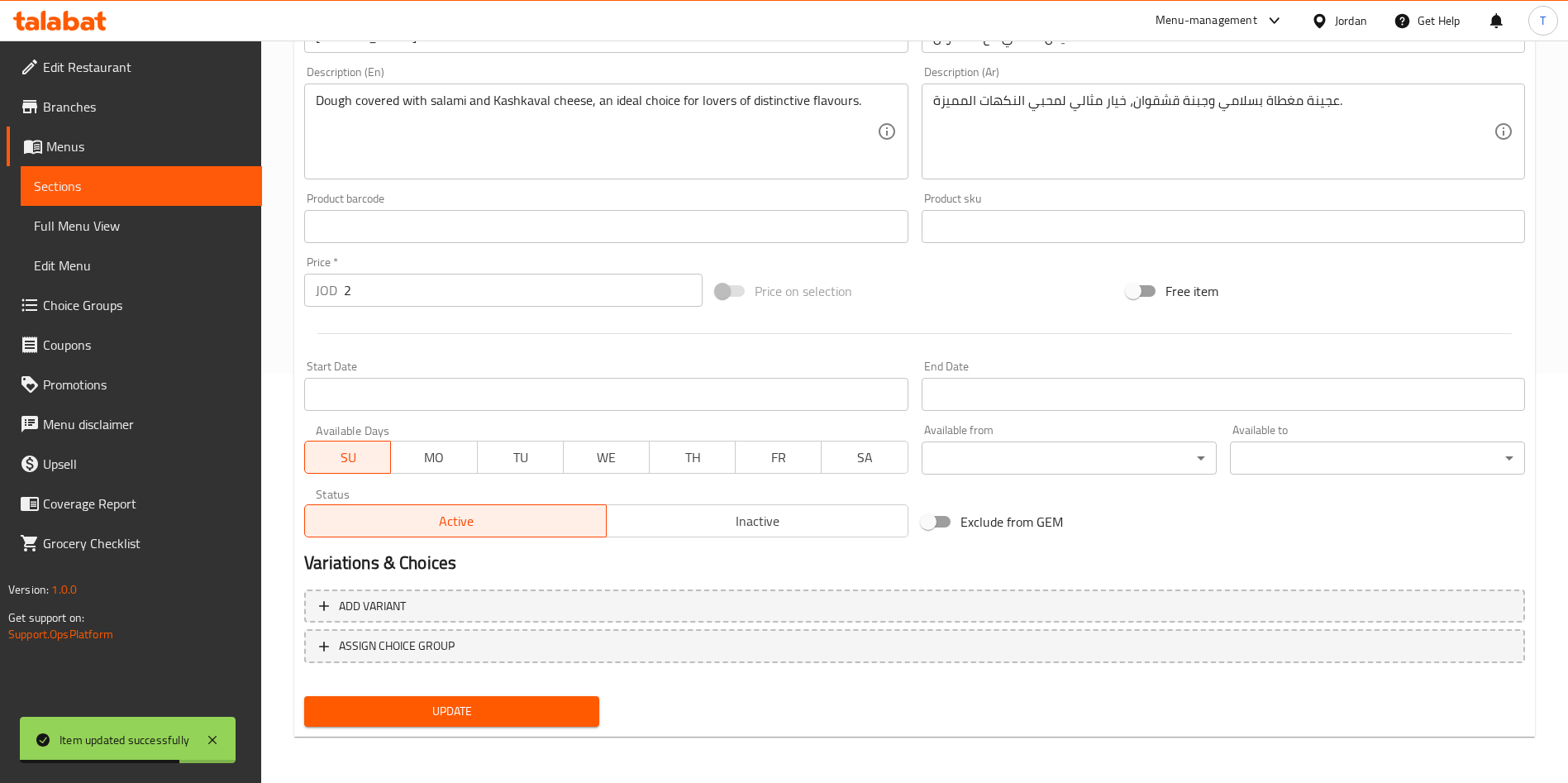
click at [495, 736] on div "Update [PERSON_NAME] With Kashkaval Change Image Size: 1200 x 800 px / Image fo…" at bounding box center [914, 244] width 1241 height 986
click at [510, 717] on span "Update" at bounding box center [451, 711] width 269 height 21
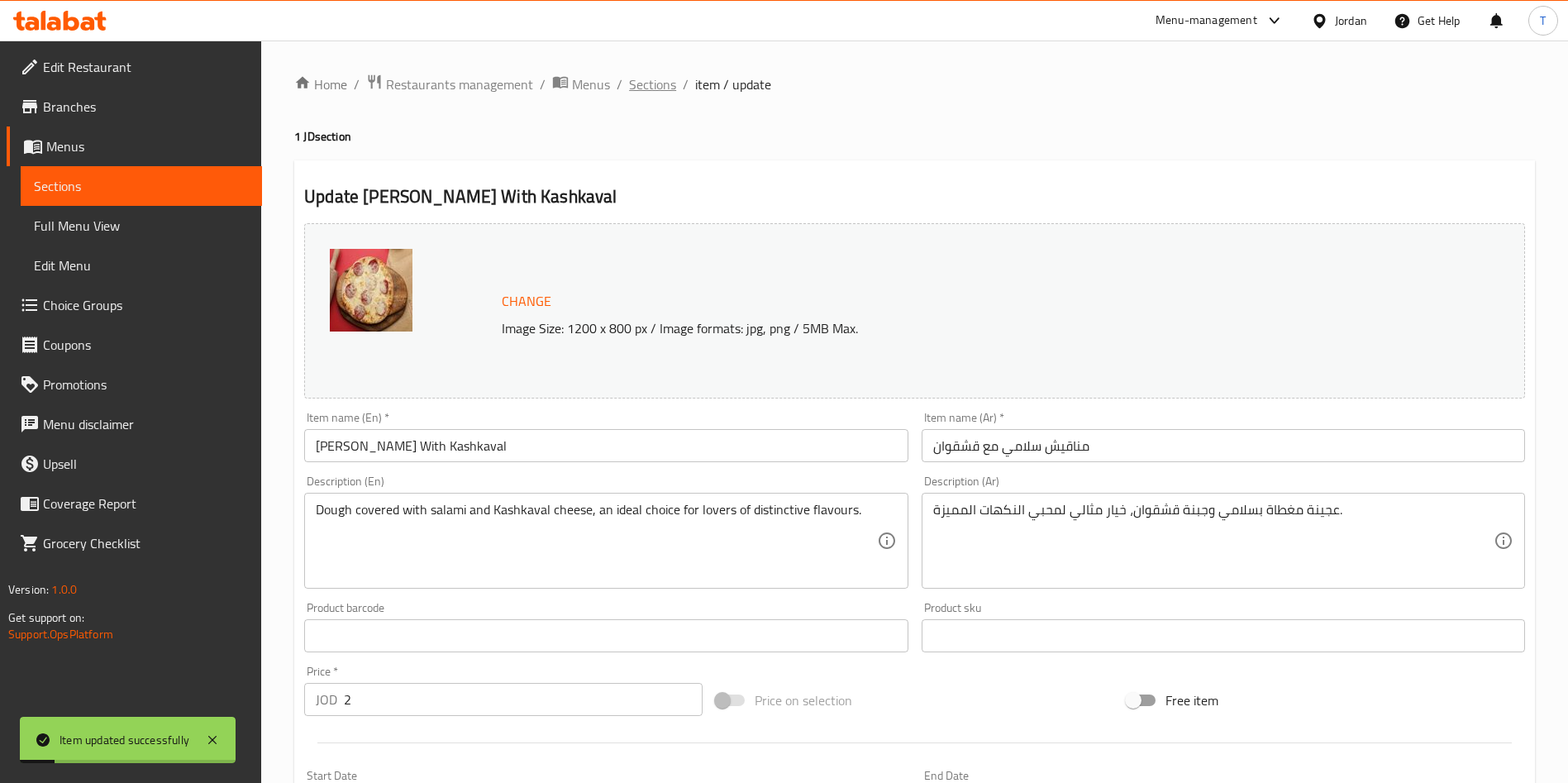
click at [642, 86] on span "Sections" at bounding box center [652, 84] width 47 height 20
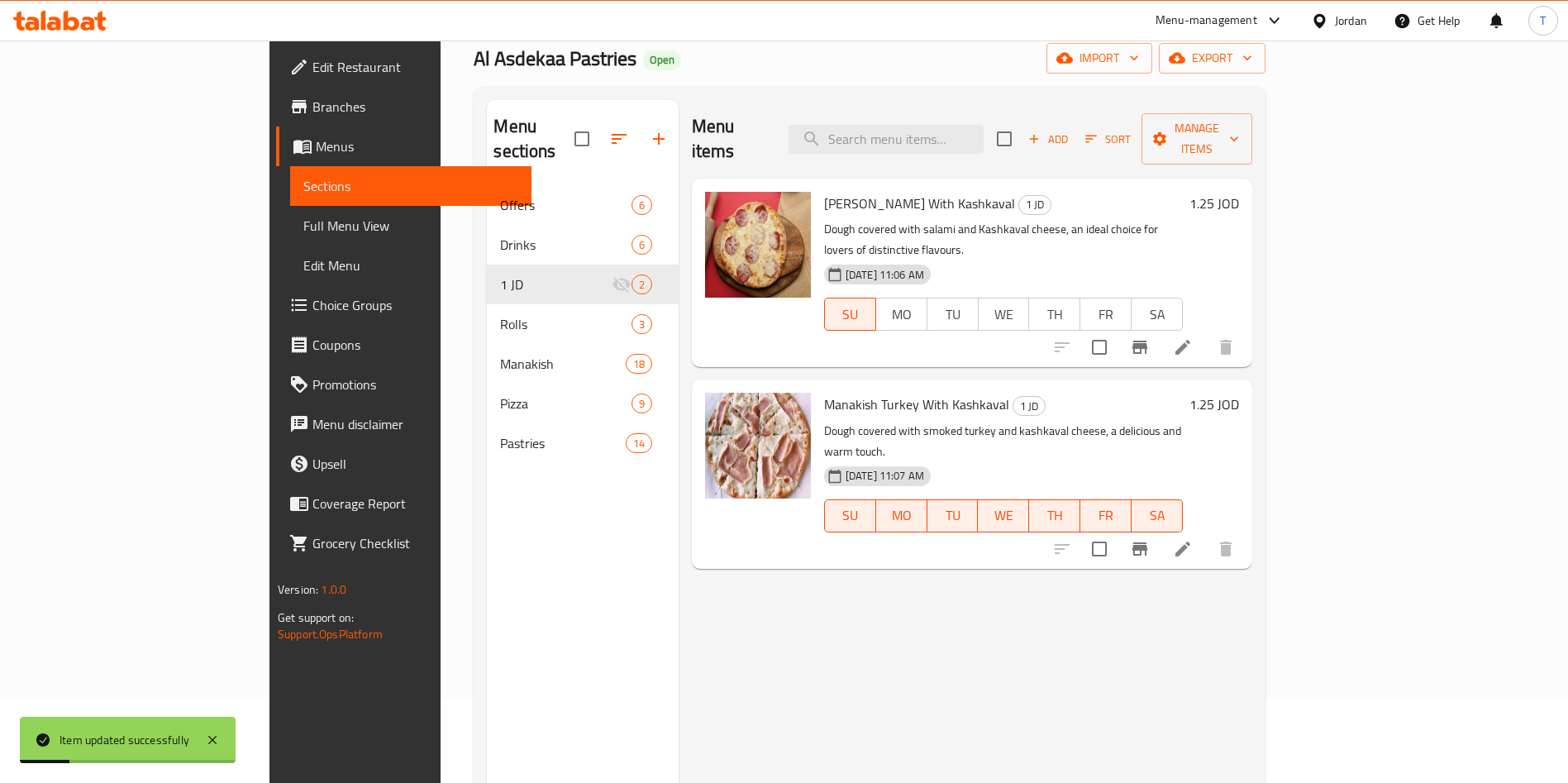
scroll to position [124, 0]
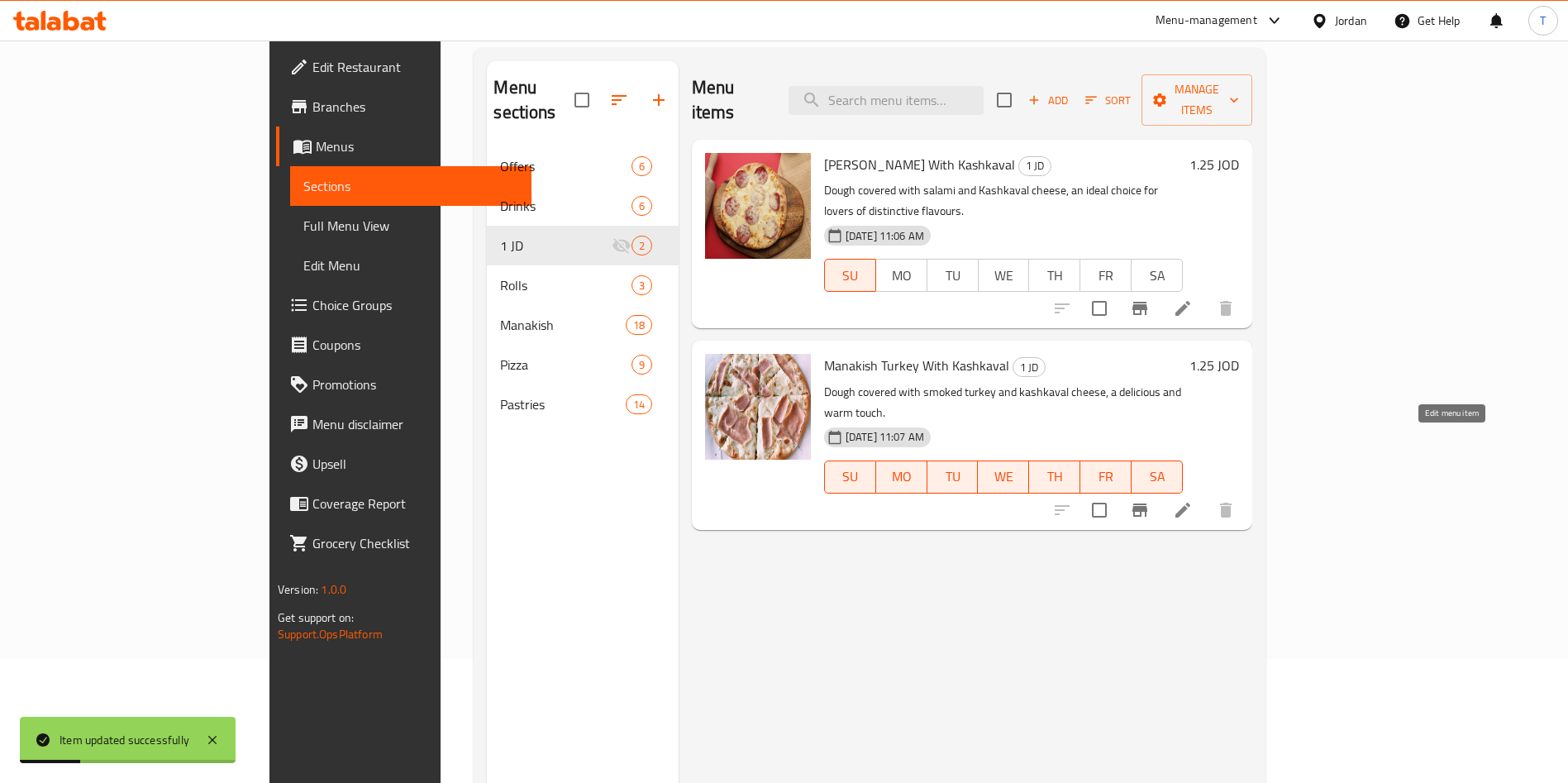
click at [1192, 501] on icon at bounding box center [1183, 511] width 20 height 20
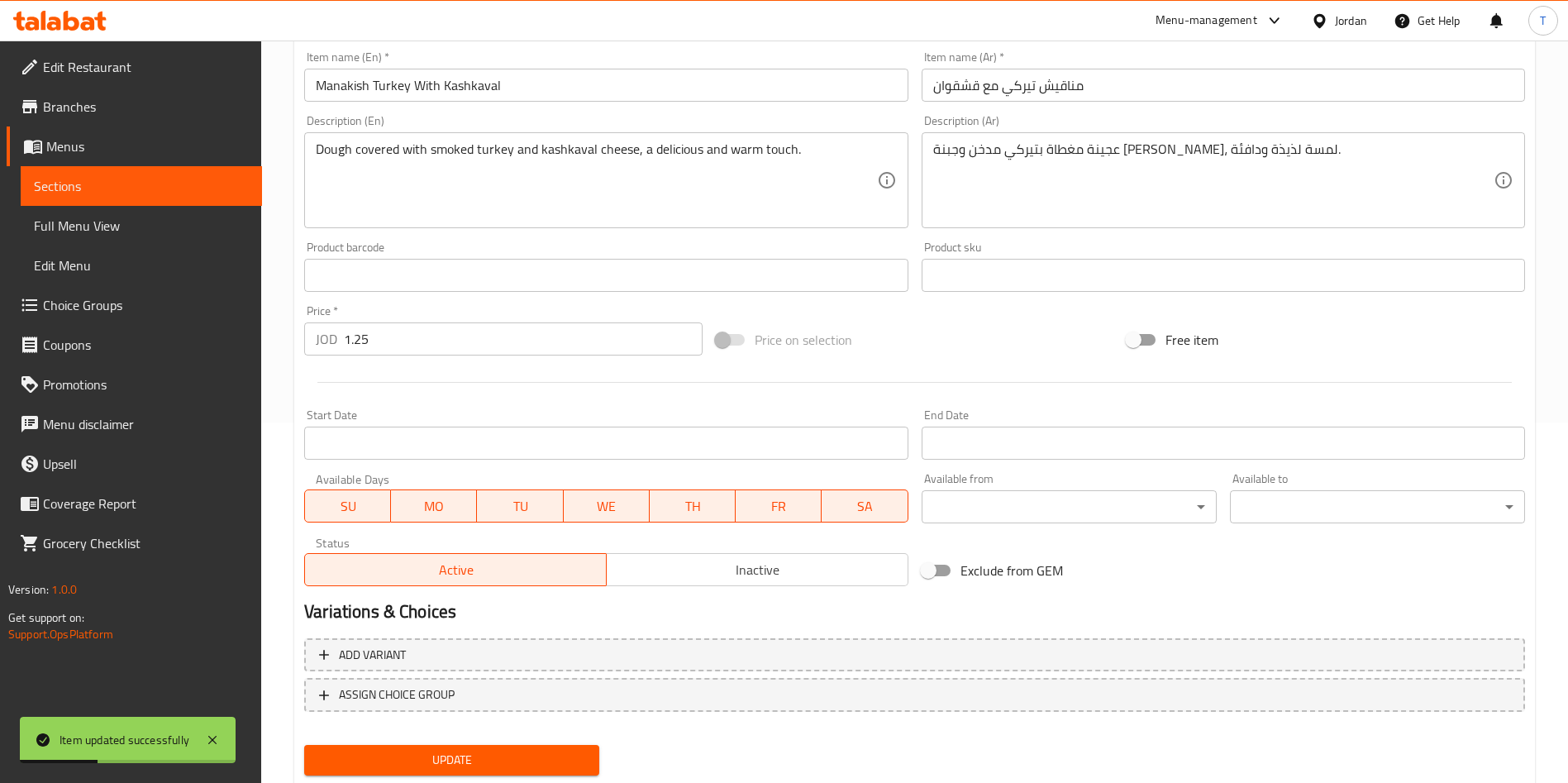
scroll to position [409, 0]
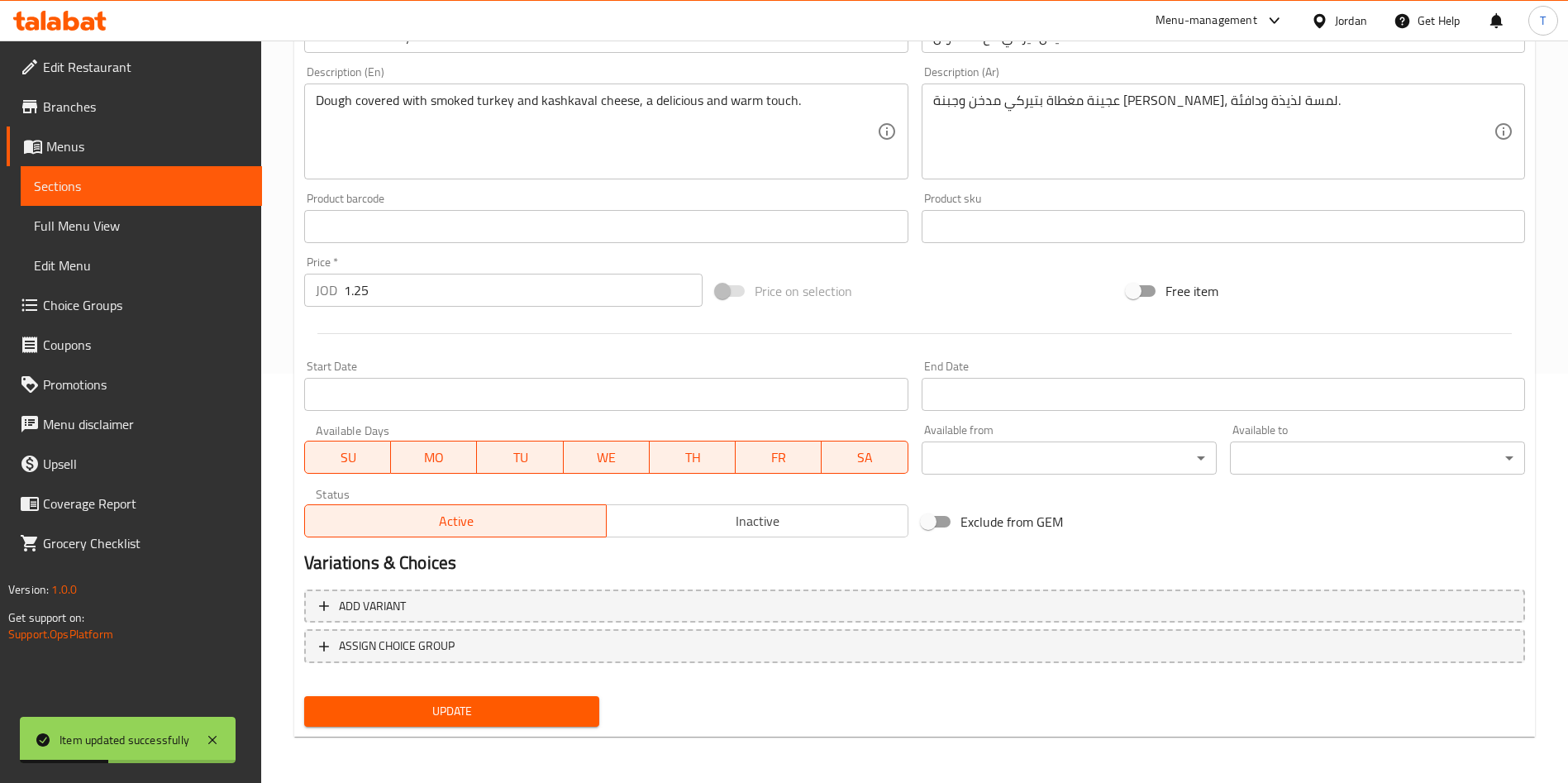
click at [863, 455] on span "SA" at bounding box center [864, 457] width 72 height 24
click at [744, 455] on span "FR" at bounding box center [778, 457] width 72 height 24
click at [682, 455] on span "TH" at bounding box center [692, 457] width 72 height 24
click at [595, 455] on span "WE" at bounding box center [606, 457] width 72 height 24
click at [506, 455] on span "TU" at bounding box center [520, 457] width 72 height 24
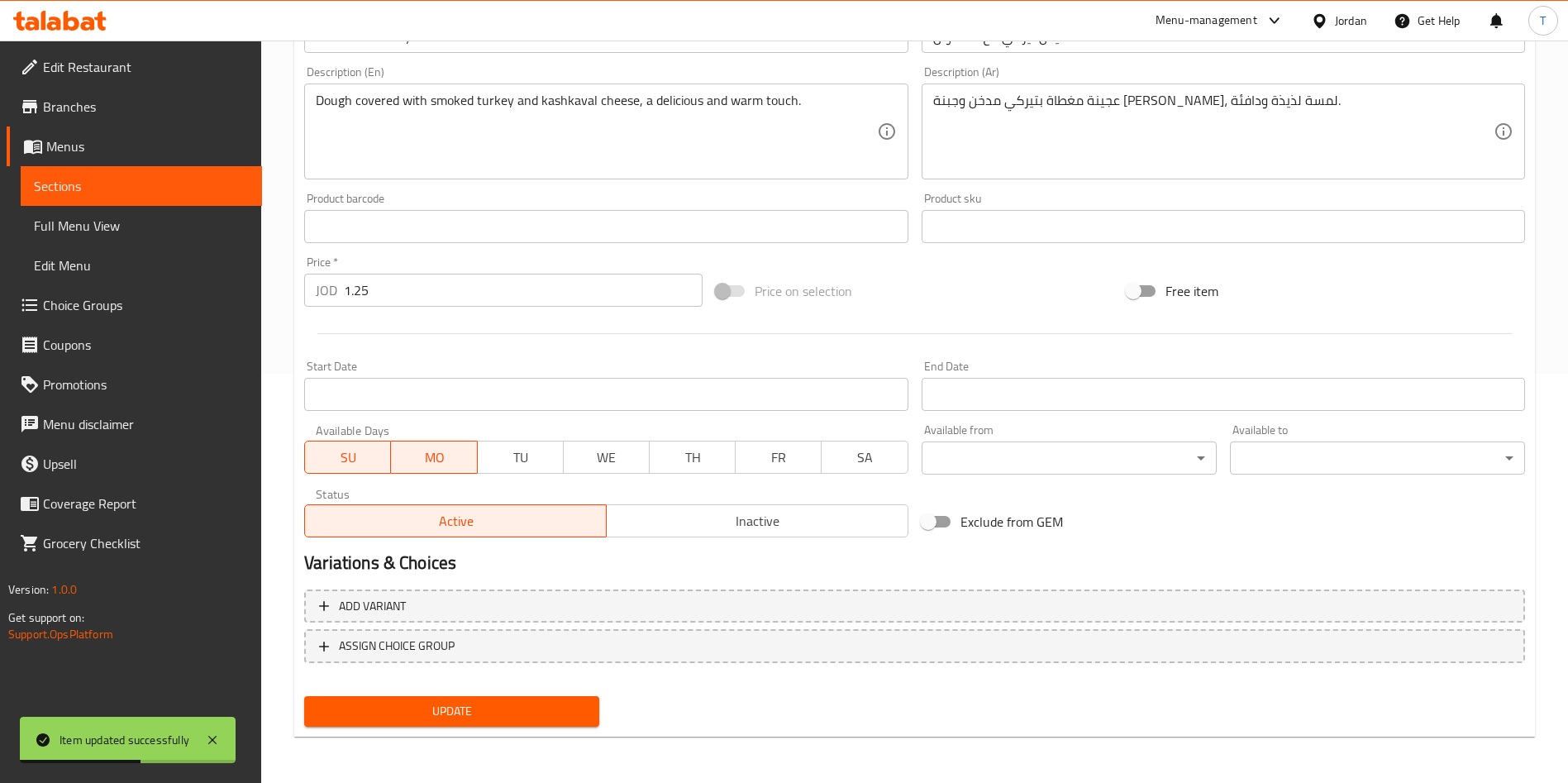
click at [414, 455] on span "MO" at bounding box center [433, 457] width 72 height 24
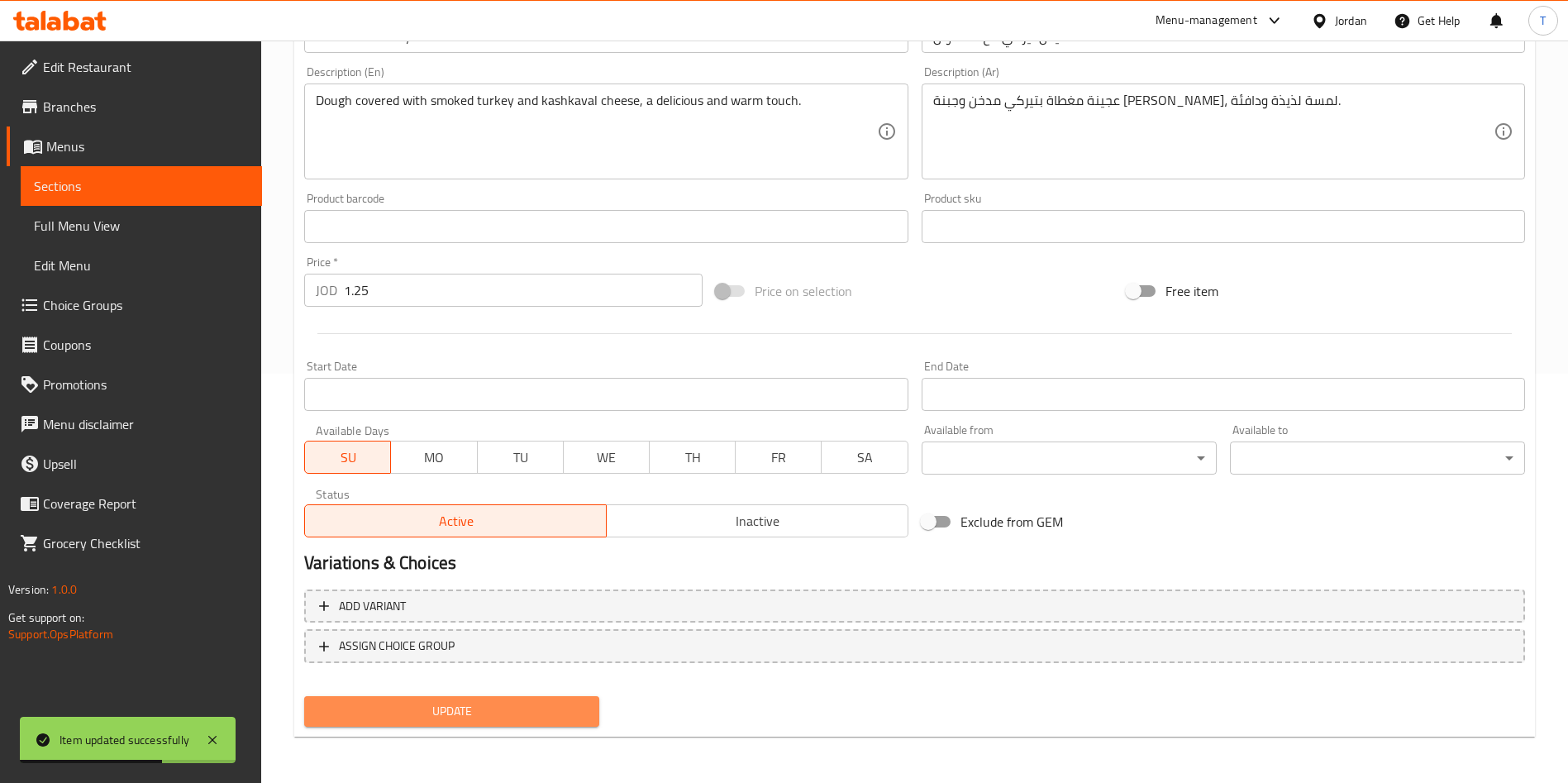
click at [530, 725] on button "Update" at bounding box center [451, 711] width 295 height 31
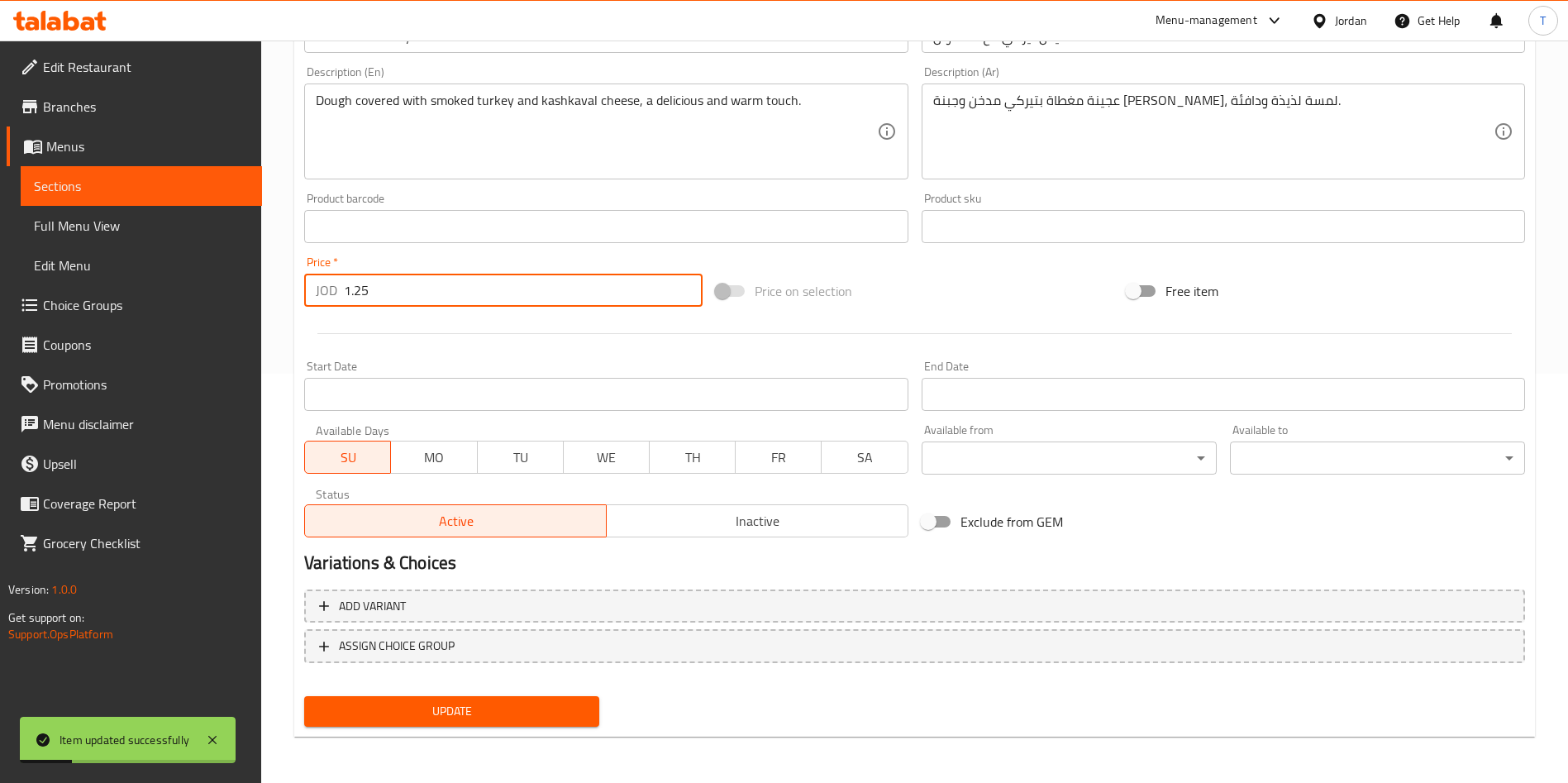
drag, startPoint x: 462, startPoint y: 278, endPoint x: 298, endPoint y: 323, distance: 170.1
click at [217, 293] on div "Edit Restaurant Branches Menus Sections Full Menu View Edit Menu Choice Groups …" at bounding box center [784, 207] width 1568 height 1152
type input "2"
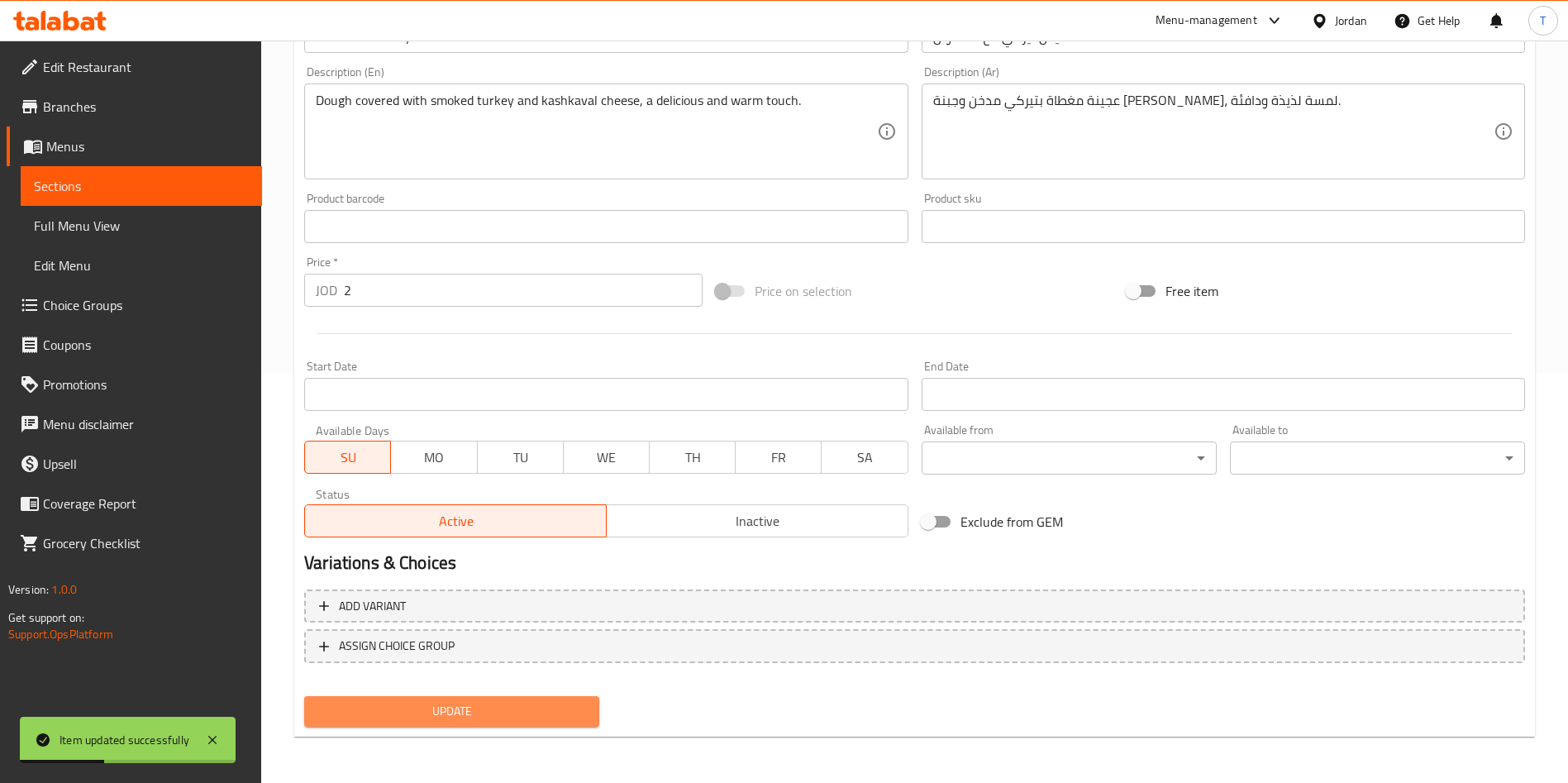
drag, startPoint x: 492, startPoint y: 719, endPoint x: 493, endPoint y: 730, distance: 11.0
click at [492, 721] on span "Update" at bounding box center [451, 711] width 269 height 21
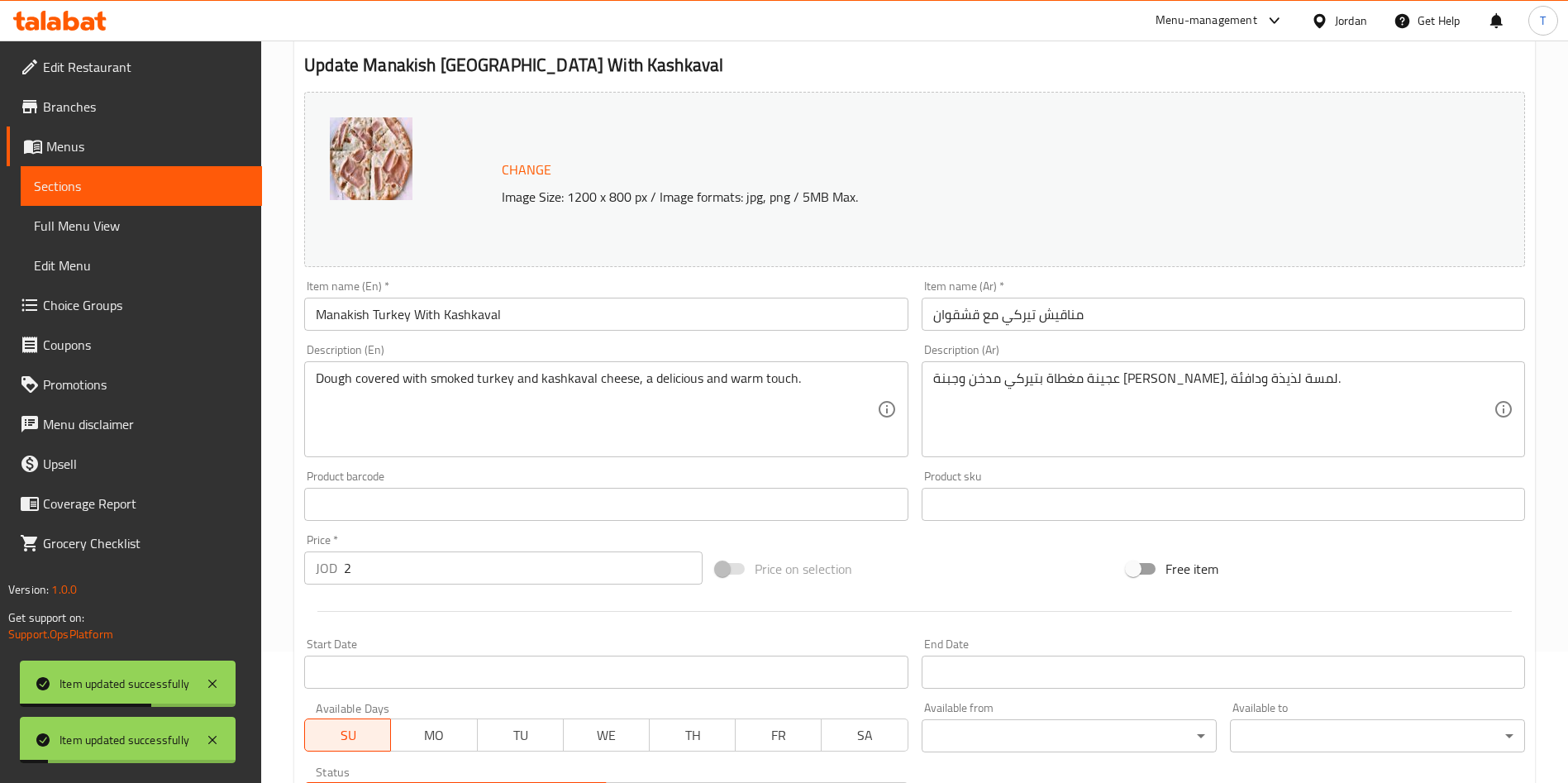
scroll to position [0, 0]
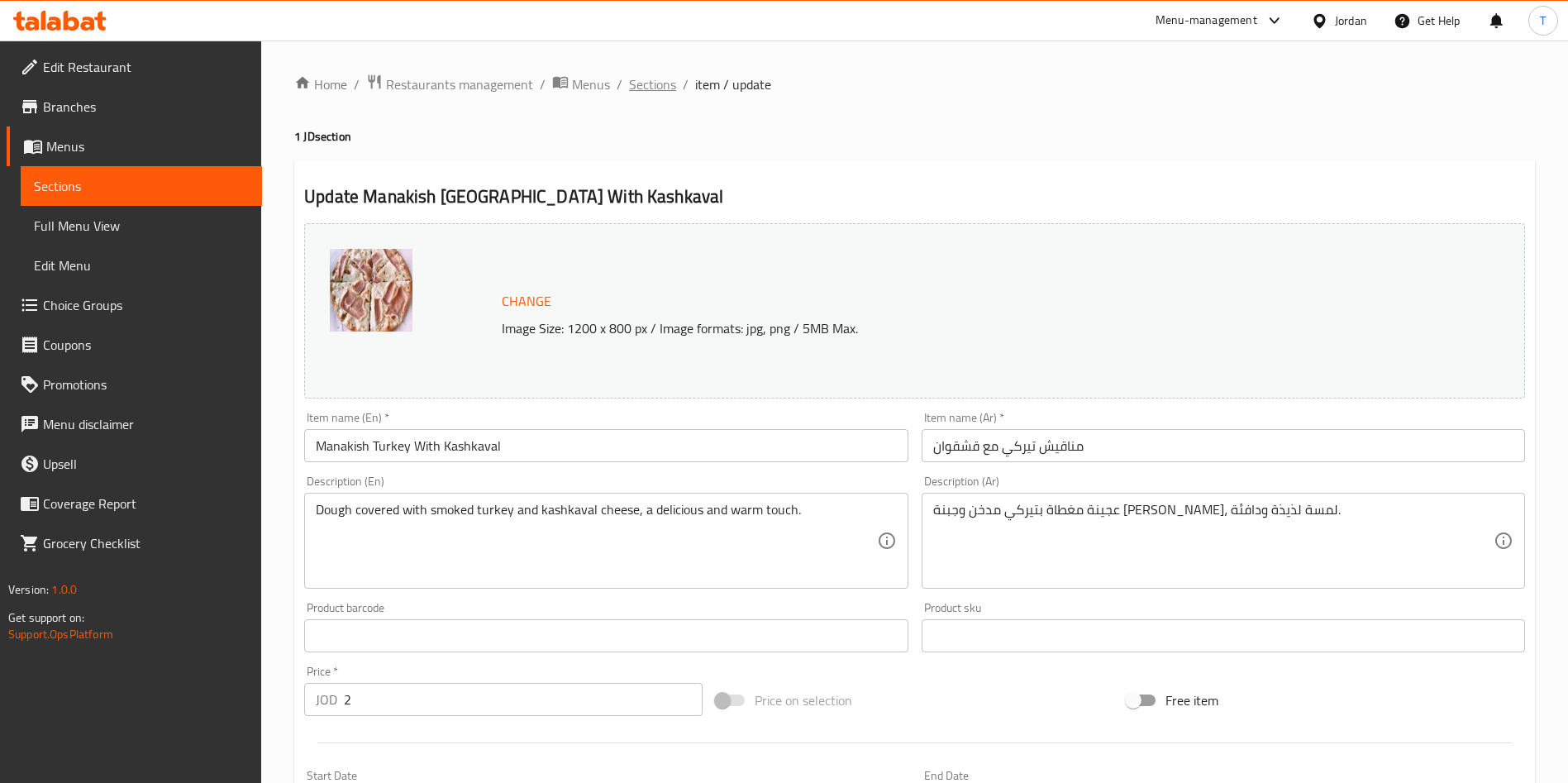
click at [660, 83] on span "Sections" at bounding box center [652, 84] width 47 height 20
